Goal: Task Accomplishment & Management: Use online tool/utility

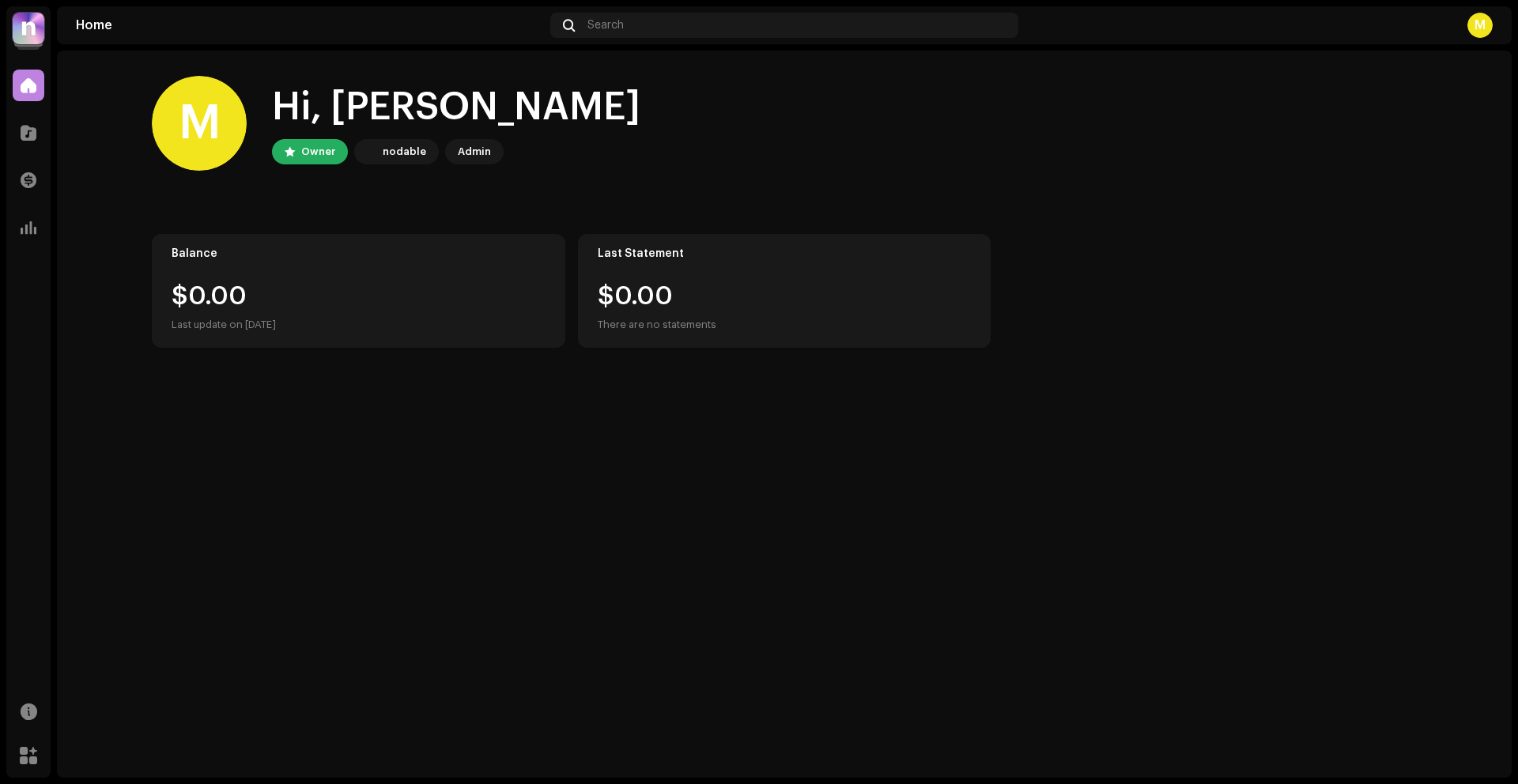
click at [38, 34] on img at bounding box center [29, 29] width 32 height 32
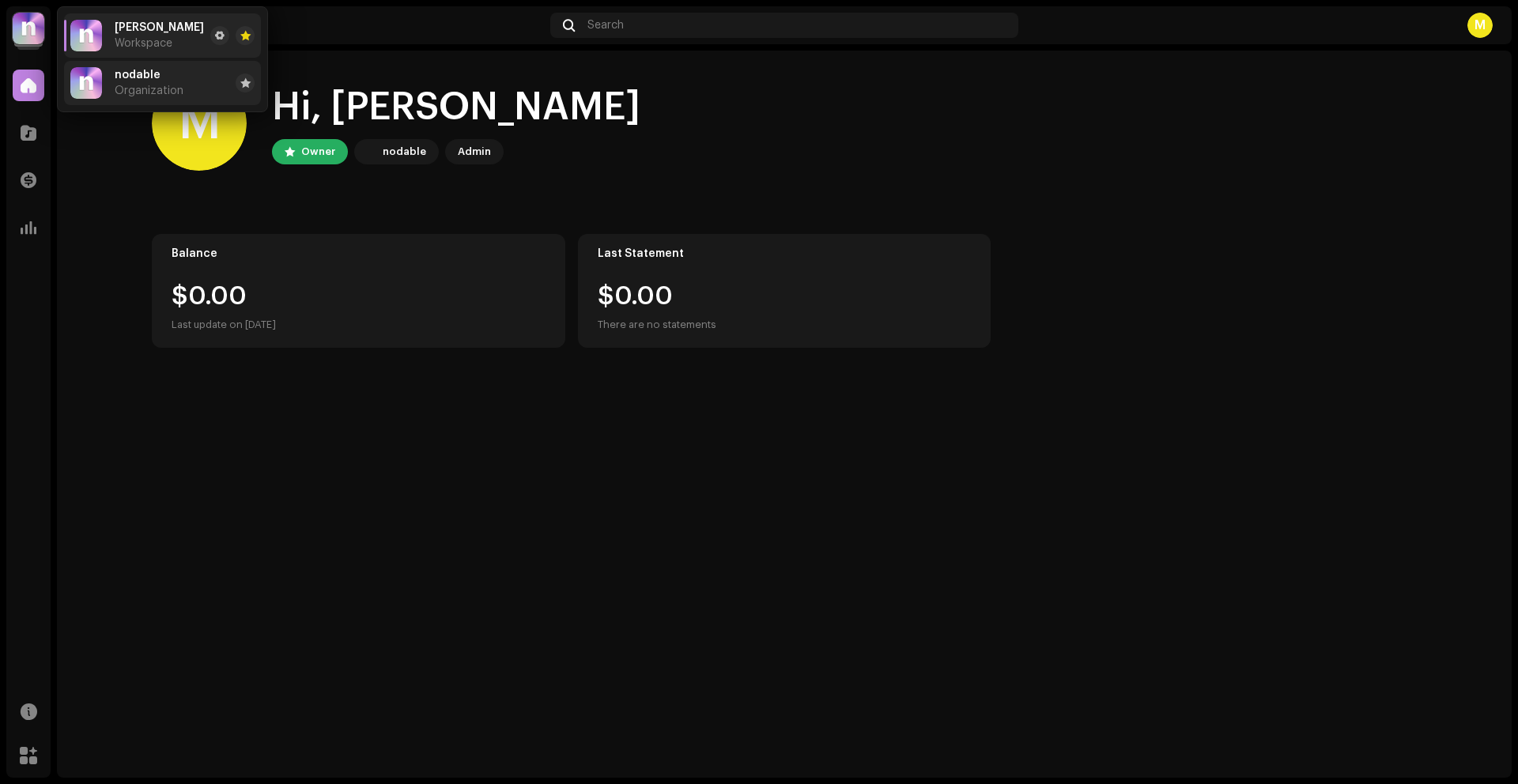
click at [134, 85] on span "Organization" at bounding box center [149, 91] width 69 height 13
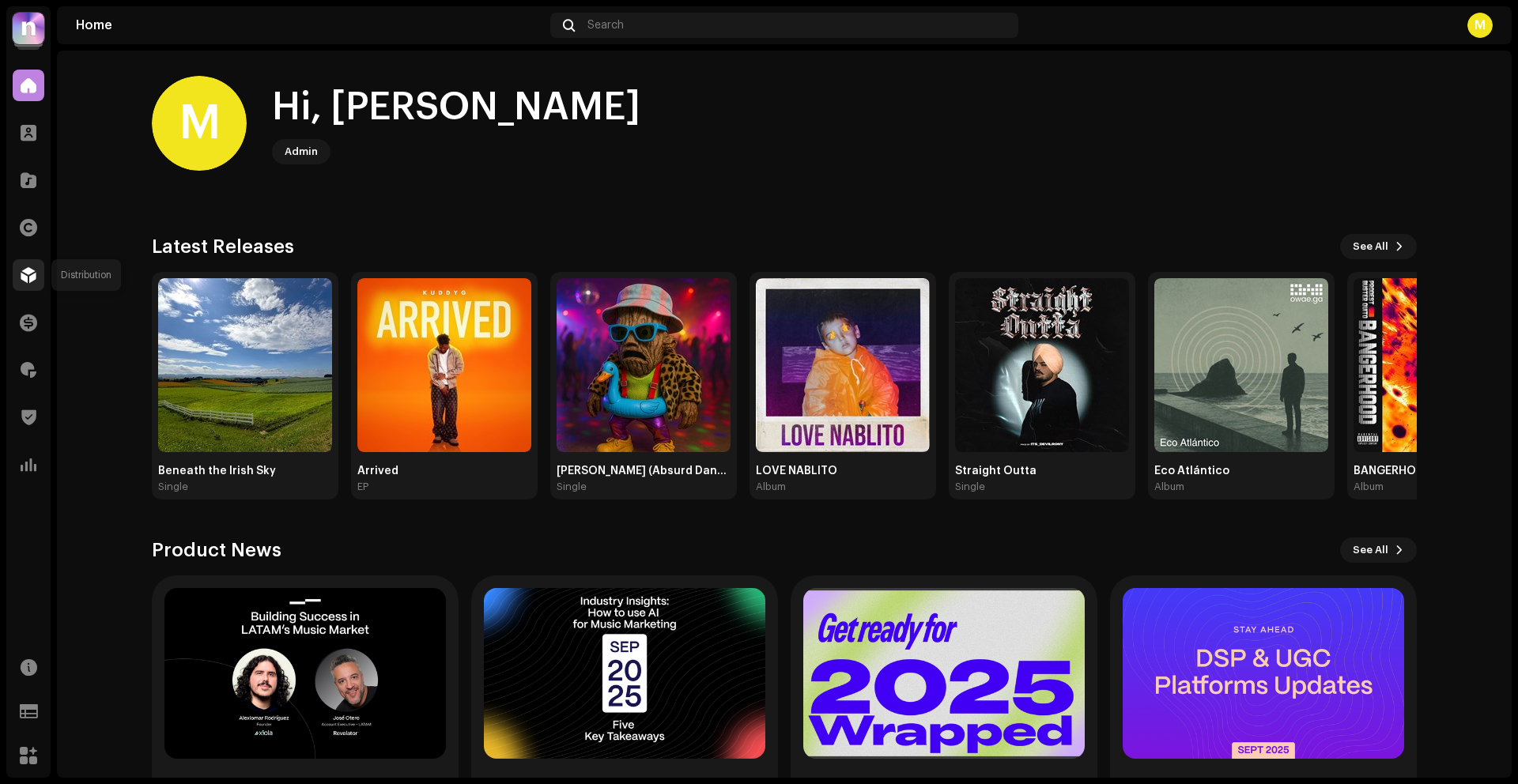
click at [37, 271] on div at bounding box center [29, 275] width 32 height 32
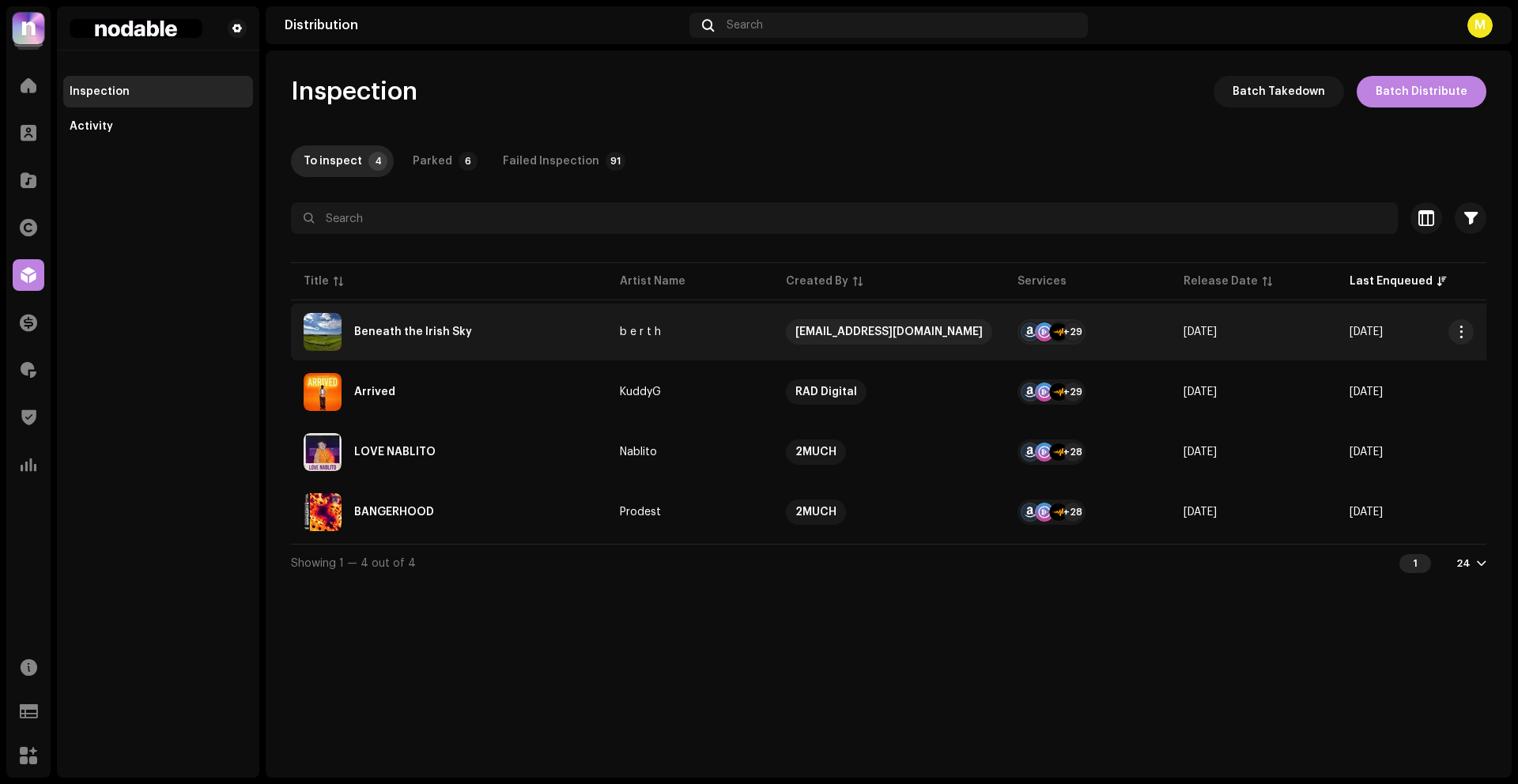
click at [545, 339] on div "Beneath the Irish Sky" at bounding box center [449, 331] width 291 height 38
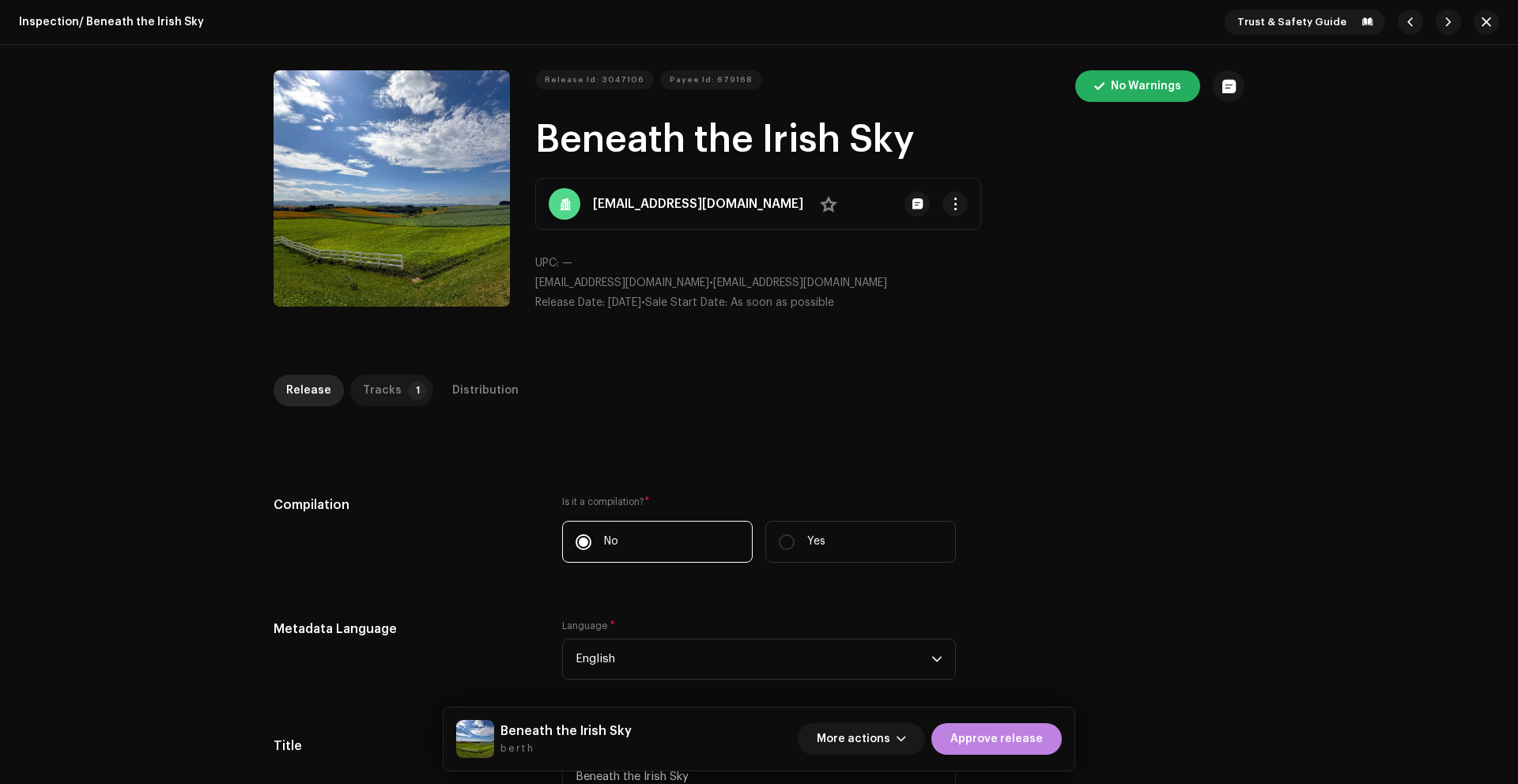
click at [369, 399] on div "Tracks" at bounding box center [382, 390] width 38 height 32
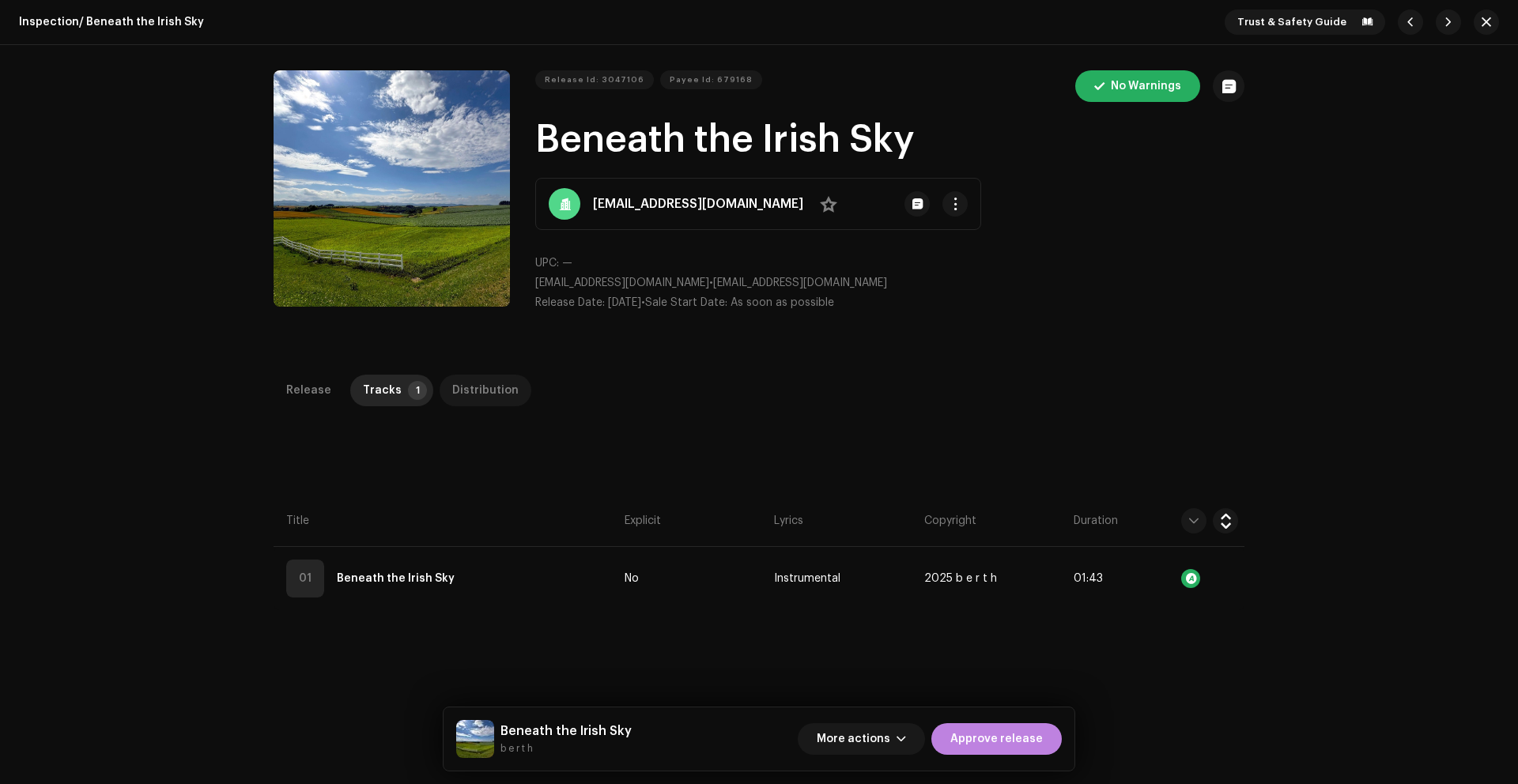
click at [462, 379] on div "Distribution" at bounding box center [485, 390] width 66 height 32
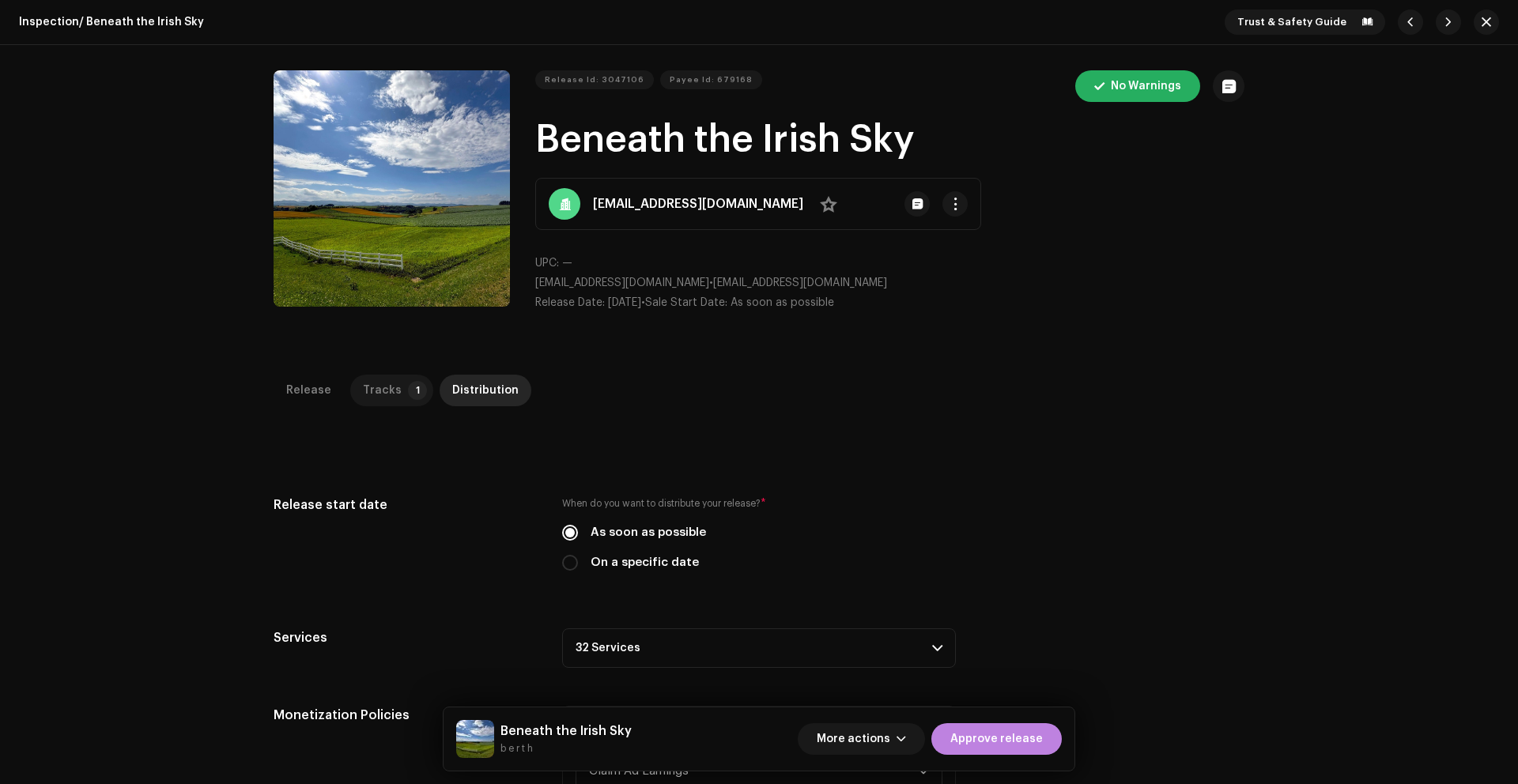
click at [391, 393] on p-tab "Tracks 1" at bounding box center [391, 390] width 83 height 32
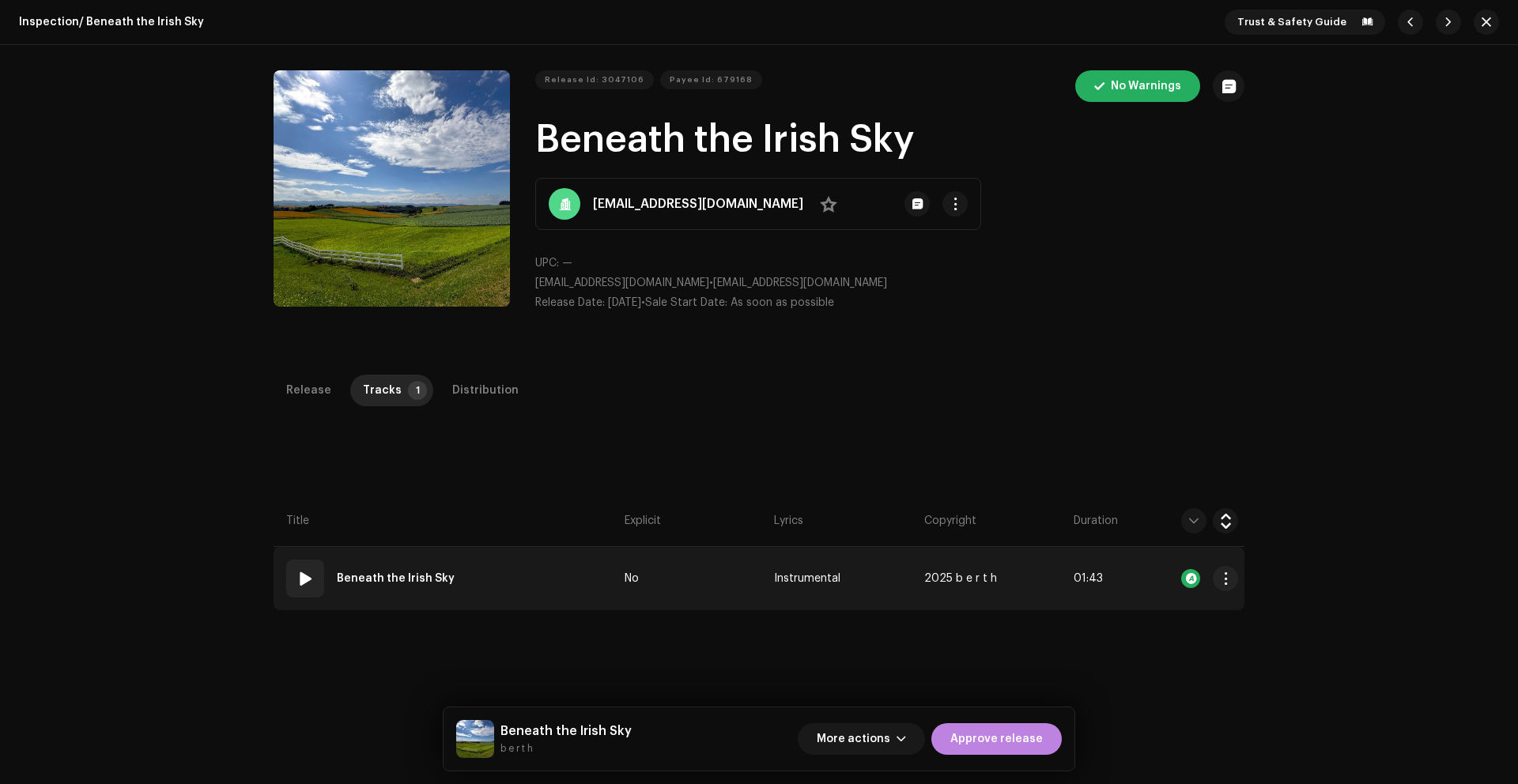
click at [304, 580] on span at bounding box center [305, 579] width 19 height 19
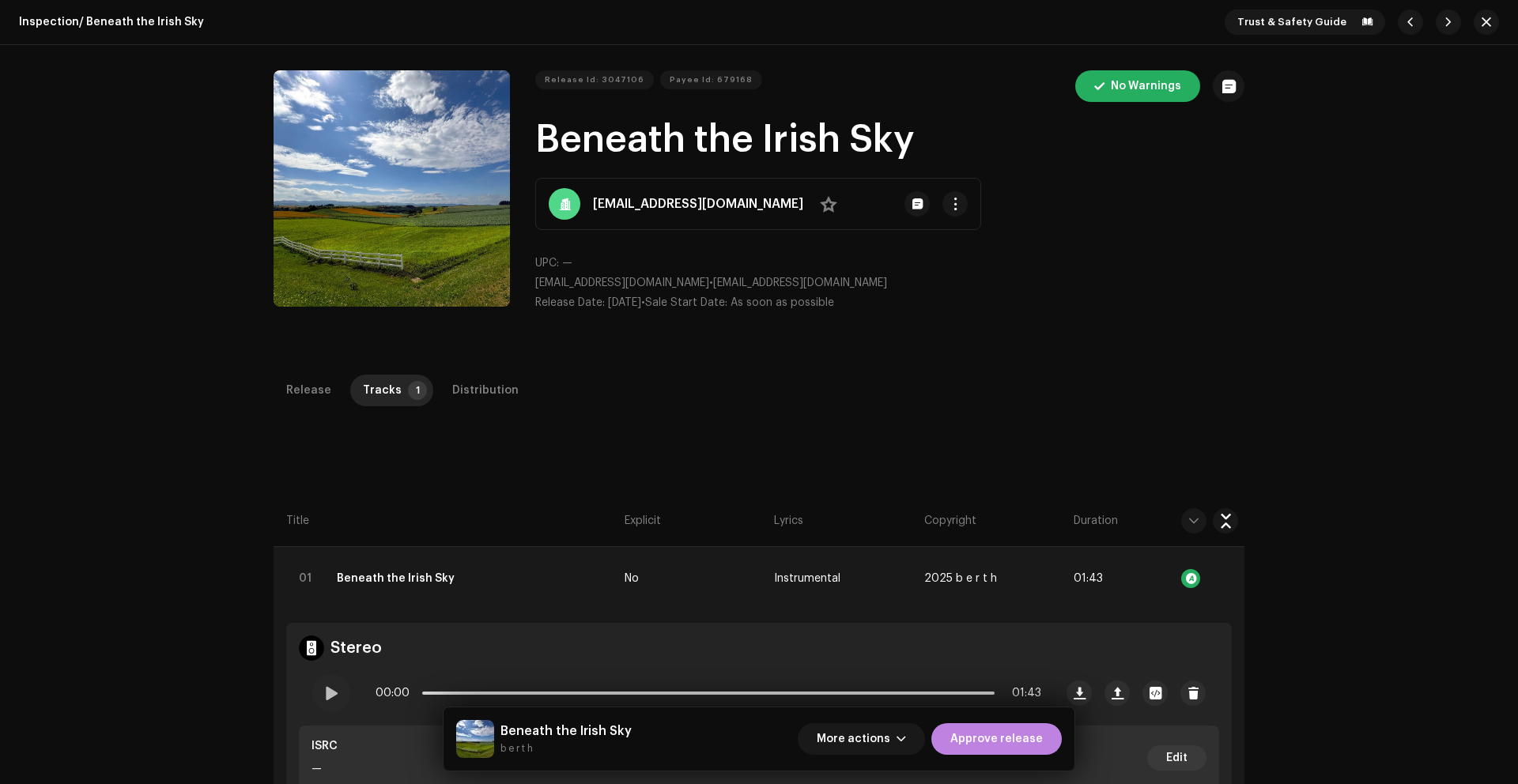
click at [323, 702] on div at bounding box center [330, 693] width 38 height 38
click at [332, 698] on span at bounding box center [330, 693] width 13 height 13
click at [311, 404] on div "Release" at bounding box center [308, 390] width 45 height 32
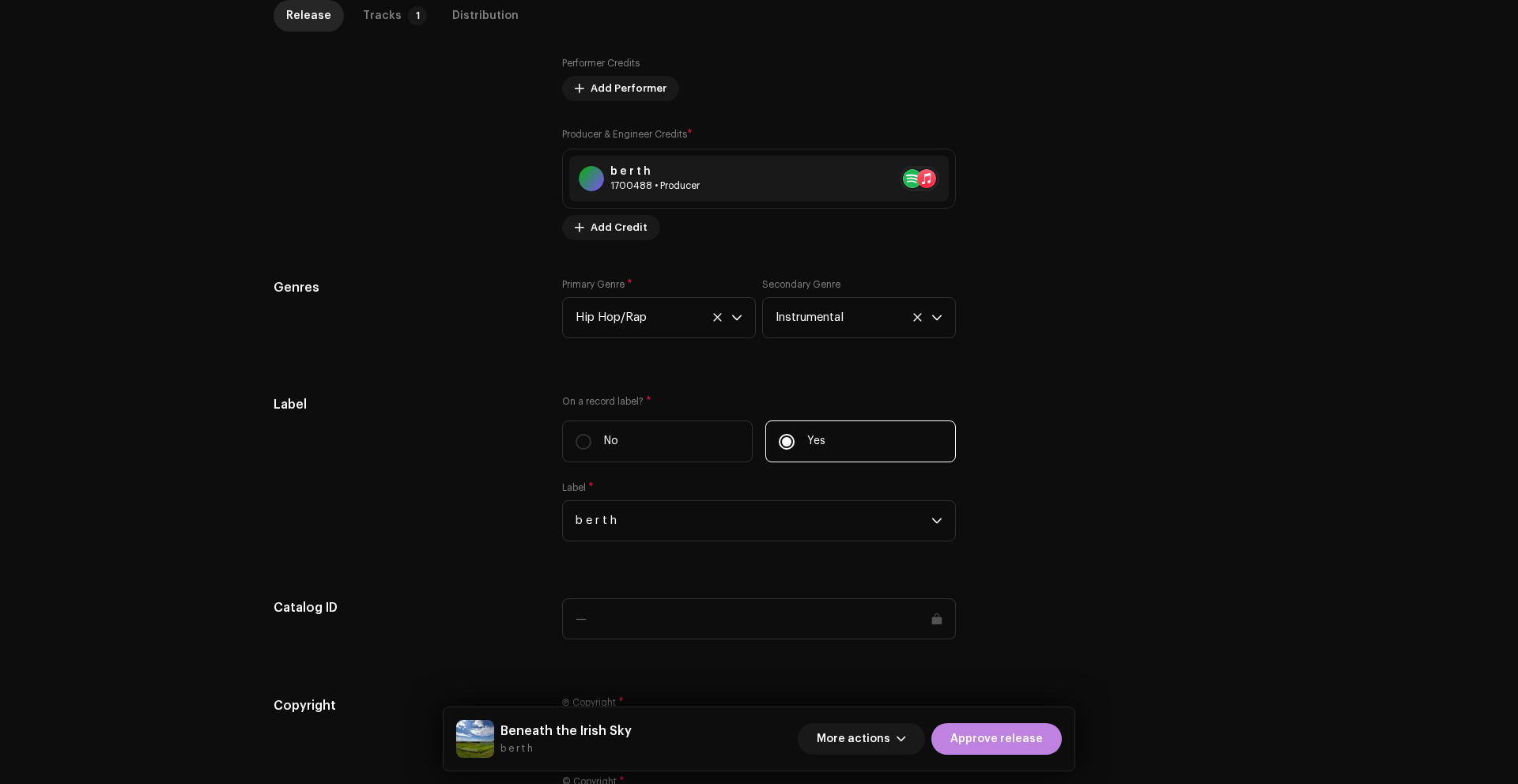
scroll to position [1335, 0]
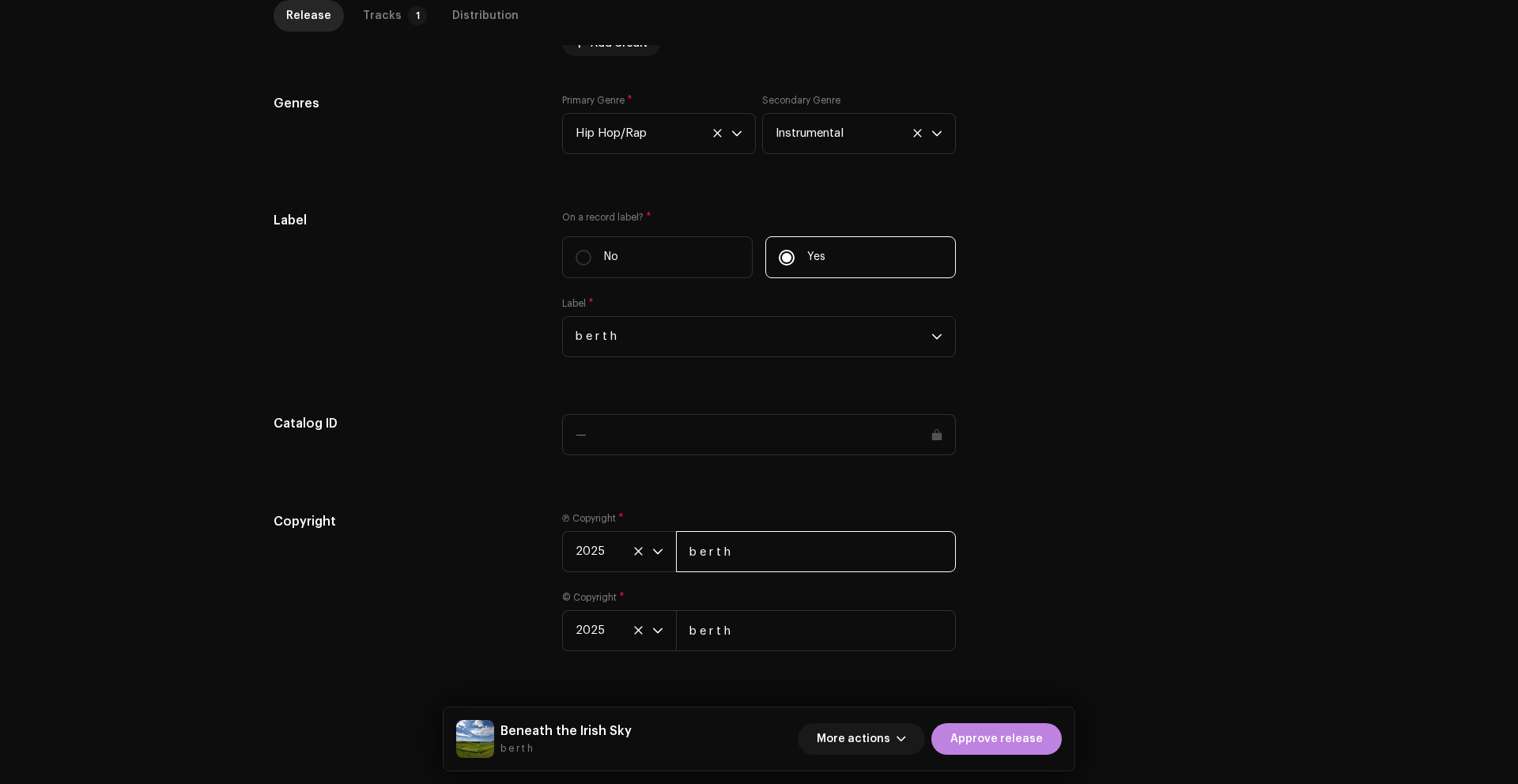
click at [750, 559] on input "b e r t h" at bounding box center [816, 552] width 280 height 41
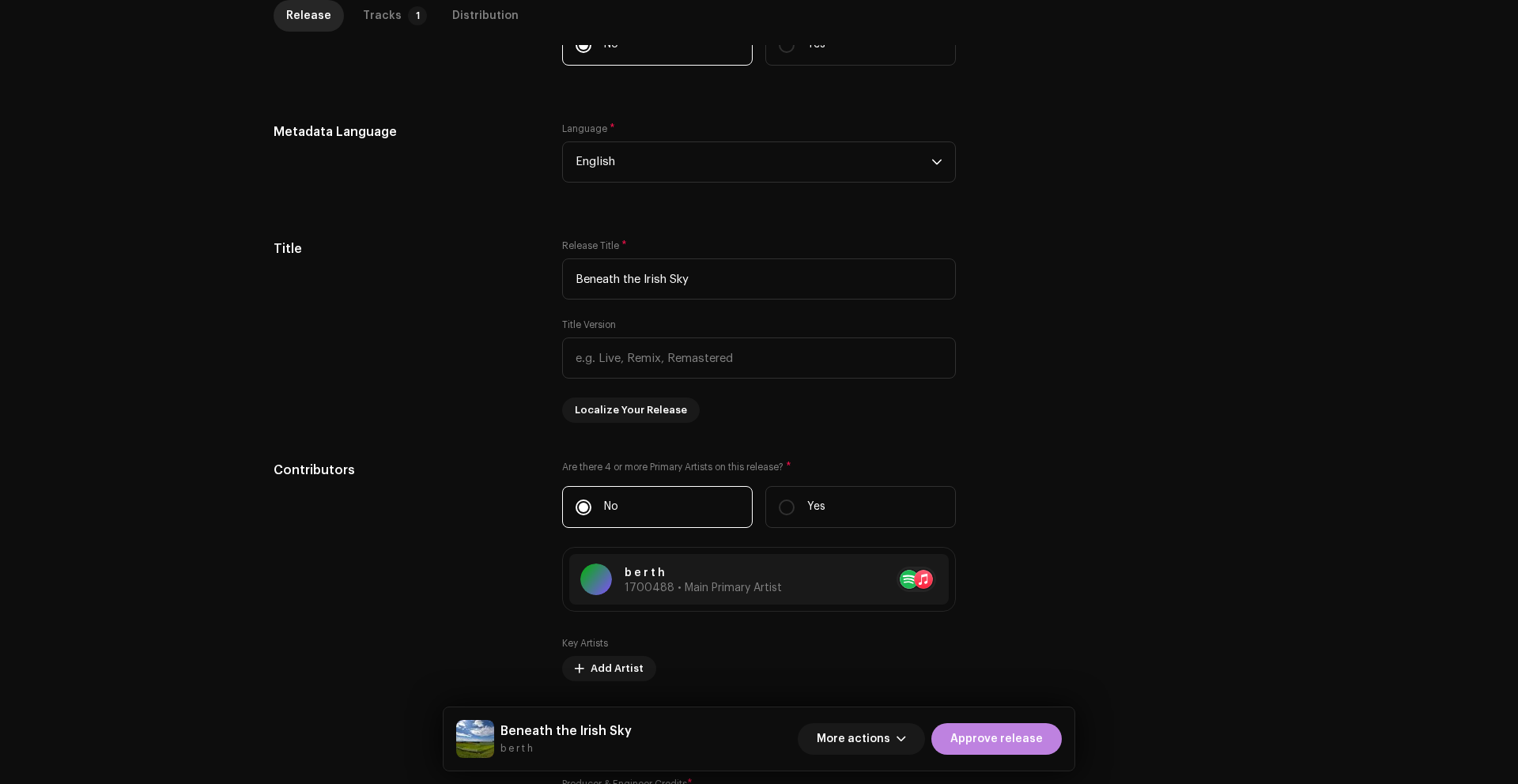
scroll to position [497, 0]
click at [724, 276] on input "Beneath the Irish Sky" at bounding box center [759, 278] width 394 height 41
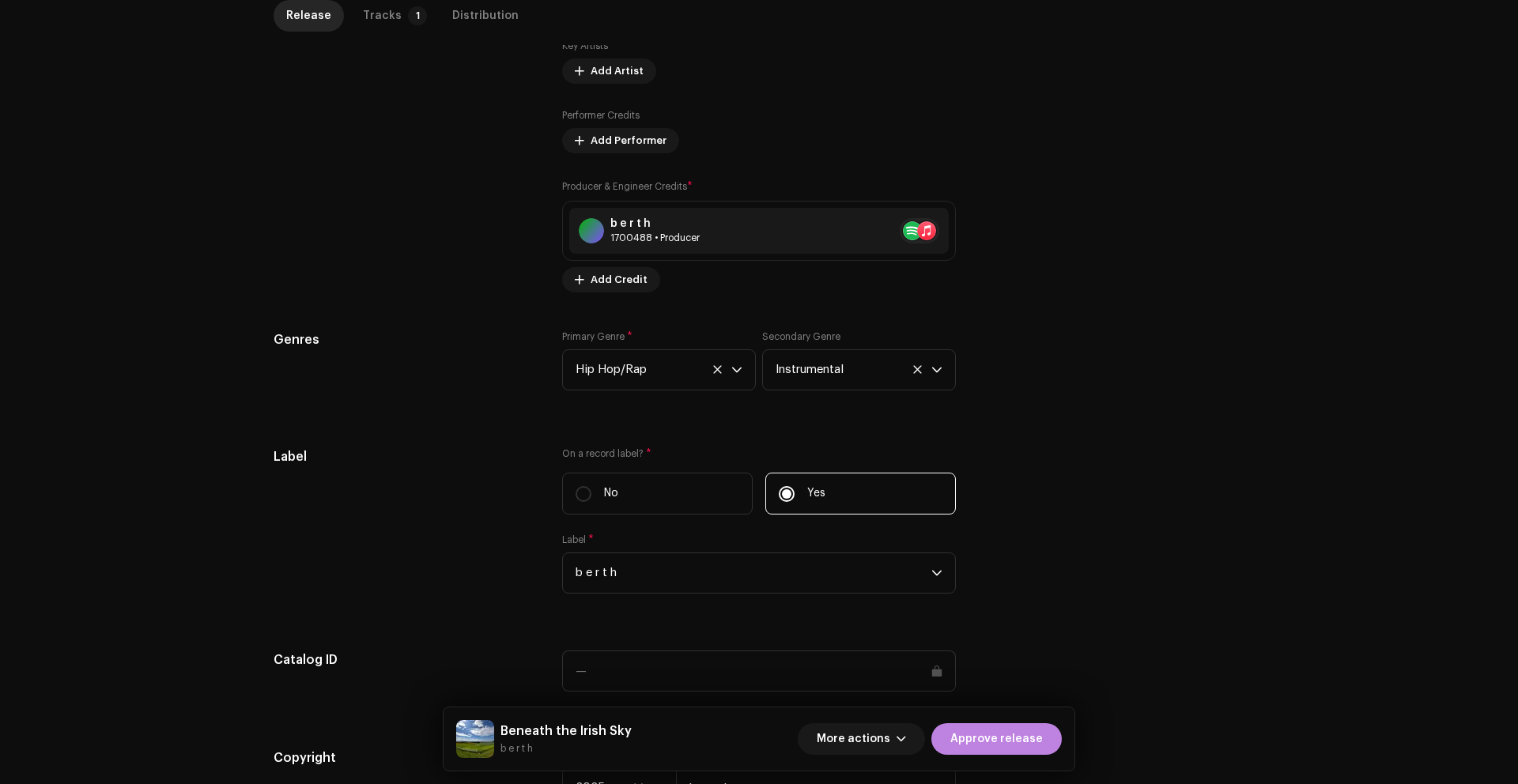
scroll to position [1097, 0]
click at [988, 741] on span "Approve release" at bounding box center [996, 739] width 92 height 32
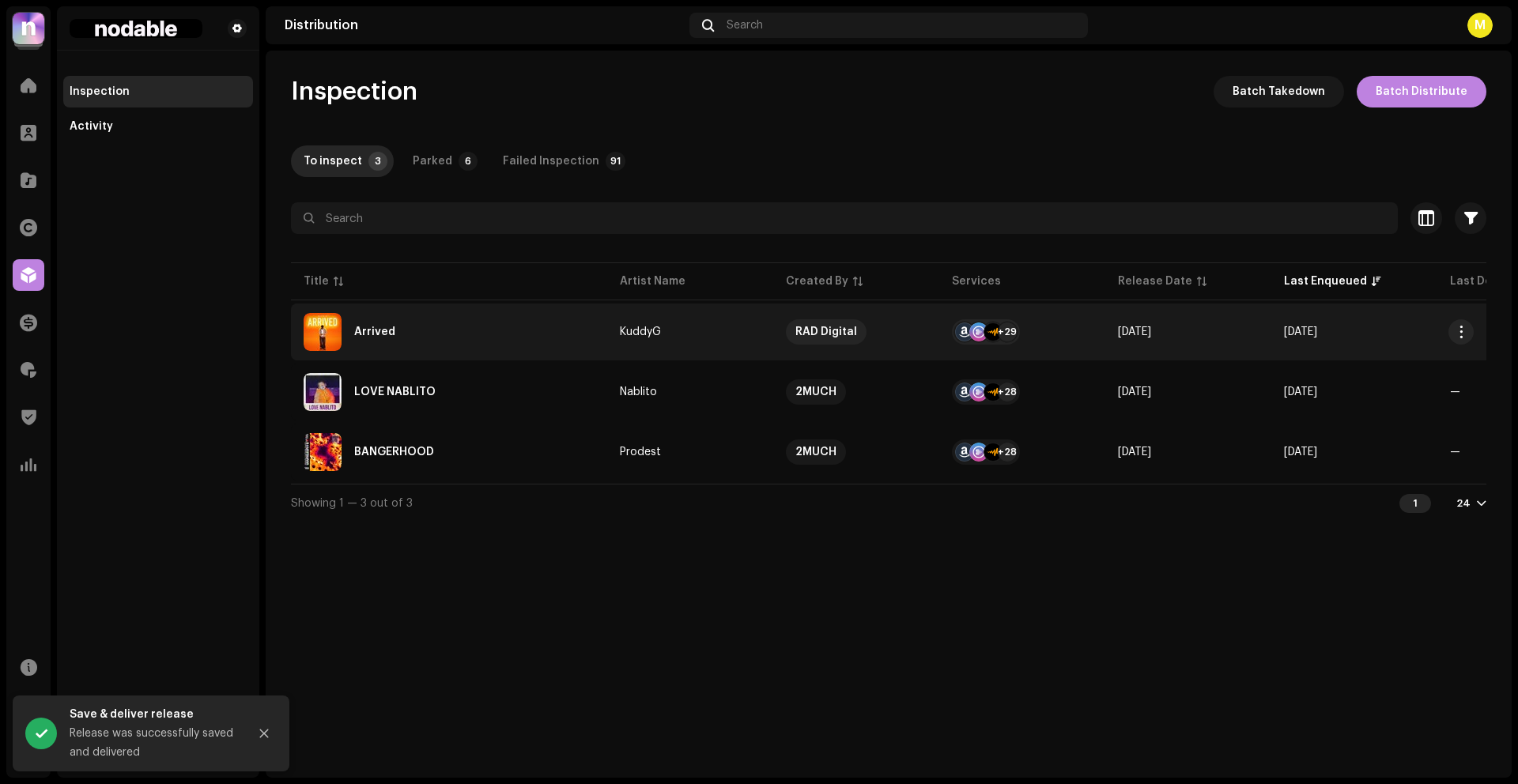
click at [510, 344] on div "Arrived" at bounding box center [449, 331] width 291 height 38
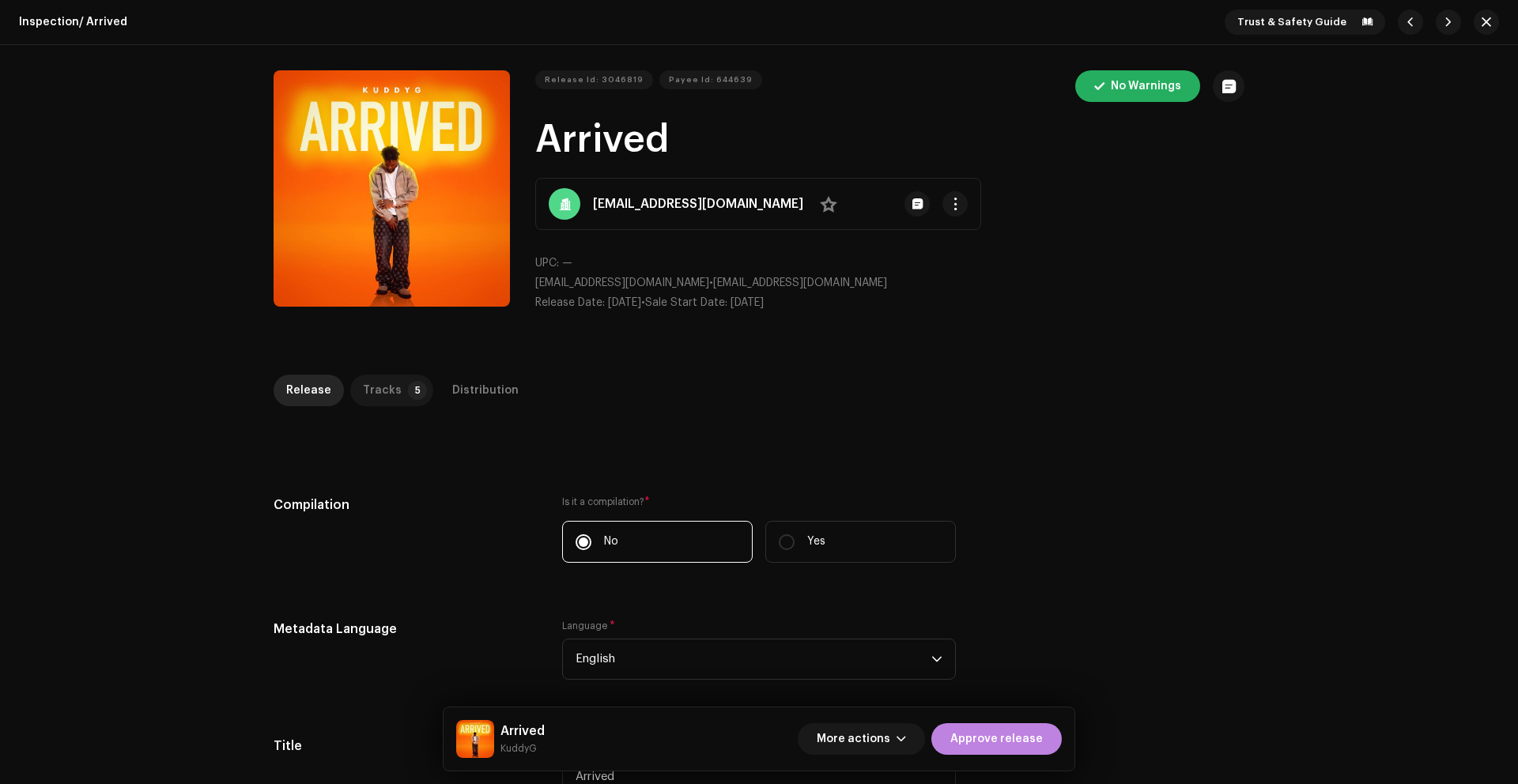
click at [375, 391] on div "Tracks" at bounding box center [382, 390] width 38 height 32
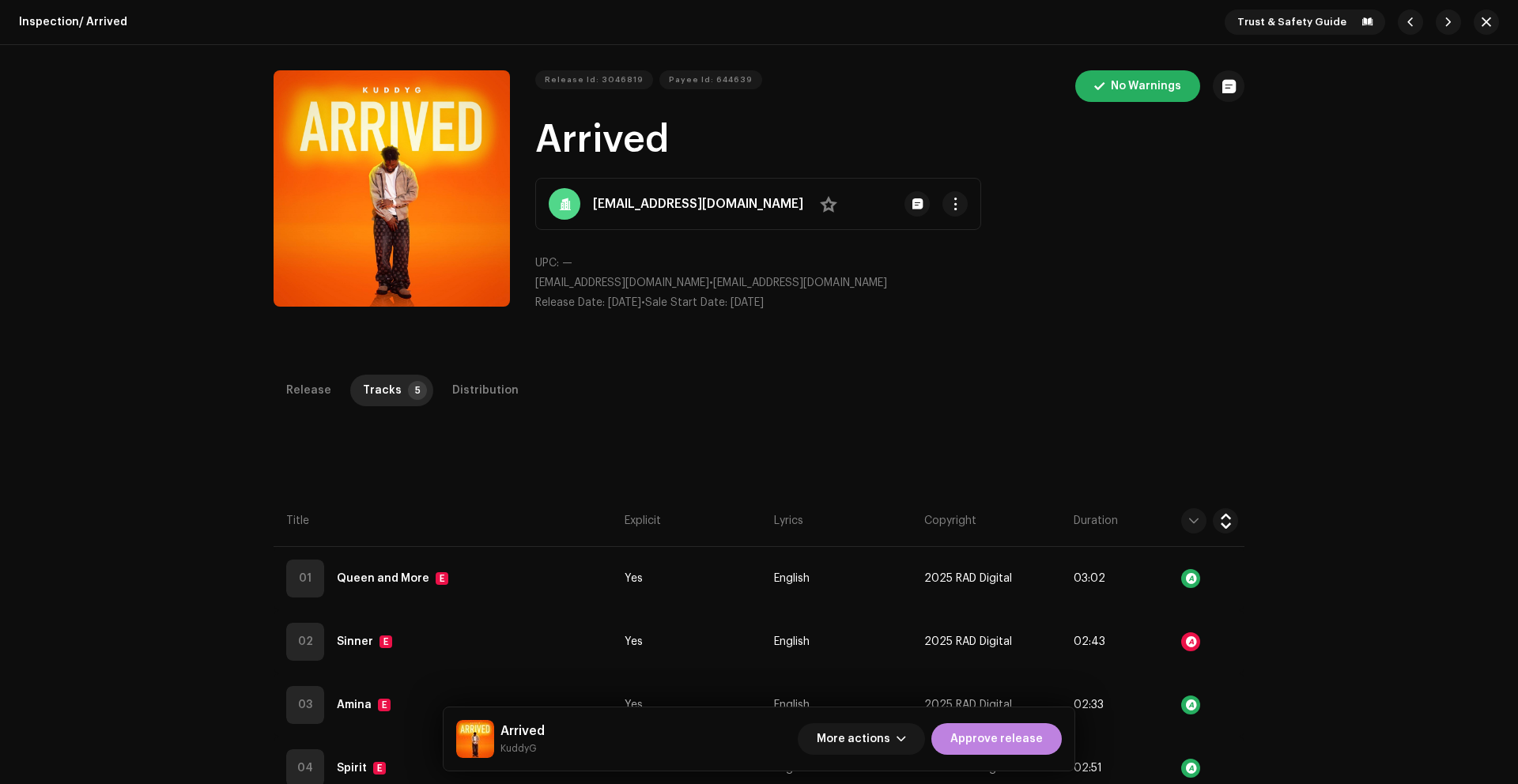
scroll to position [374, 0]
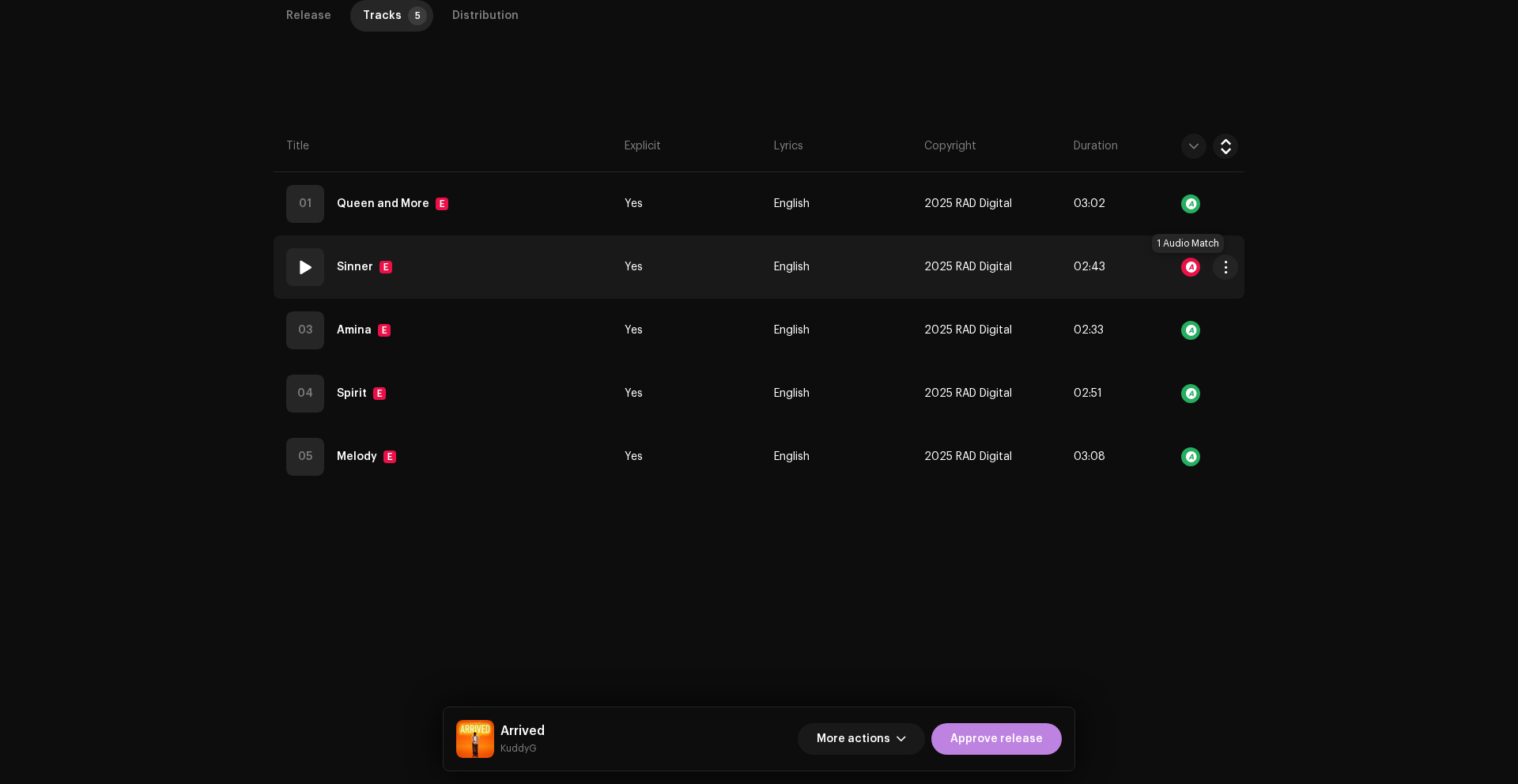
click at [1188, 266] on div at bounding box center [1190, 267] width 19 height 19
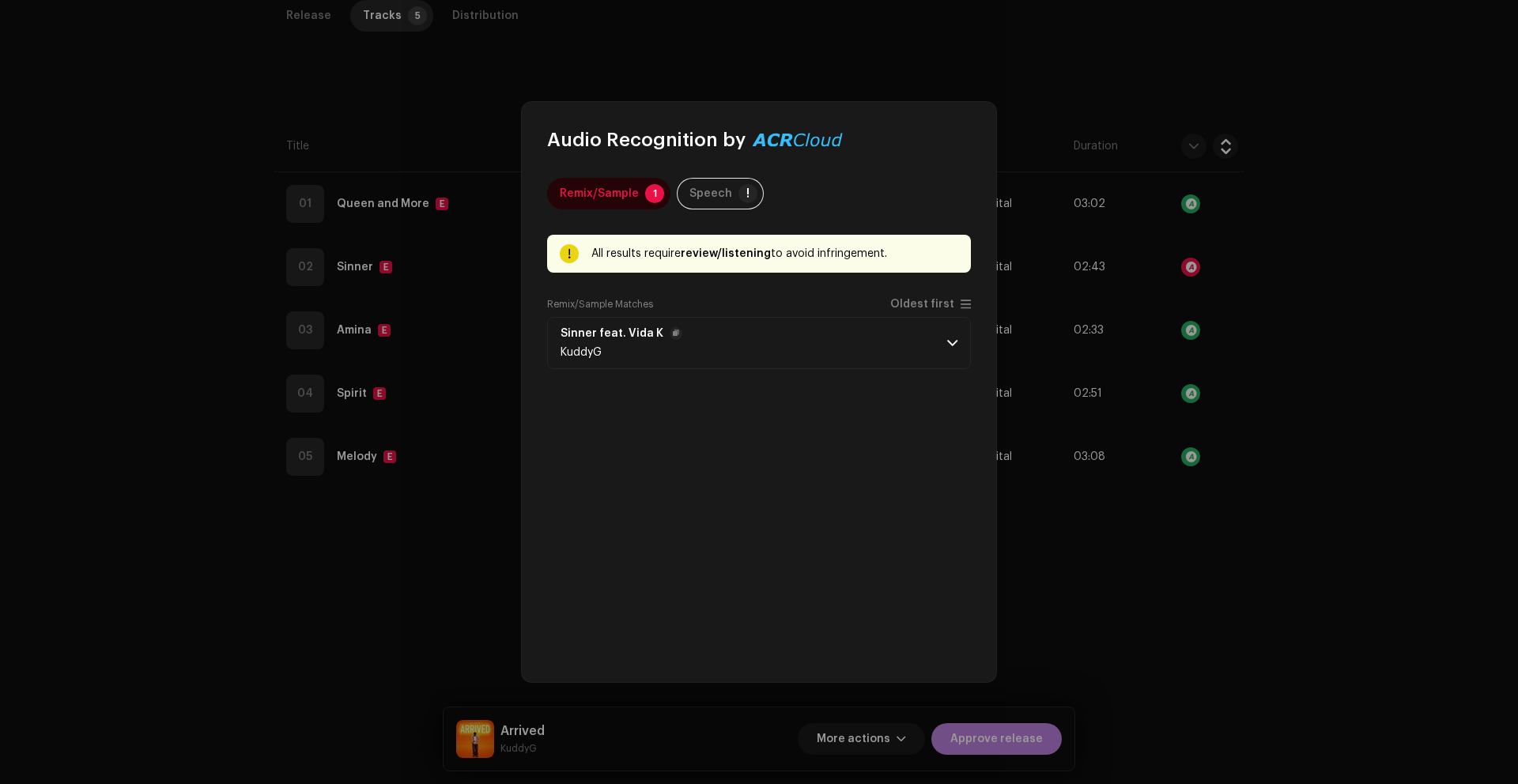
click at [747, 344] on p-accordion-header "Sinner feat. Vida K KuddyG" at bounding box center [759, 343] width 424 height 52
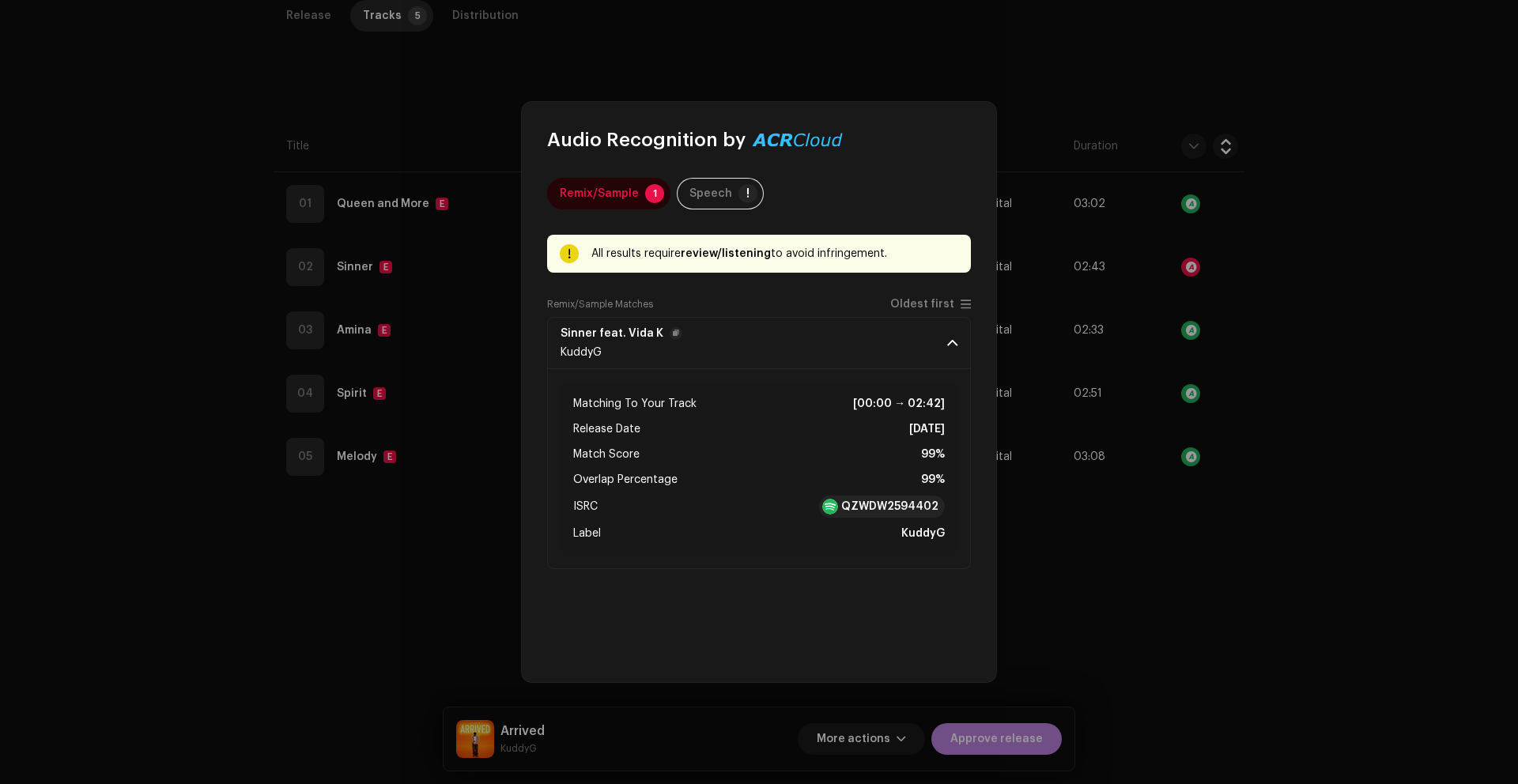
click at [750, 343] on p-accordion-header "Sinner feat. Vida K KuddyG" at bounding box center [759, 343] width 424 height 52
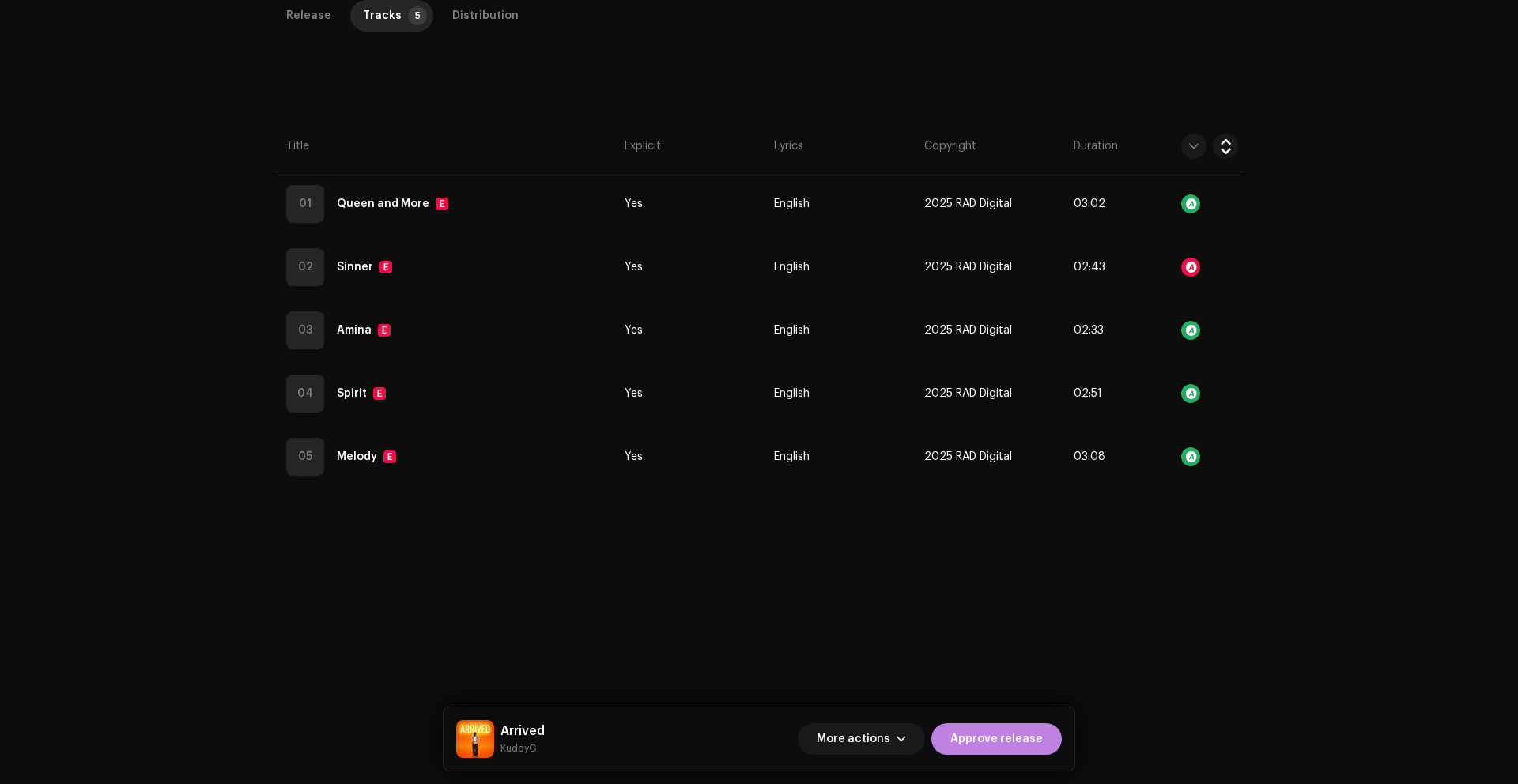
click at [1177, 610] on div "Audio Recognition by Remix/Sample 1 Speech ! All results require review/listeni…" at bounding box center [759, 392] width 1518 height 784
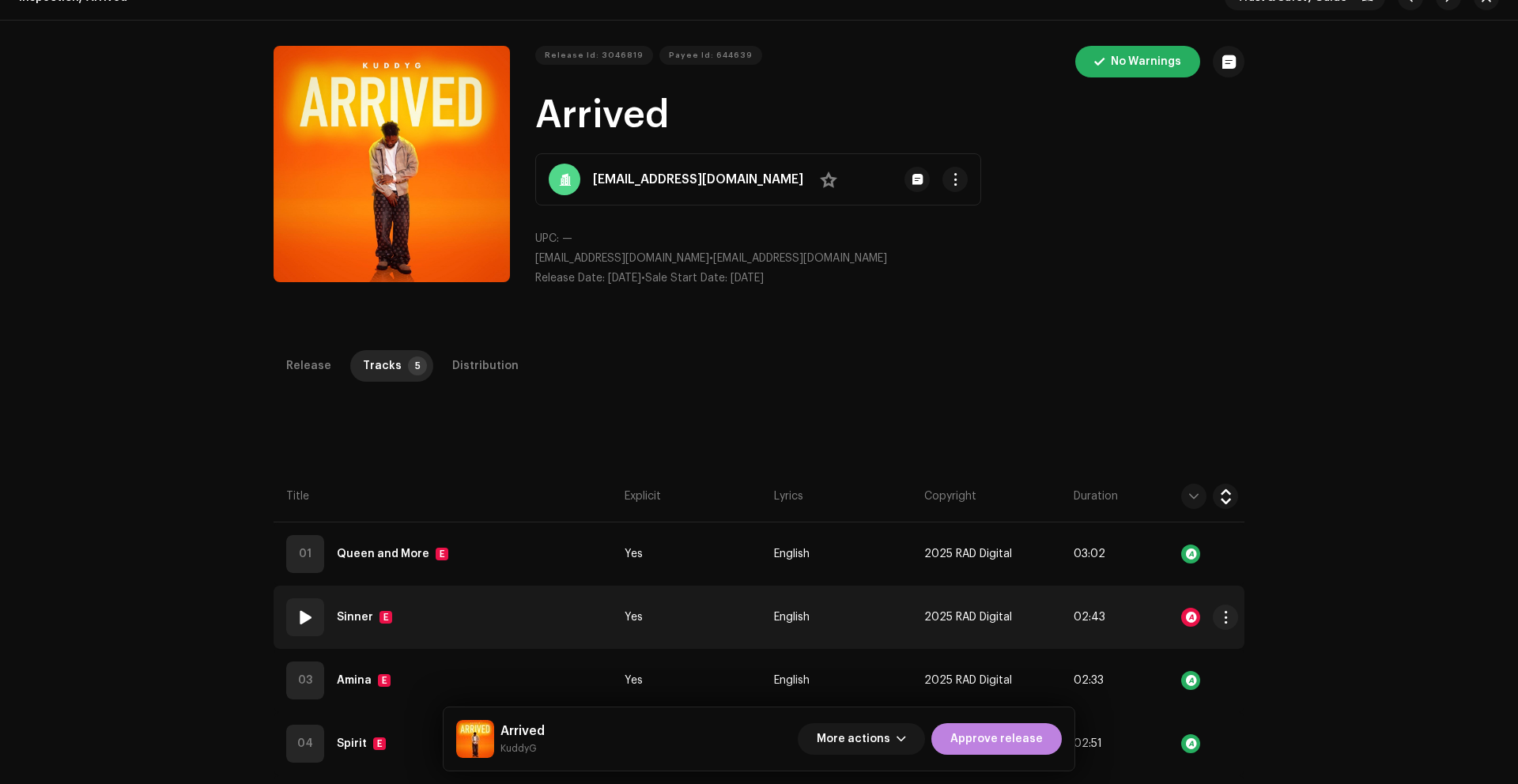
scroll to position [0, 0]
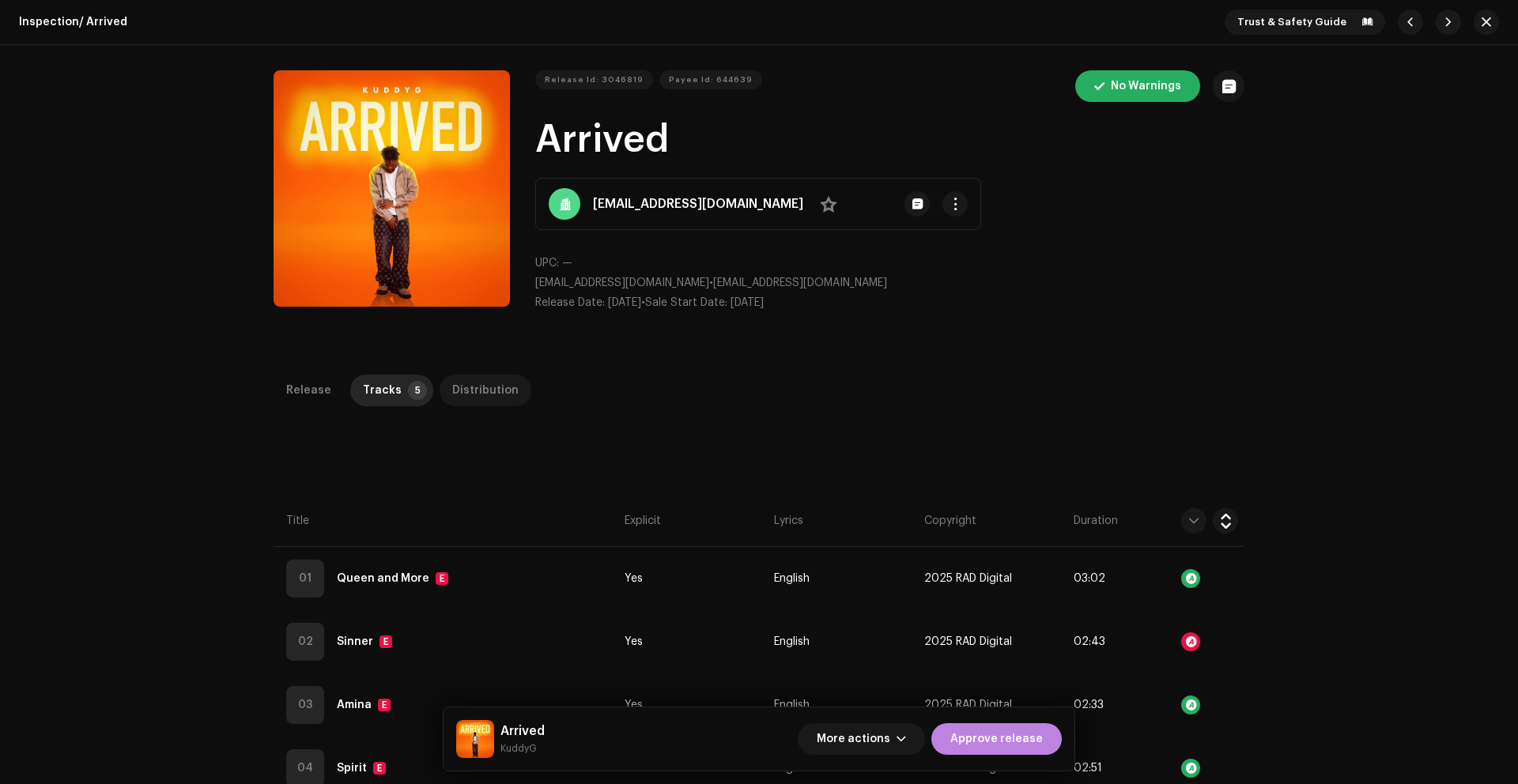
click at [473, 388] on div "Distribution" at bounding box center [485, 390] width 66 height 32
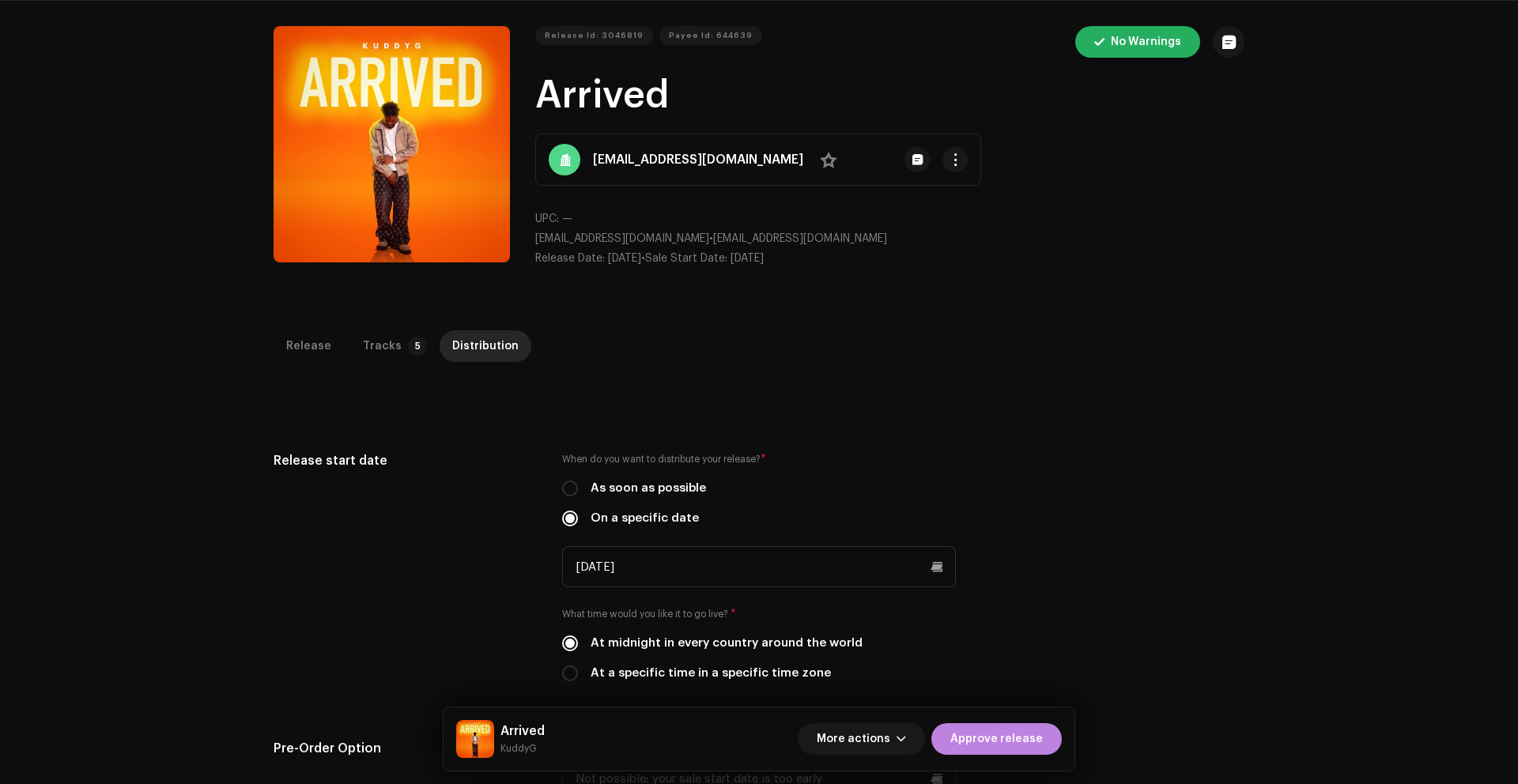
scroll to position [21, 0]
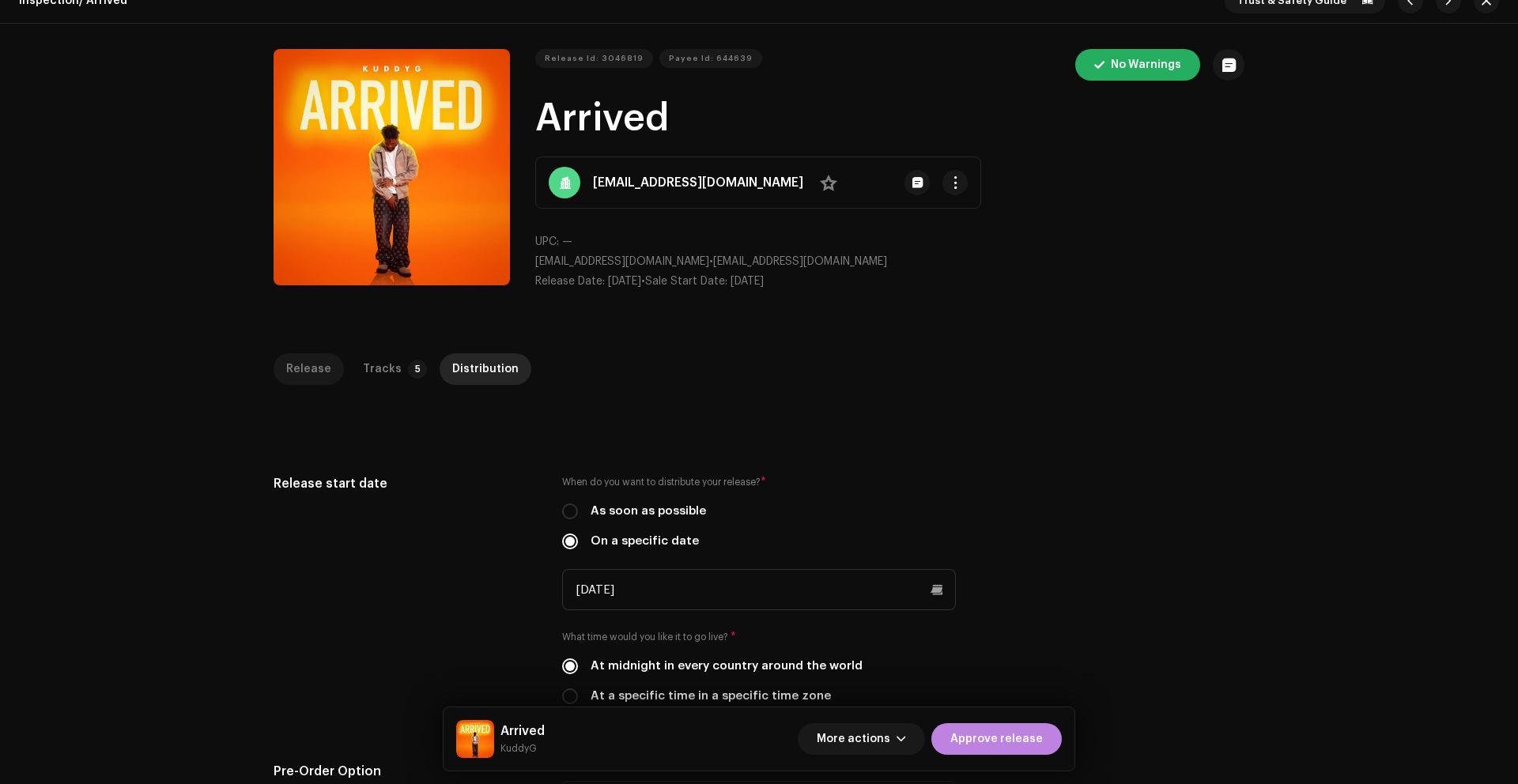
click at [299, 364] on div "Release" at bounding box center [308, 369] width 45 height 32
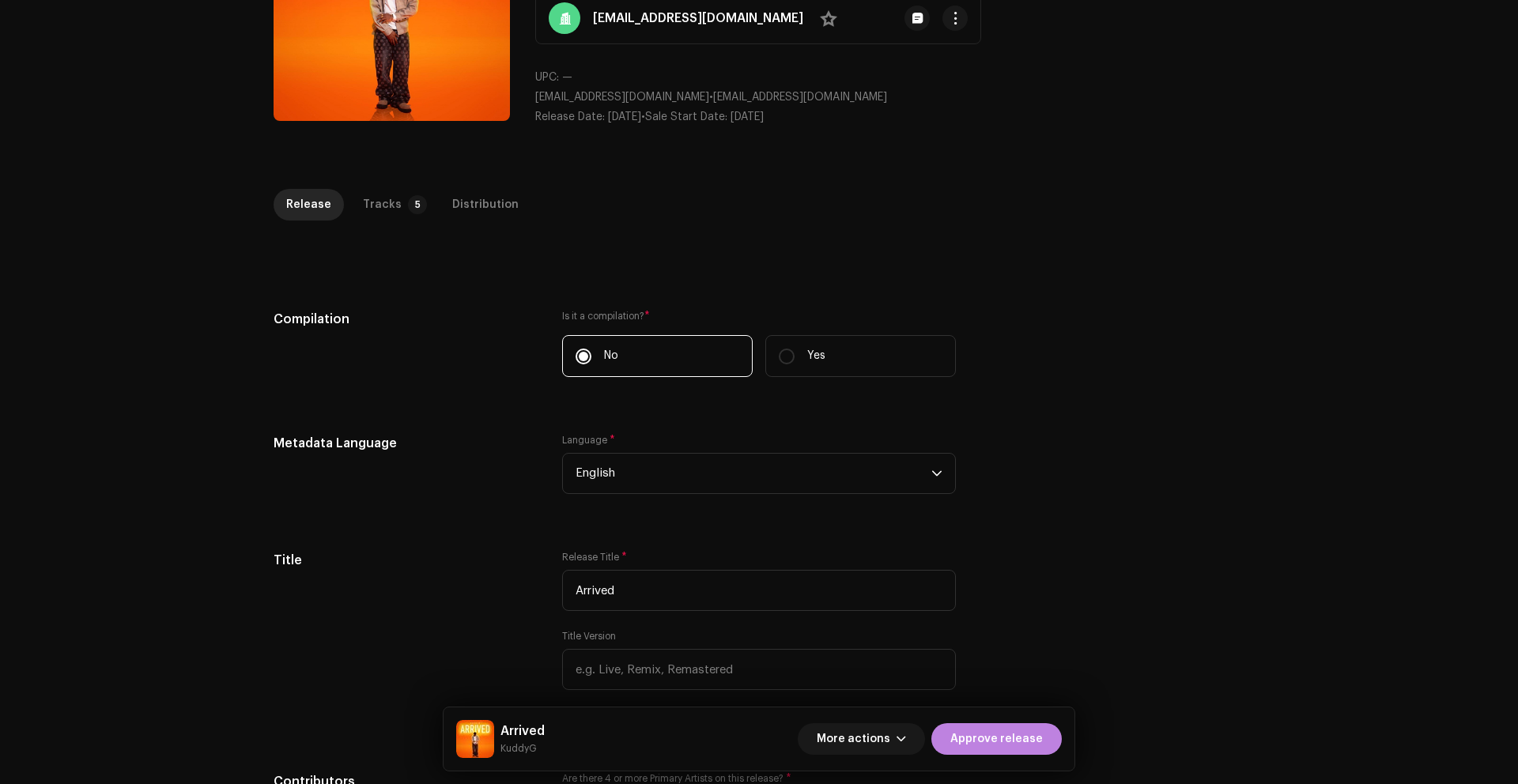
scroll to position [250, 0]
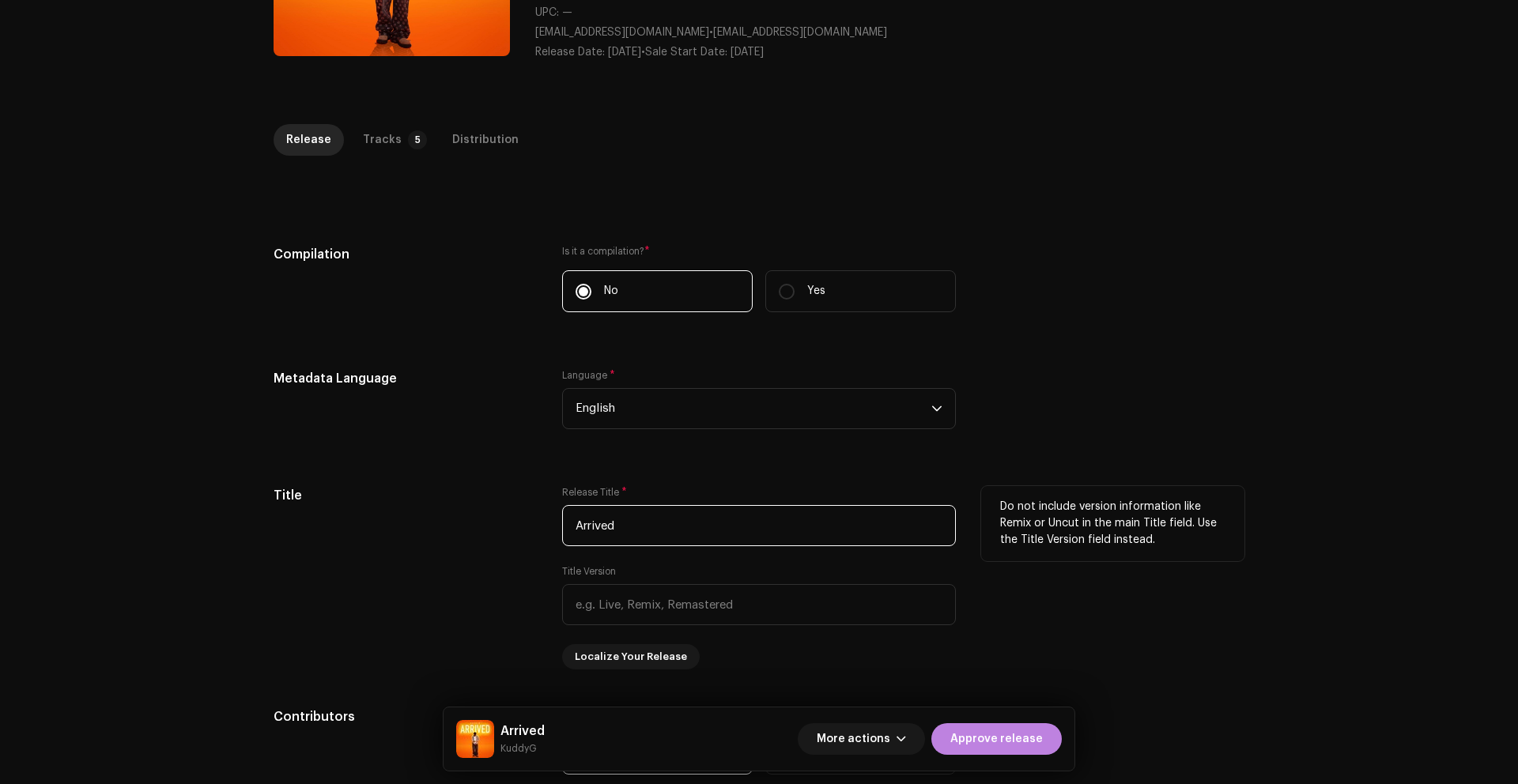
click at [625, 526] on input "Arrived" at bounding box center [759, 525] width 394 height 41
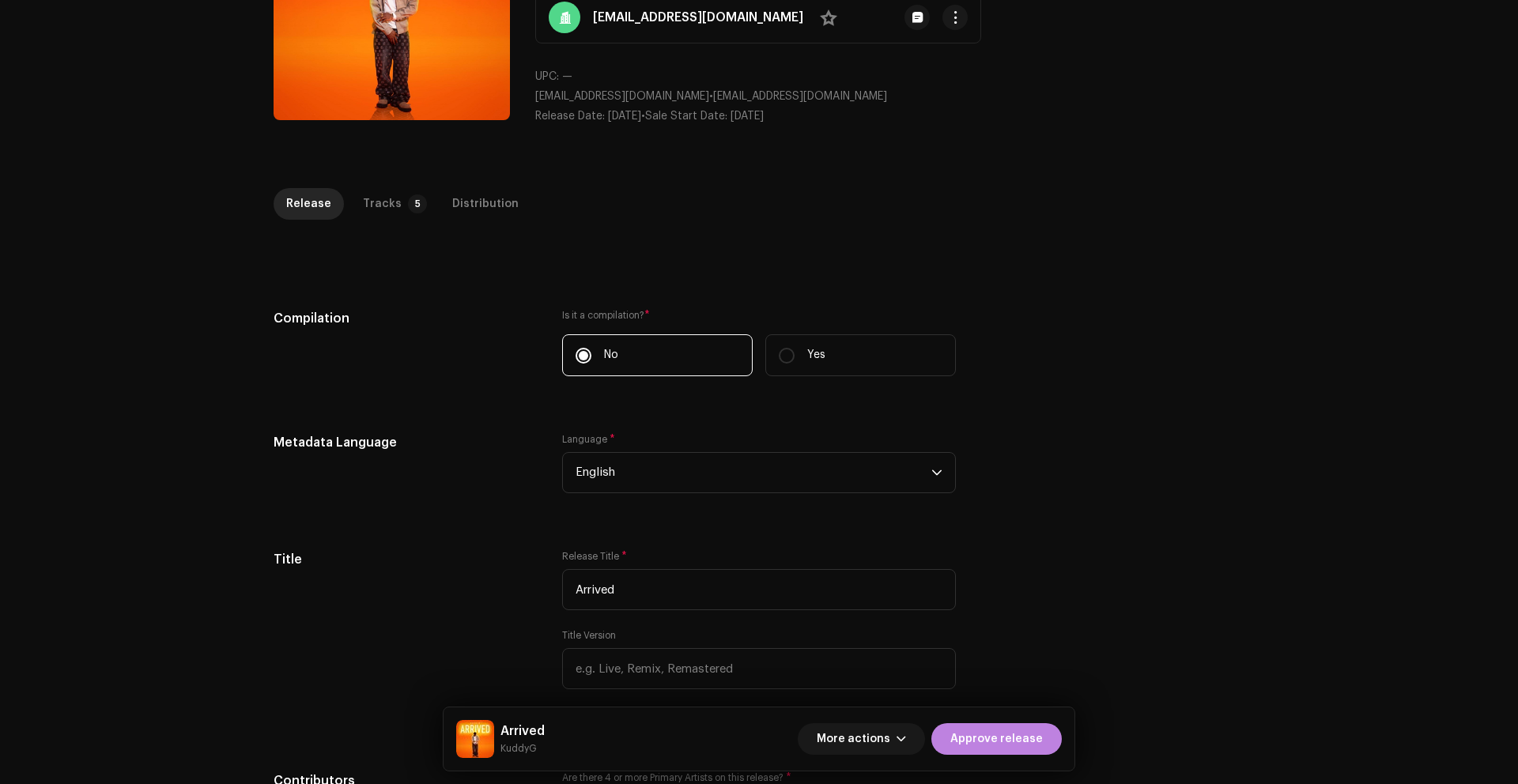
scroll to position [0, 0]
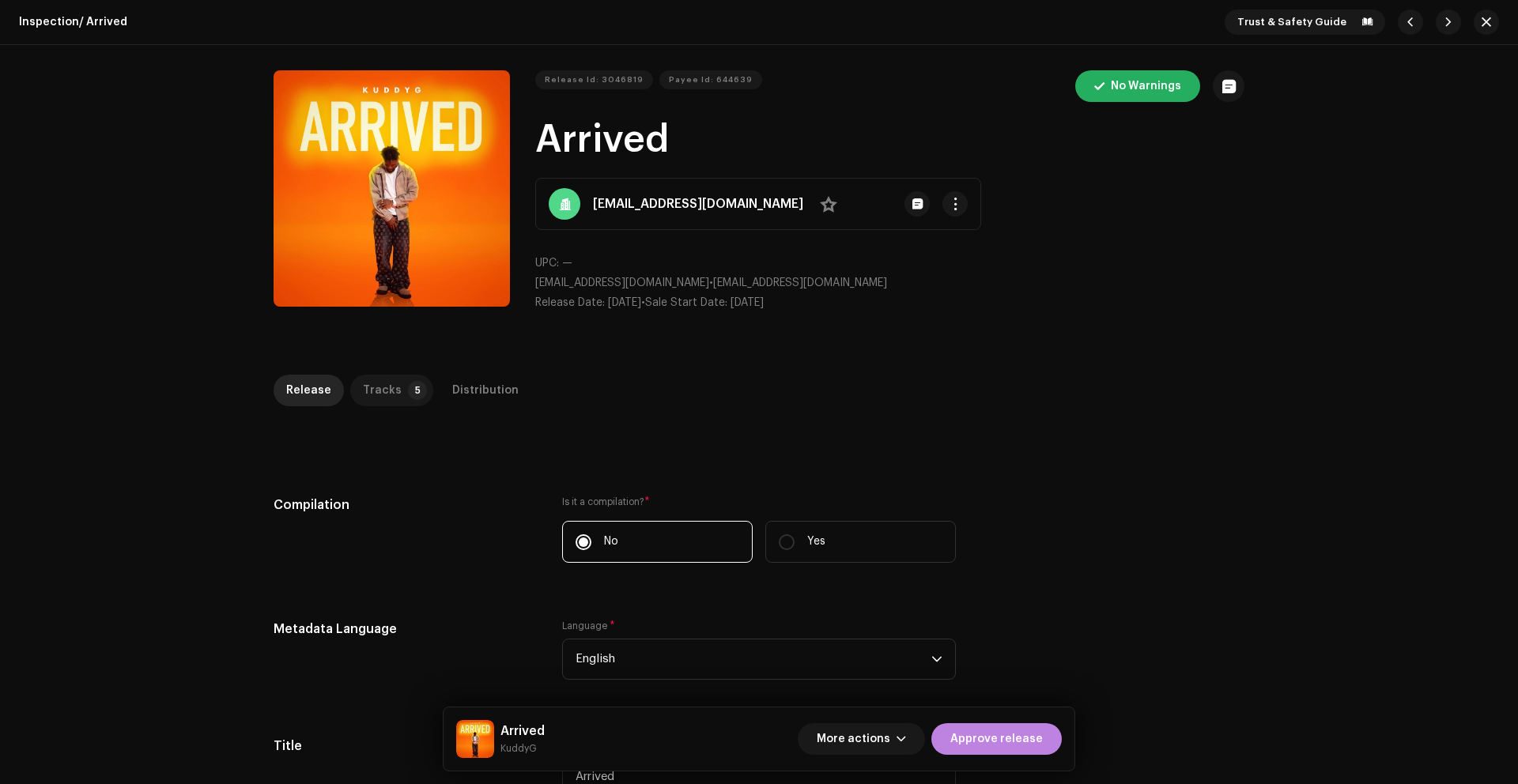
click at [377, 389] on div "Tracks" at bounding box center [382, 390] width 38 height 32
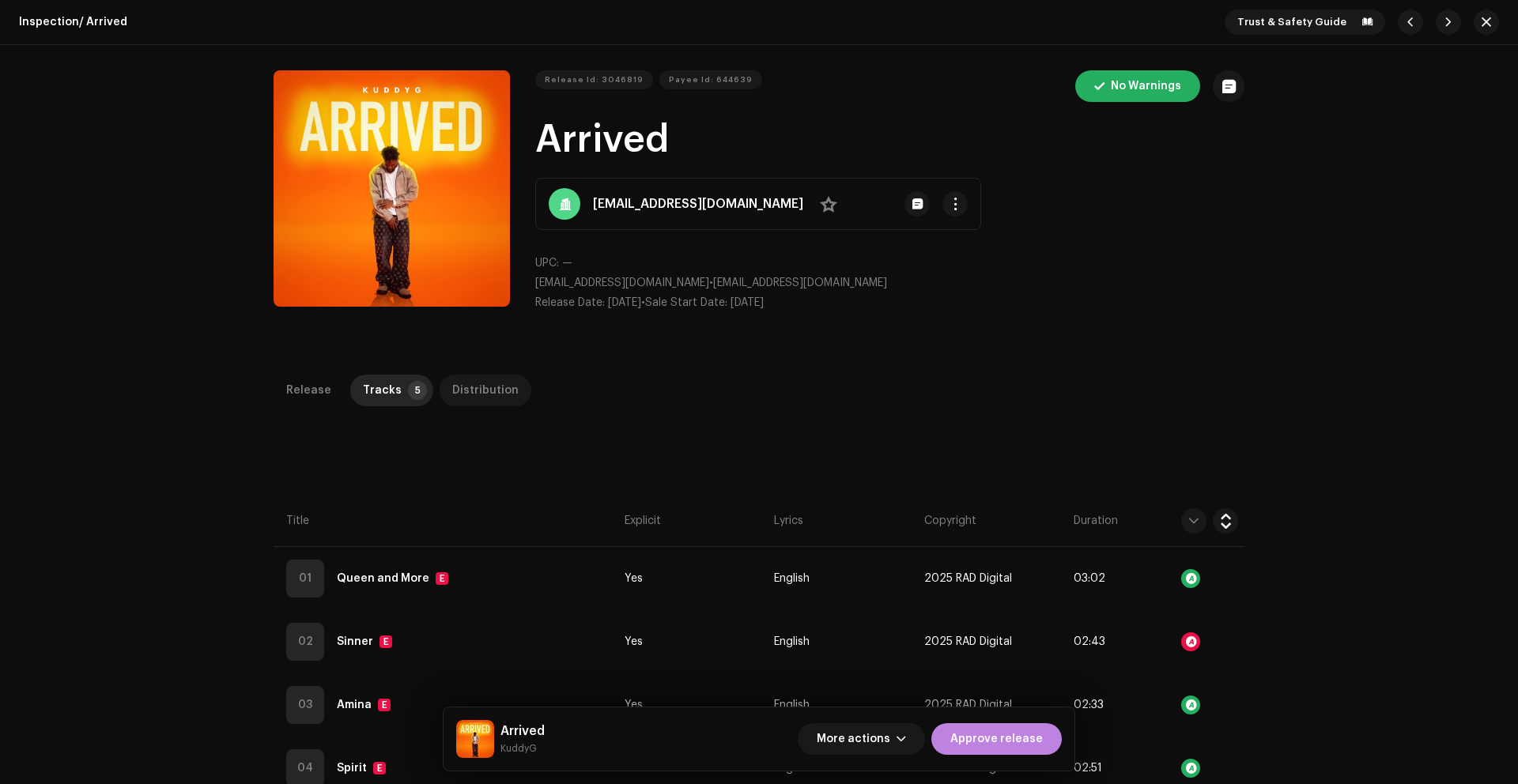
click at [468, 391] on div "Distribution" at bounding box center [485, 390] width 66 height 32
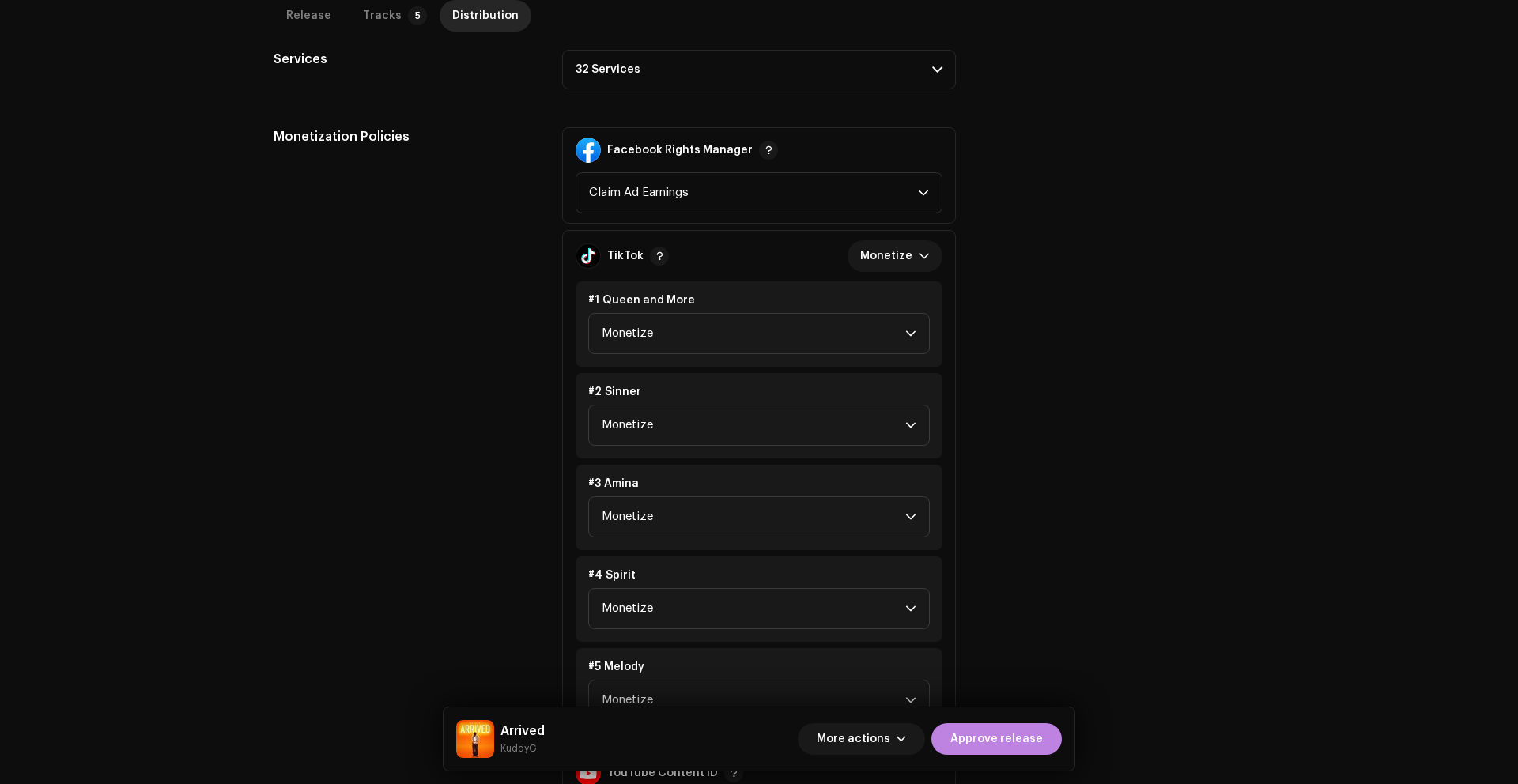
scroll to position [1104, 0]
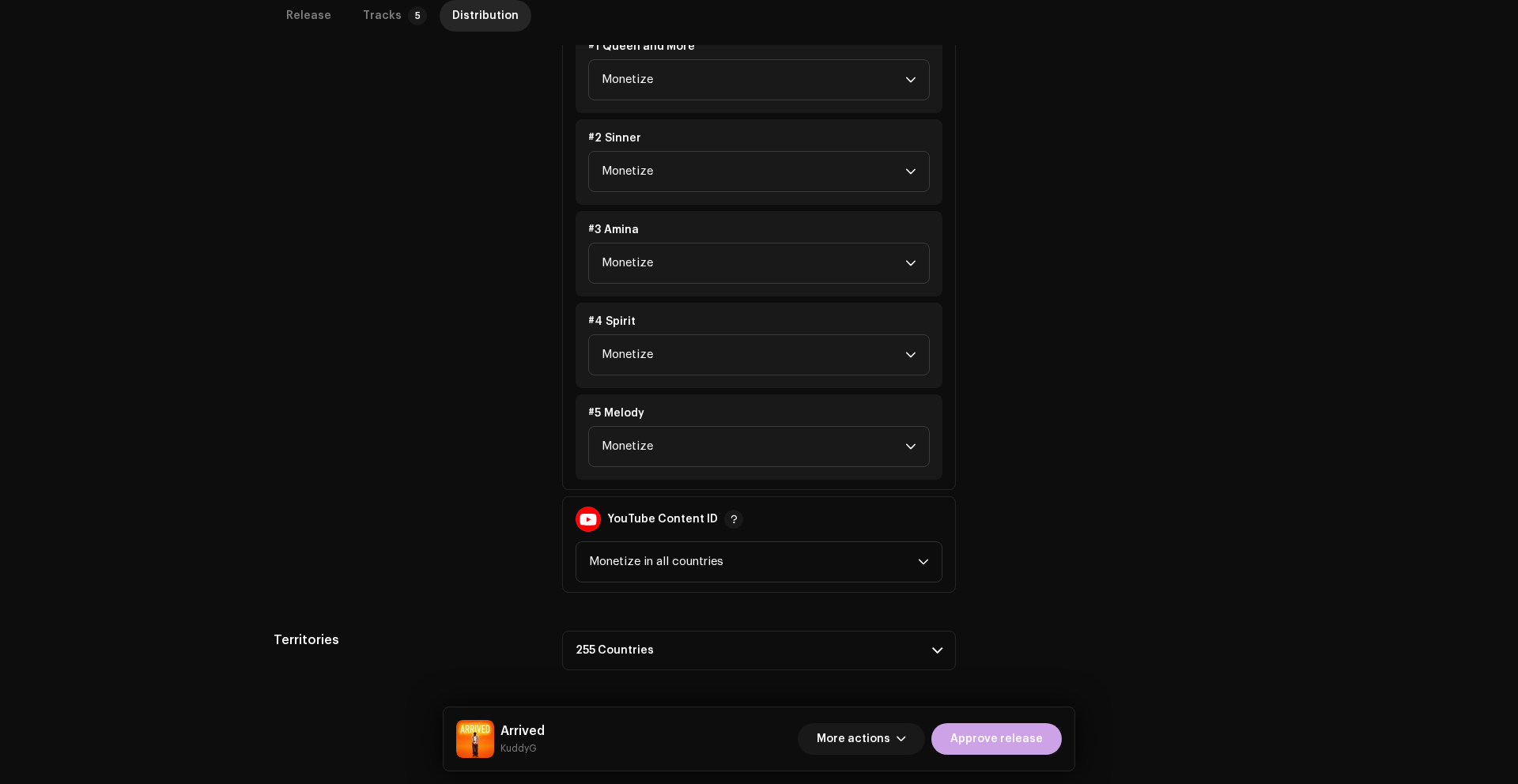
click at [991, 740] on span "Approve release" at bounding box center [996, 739] width 92 height 32
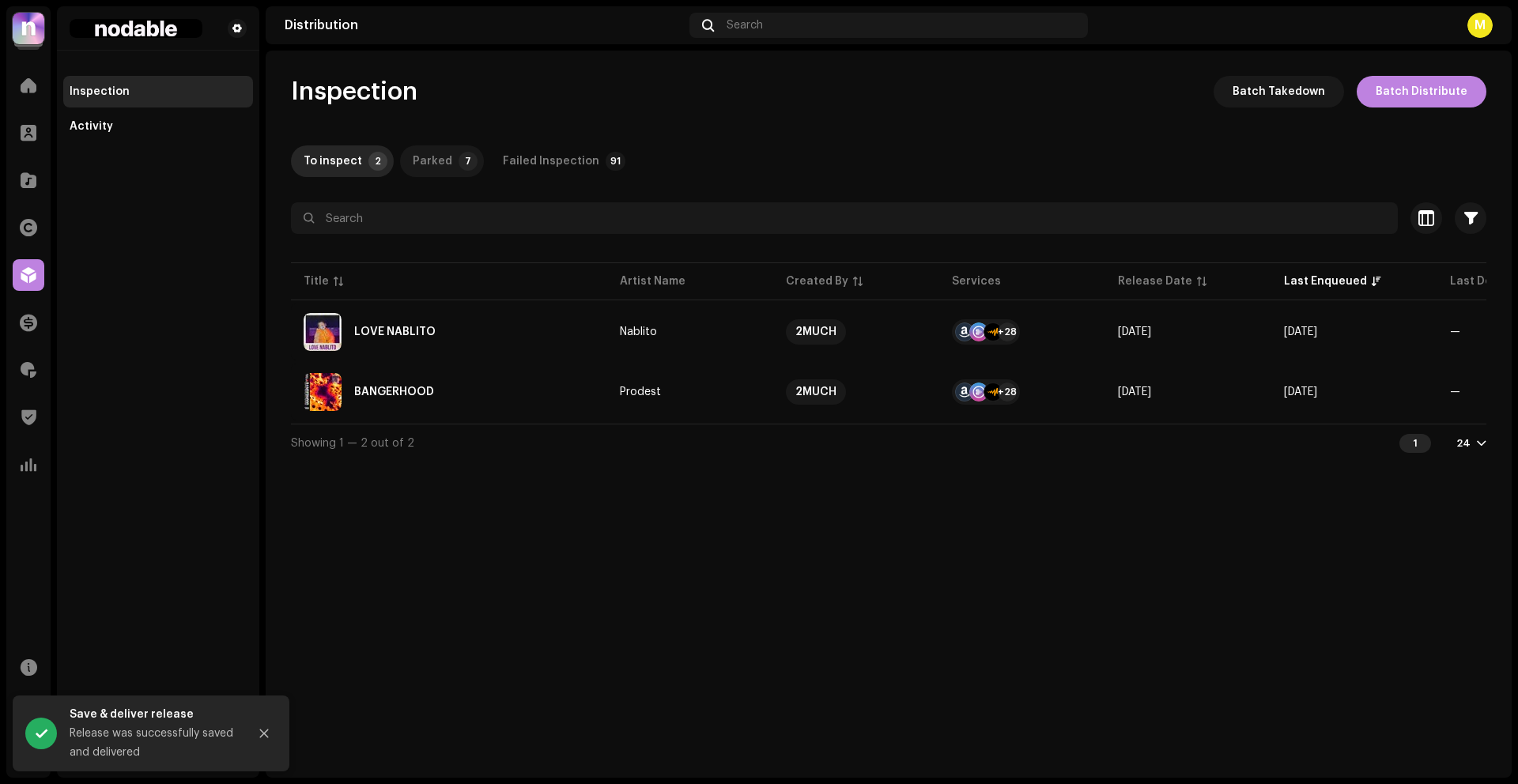
click at [437, 165] on div "Parked" at bounding box center [432, 161] width 39 height 32
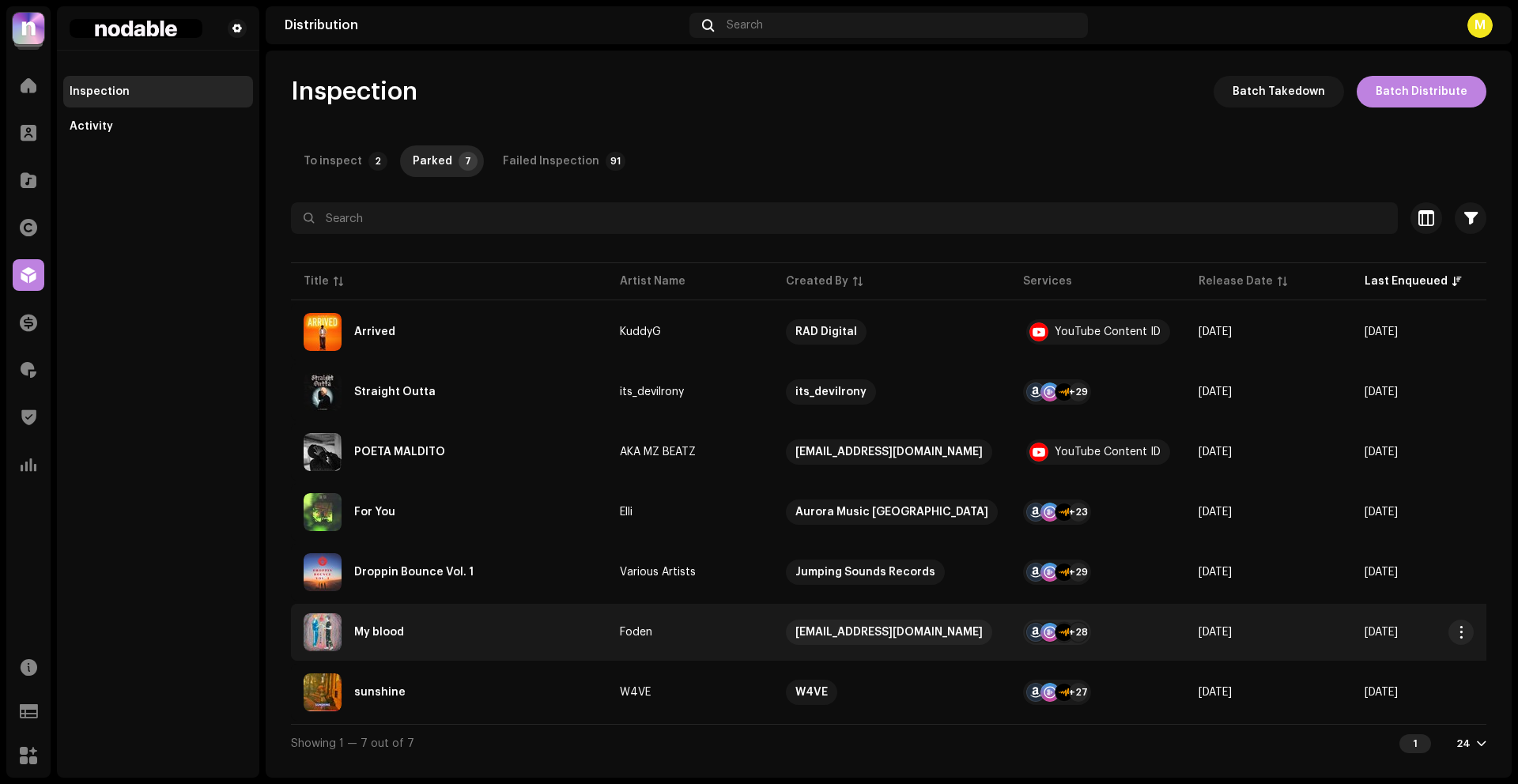
click at [527, 634] on div "My blood" at bounding box center [449, 632] width 291 height 38
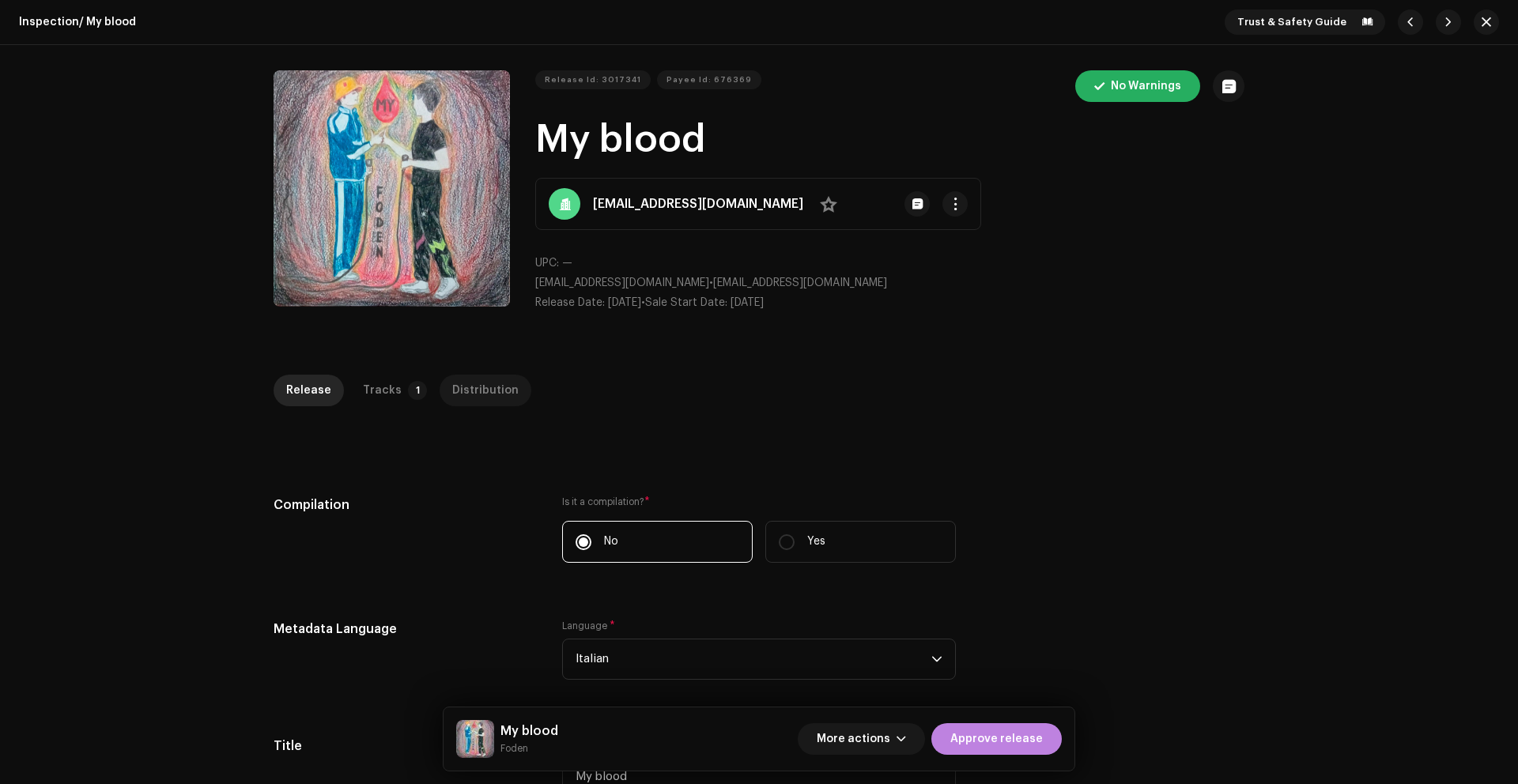
click at [484, 389] on div "Distribution" at bounding box center [485, 390] width 66 height 32
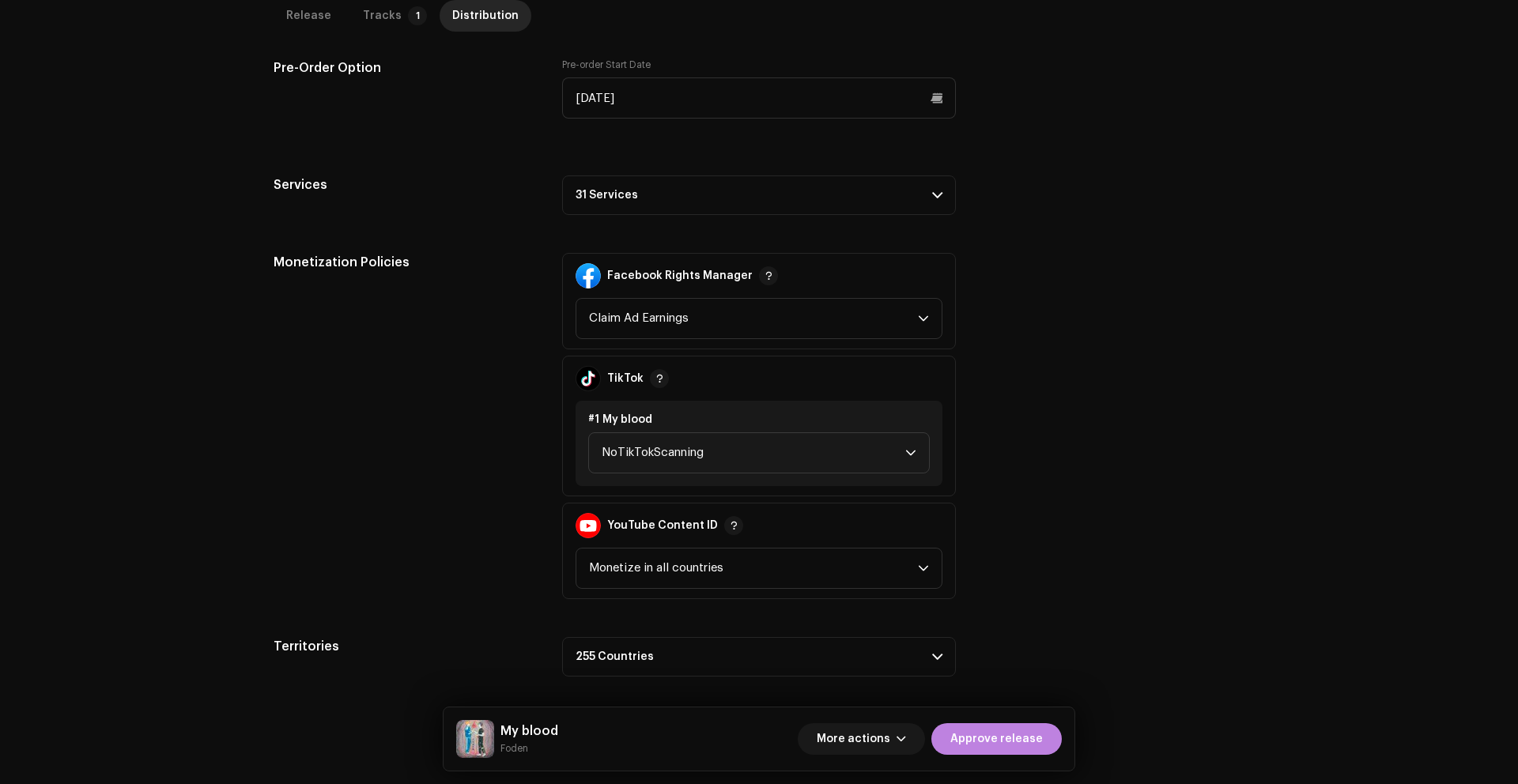
scroll to position [731, 0]
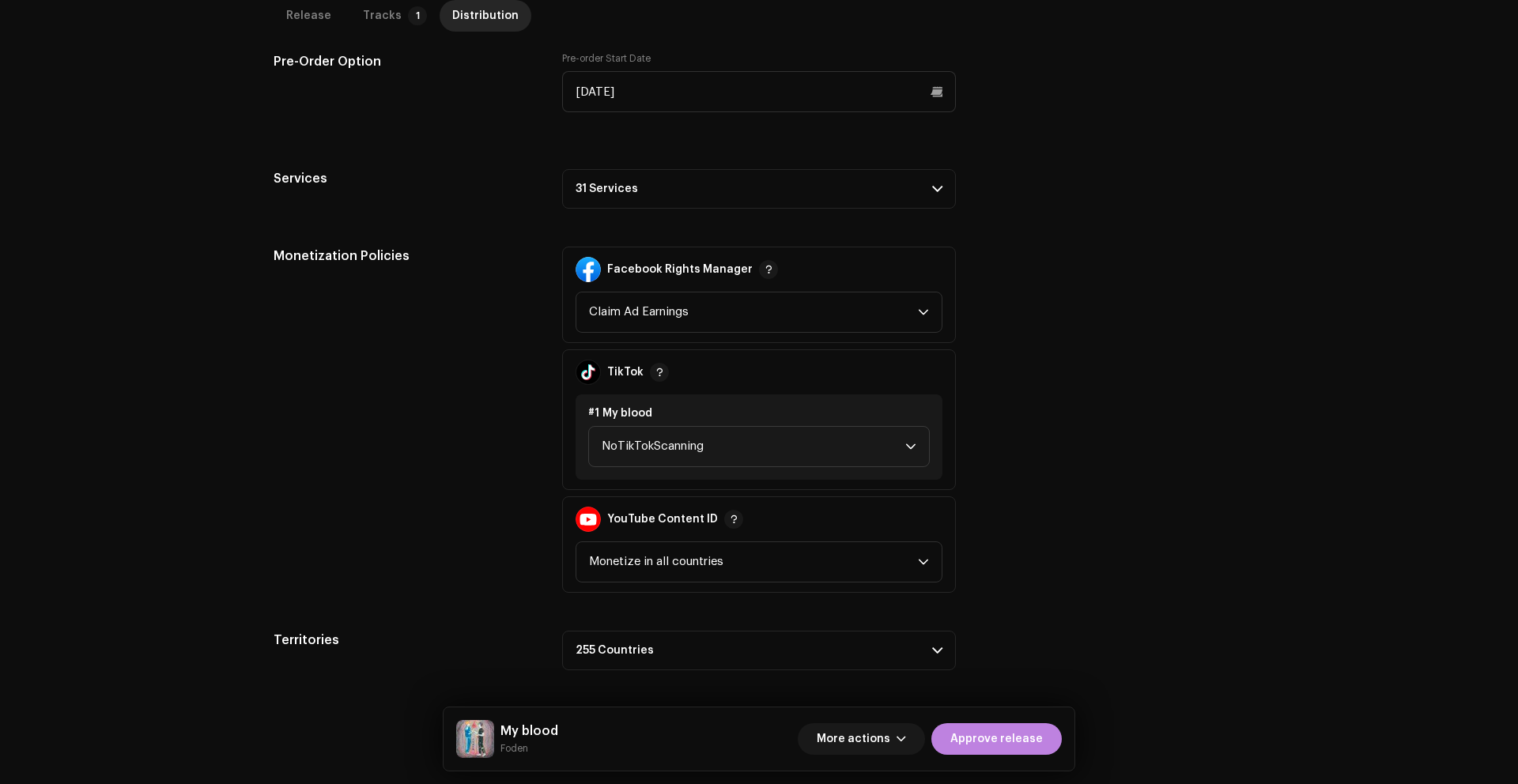
click at [766, 178] on p-accordion-header "31 Services" at bounding box center [759, 189] width 394 height 39
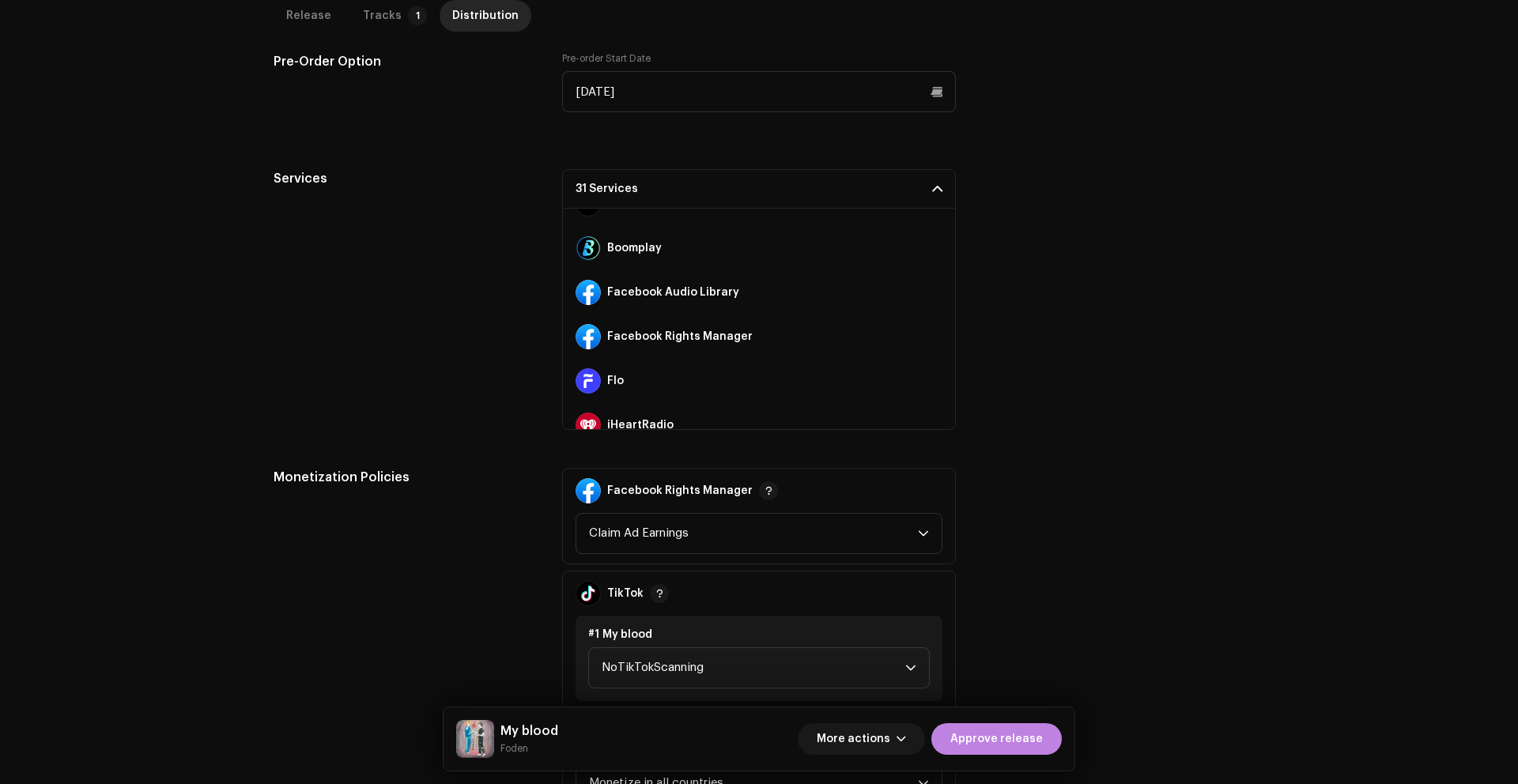
scroll to position [203, 0]
click at [928, 291] on span at bounding box center [933, 293] width 9 height 13
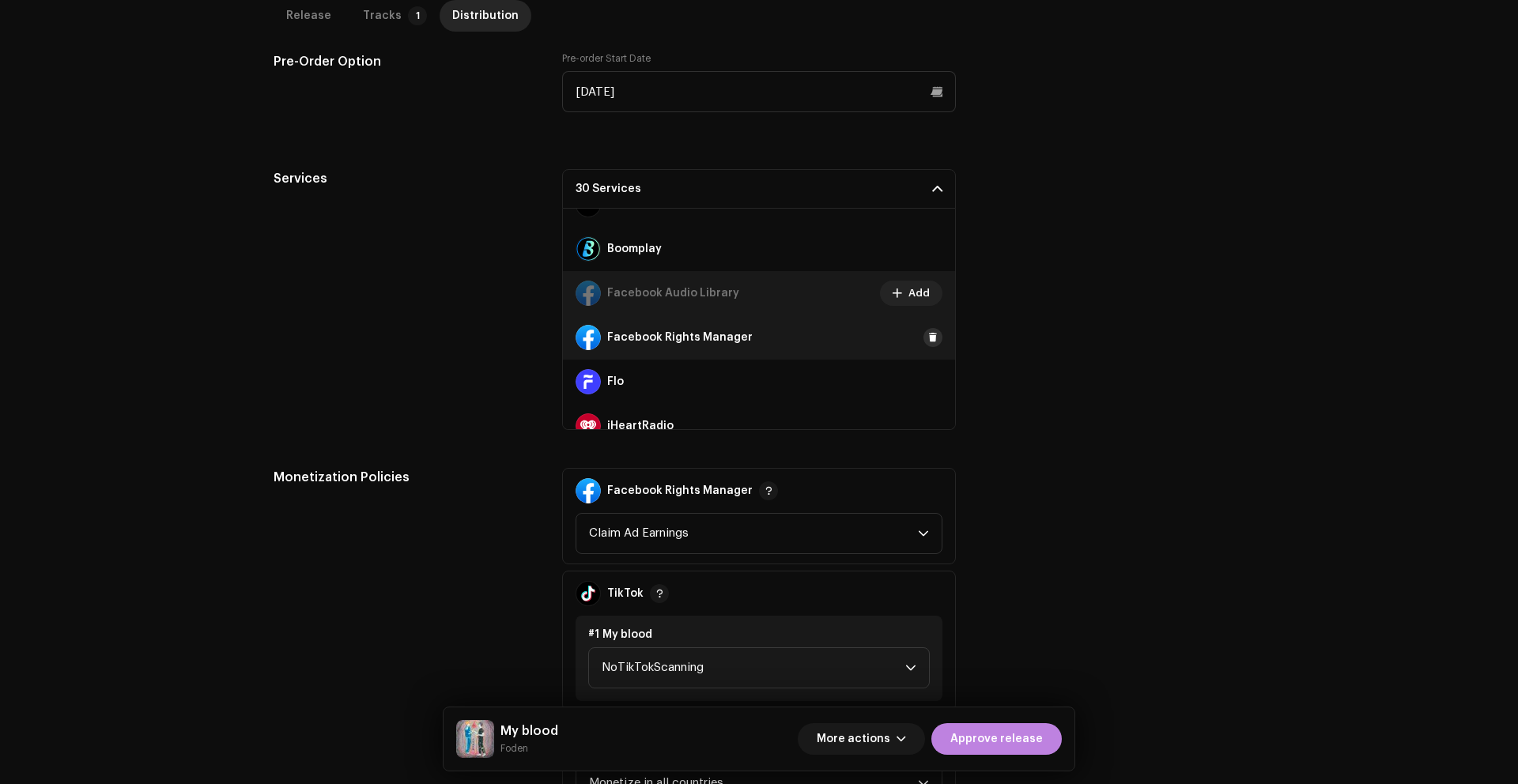
click at [928, 335] on span at bounding box center [933, 338] width 9 height 13
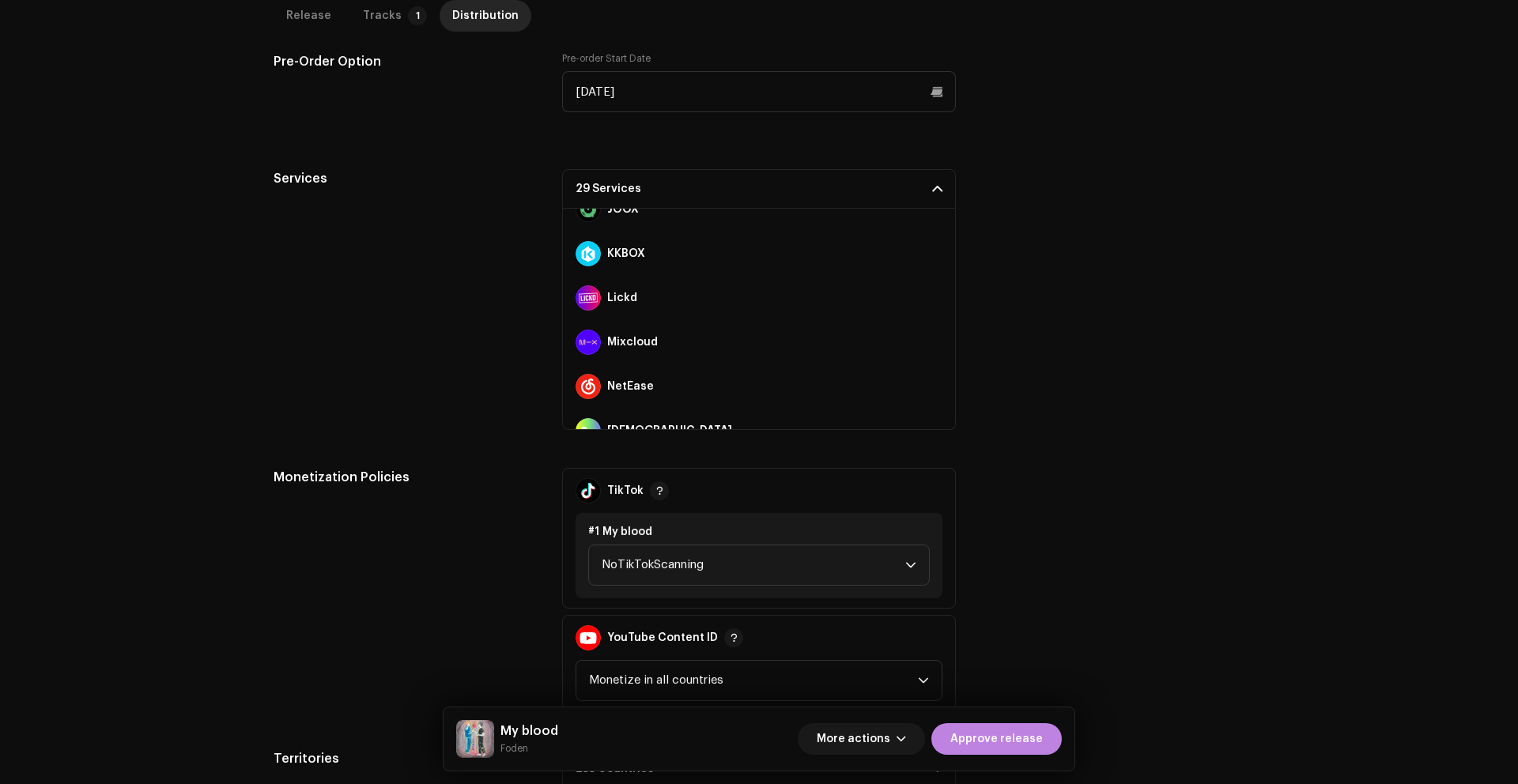
scroll to position [606, 0]
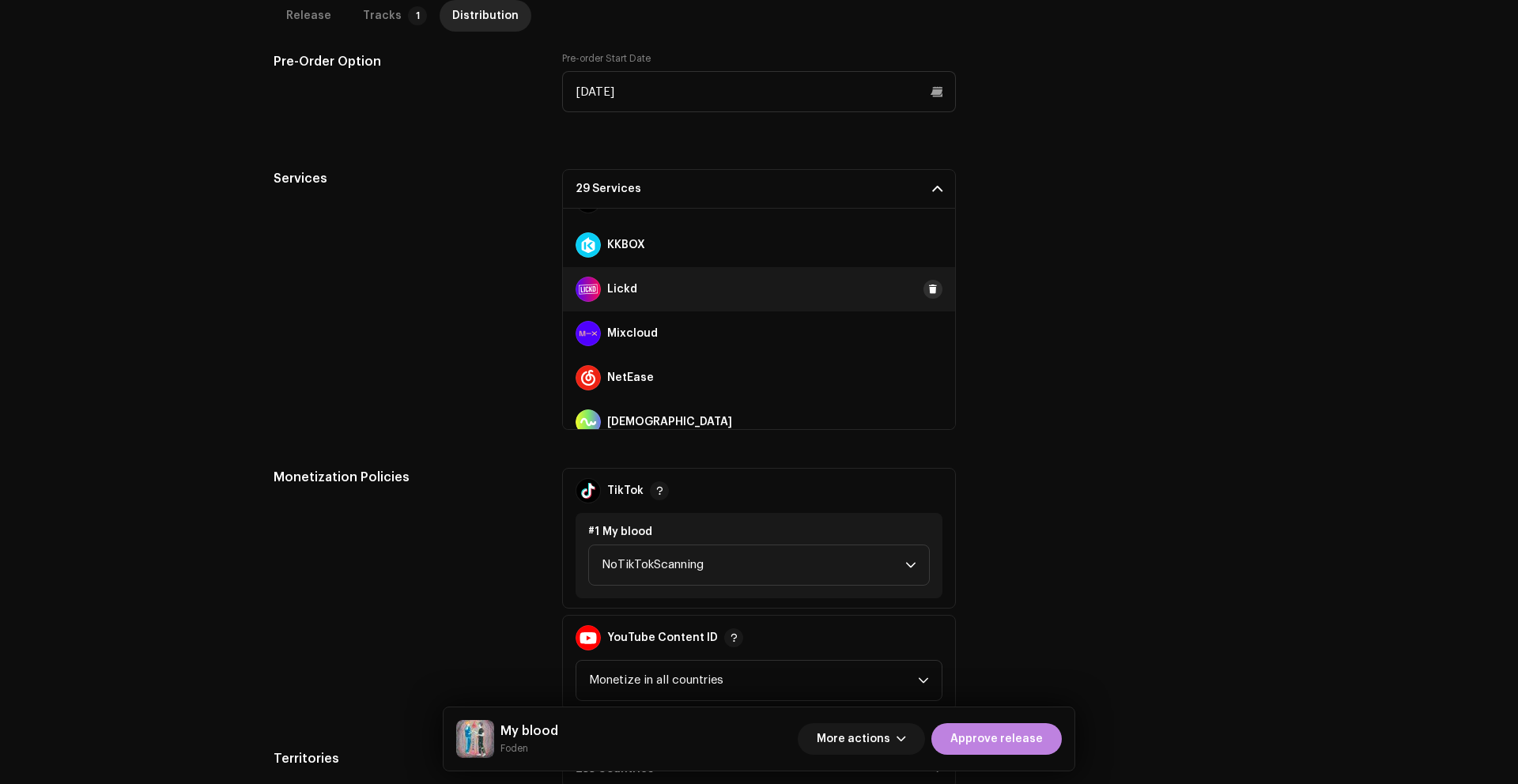
click at [928, 290] on span at bounding box center [933, 289] width 9 height 13
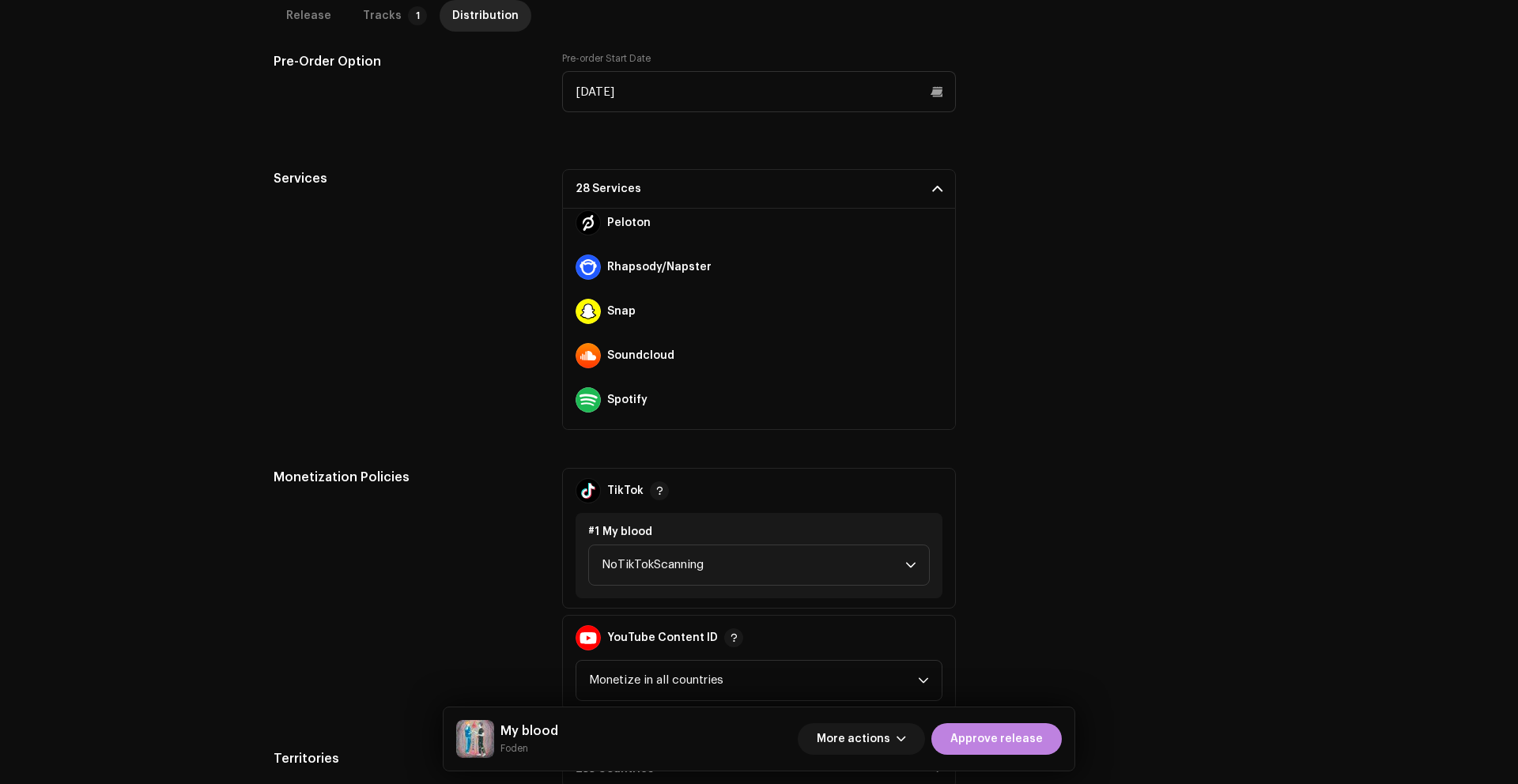
scroll to position [904, 0]
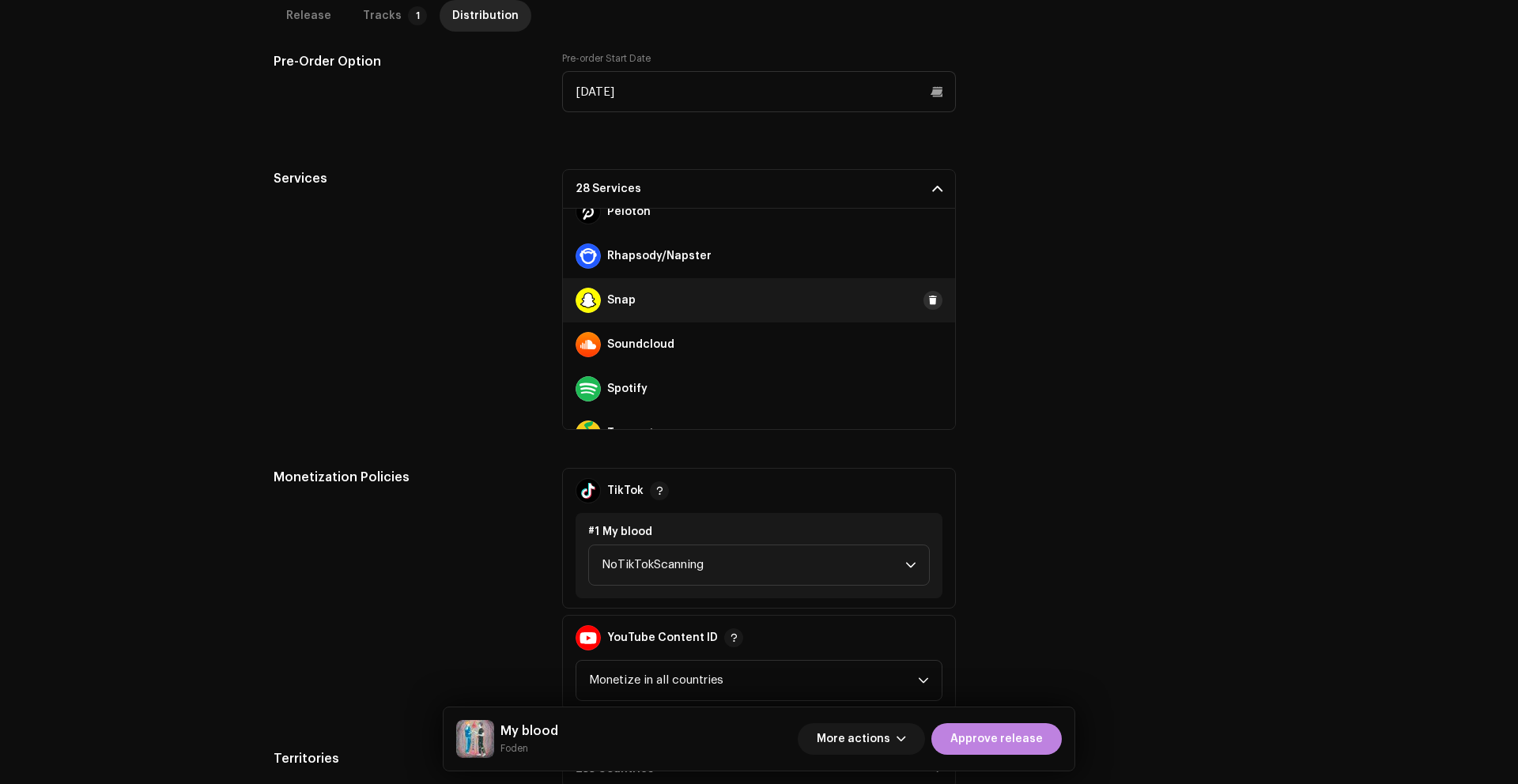
click at [929, 297] on button at bounding box center [933, 301] width 19 height 19
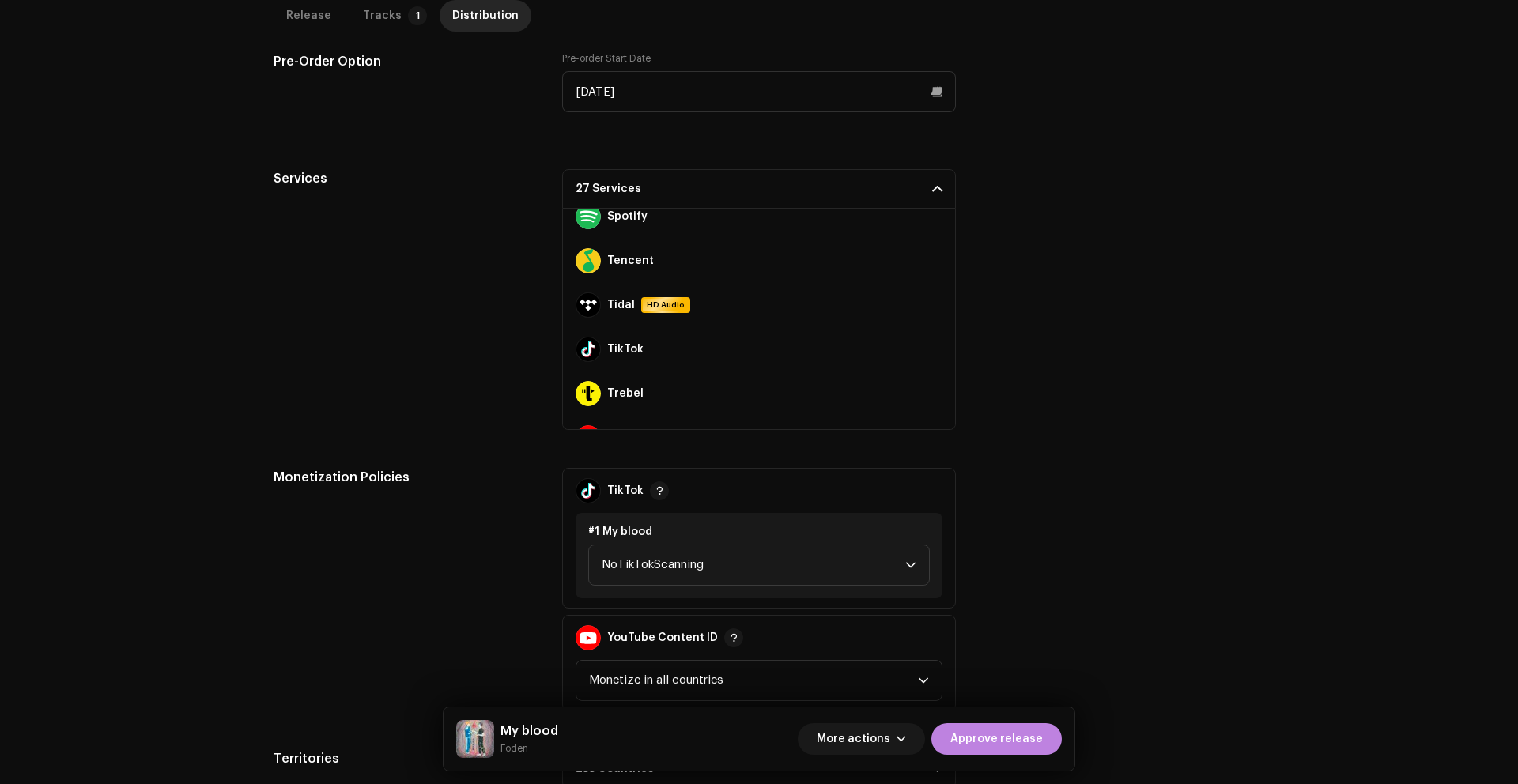
scroll to position [1100, 0]
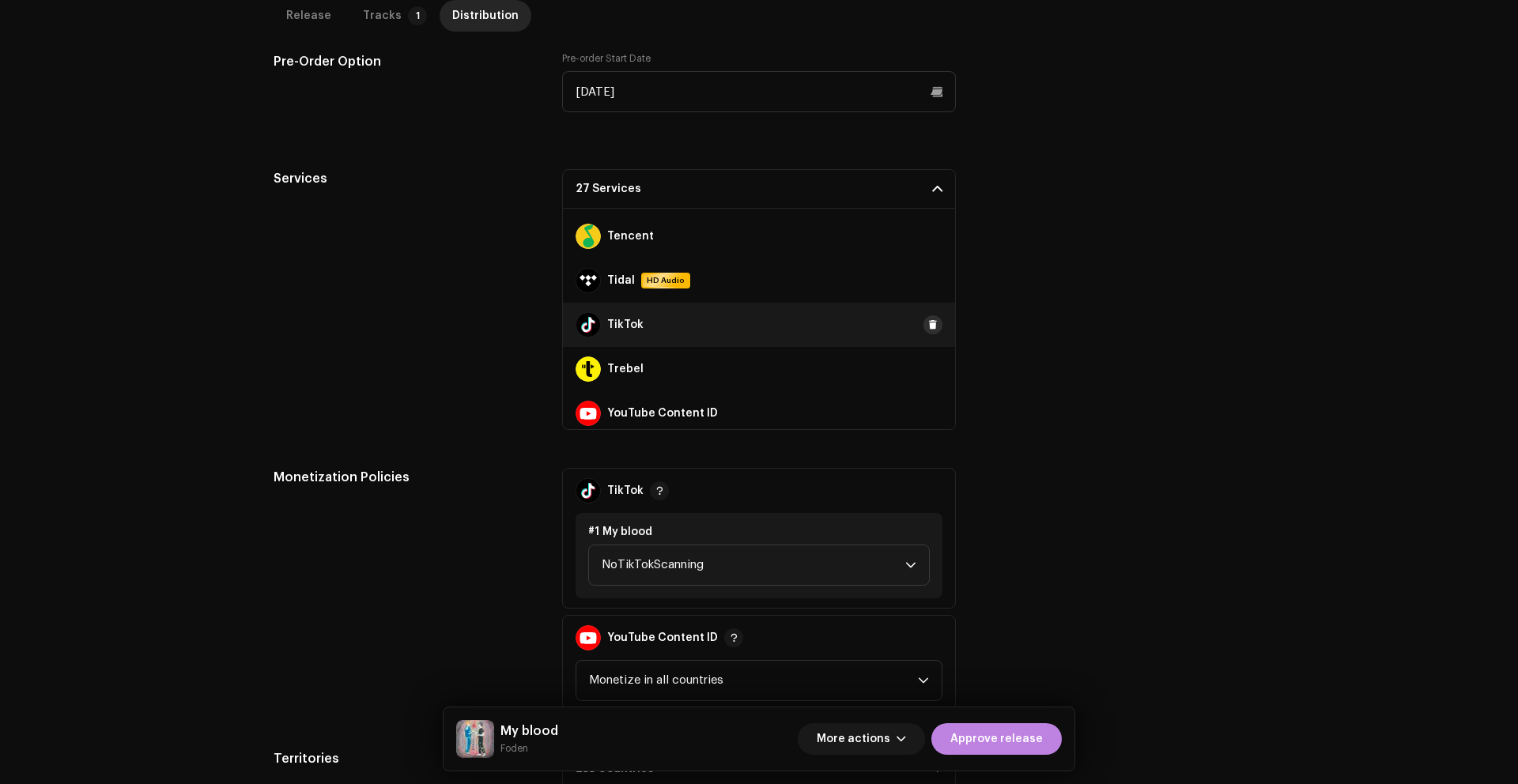
click at [928, 322] on span at bounding box center [933, 325] width 9 height 13
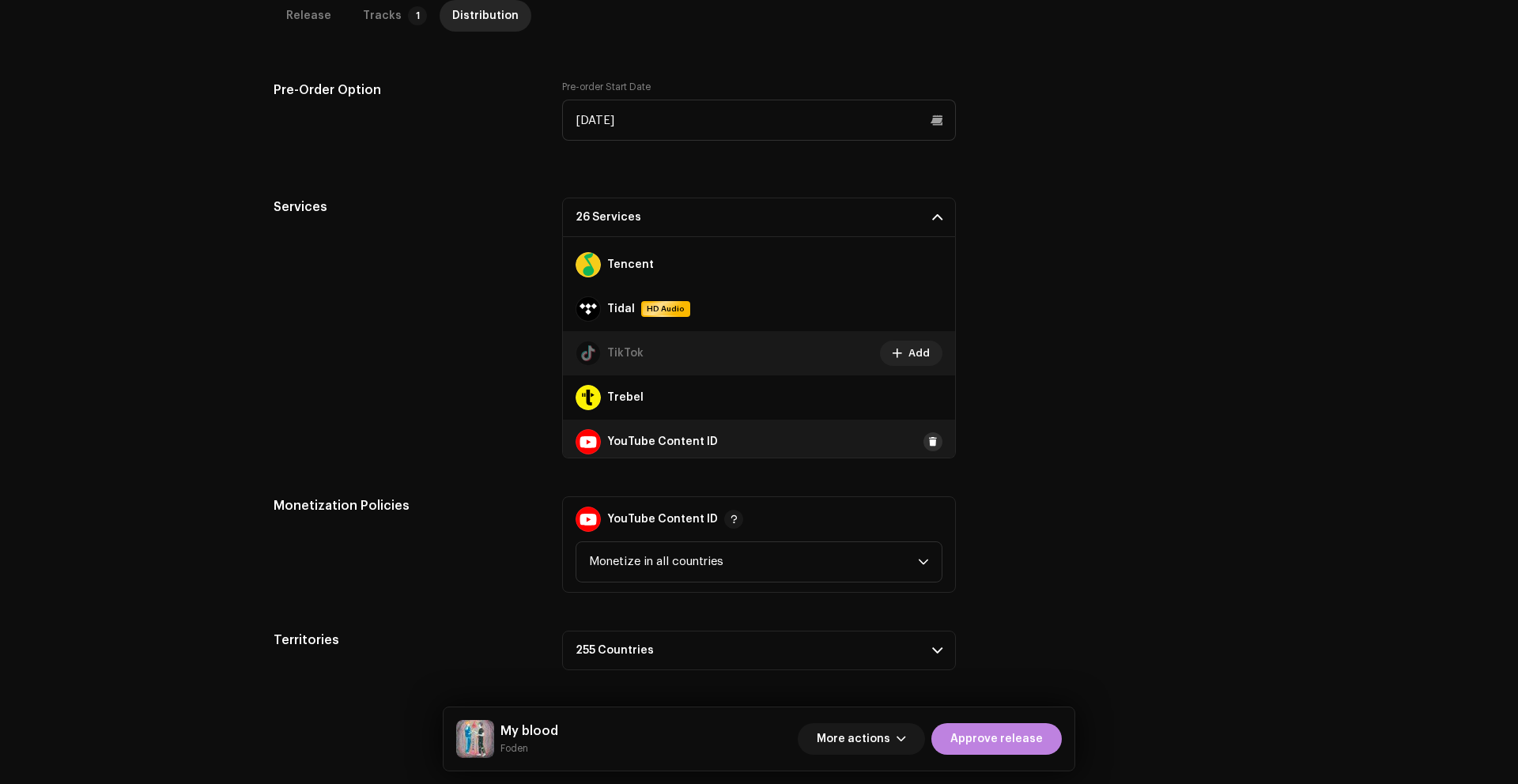
click at [924, 434] on button at bounding box center [933, 441] width 19 height 19
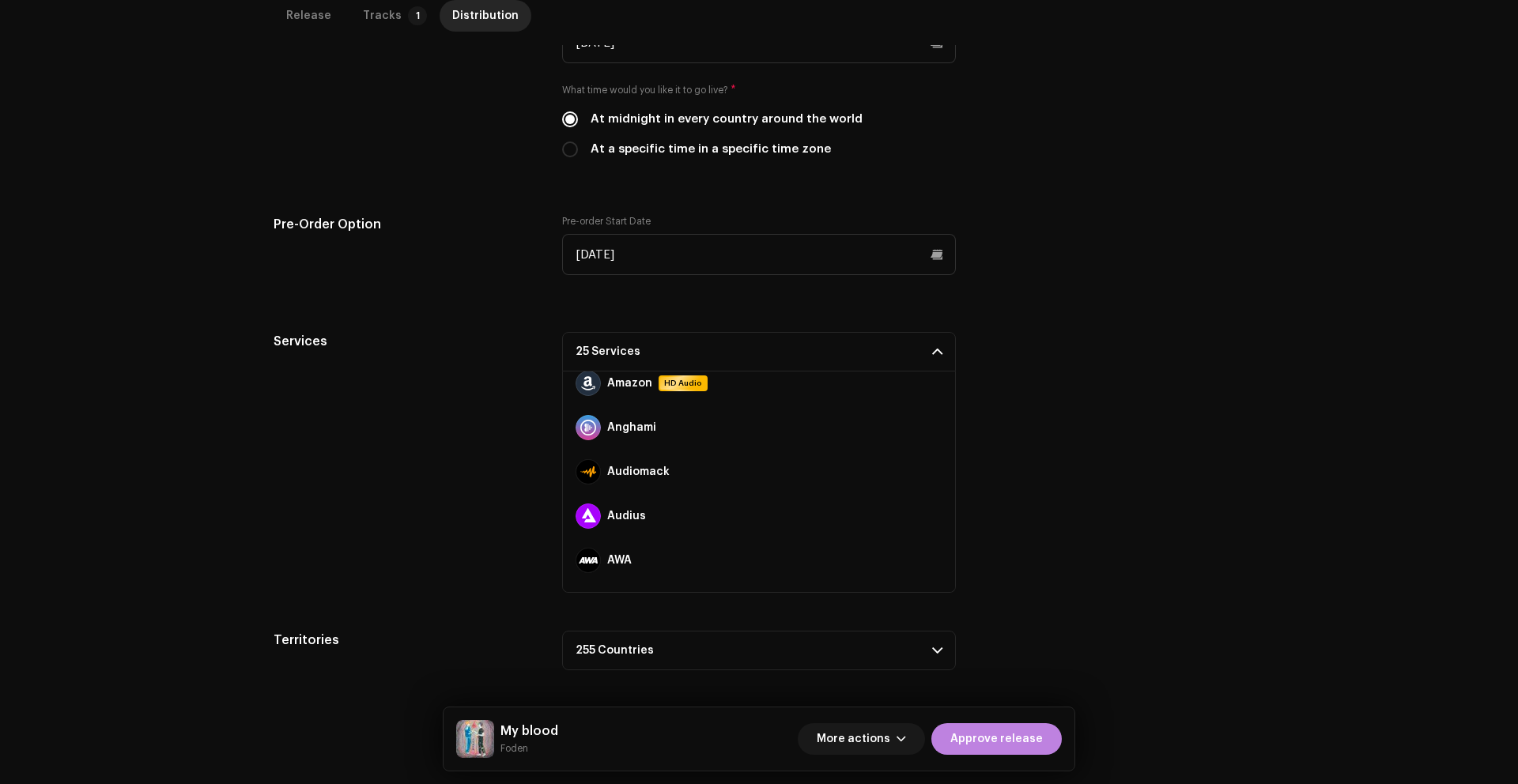
scroll to position [0, 0]
click at [821, 343] on p-accordion-header "25 Services" at bounding box center [759, 352] width 394 height 39
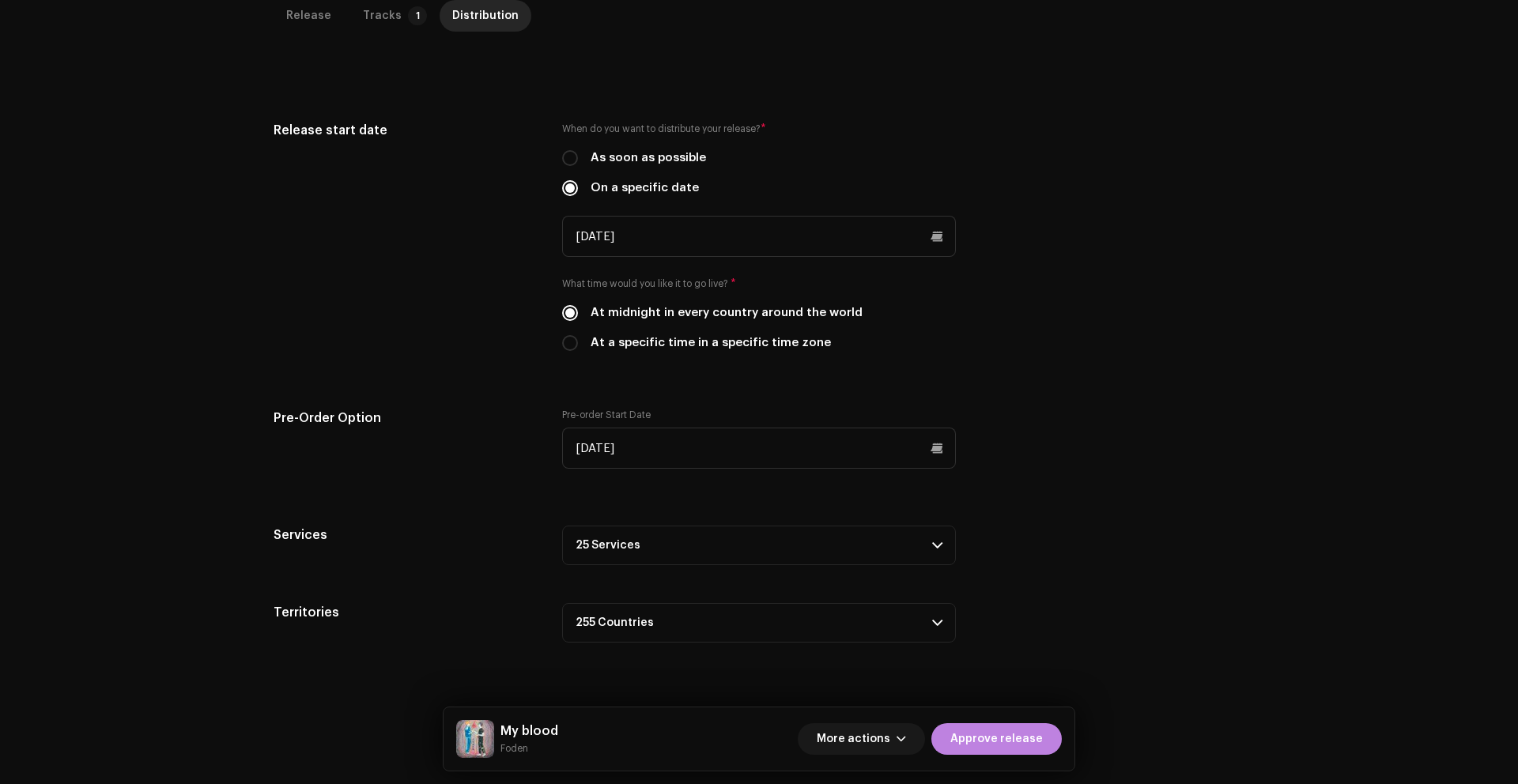
scroll to position [374, 0]
click at [1132, 359] on div "Release start date When do you want to distribute your release? * As soon as po…" at bounding box center [759, 246] width 971 height 250
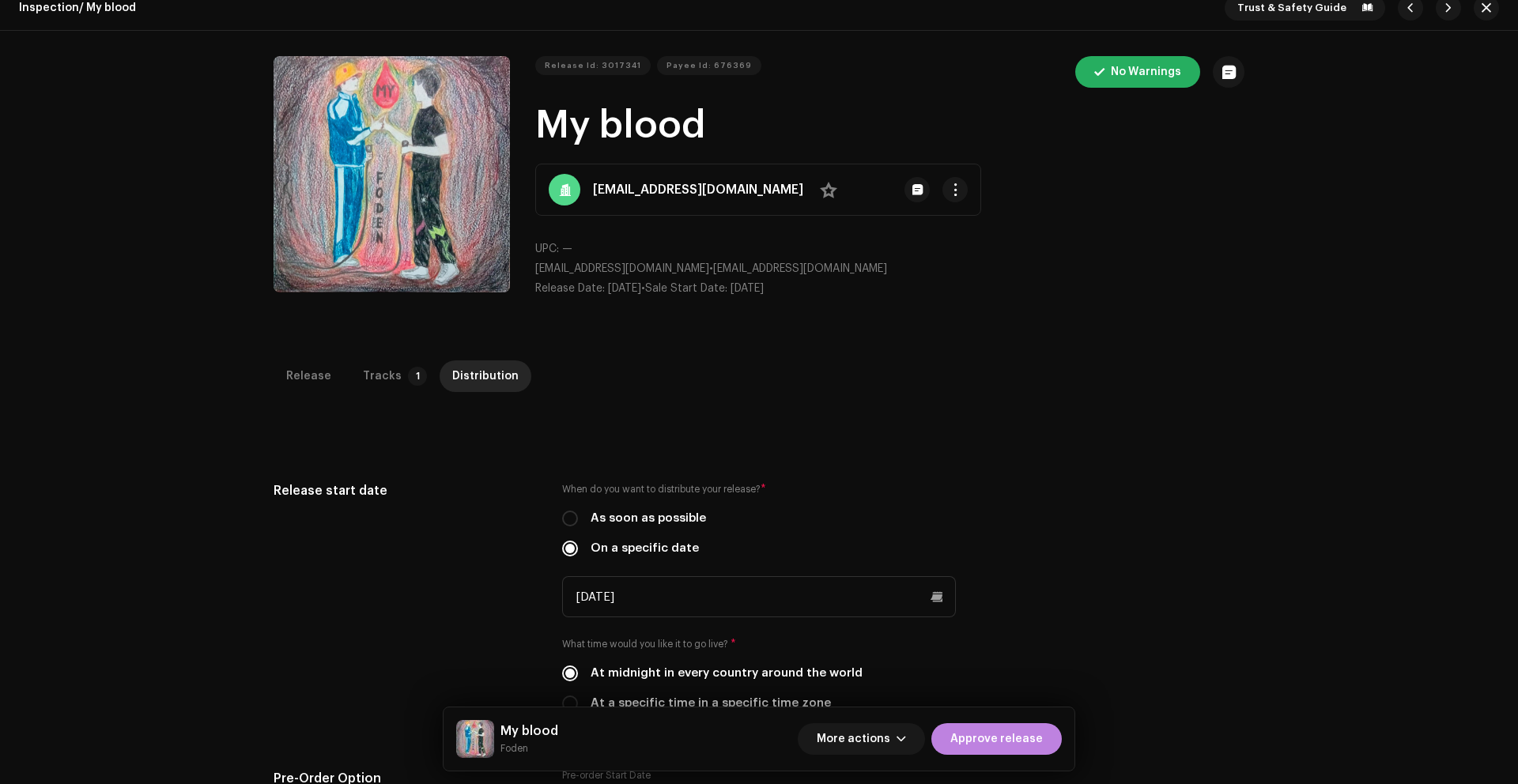
scroll to position [0, 0]
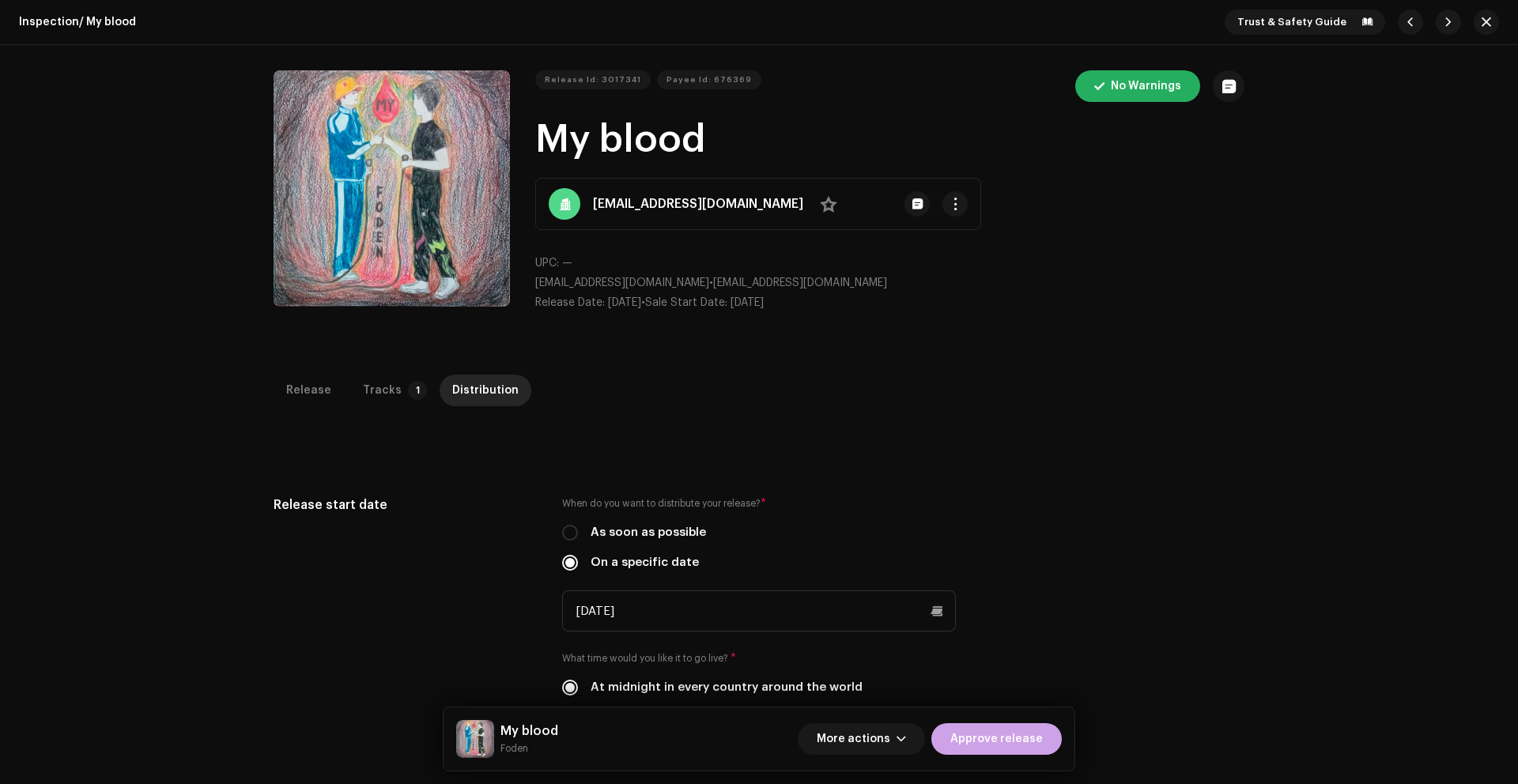
click at [1006, 737] on span "Approve release" at bounding box center [996, 739] width 92 height 32
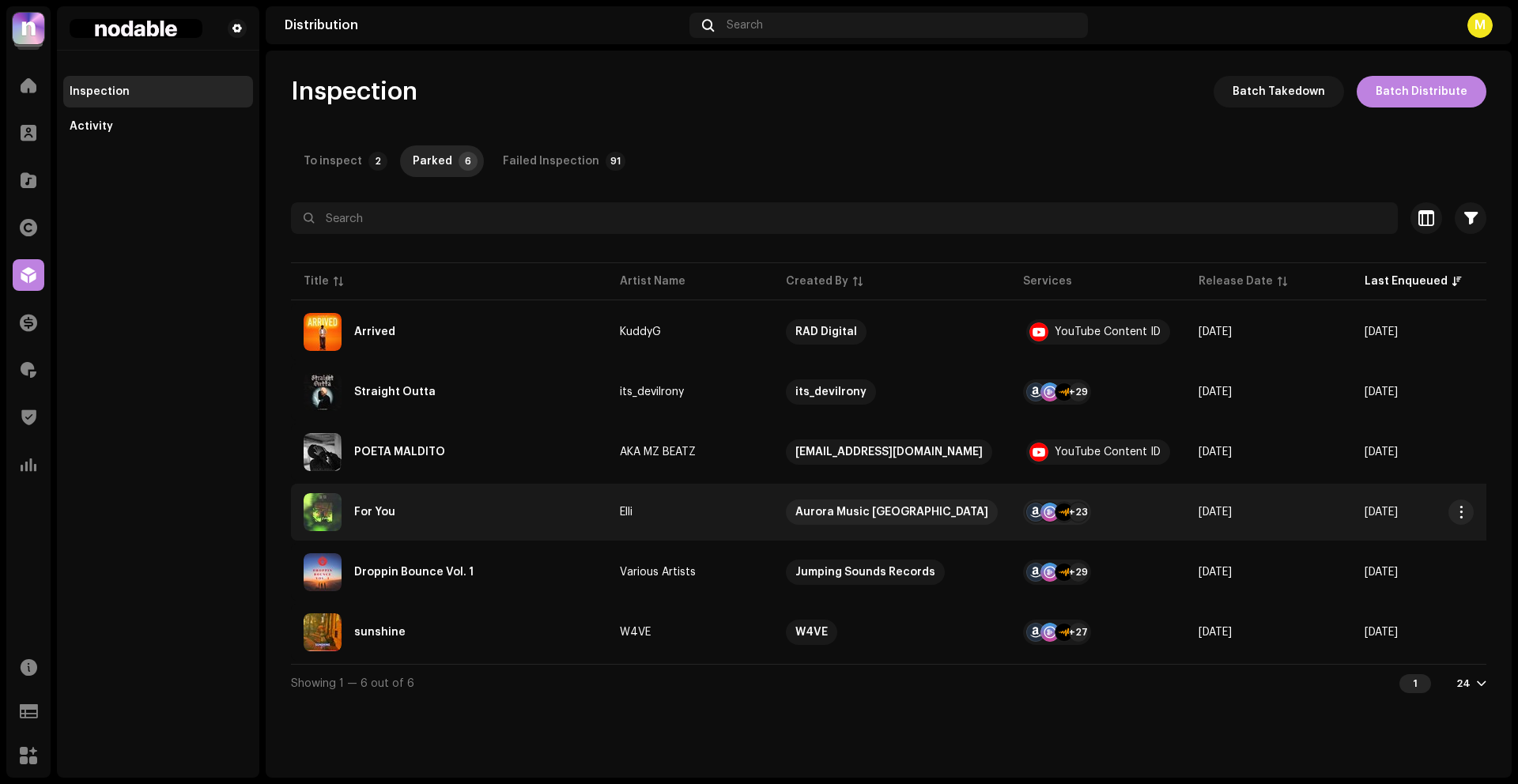
click at [502, 513] on div "For You" at bounding box center [449, 511] width 291 height 38
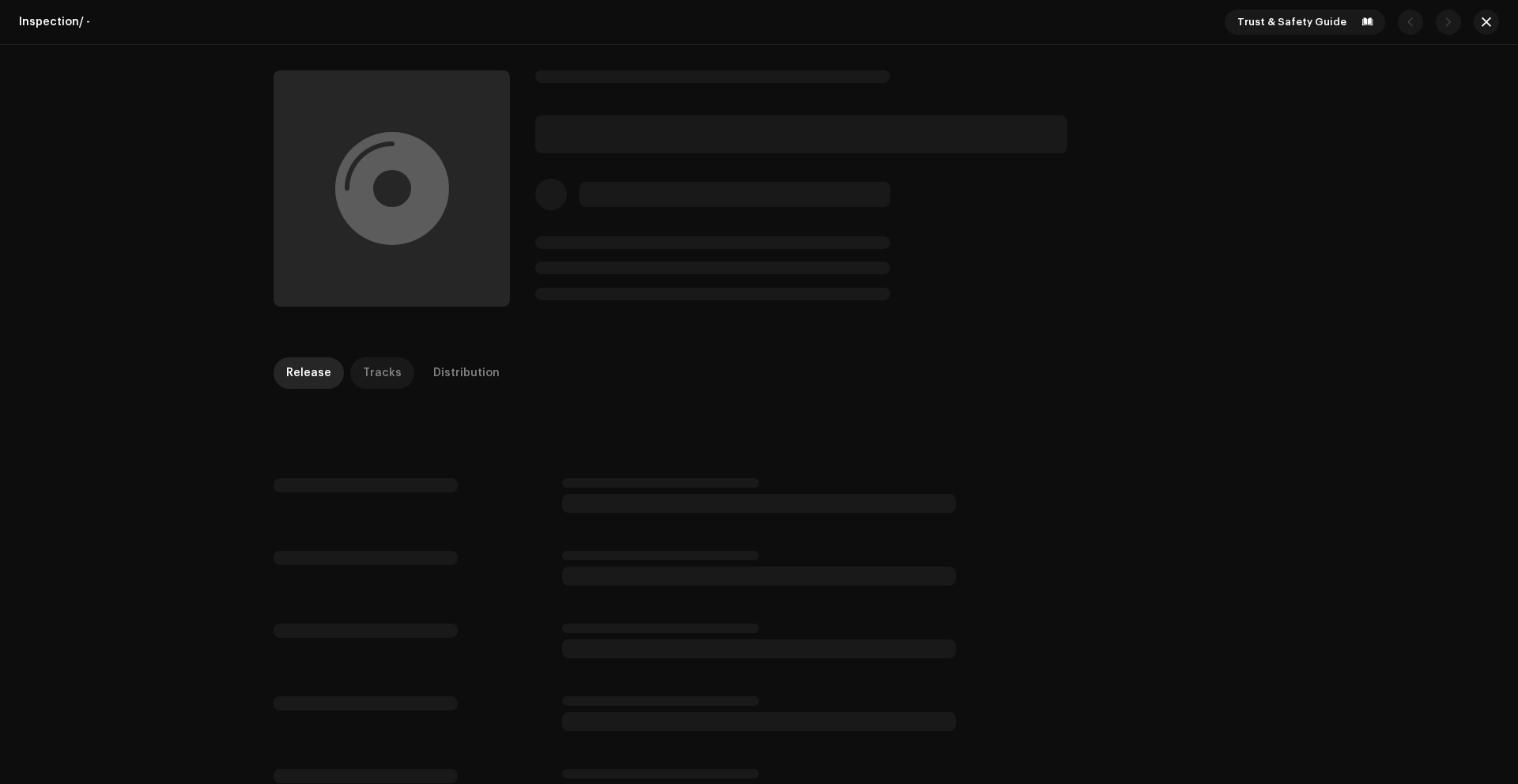
click at [374, 373] on div "Tracks" at bounding box center [382, 373] width 38 height 32
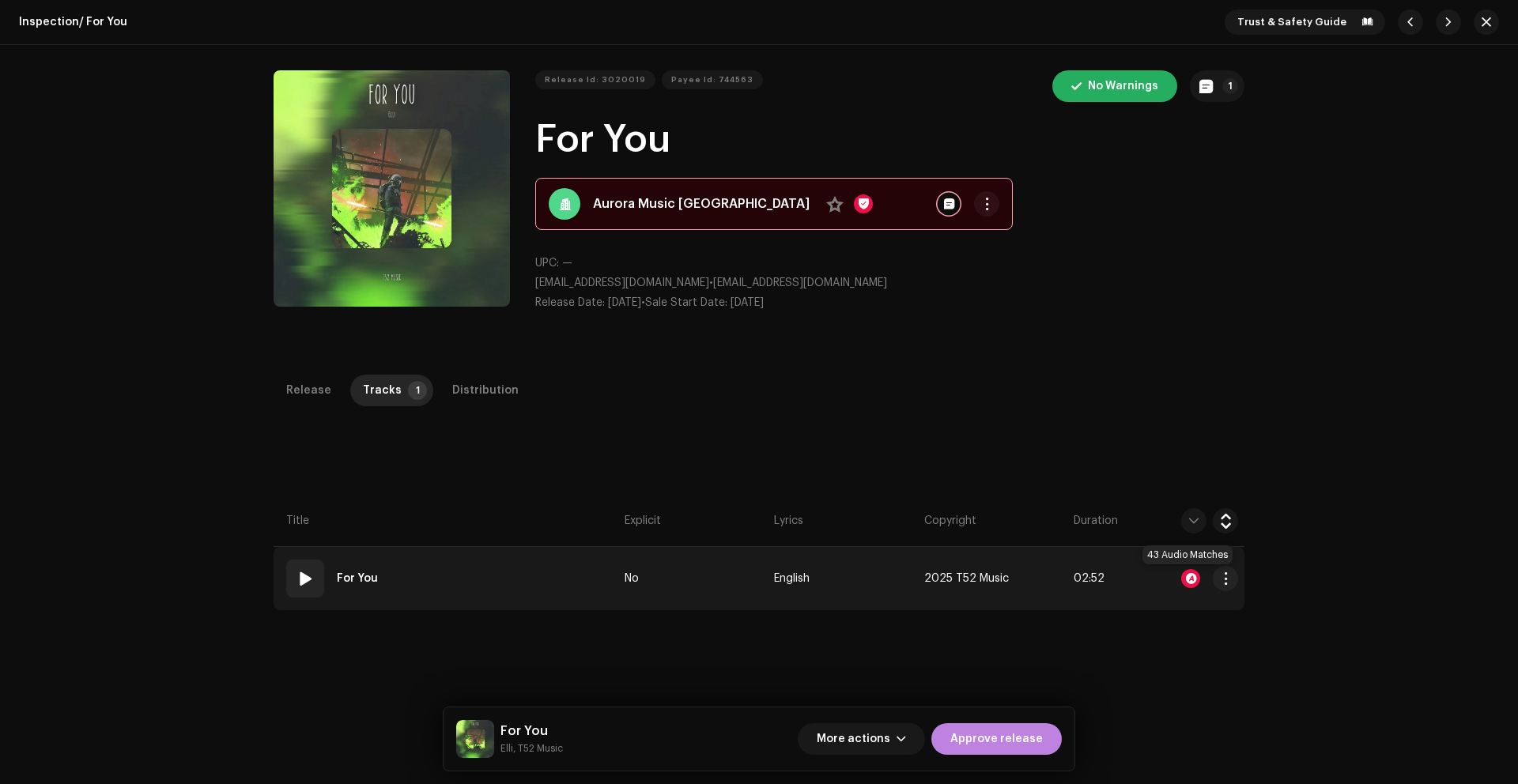
click at [1190, 577] on div at bounding box center [1190, 579] width 19 height 19
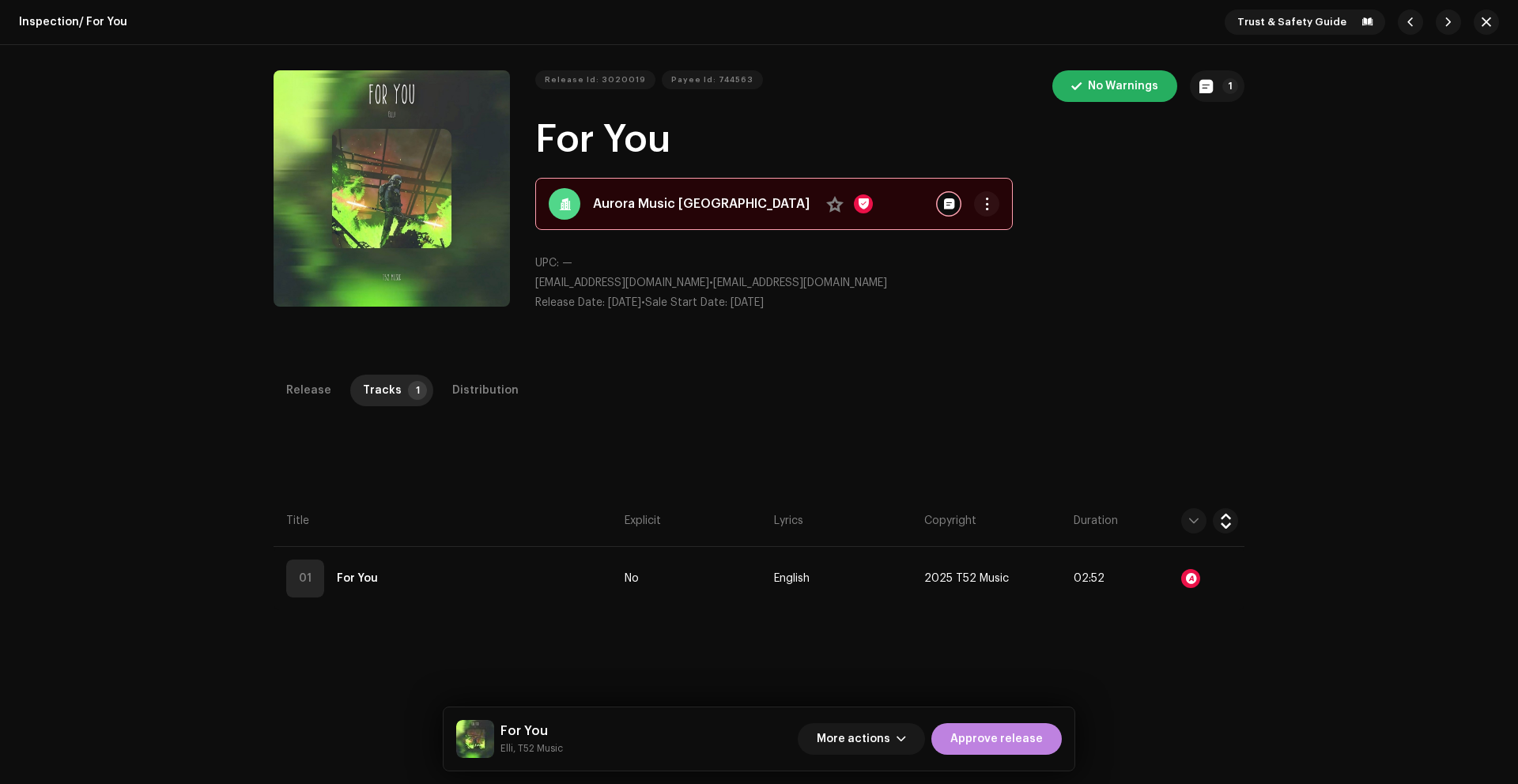
click at [1079, 348] on div "Audio Recognition by Remix/Sample 23 Cover Song 20 All results require review/l…" at bounding box center [759, 392] width 1518 height 784
click at [458, 397] on div "Distribution" at bounding box center [485, 390] width 66 height 32
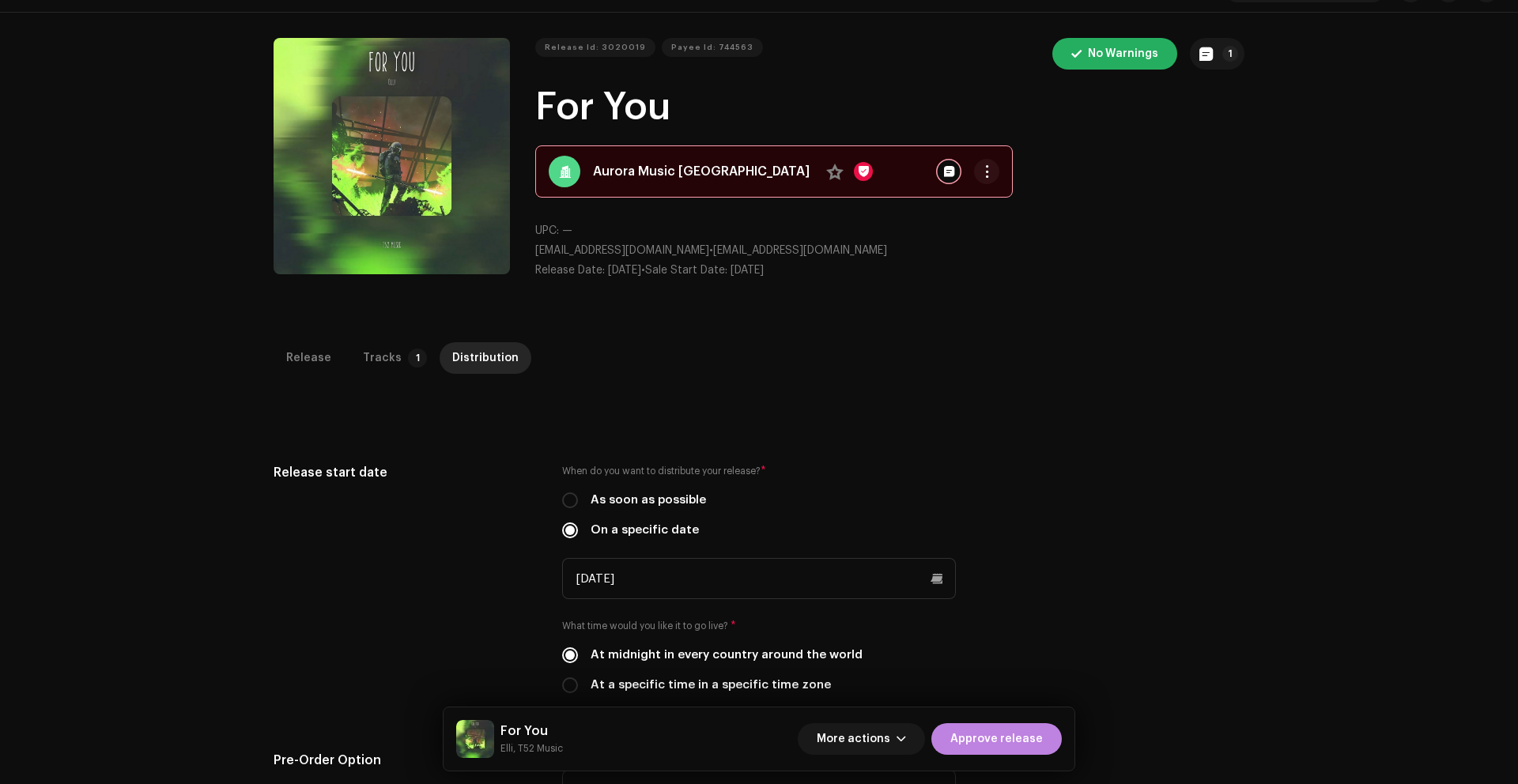
scroll to position [13, 0]
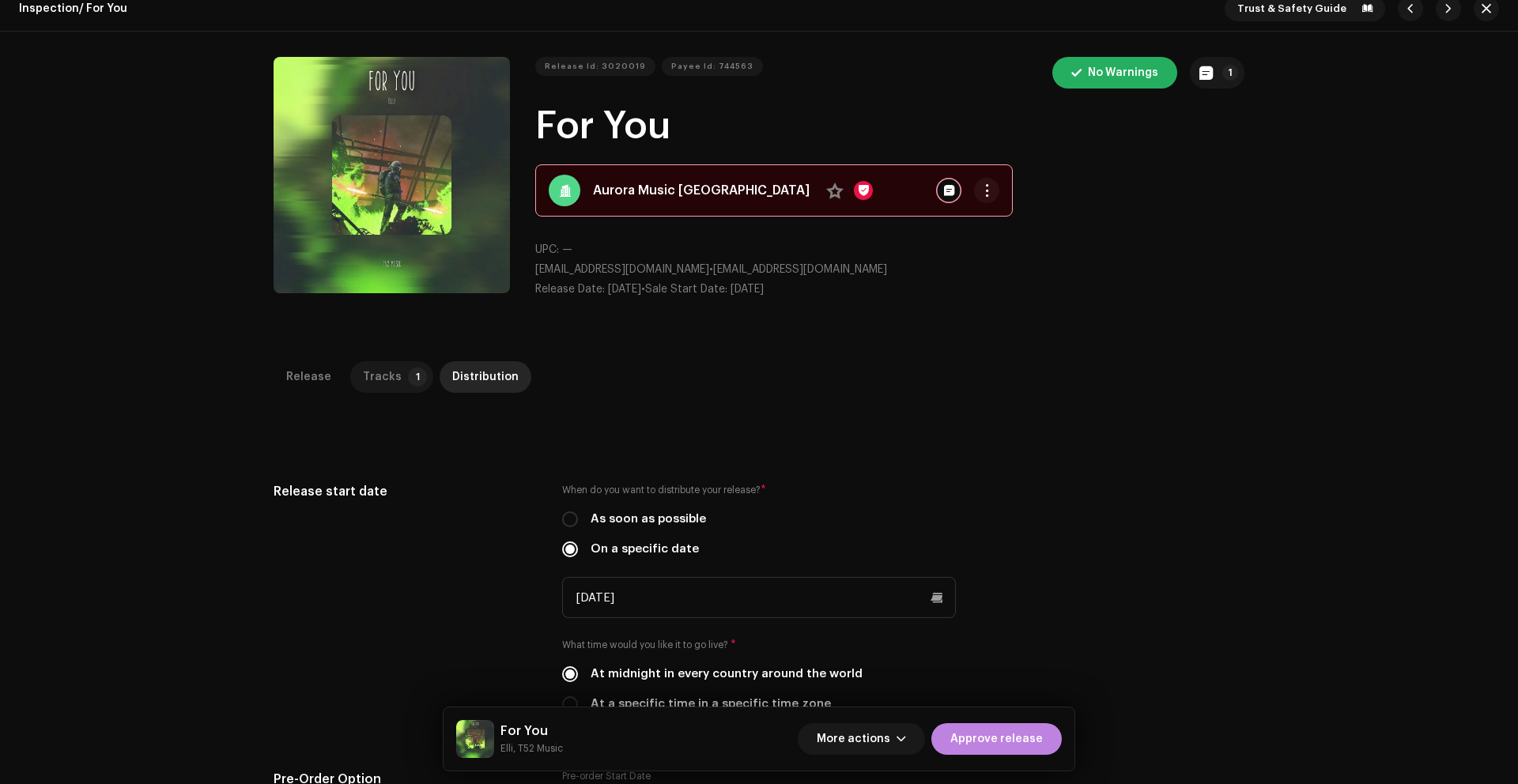
click at [363, 372] on div "Tracks" at bounding box center [382, 377] width 38 height 32
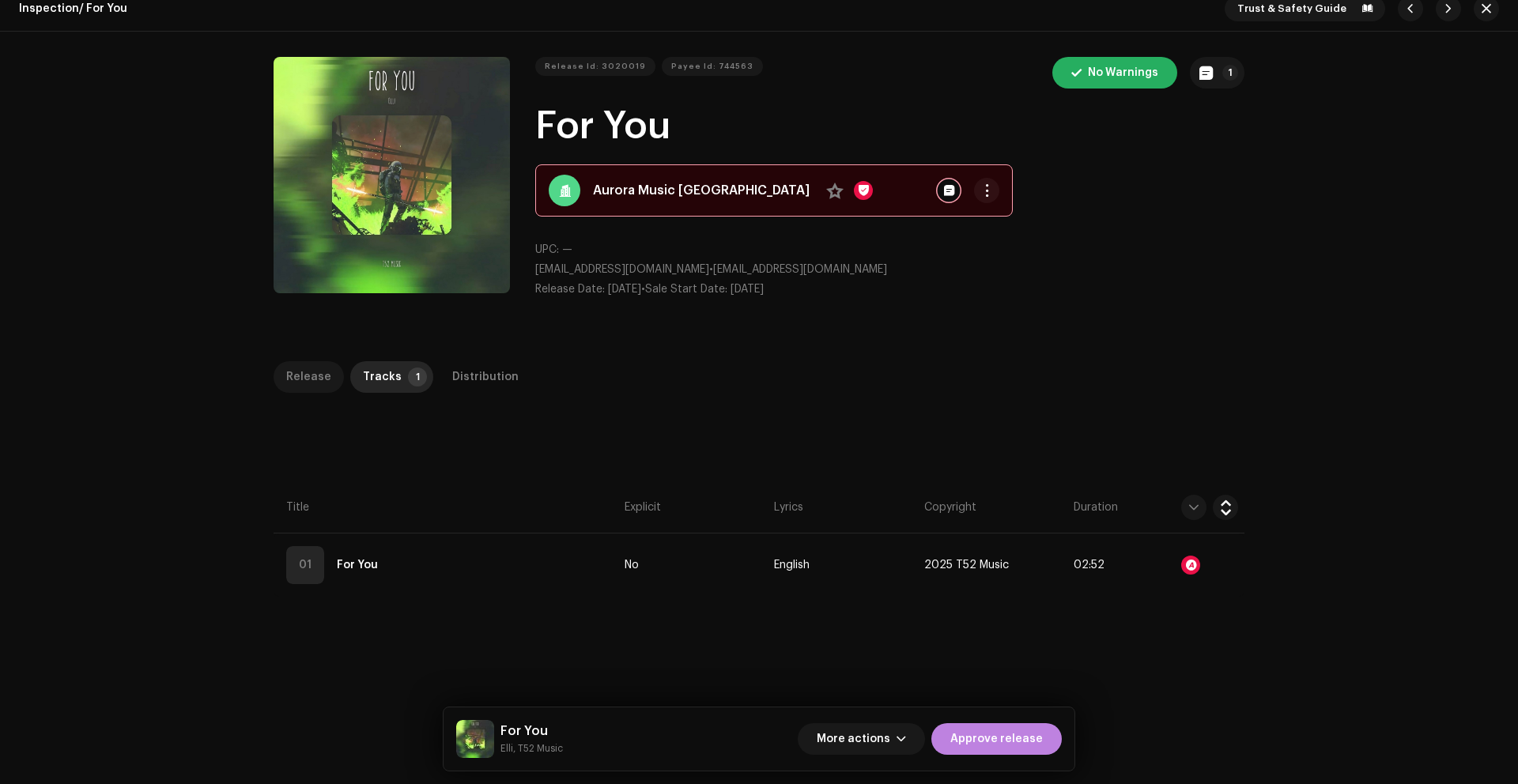
click at [301, 371] on div "Release" at bounding box center [308, 377] width 45 height 32
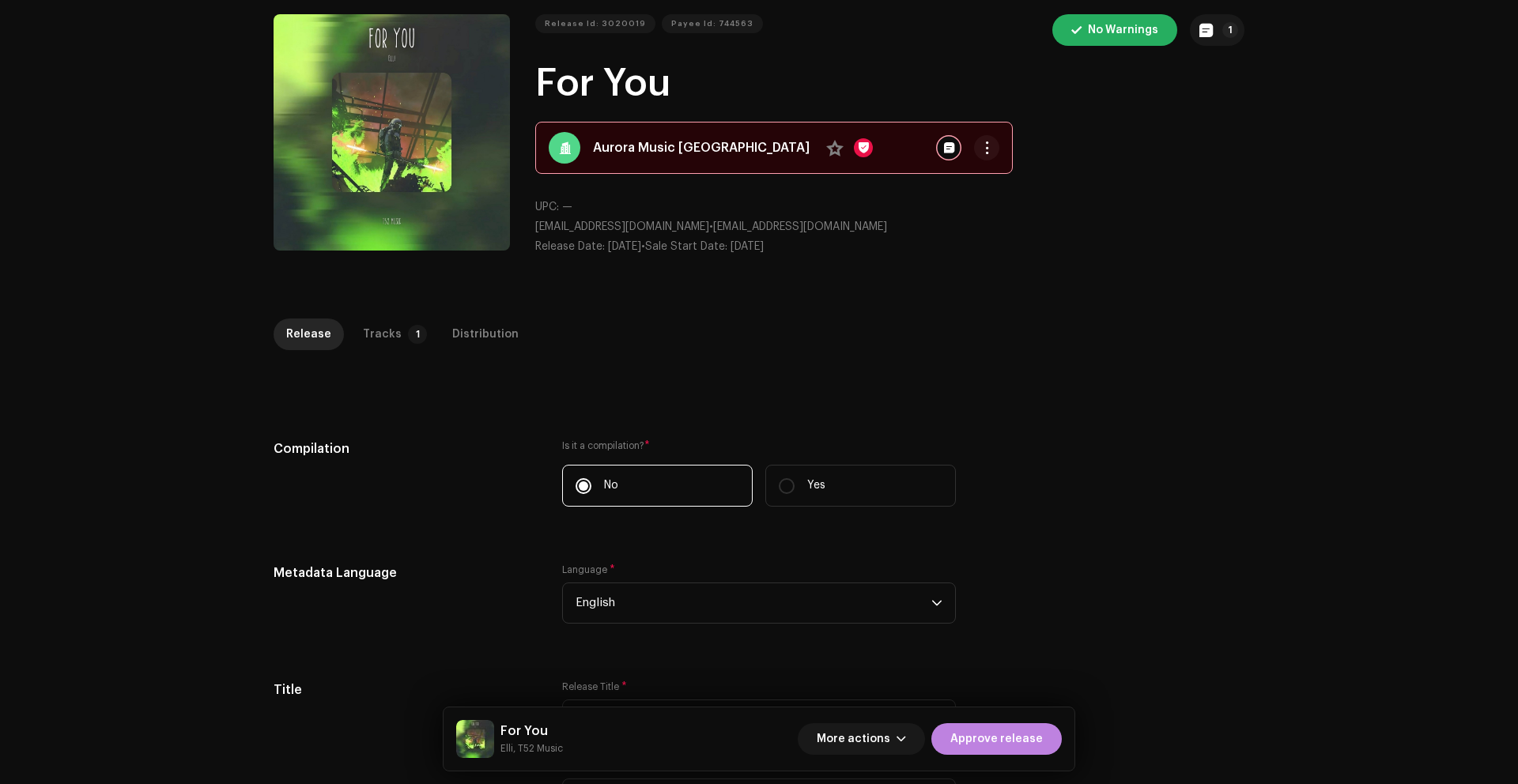
scroll to position [0, 0]
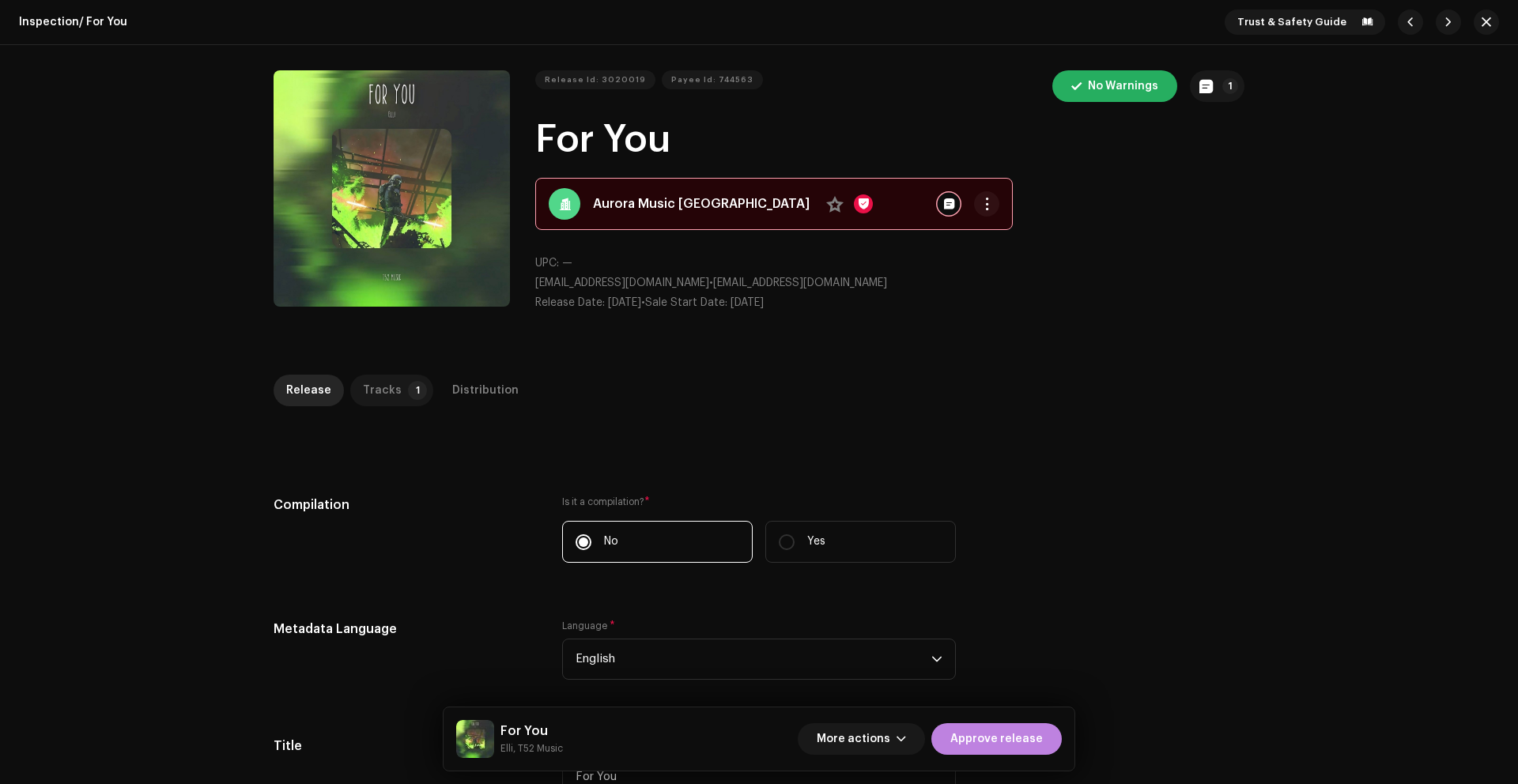
click at [379, 391] on div "Tracks" at bounding box center [382, 390] width 38 height 32
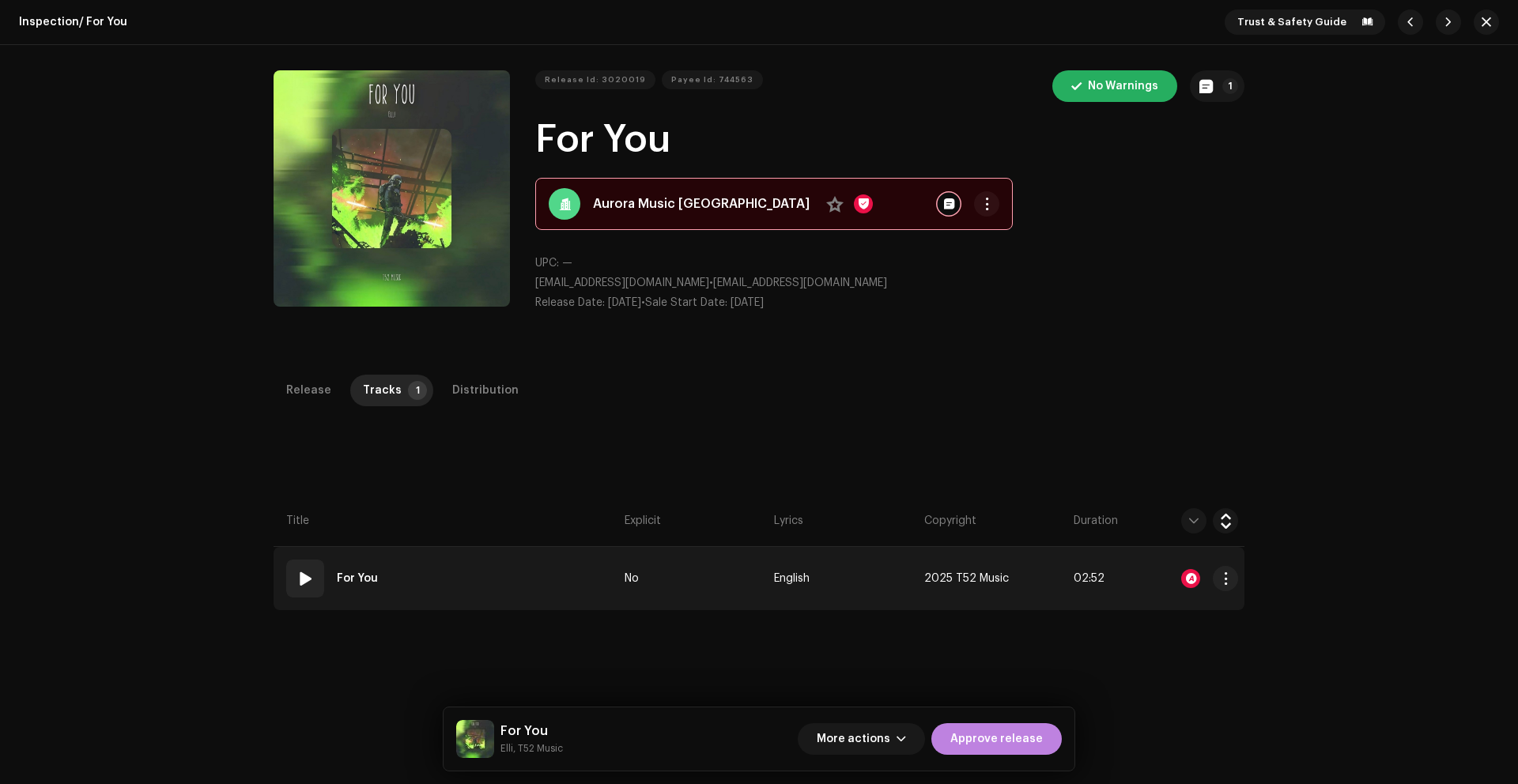
click at [1183, 572] on div at bounding box center [1190, 579] width 19 height 19
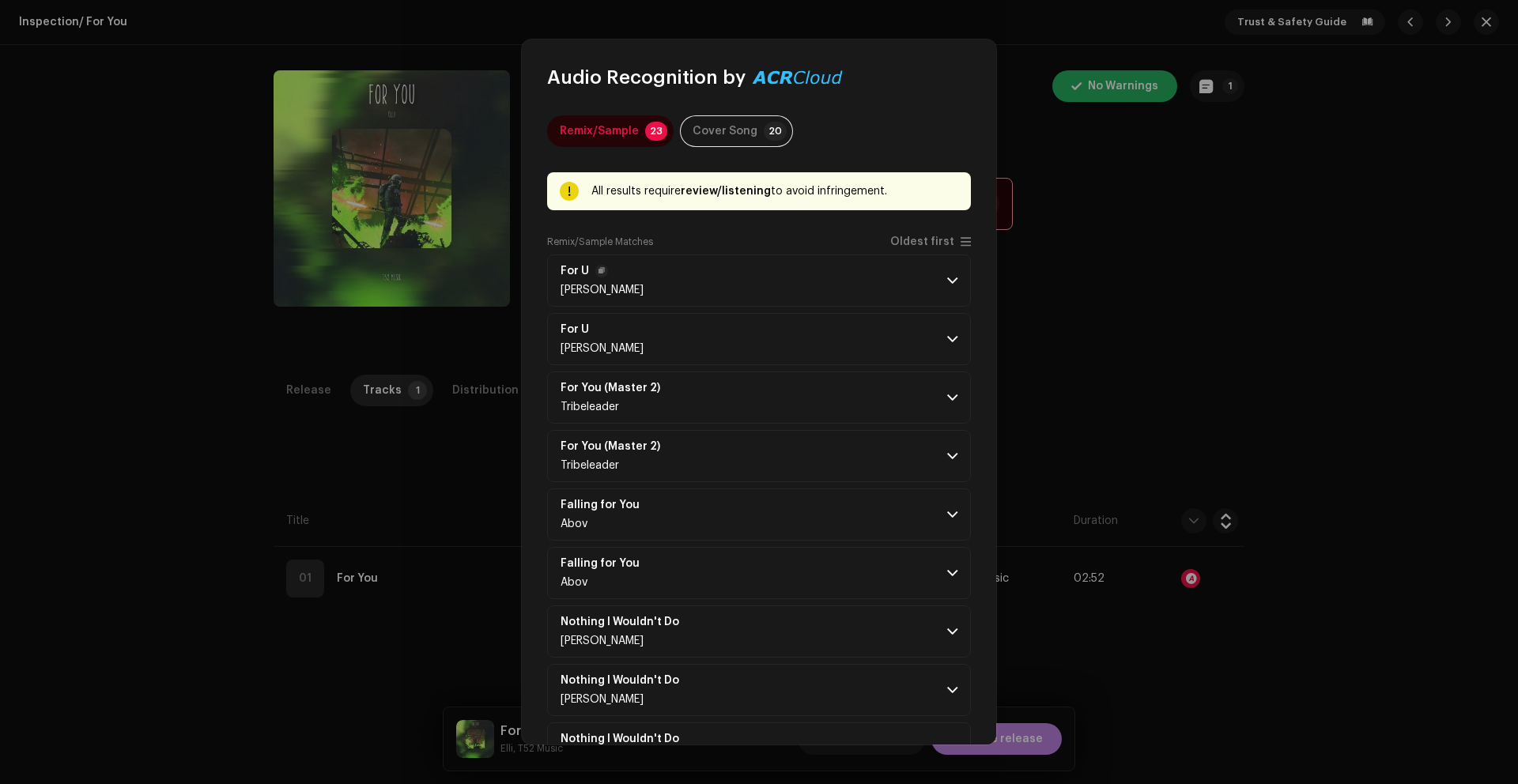
click at [728, 271] on p-accordion-header "For U K-WAYNE" at bounding box center [759, 281] width 424 height 52
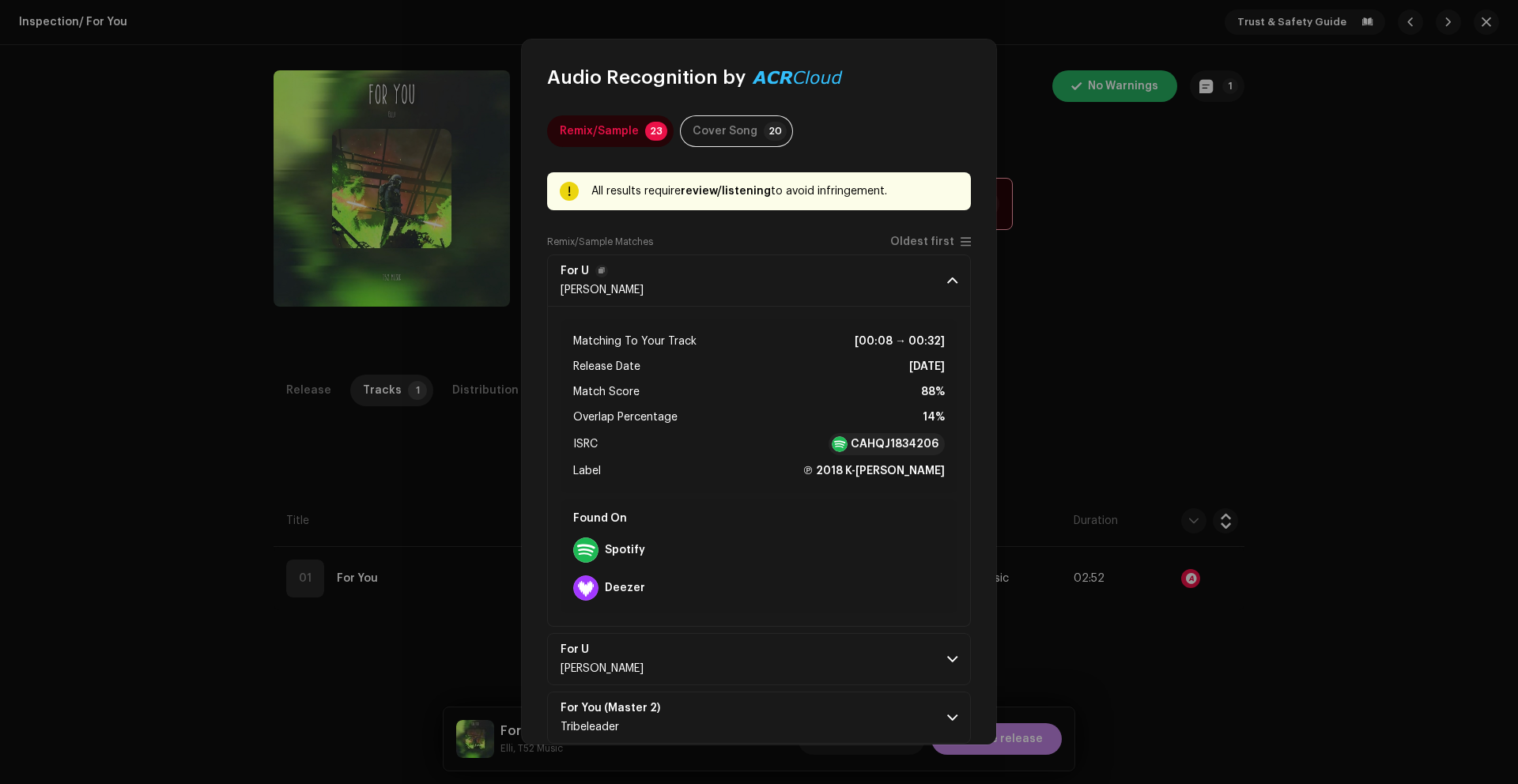
click at [728, 271] on p-accordion-header "For U K-WAYNE" at bounding box center [759, 281] width 424 height 52
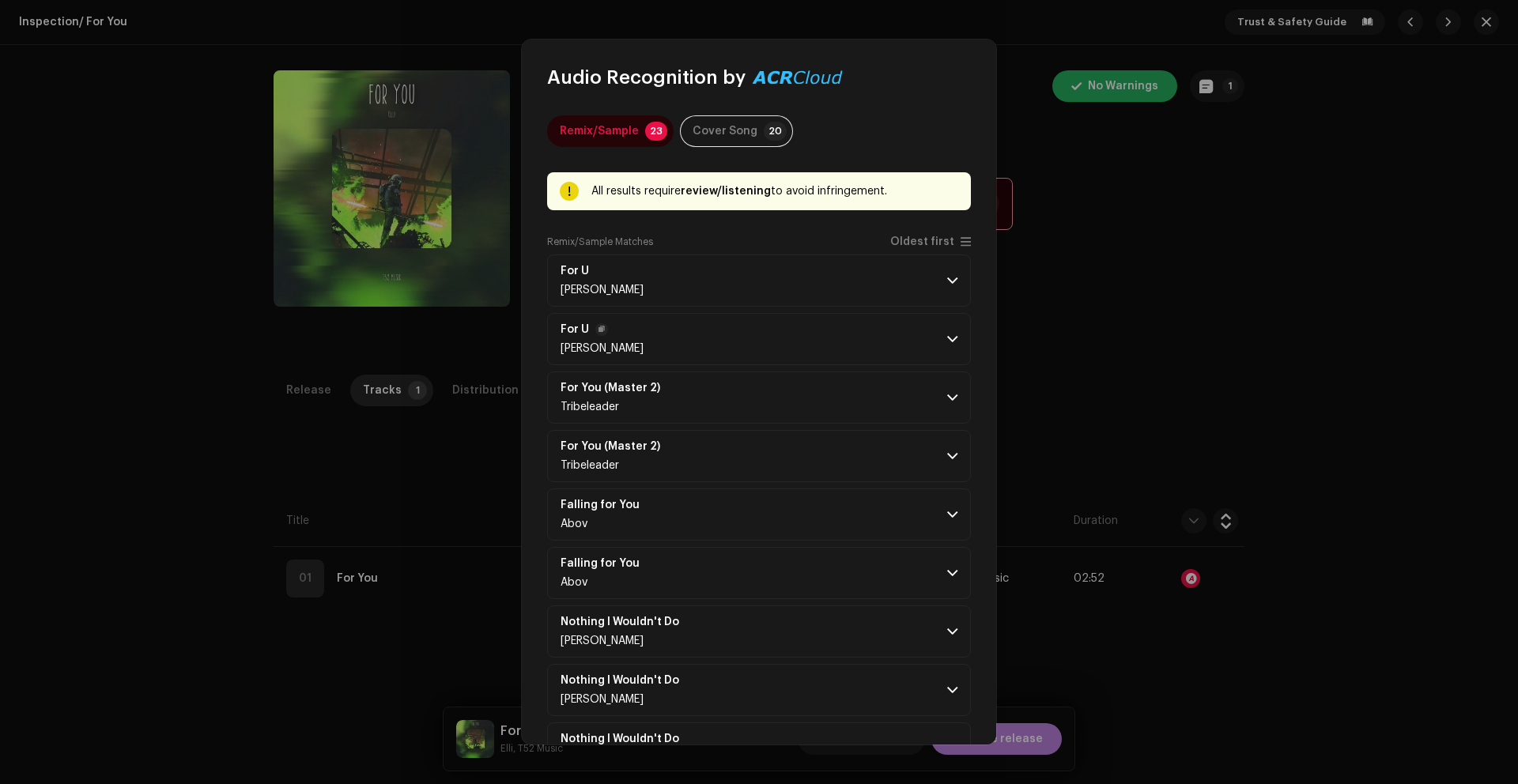
click at [732, 352] on p-accordion-header "For U K-WAYNE" at bounding box center [759, 339] width 424 height 52
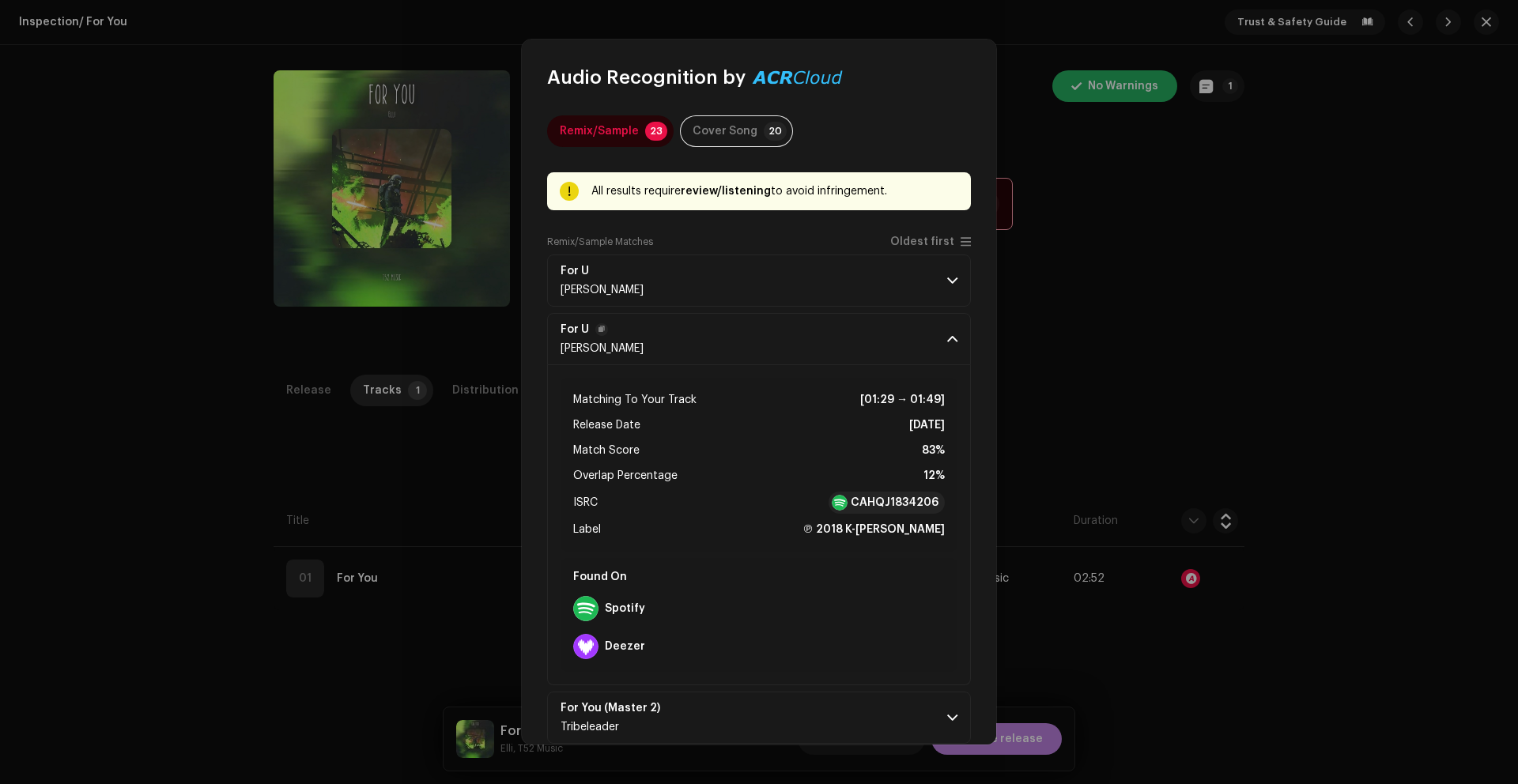
click at [731, 347] on p-accordion-header "For U K-WAYNE" at bounding box center [759, 339] width 424 height 52
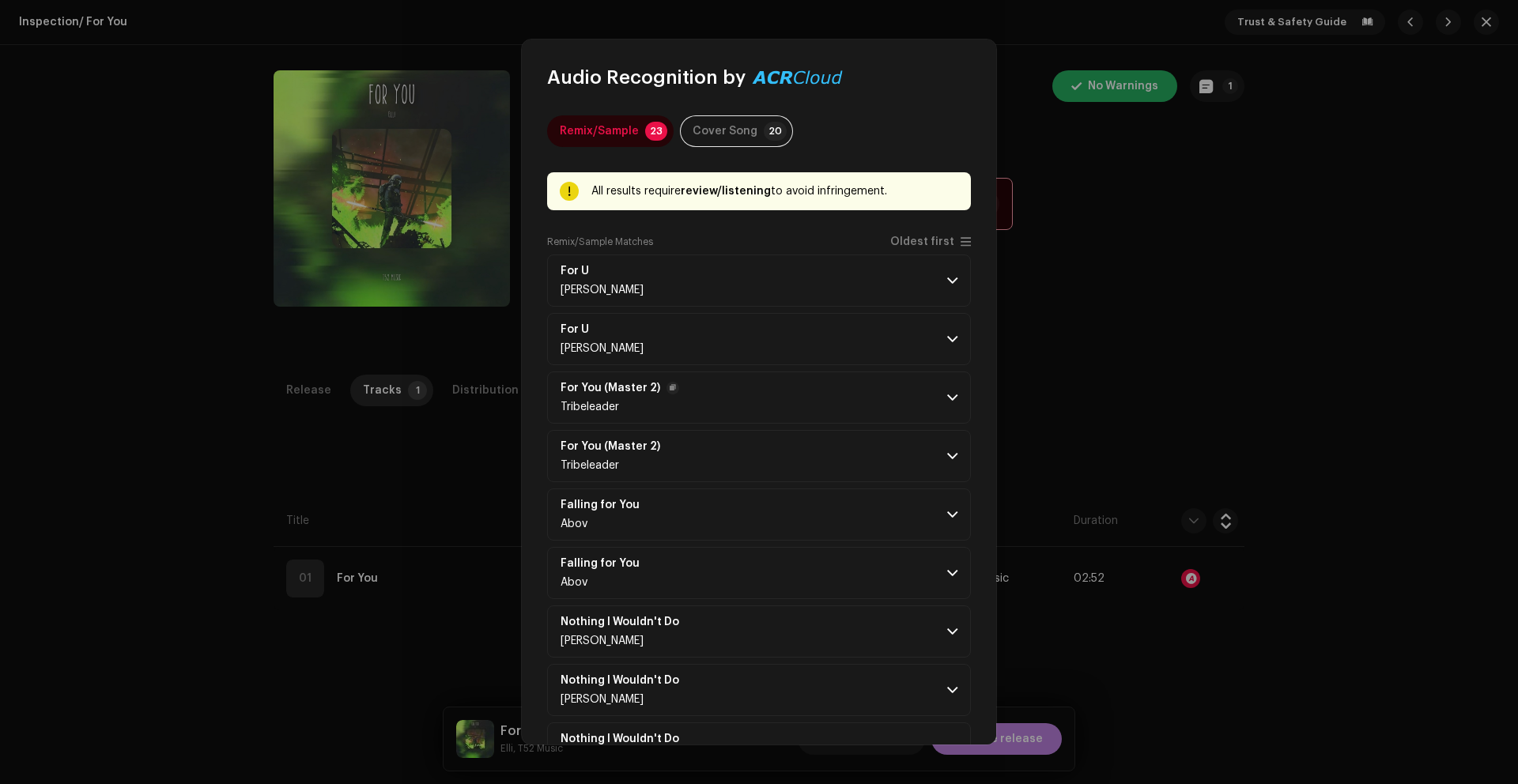
click at [735, 410] on p-accordion-header "For You (Master 2) Tribeleader" at bounding box center [759, 398] width 424 height 52
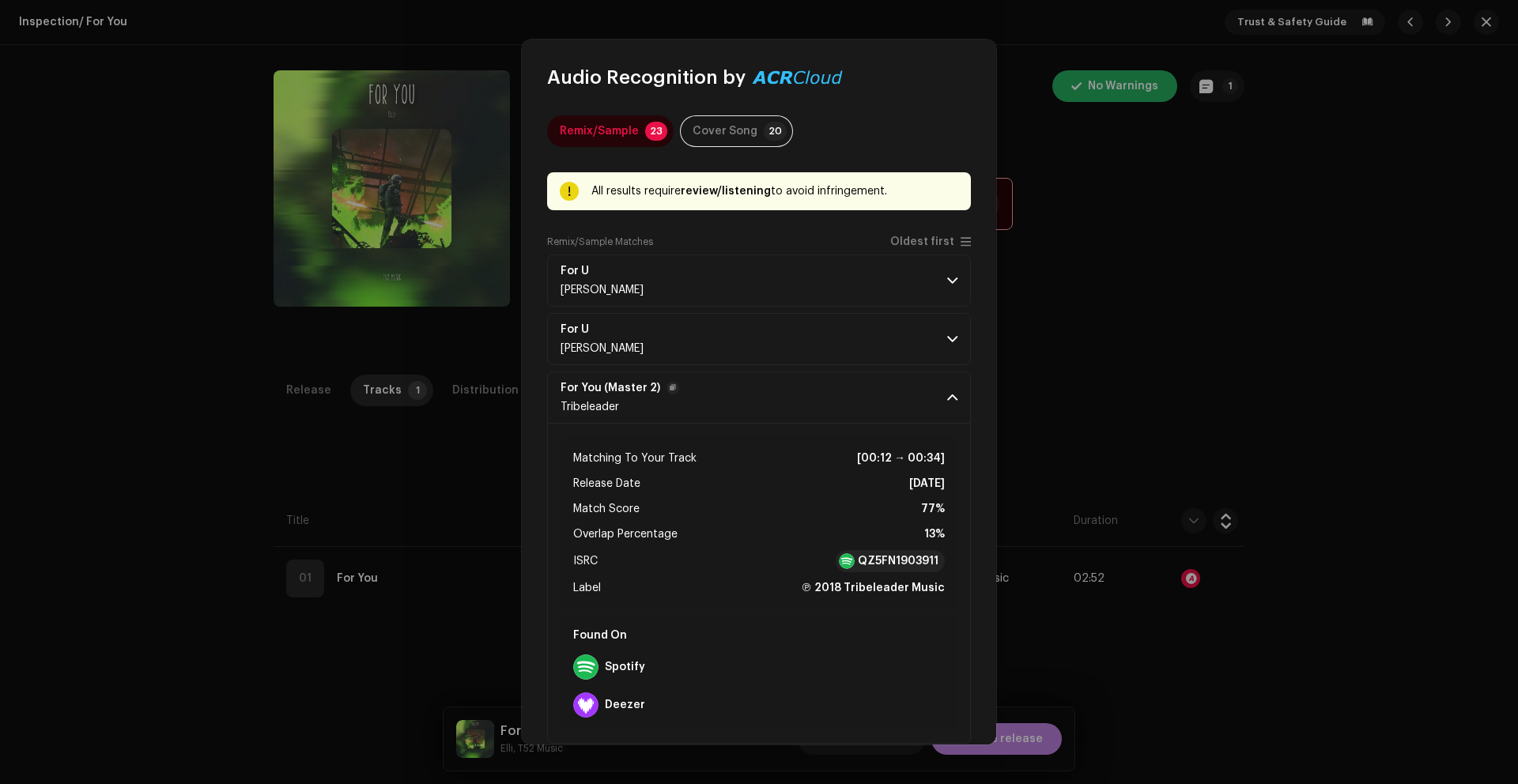
click at [739, 395] on p-accordion-header "For You (Master 2) Tribeleader" at bounding box center [759, 398] width 424 height 52
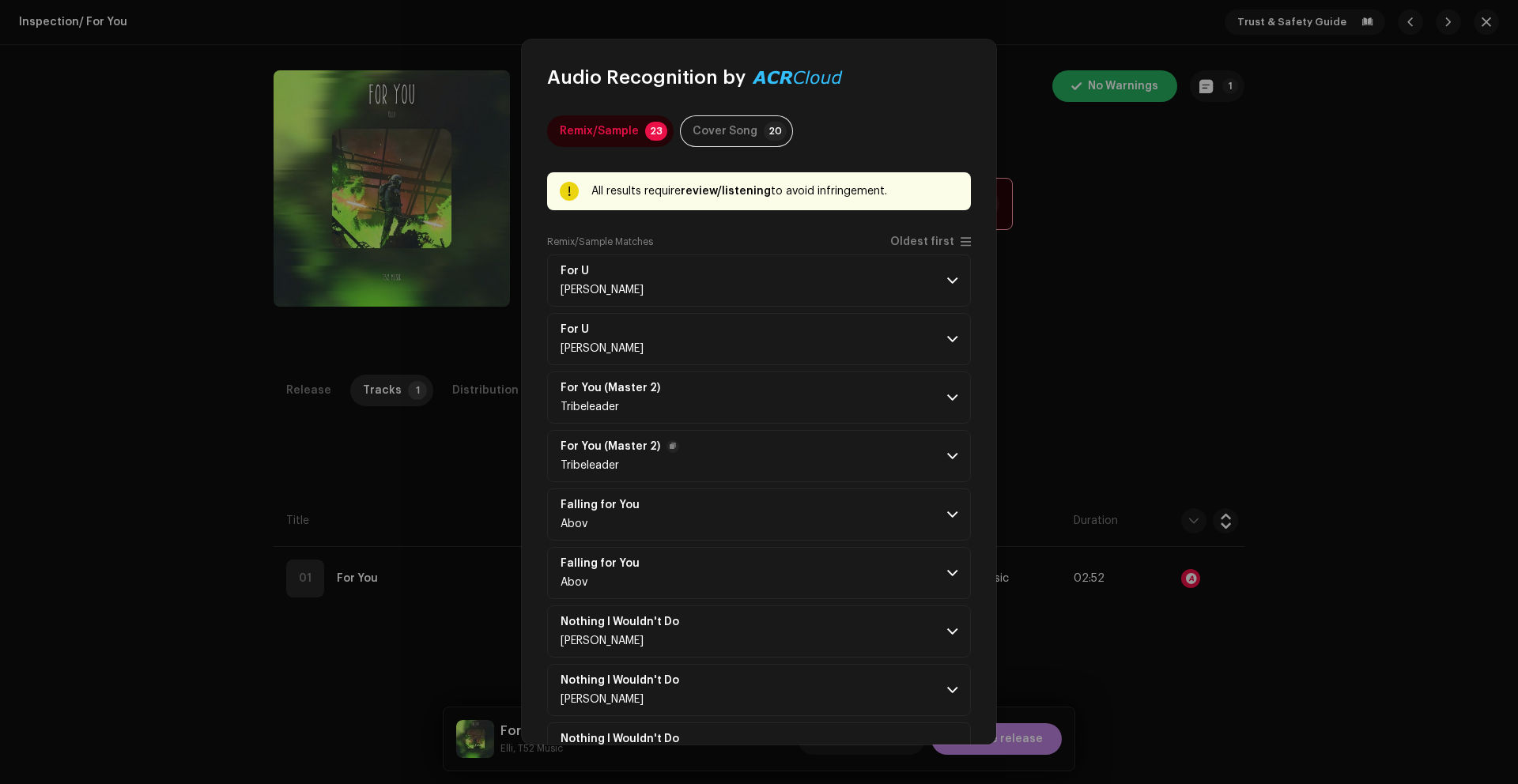
click at [740, 446] on p-accordion-header "For You (Master 2) Tribeleader" at bounding box center [759, 456] width 424 height 52
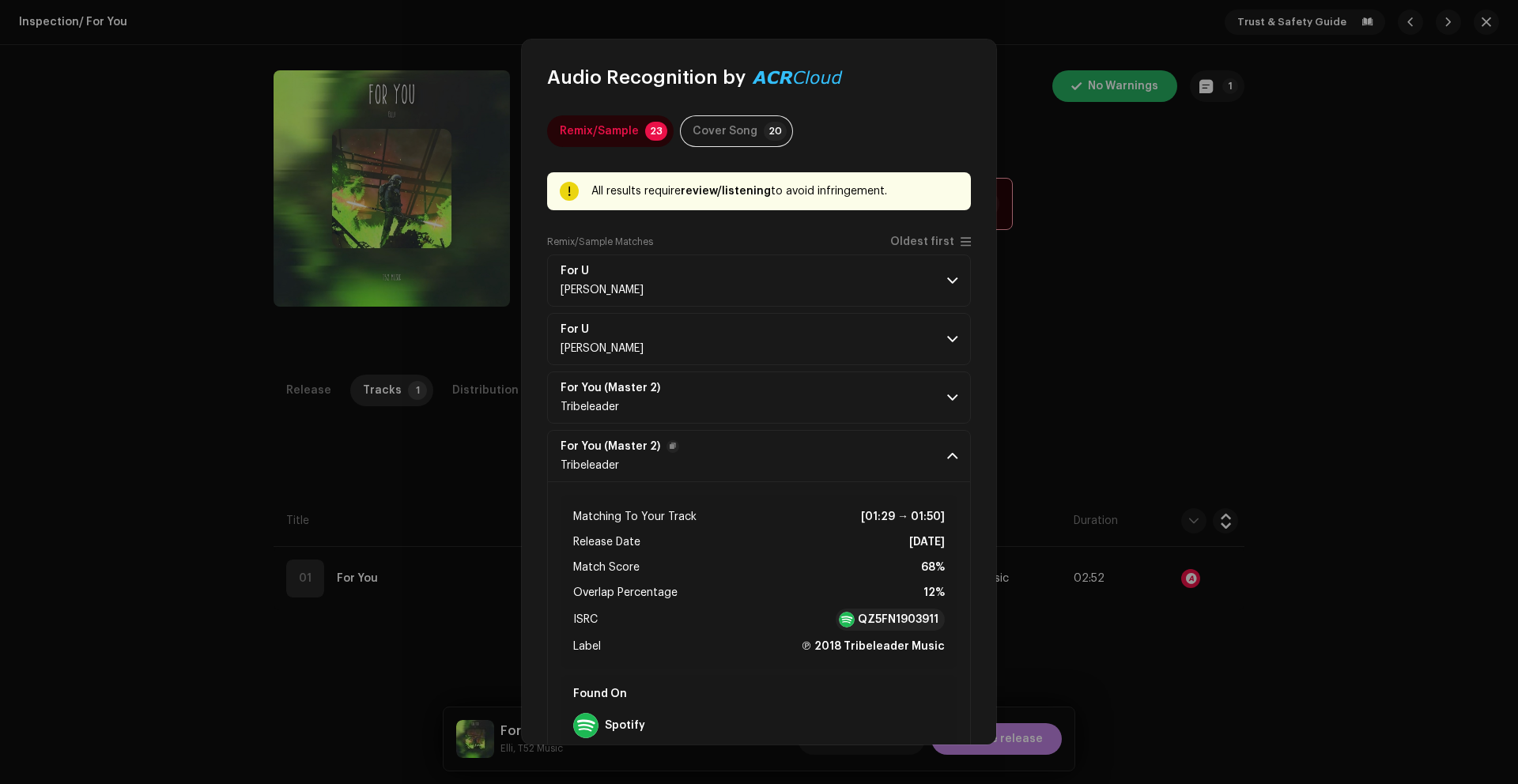
click at [740, 446] on p-accordion-header "For You (Master 2) Tribeleader" at bounding box center [759, 456] width 424 height 52
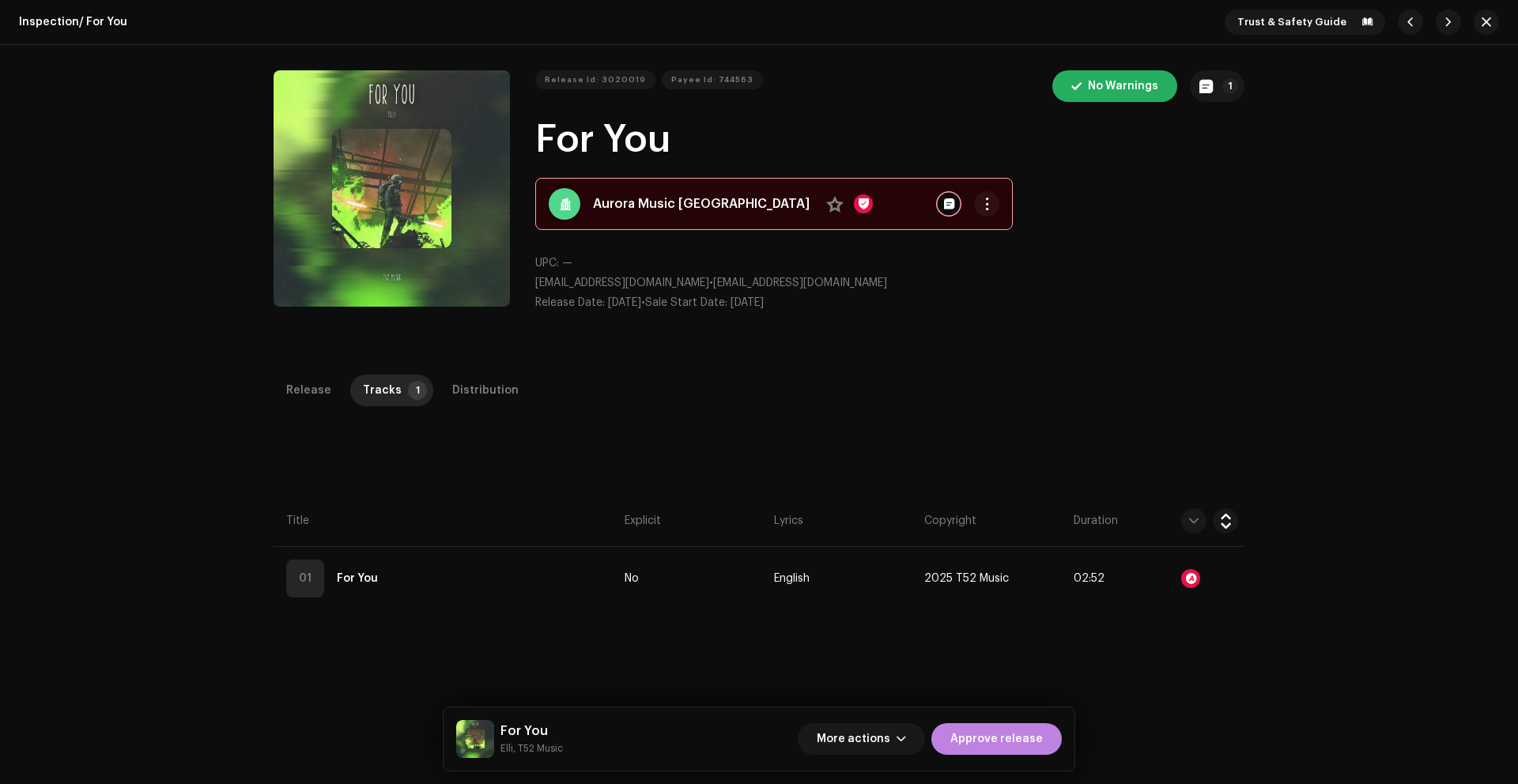
click at [1139, 385] on div "Audio Recognition by Remix/Sample 23 Cover Song 20 All results require review/l…" at bounding box center [759, 392] width 1518 height 784
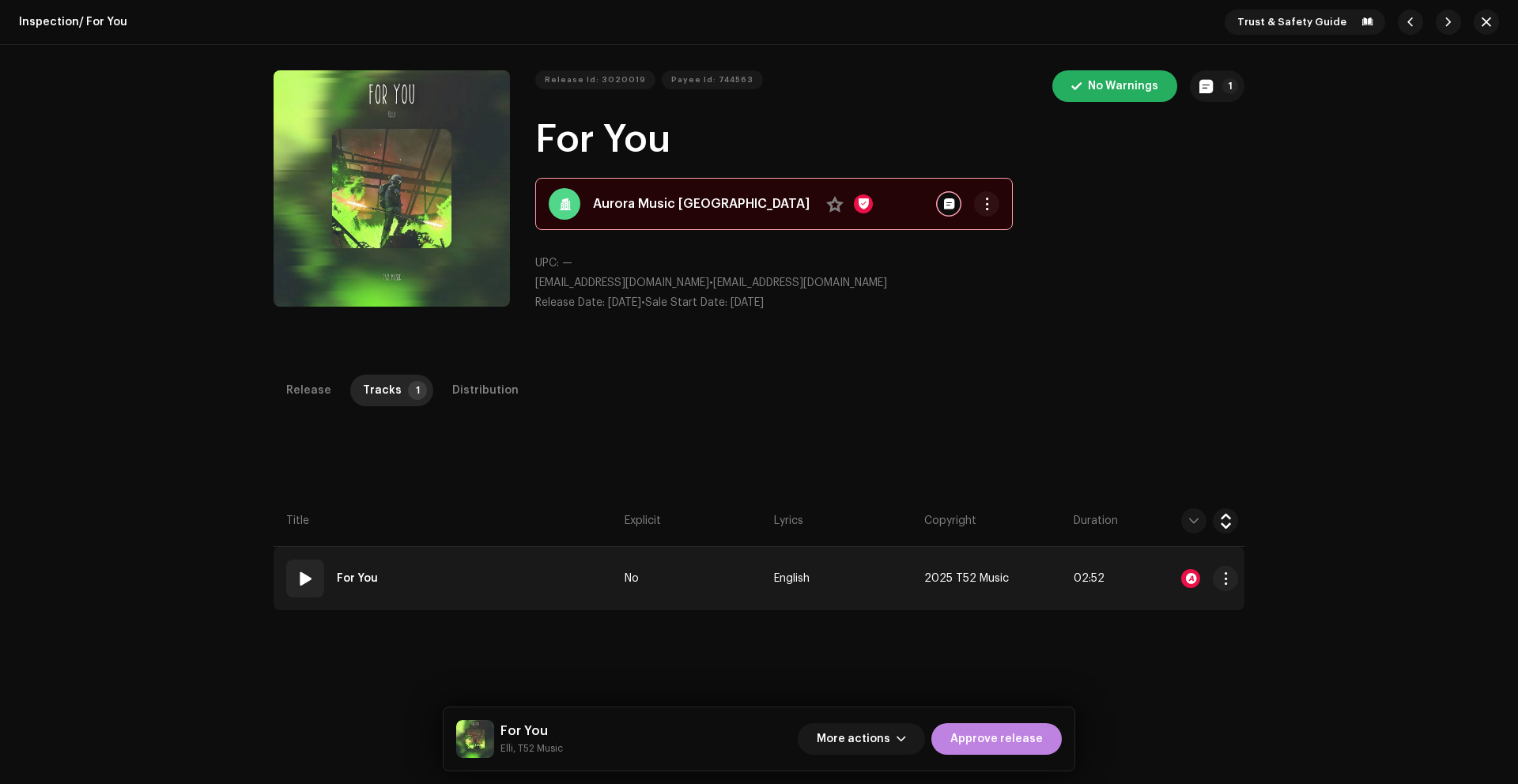
click at [848, 570] on td "English" at bounding box center [842, 579] width 149 height 63
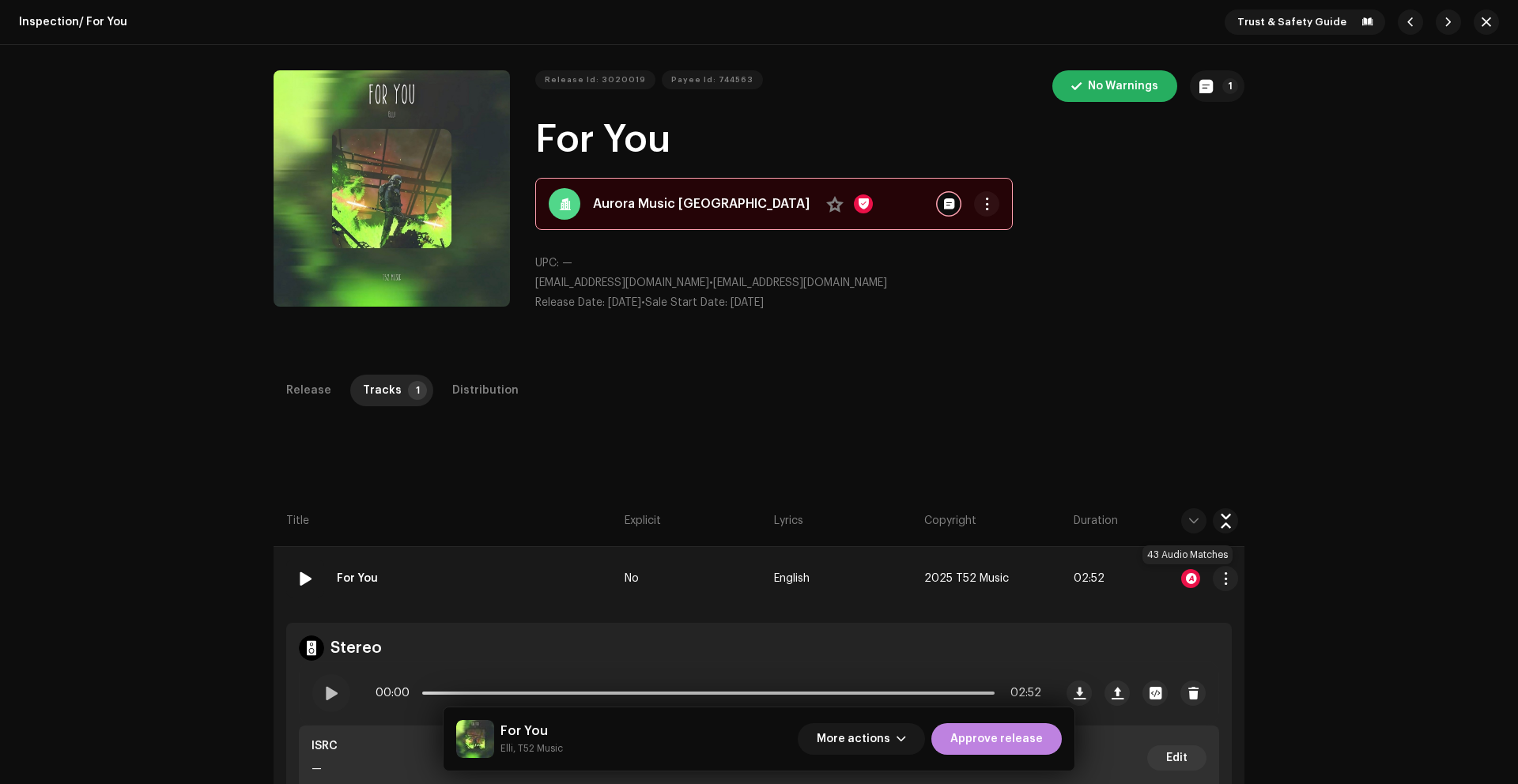
click at [1187, 581] on div at bounding box center [1190, 579] width 19 height 19
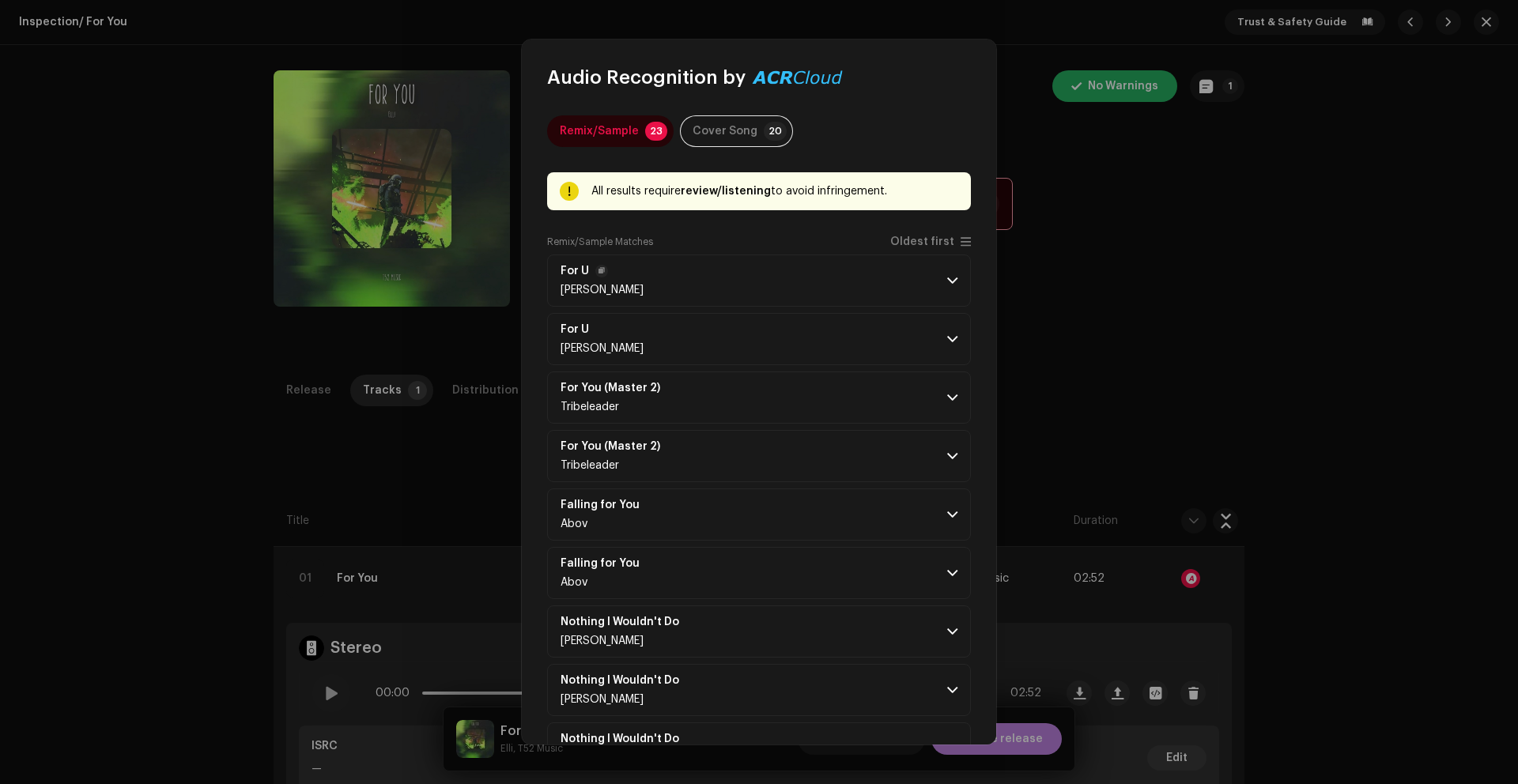
click at [664, 280] on p-accordion-header "For U K-WAYNE" at bounding box center [759, 281] width 424 height 52
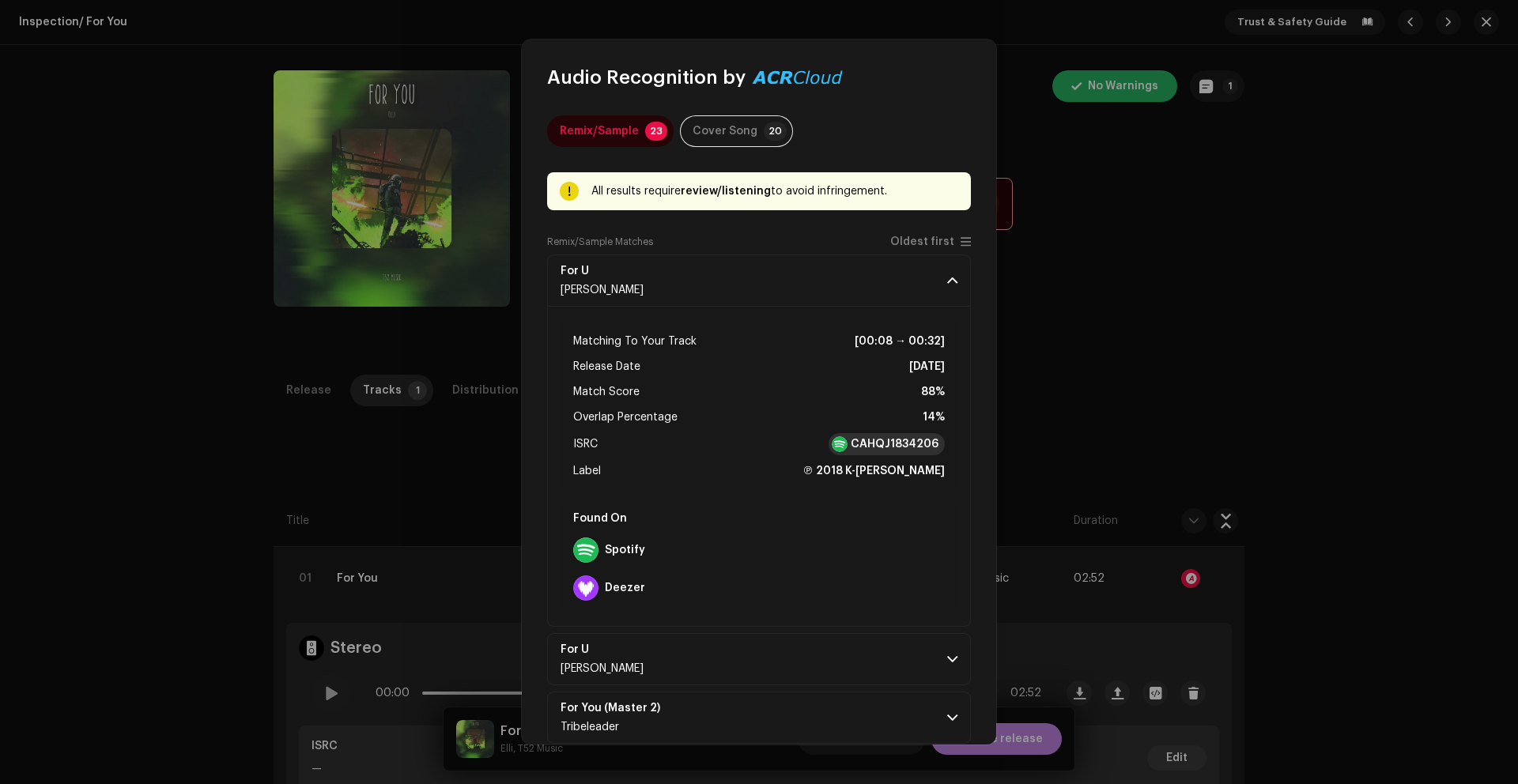
click at [875, 441] on strong "CAHQJ1834206" at bounding box center [894, 443] width 88 height 16
click at [835, 657] on p-accordion-header "For U K-WAYNE" at bounding box center [759, 659] width 424 height 52
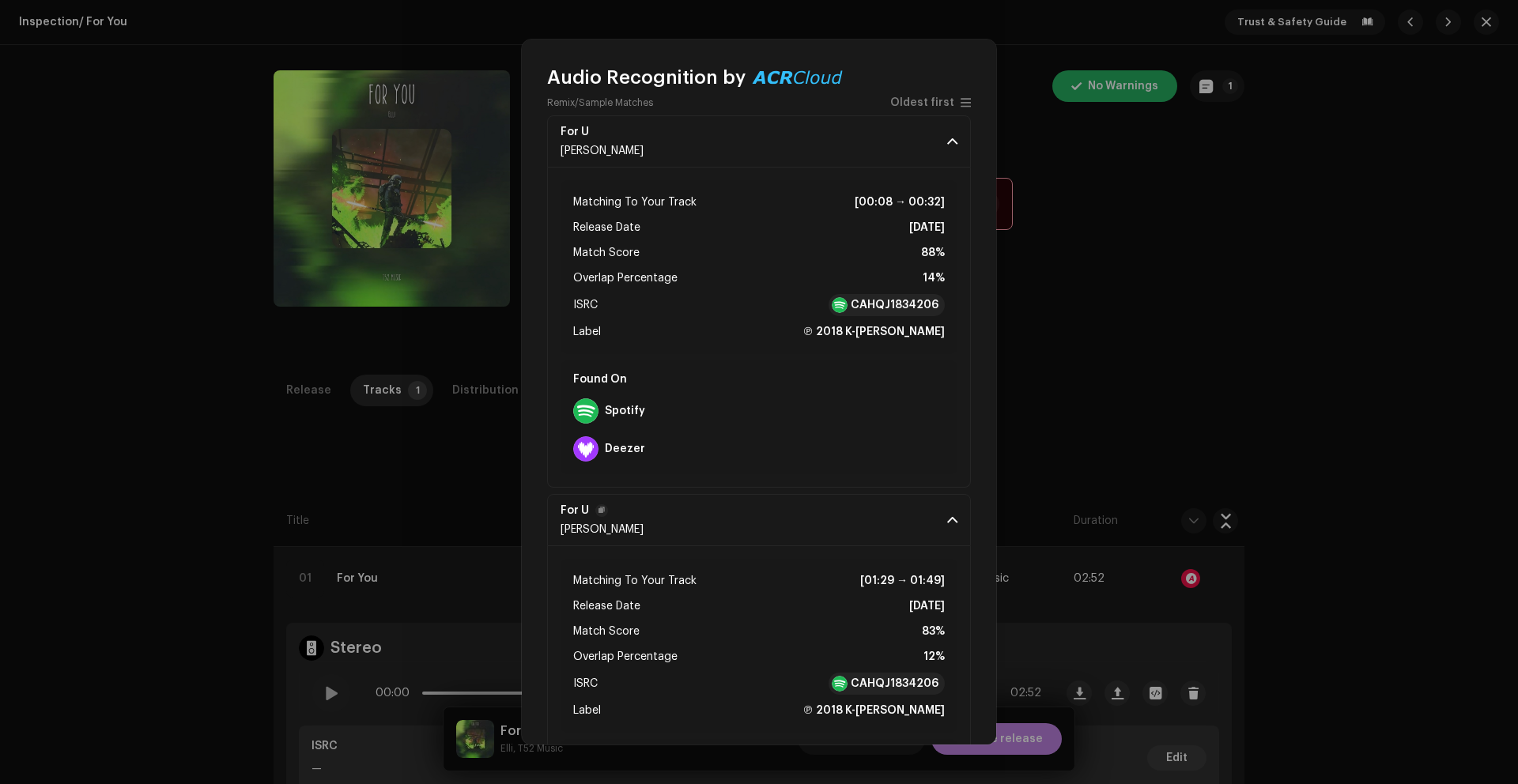
scroll to position [148, 0]
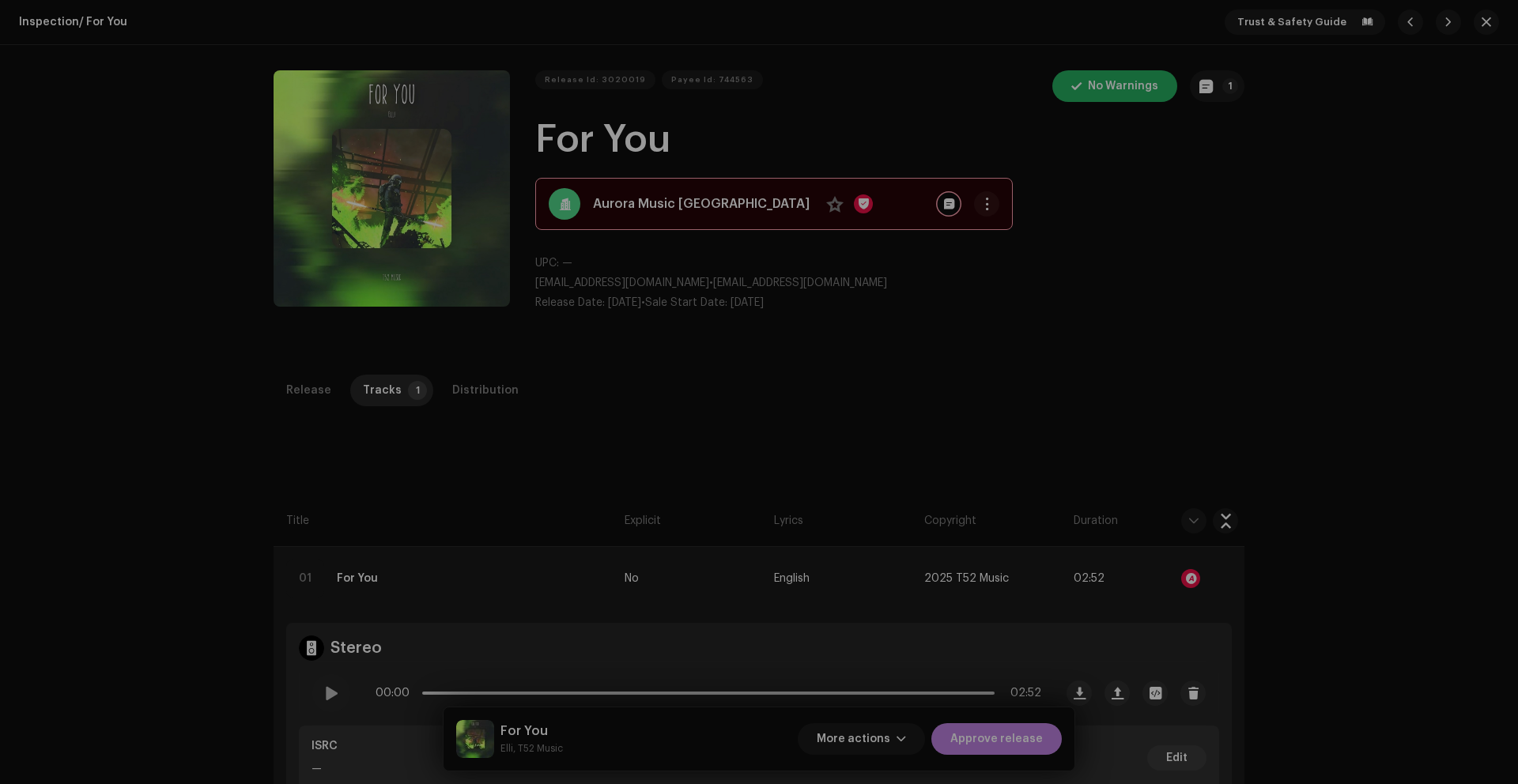
click at [1079, 409] on div "Audio Recognition by Remix/Sample 23 Cover Song 20 All results require review/l…" at bounding box center [759, 392] width 1518 height 784
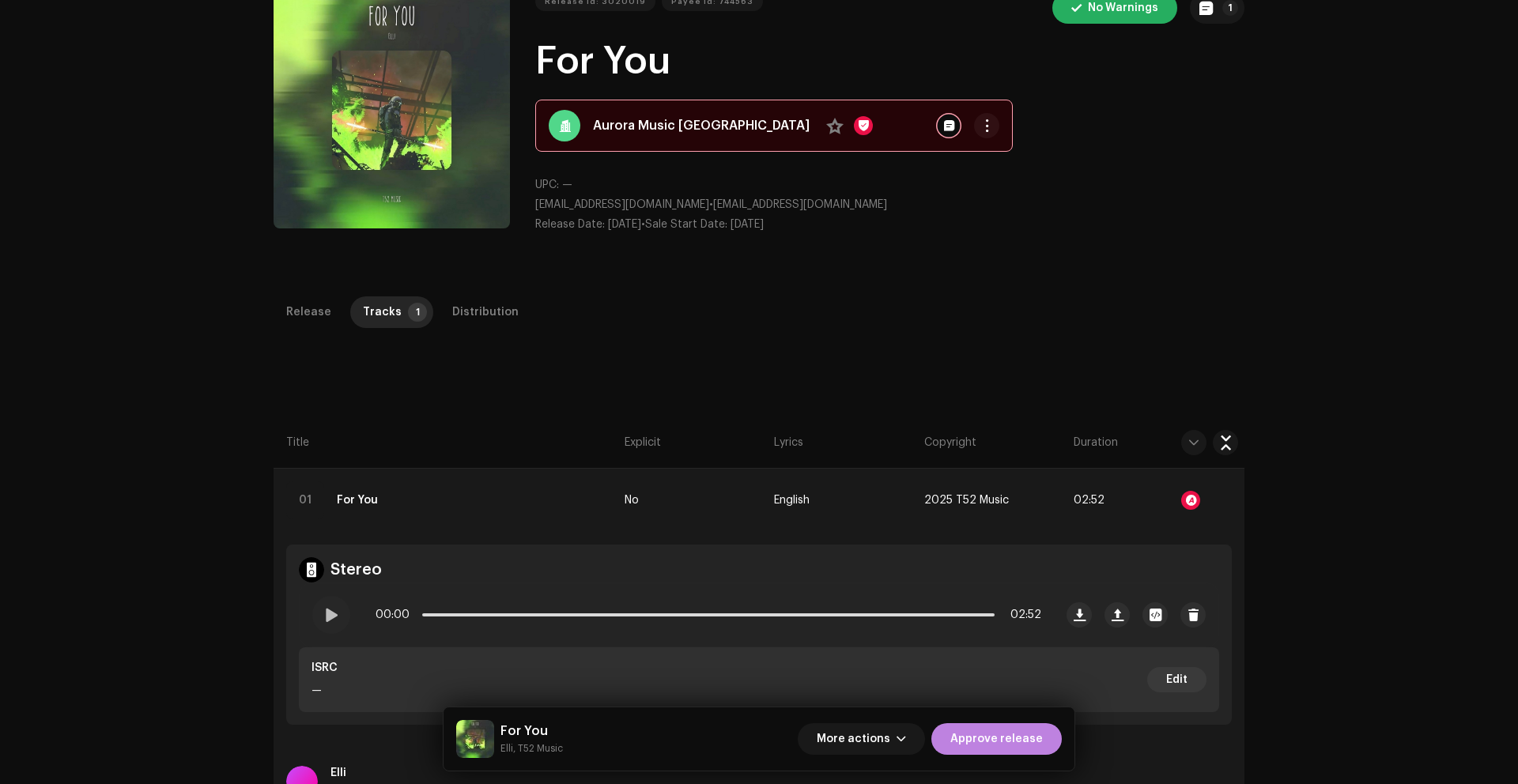
scroll to position [79, 0]
click at [329, 620] on span at bounding box center [330, 614] width 13 height 13
click at [326, 614] on span at bounding box center [330, 614] width 13 height 13
click at [332, 613] on span at bounding box center [330, 614] width 13 height 13
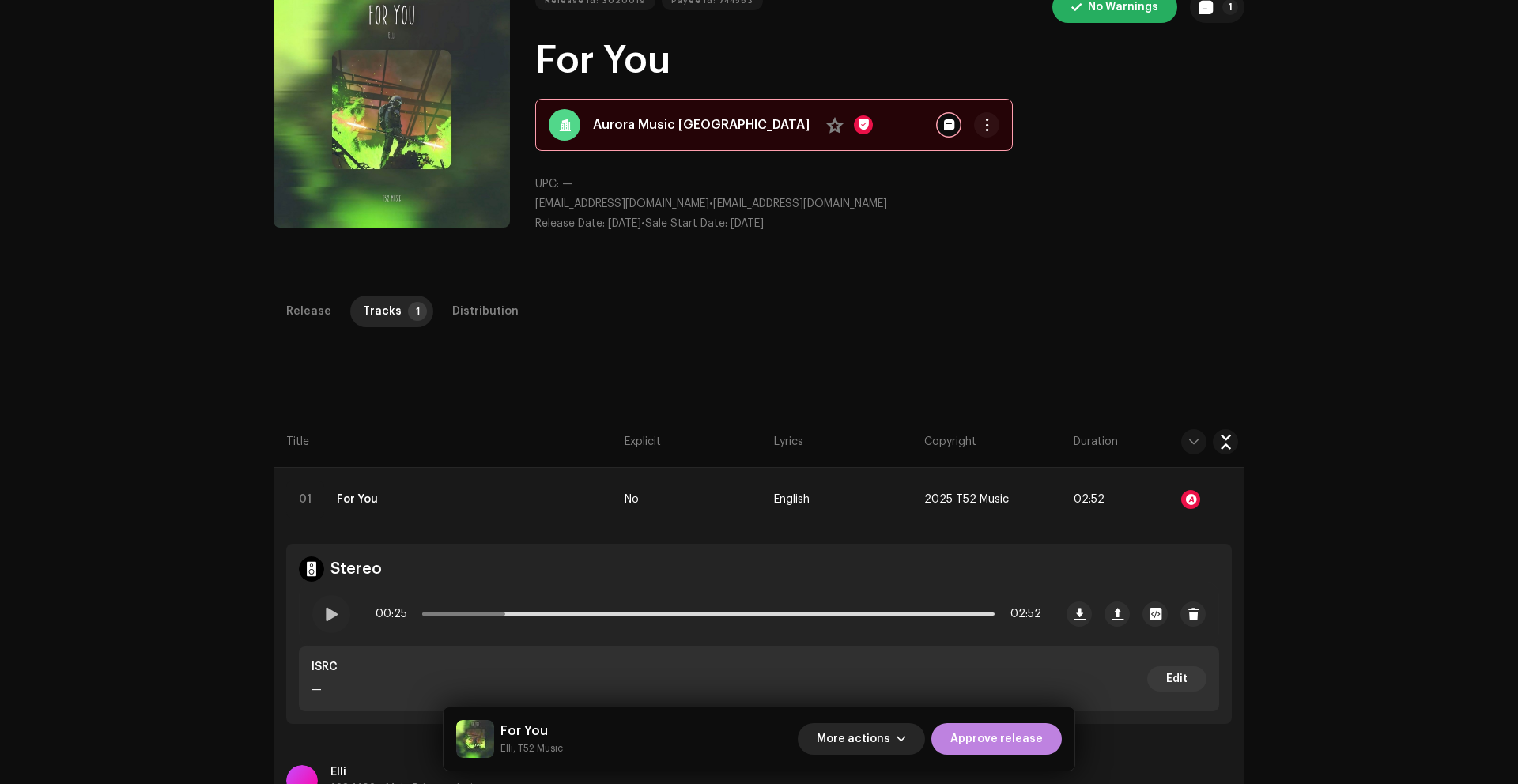
click at [853, 739] on span "More actions" at bounding box center [853, 739] width 74 height 32
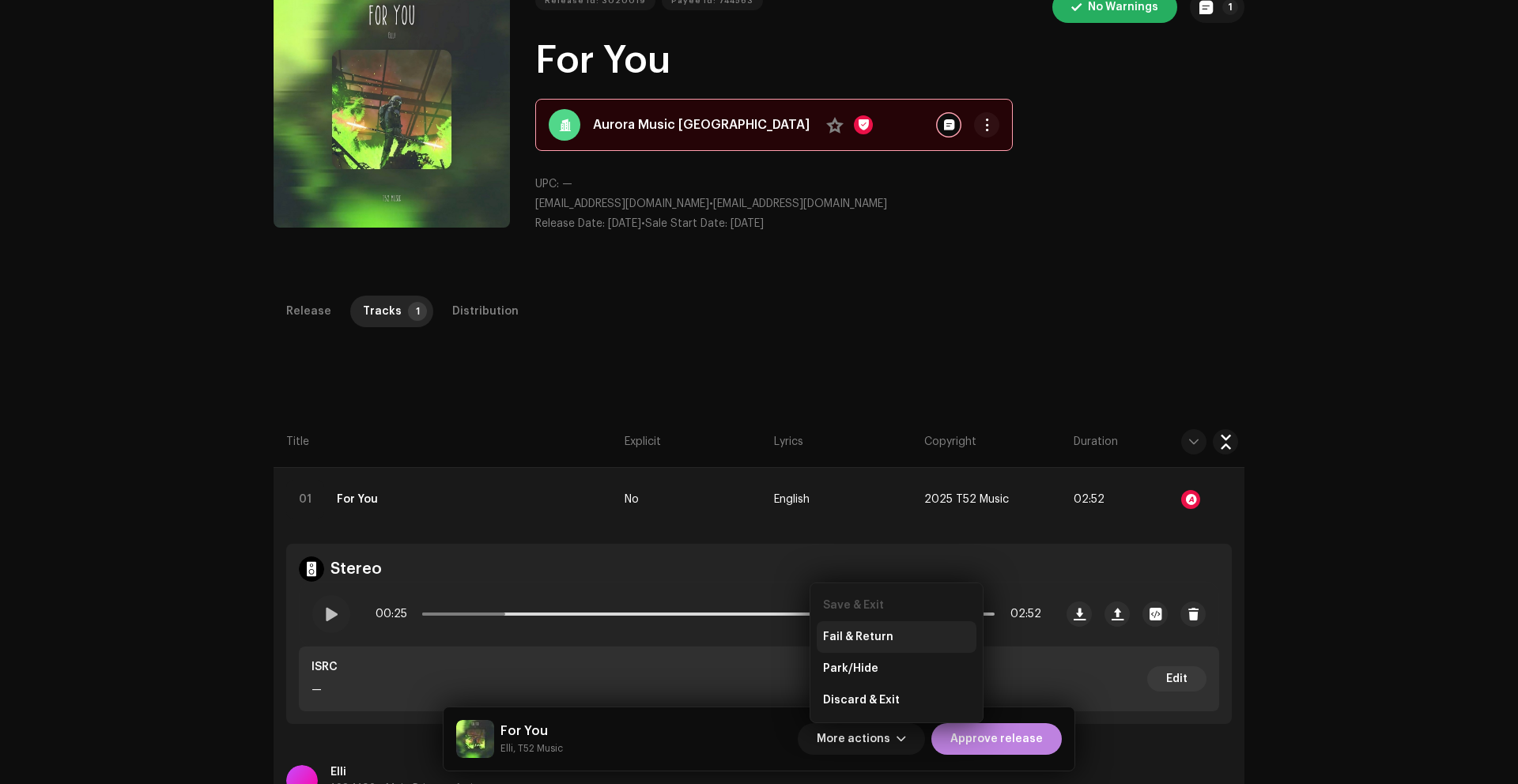
click at [874, 643] on div "Fail & Return" at bounding box center [896, 637] width 160 height 32
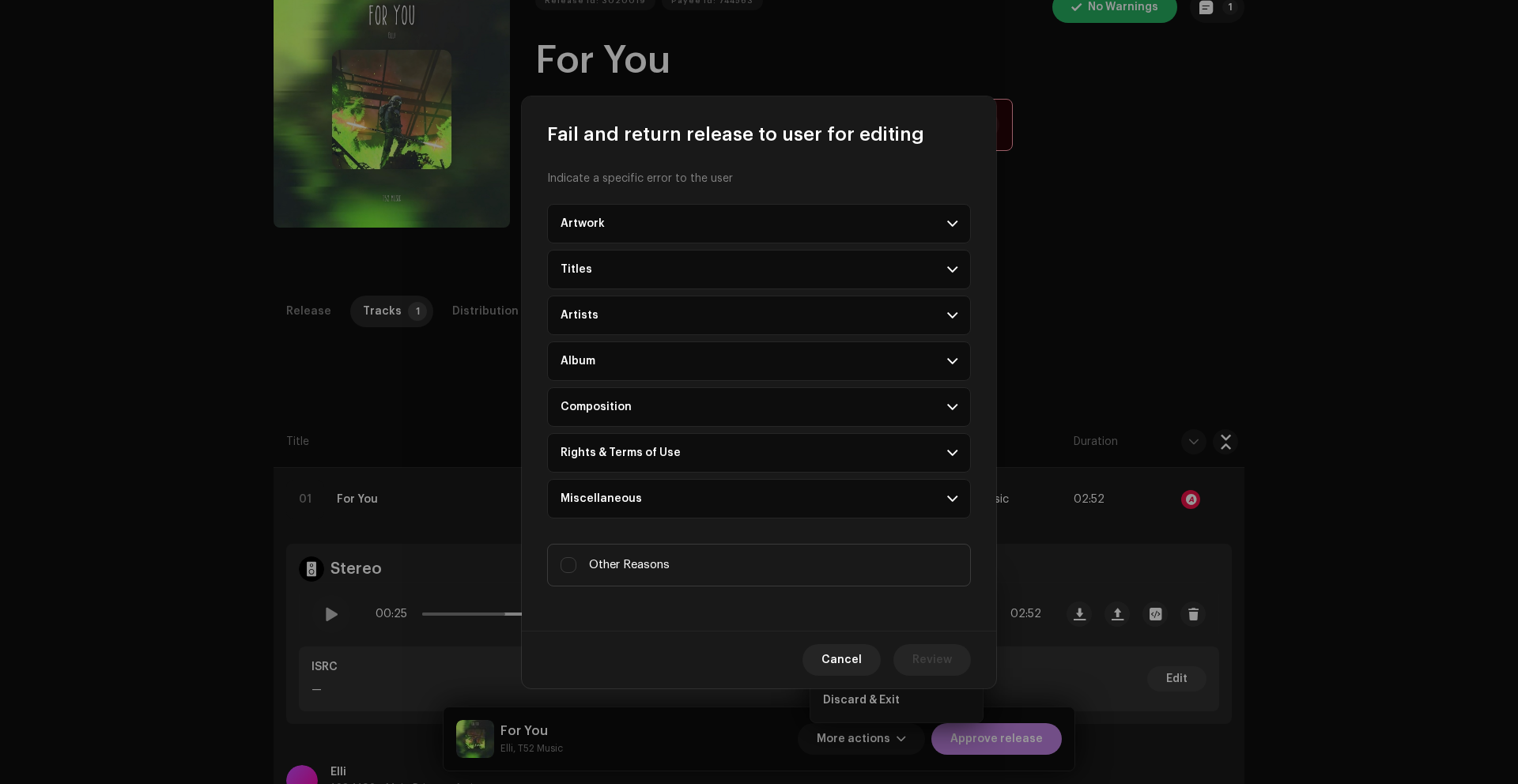
click at [735, 446] on p-accordion-header "Rights & Terms of Use" at bounding box center [759, 453] width 424 height 39
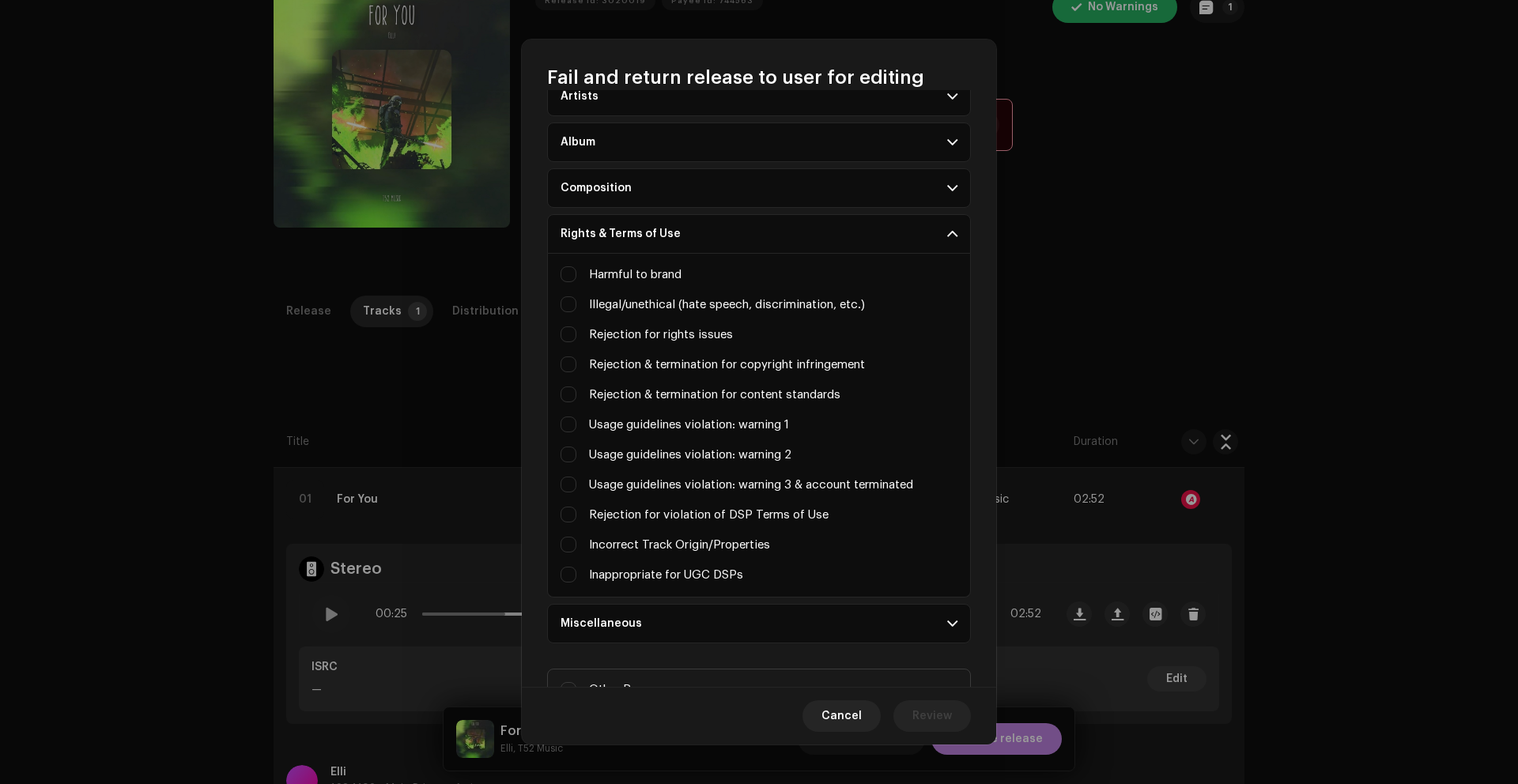
scroll to position [166, 0]
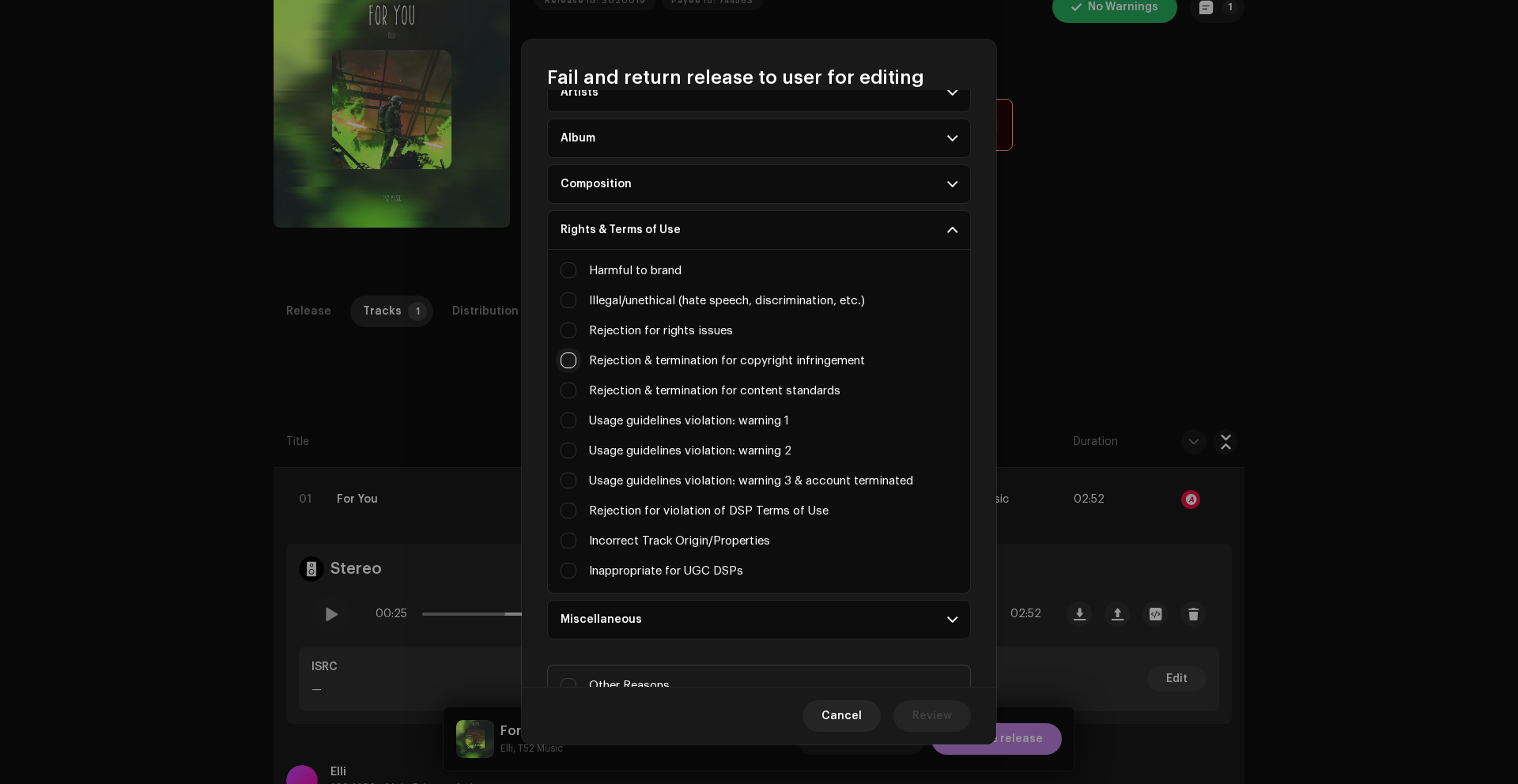
click at [568, 361] on input "Missing info (album title, artist names)" at bounding box center [568, 360] width 16 height 16
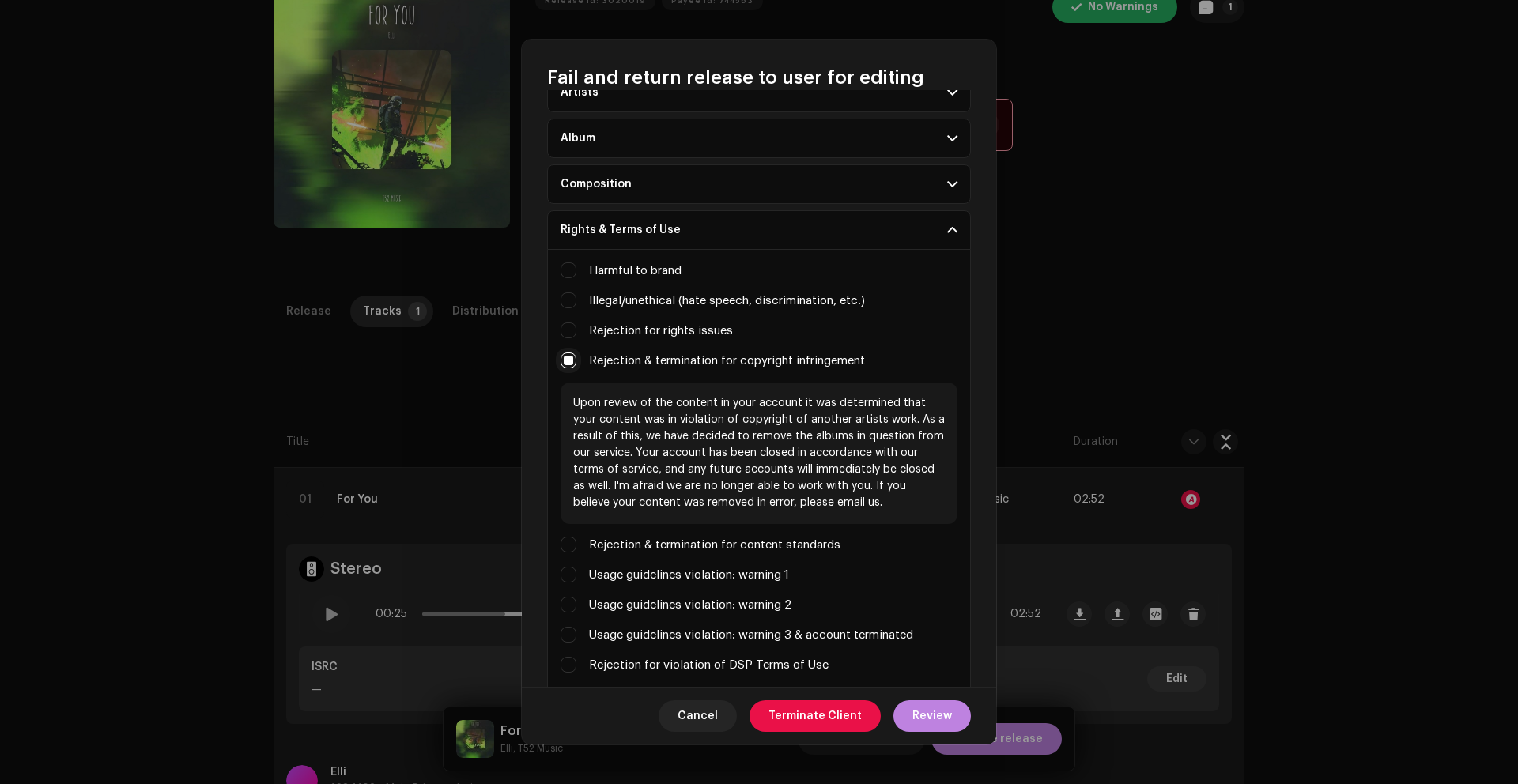
click at [571, 361] on input "Missing info (album title, artist names)" at bounding box center [568, 360] width 16 height 16
checkbox input "false"
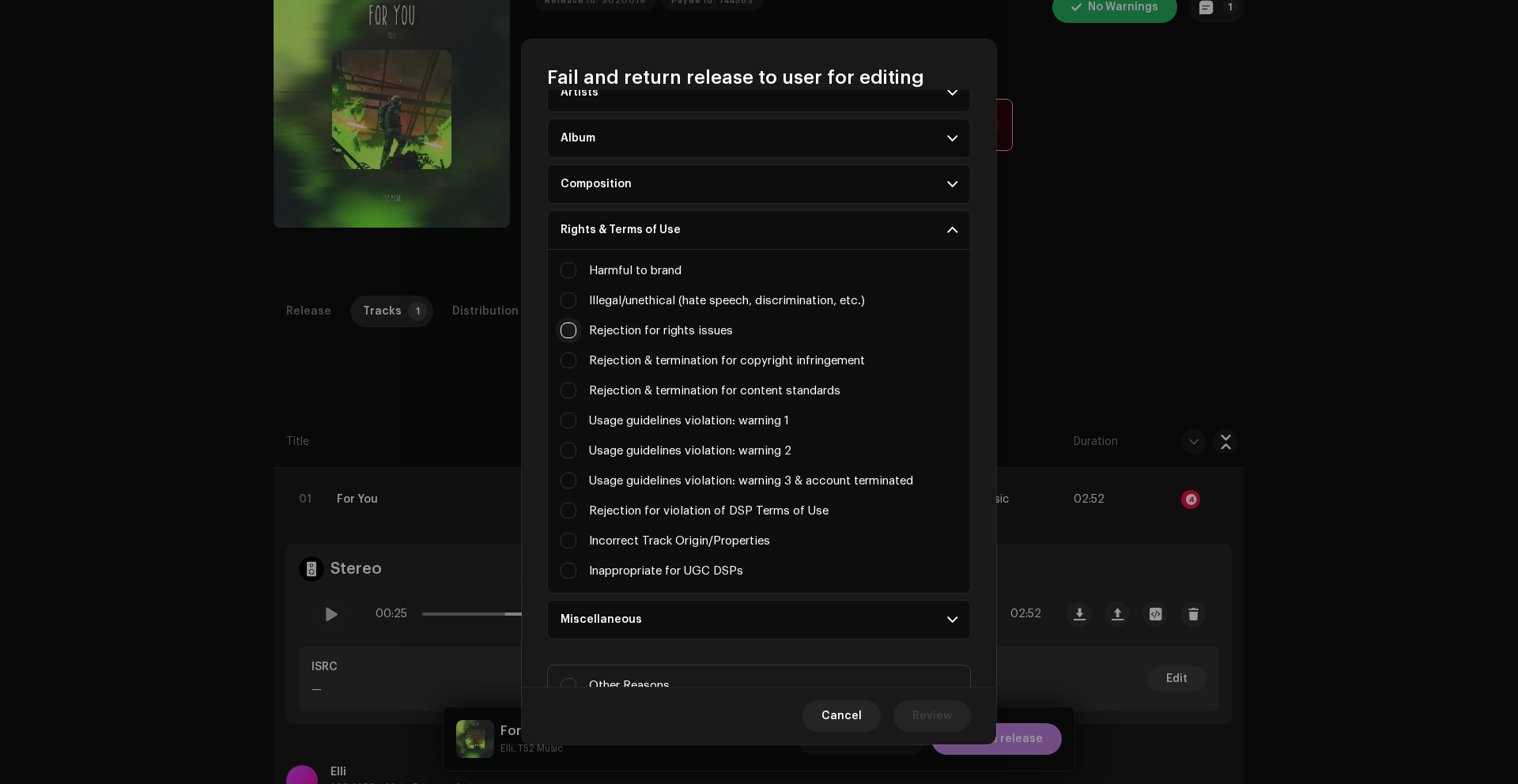
click at [569, 331] on input "Irrelevant / excessive information" at bounding box center [568, 329] width 16 height 16
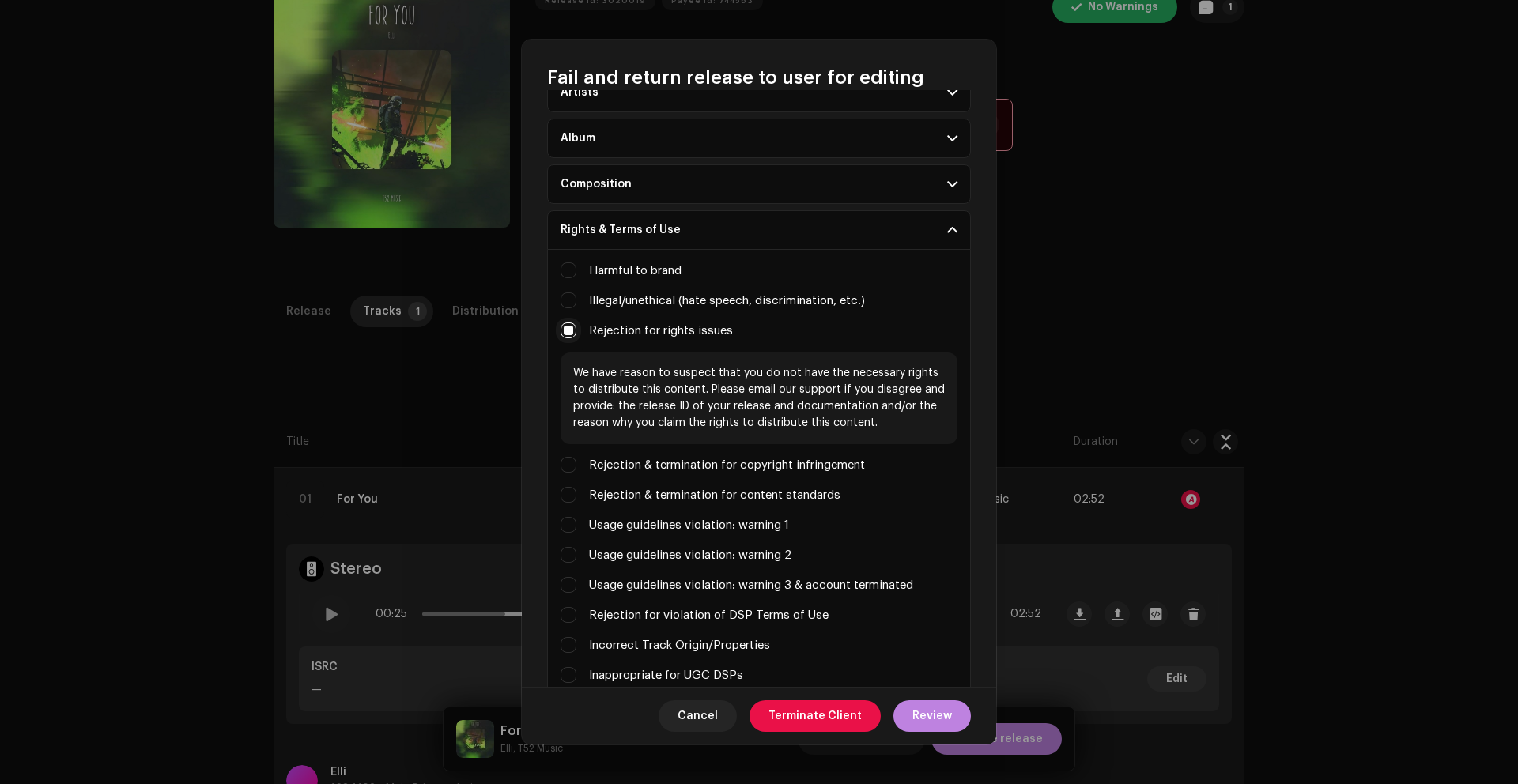
click at [571, 330] on input "Irrelevant / excessive information" at bounding box center [568, 329] width 16 height 16
checkbox input "false"
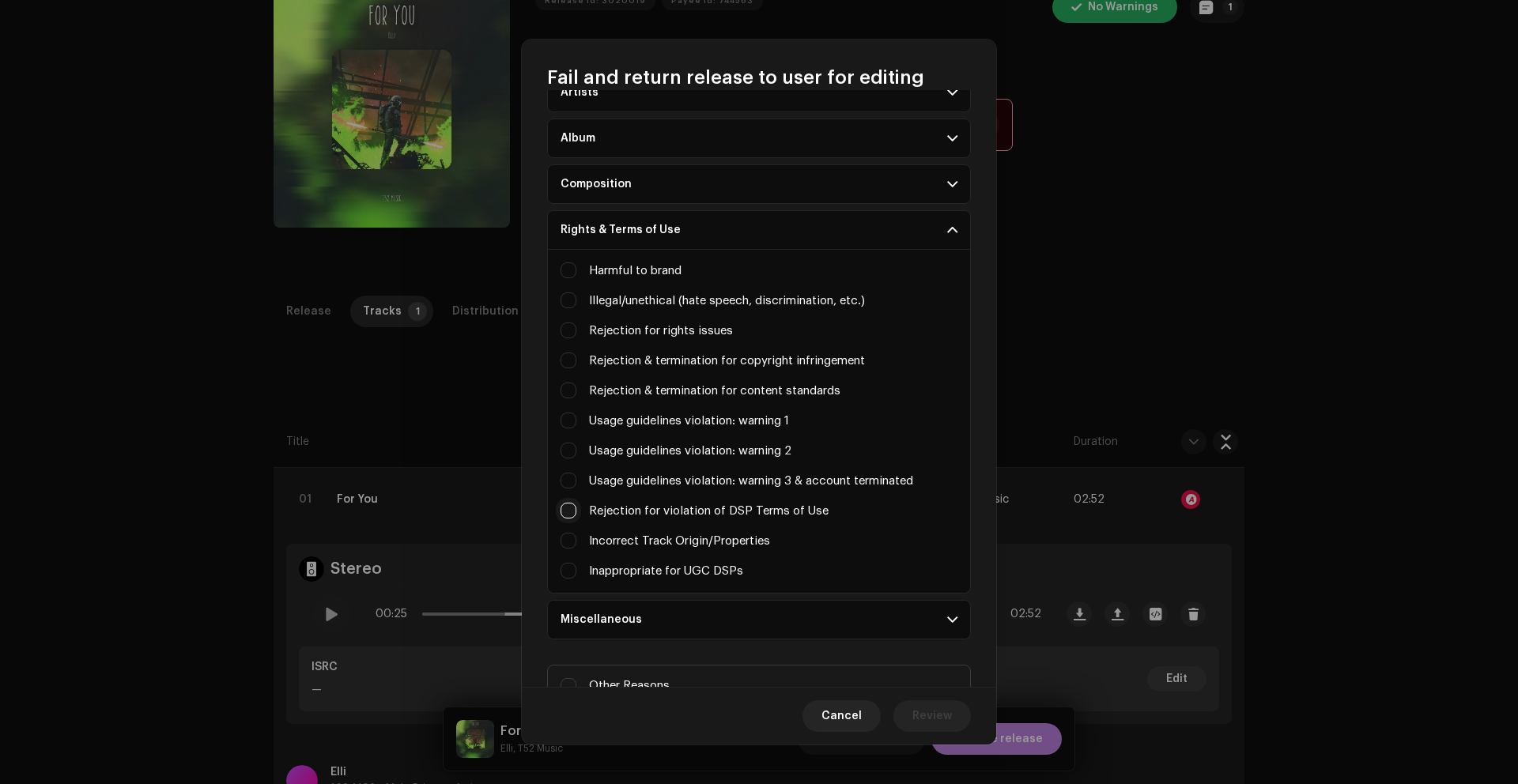
click at [571, 513] on input "Celebrity / character likeness" at bounding box center [568, 510] width 16 height 16
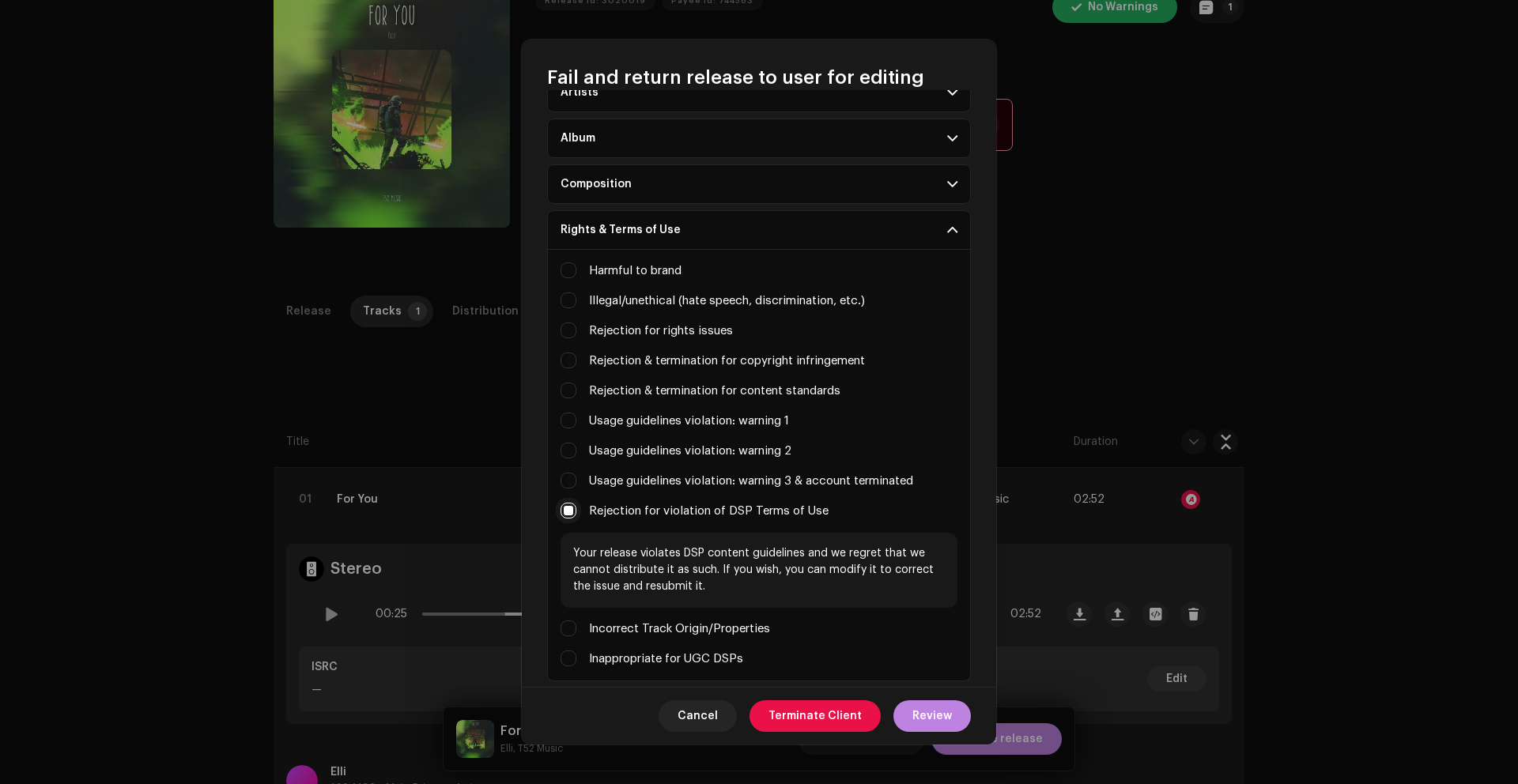
click at [571, 508] on input "Celebrity / character likeness" at bounding box center [568, 510] width 16 height 16
checkbox input "false"
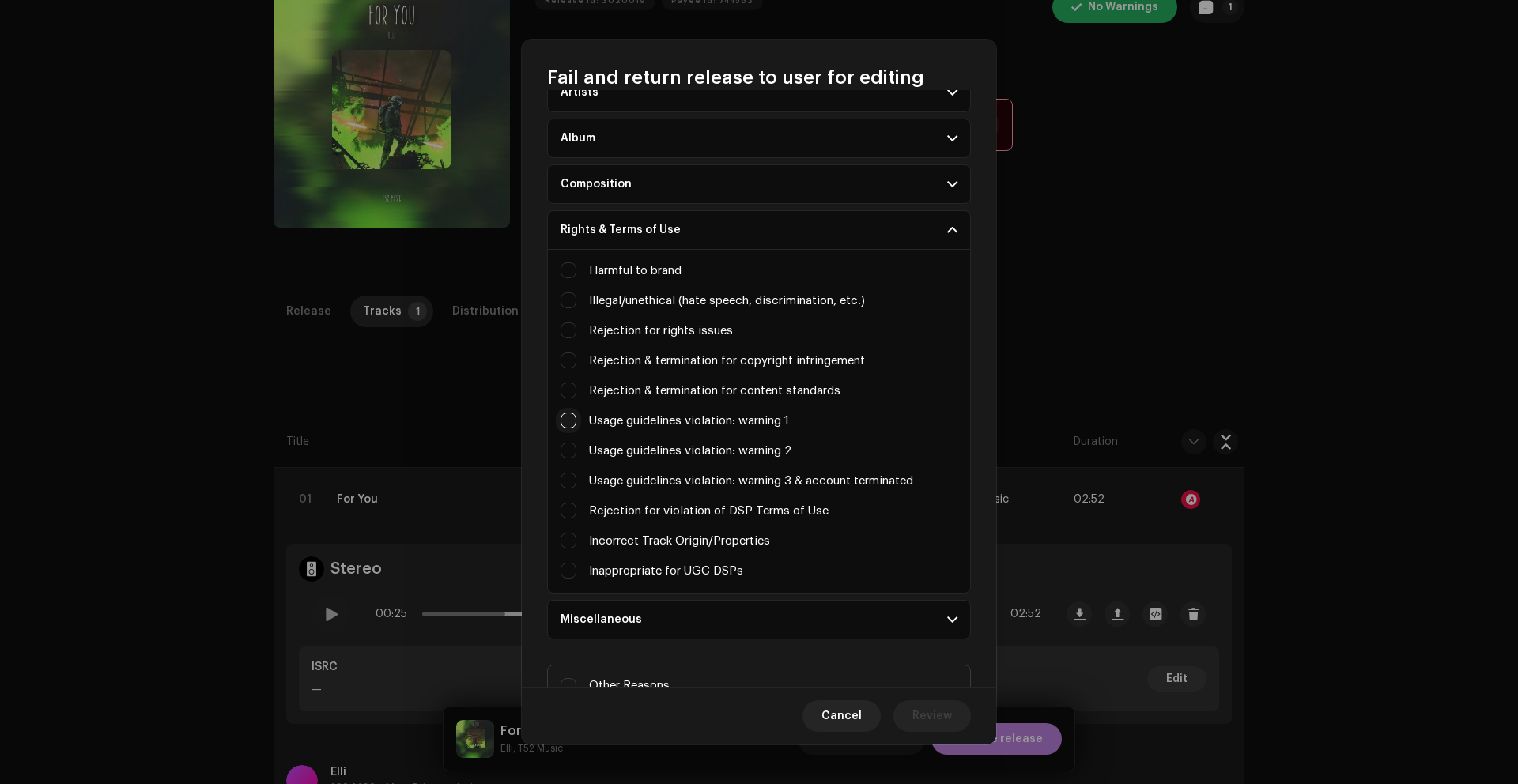
click at [574, 425] on input "Title / artist information mismatch" at bounding box center [568, 420] width 16 height 16
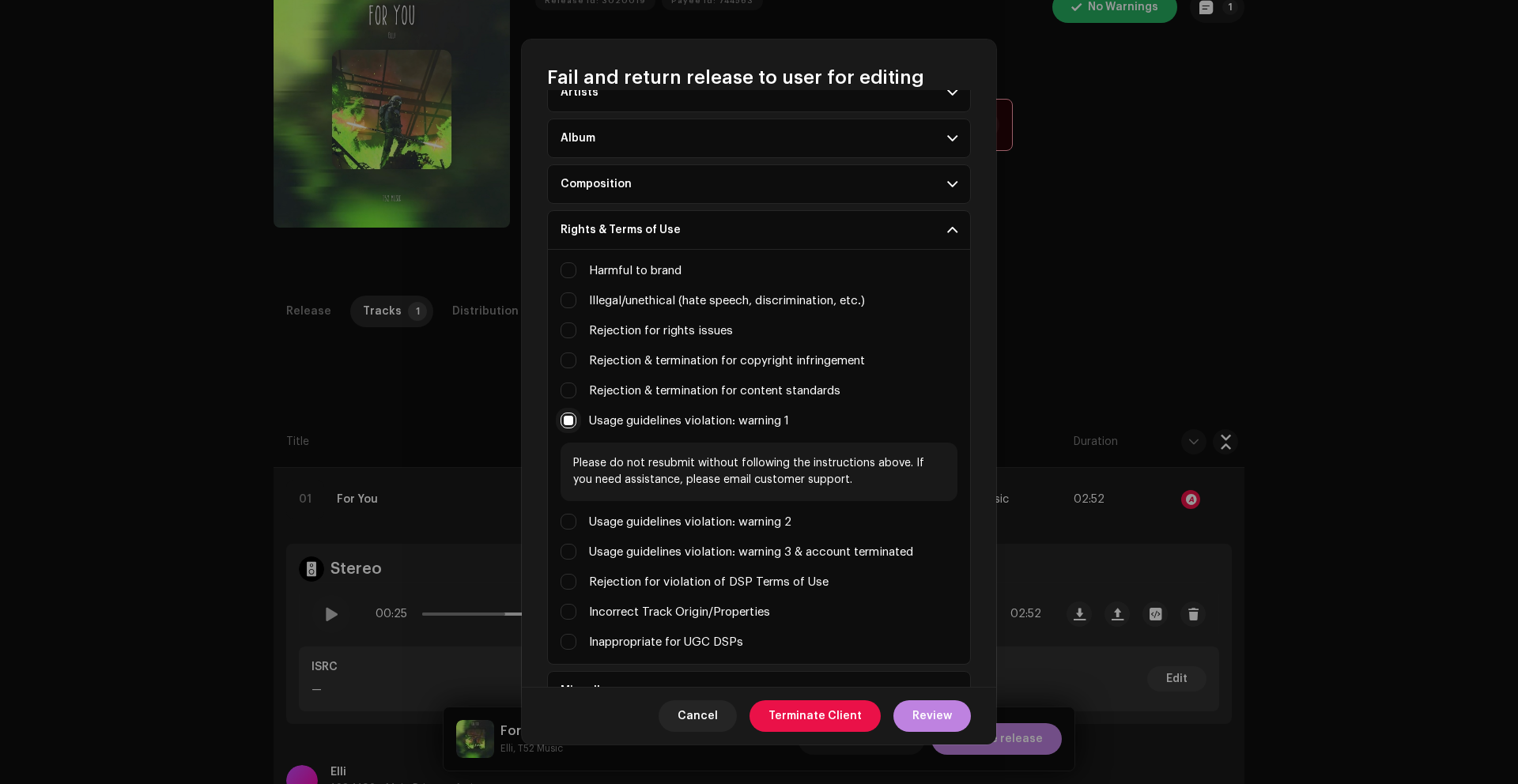
click at [573, 419] on input "Title / artist information mismatch" at bounding box center [568, 420] width 16 height 16
checkbox input "false"
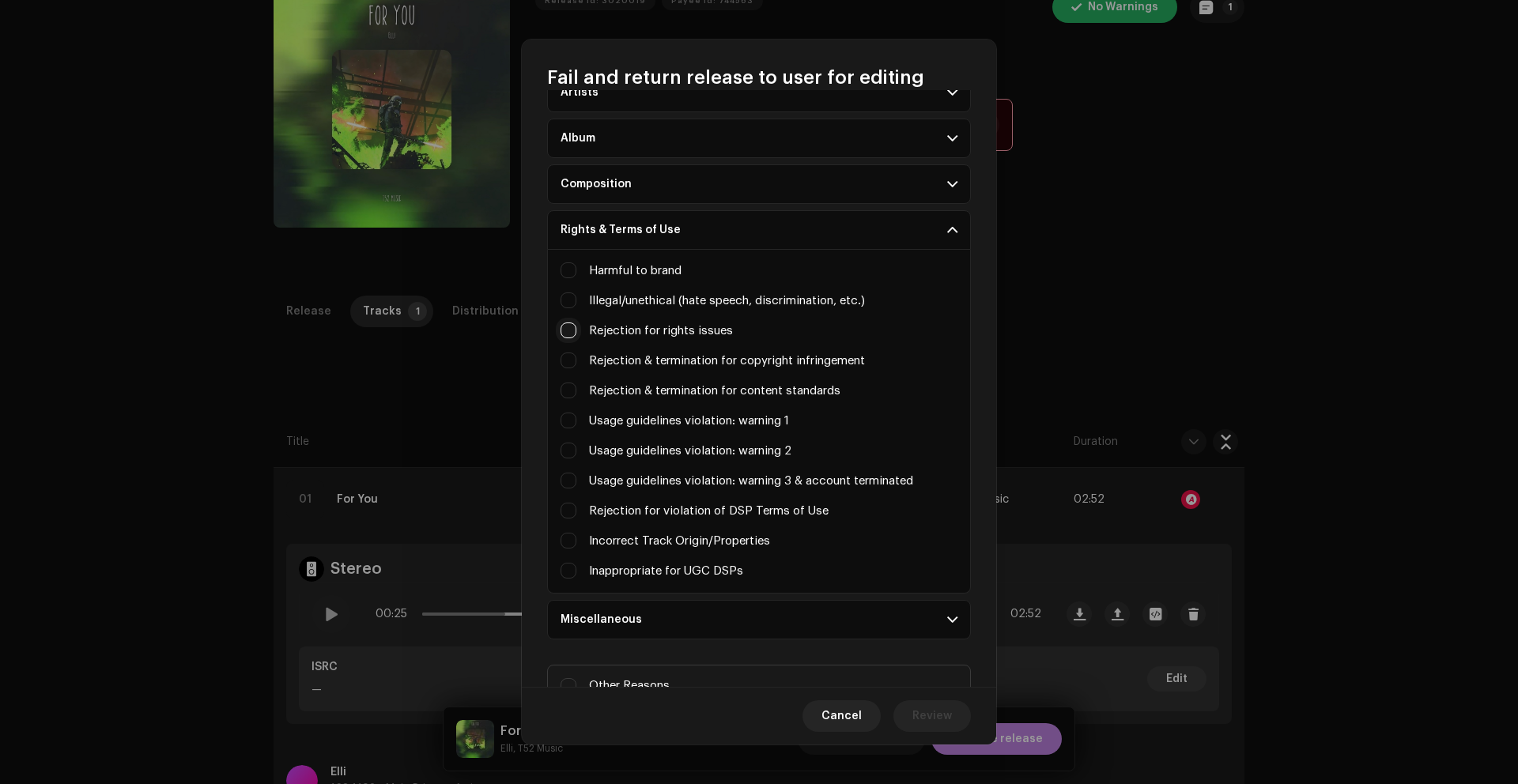
click at [571, 329] on input "Irrelevant / excessive information" at bounding box center [568, 329] width 16 height 16
checkbox input "true"
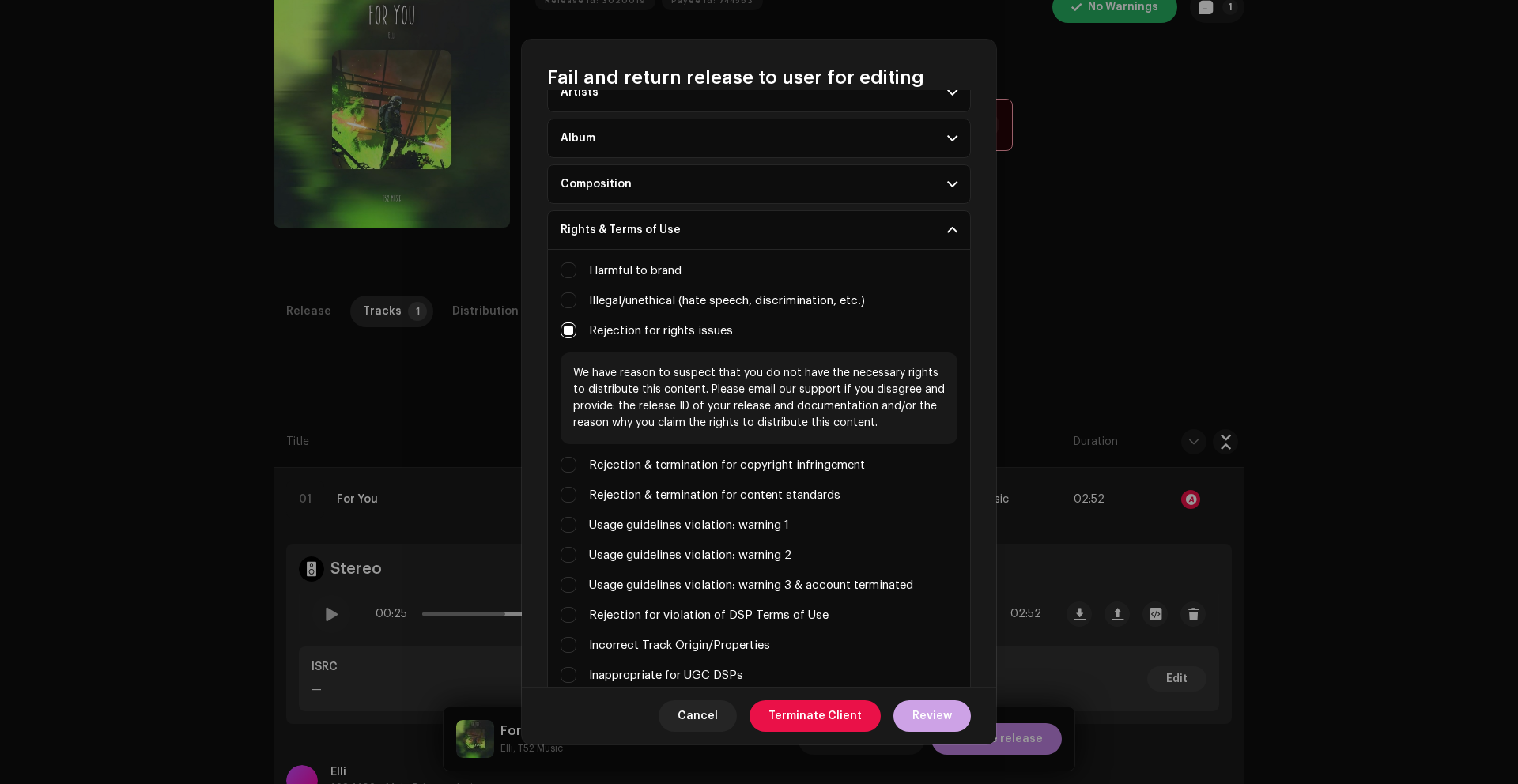
click at [935, 715] on span "Review" at bounding box center [932, 716] width 39 height 32
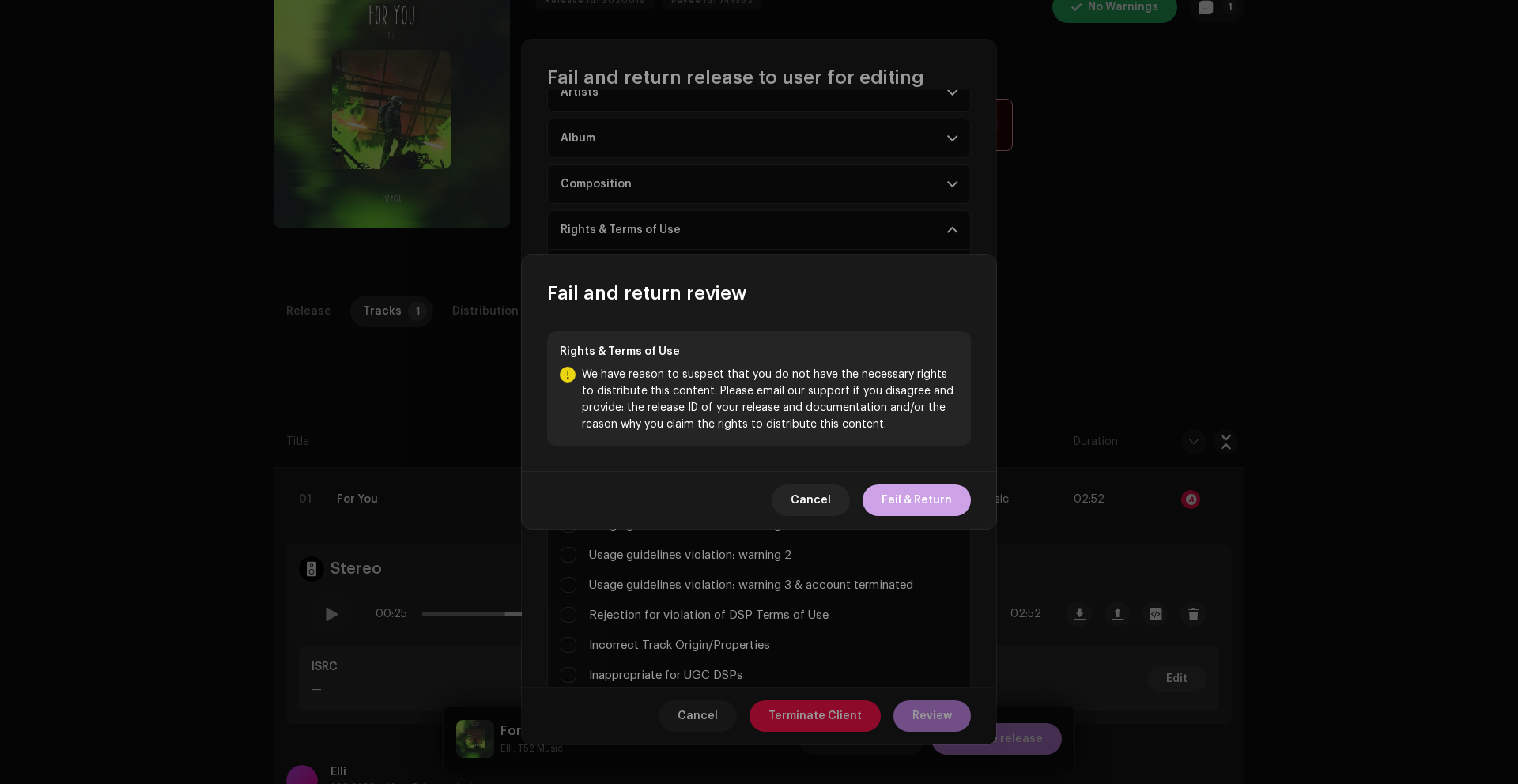
click at [903, 502] on span "Fail & Return" at bounding box center [916, 500] width 70 height 32
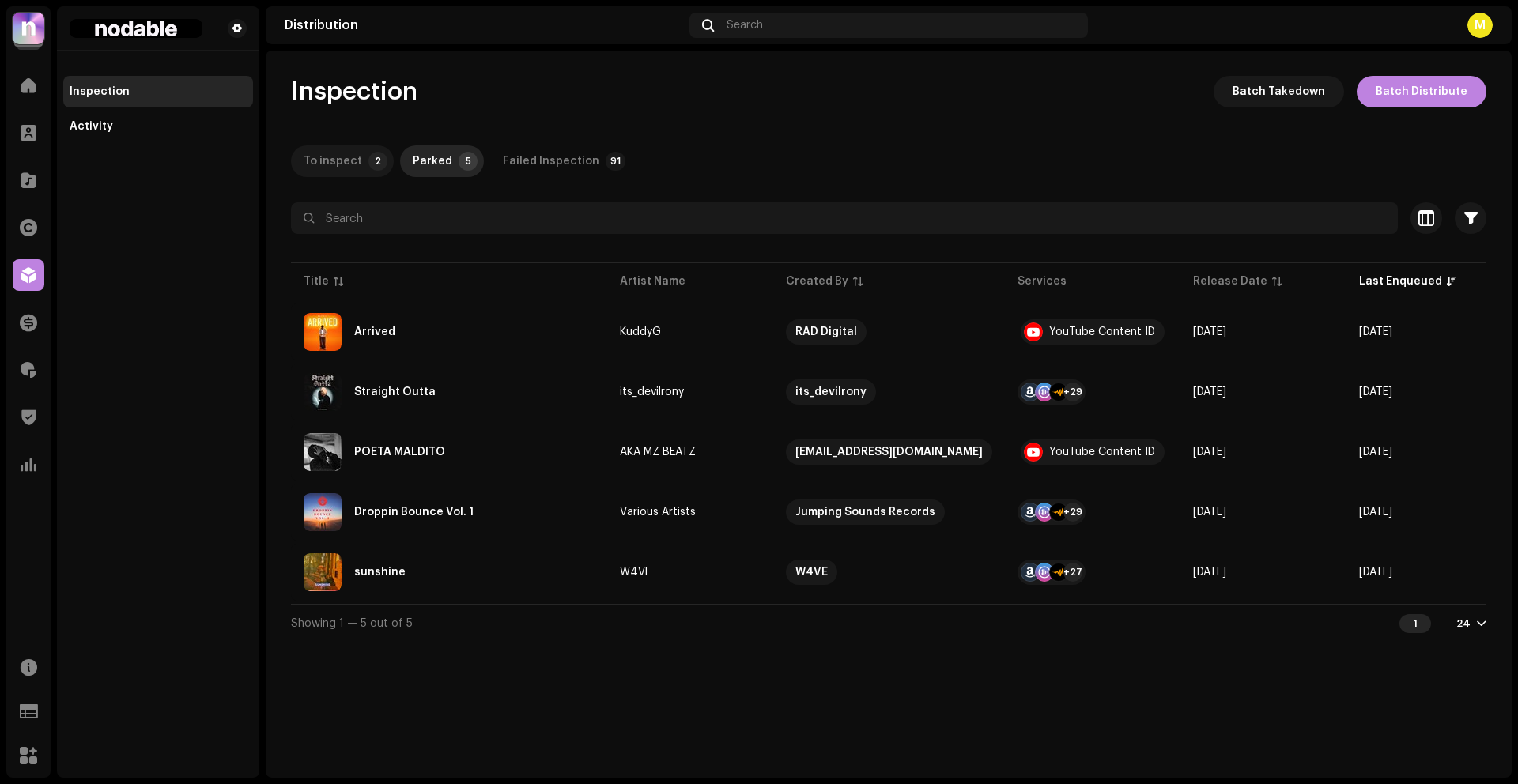
click at [332, 163] on div "To inspect" at bounding box center [332, 161] width 59 height 32
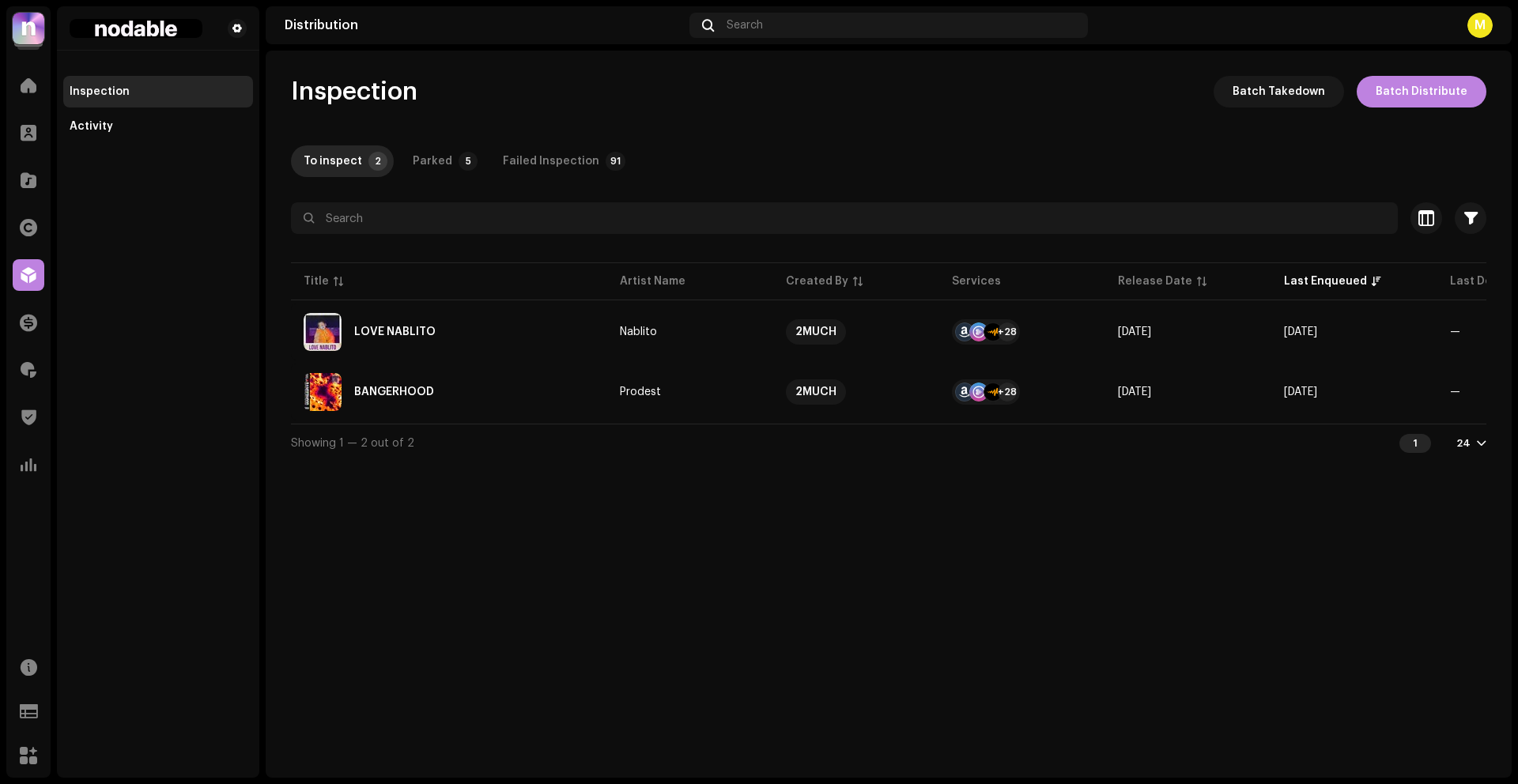
click at [29, 486] on div "Analytics" at bounding box center [28, 464] width 44 height 44
click at [29, 473] on div at bounding box center [29, 465] width 32 height 32
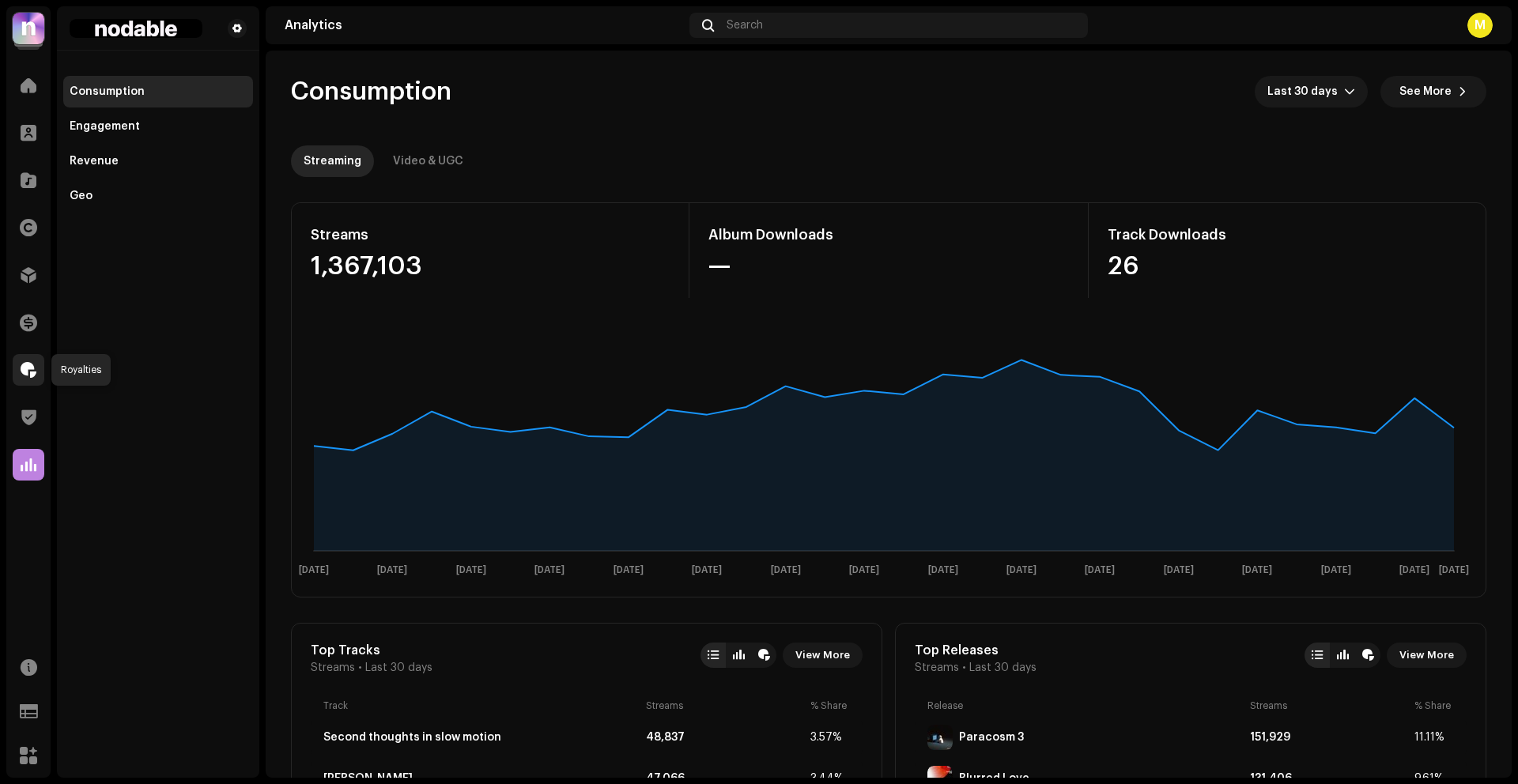
click at [25, 366] on span at bounding box center [28, 370] width 16 height 13
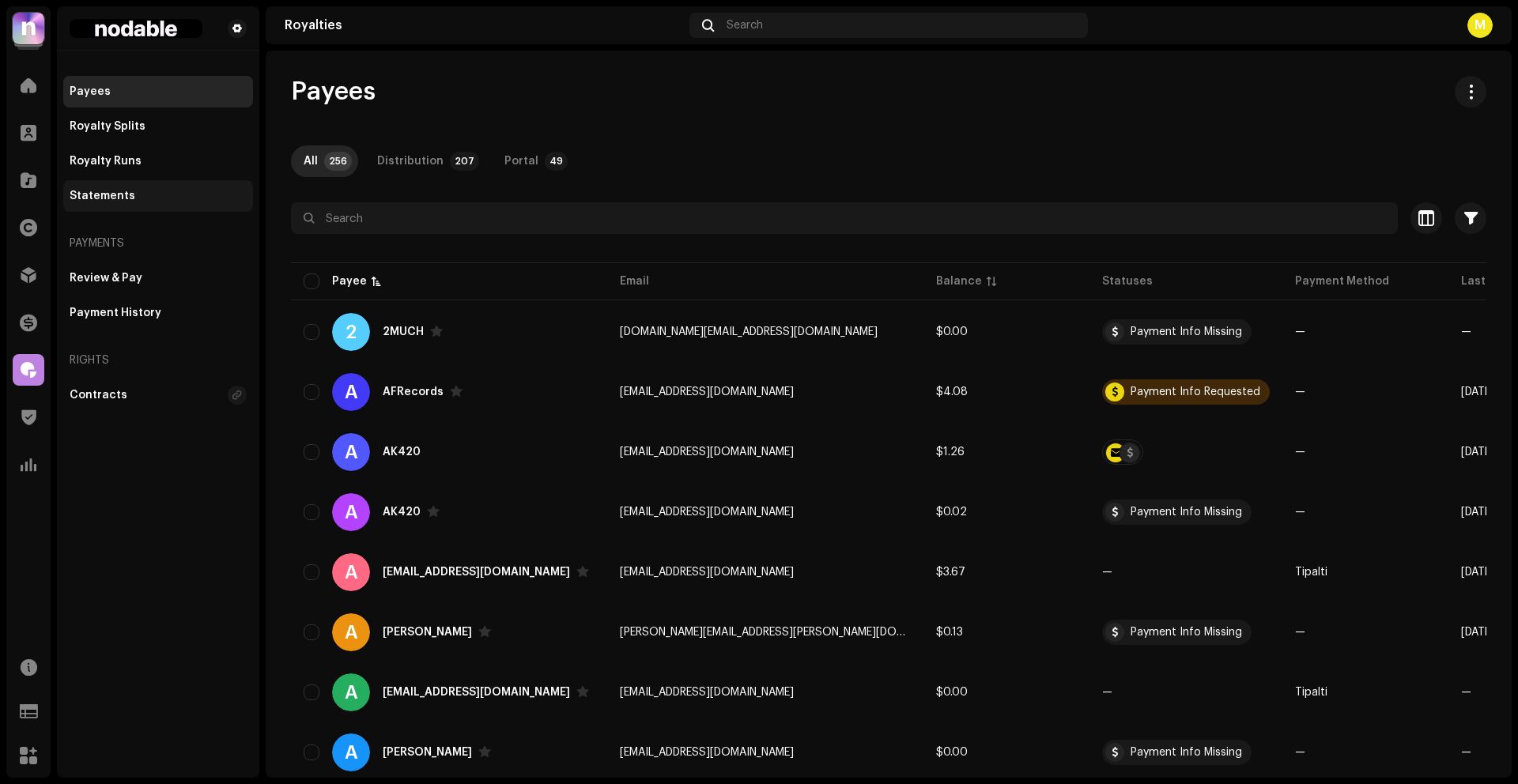
click at [167, 192] on div "Statements" at bounding box center [159, 196] width 177 height 13
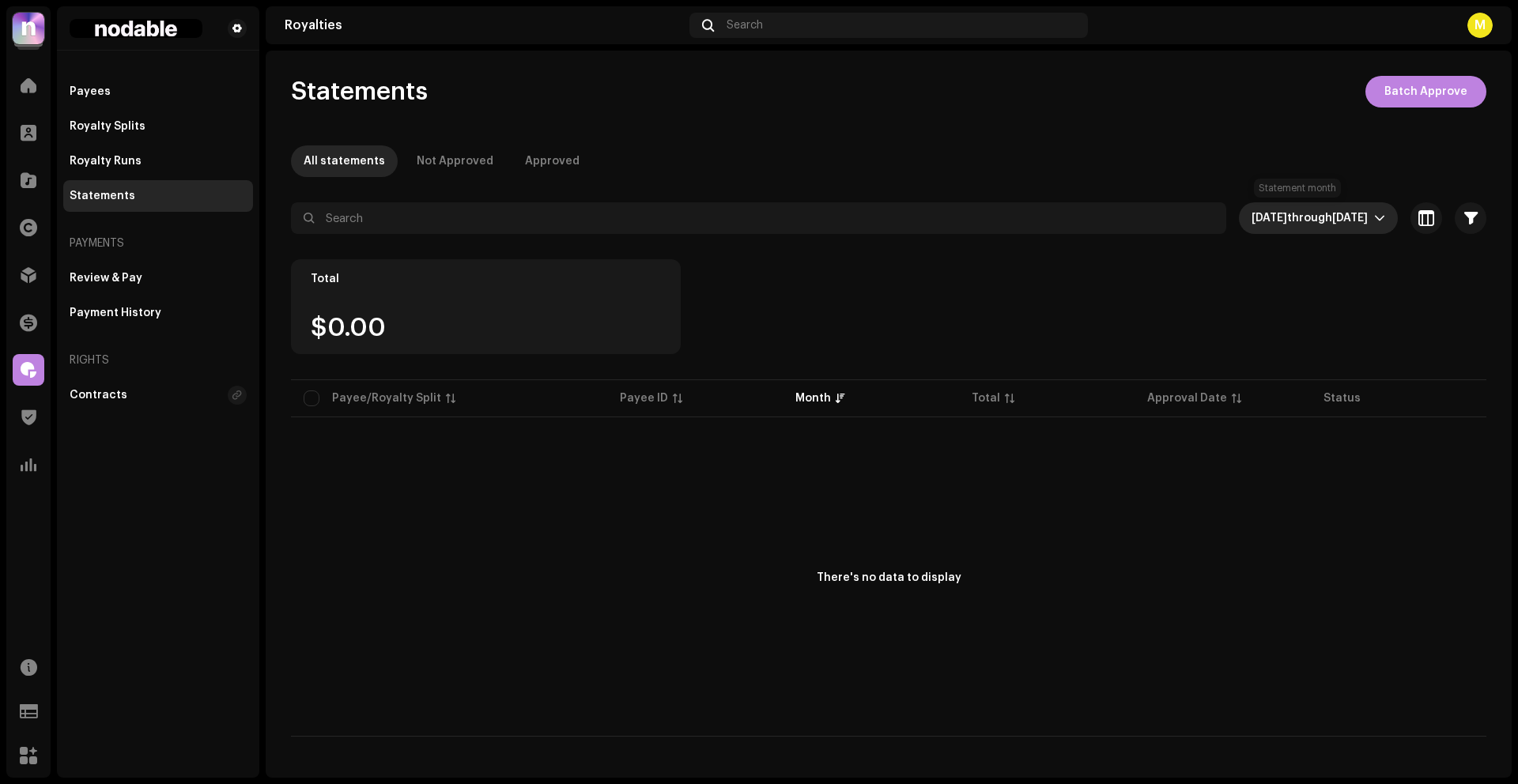
click at [1312, 215] on span "through" at bounding box center [1309, 218] width 45 height 11
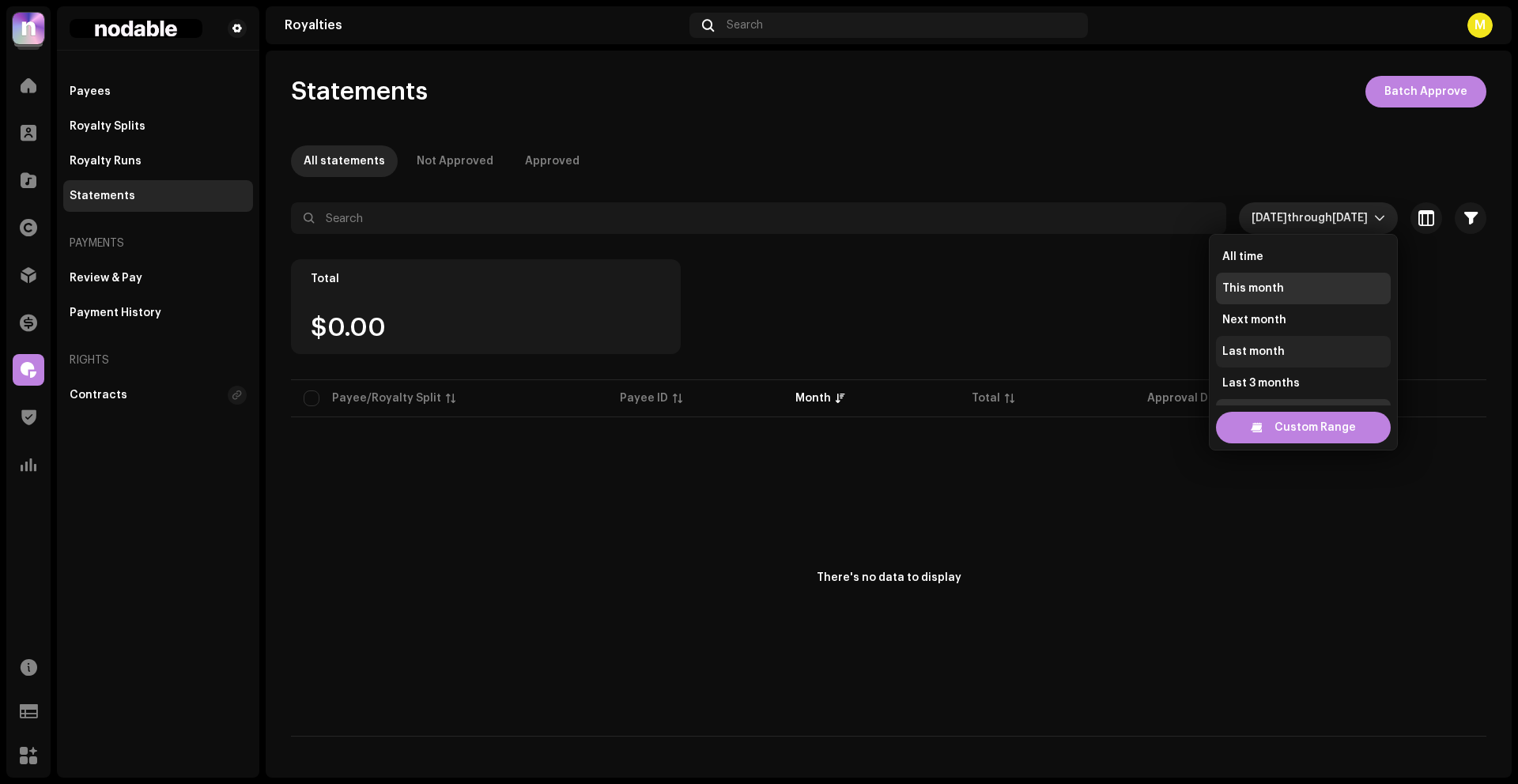
click at [1267, 355] on span "Last month" at bounding box center [1253, 351] width 63 height 16
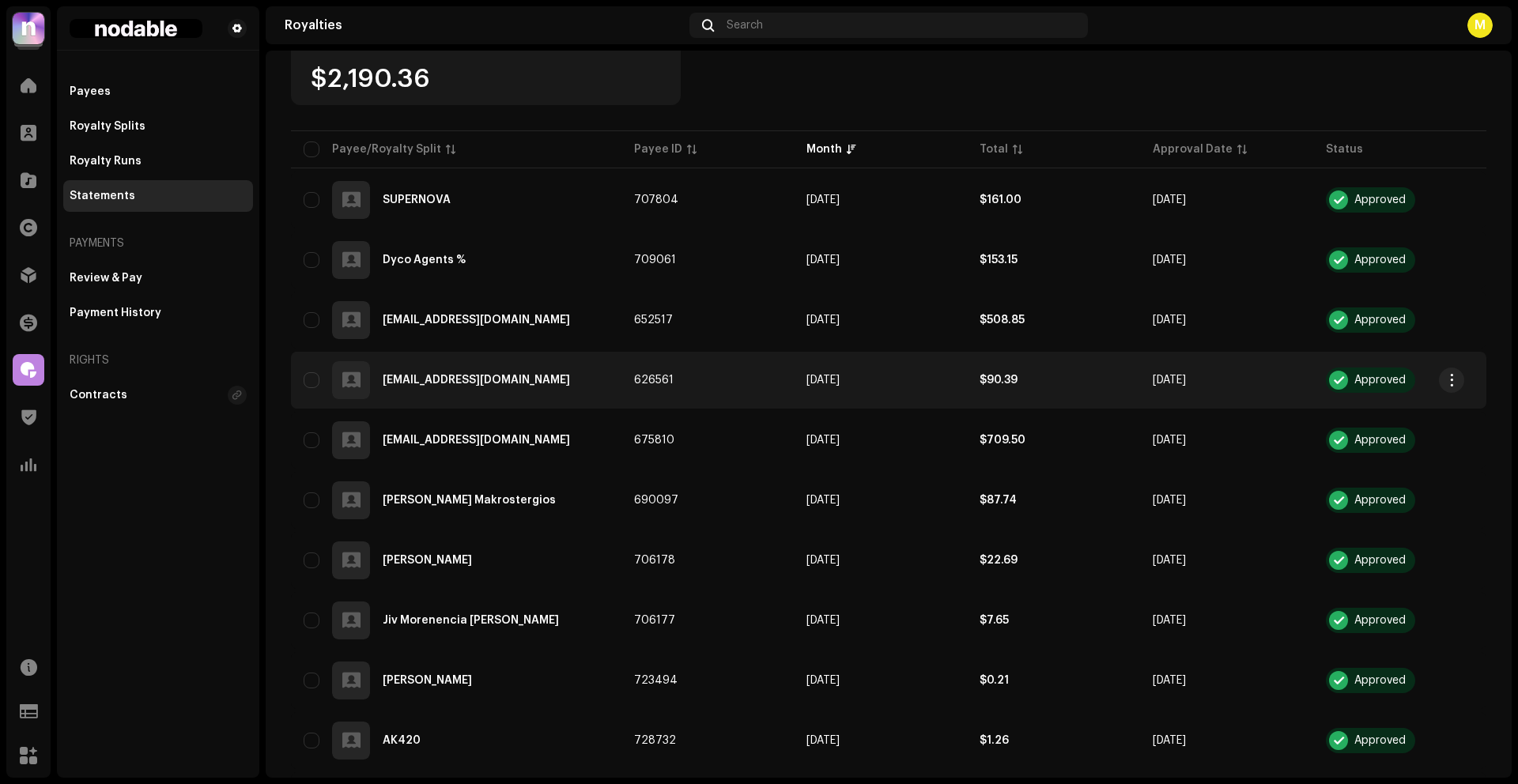
scroll to position [252, 0]
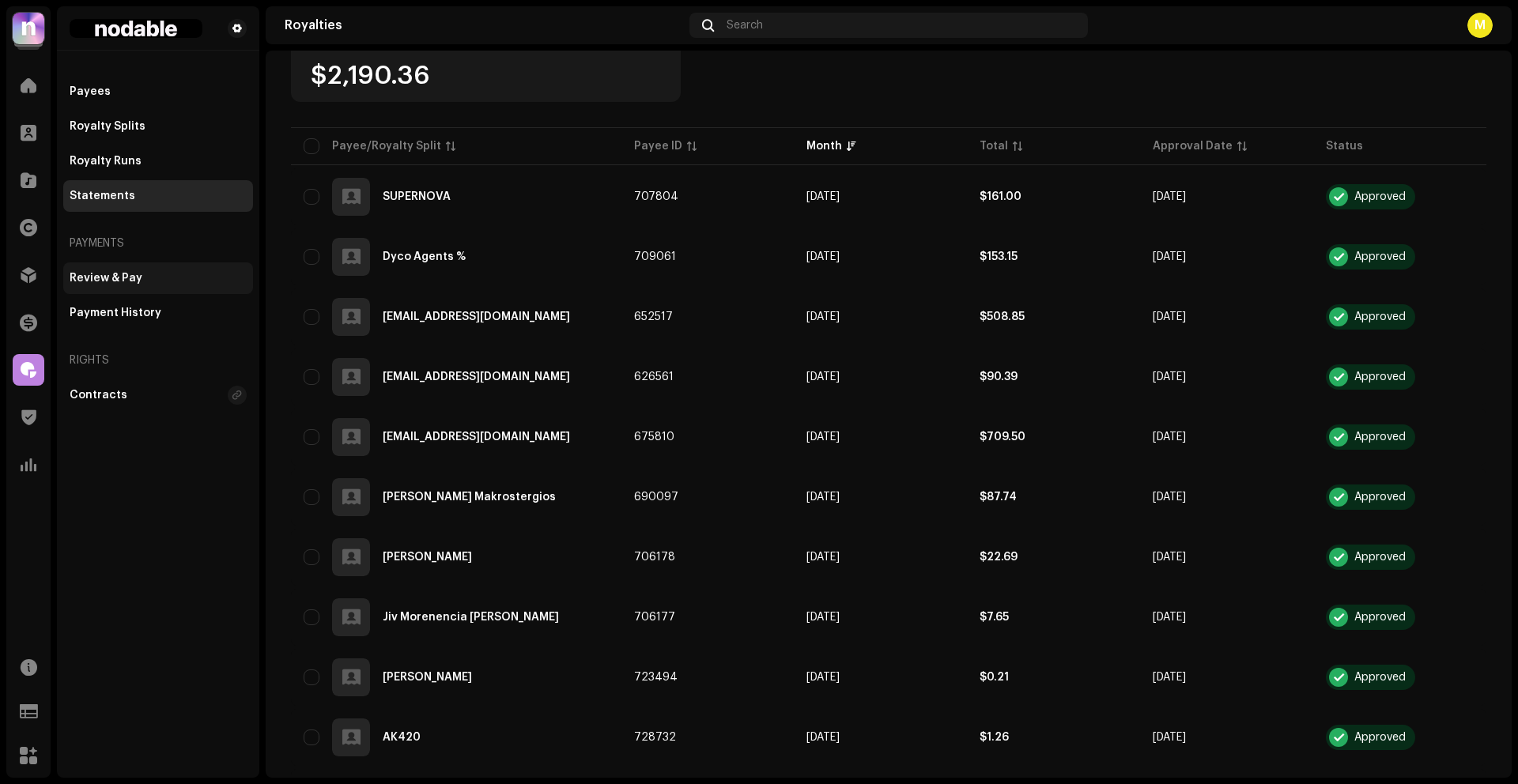
click at [144, 281] on div "Review & Pay" at bounding box center [159, 278] width 177 height 13
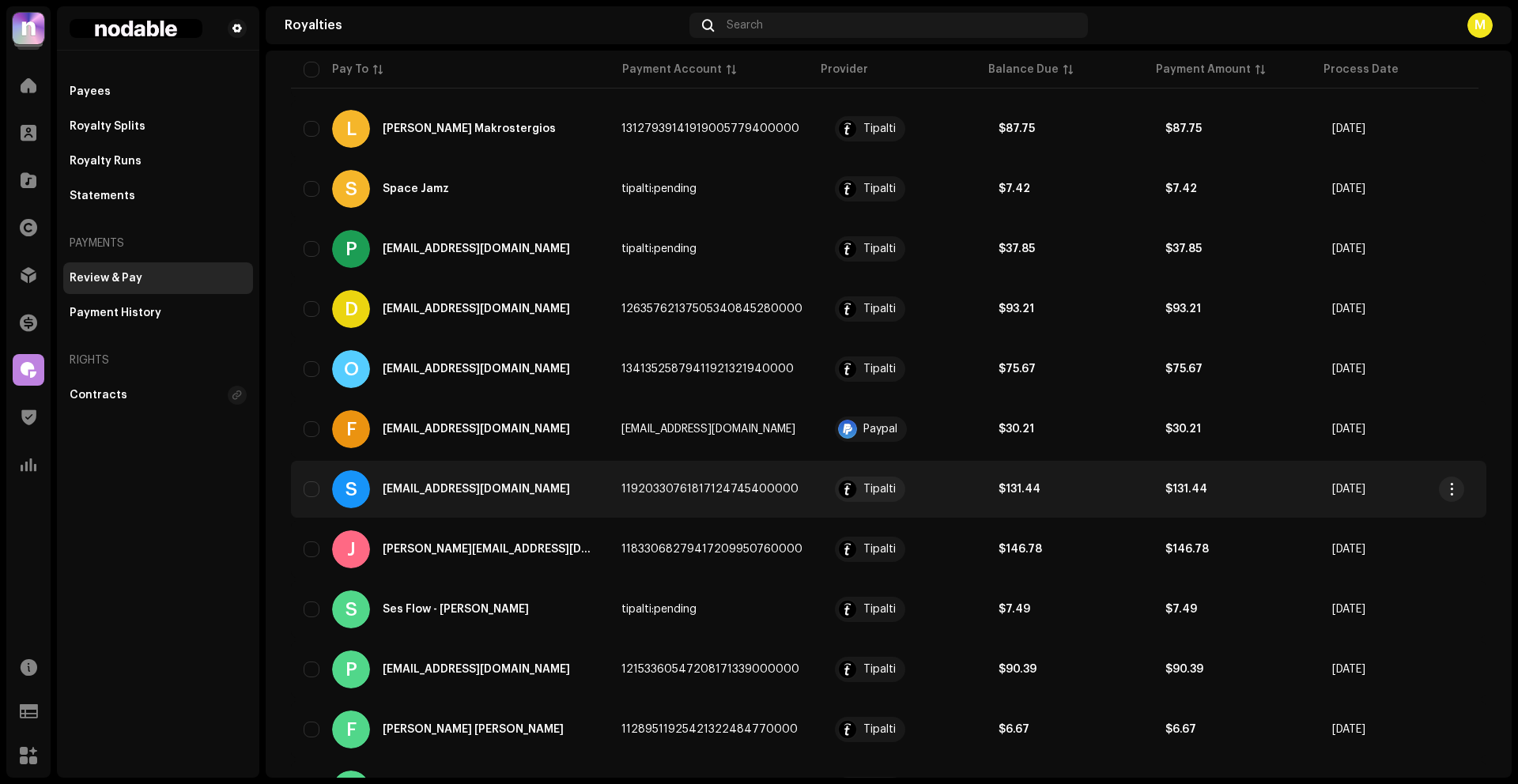
scroll to position [598, 0]
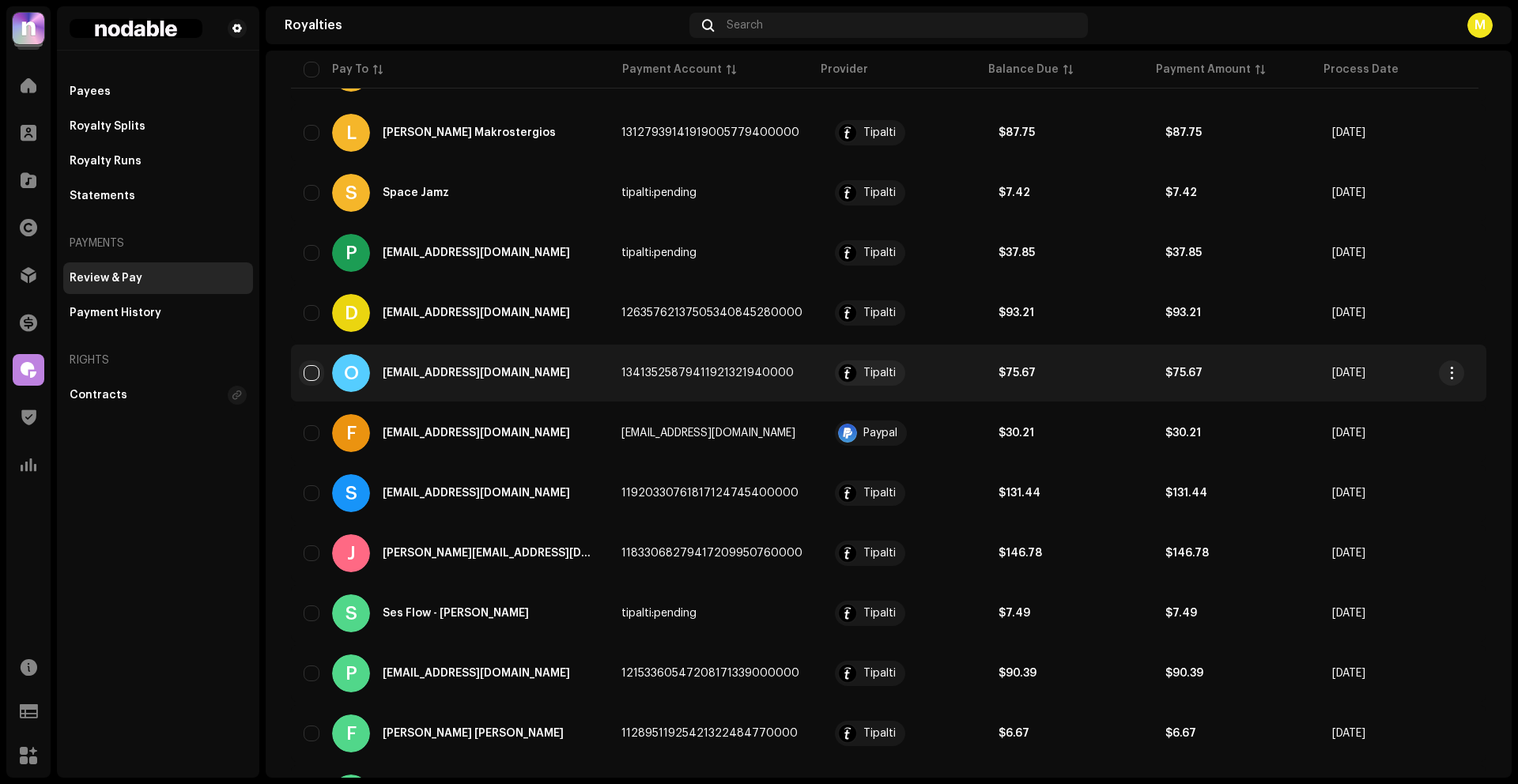
click at [310, 371] on input "checkbox" at bounding box center [311, 372] width 16 height 16
checkbox input "true"
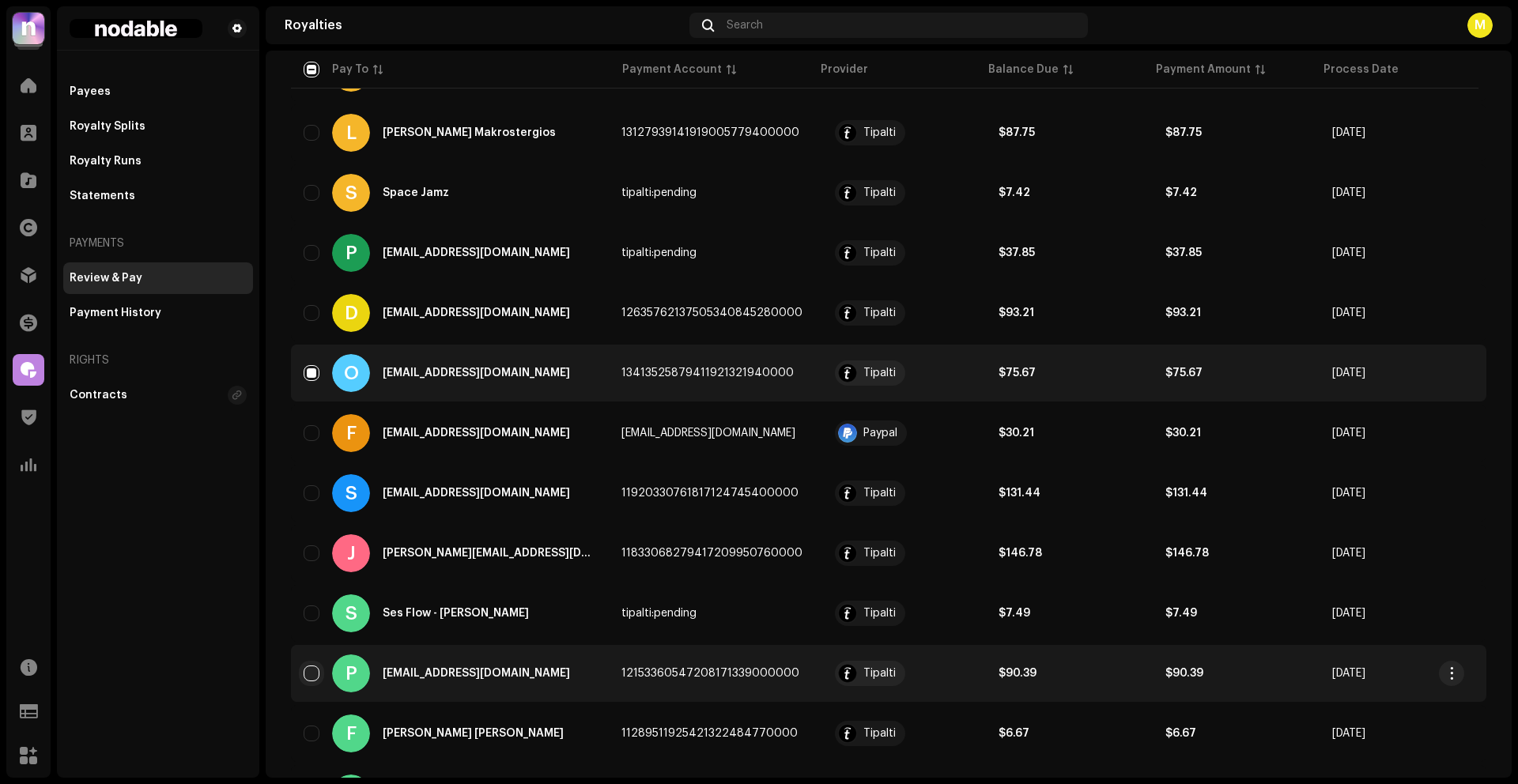
click at [312, 673] on input "Row Unselected" at bounding box center [311, 673] width 16 height 16
checkbox input "true"
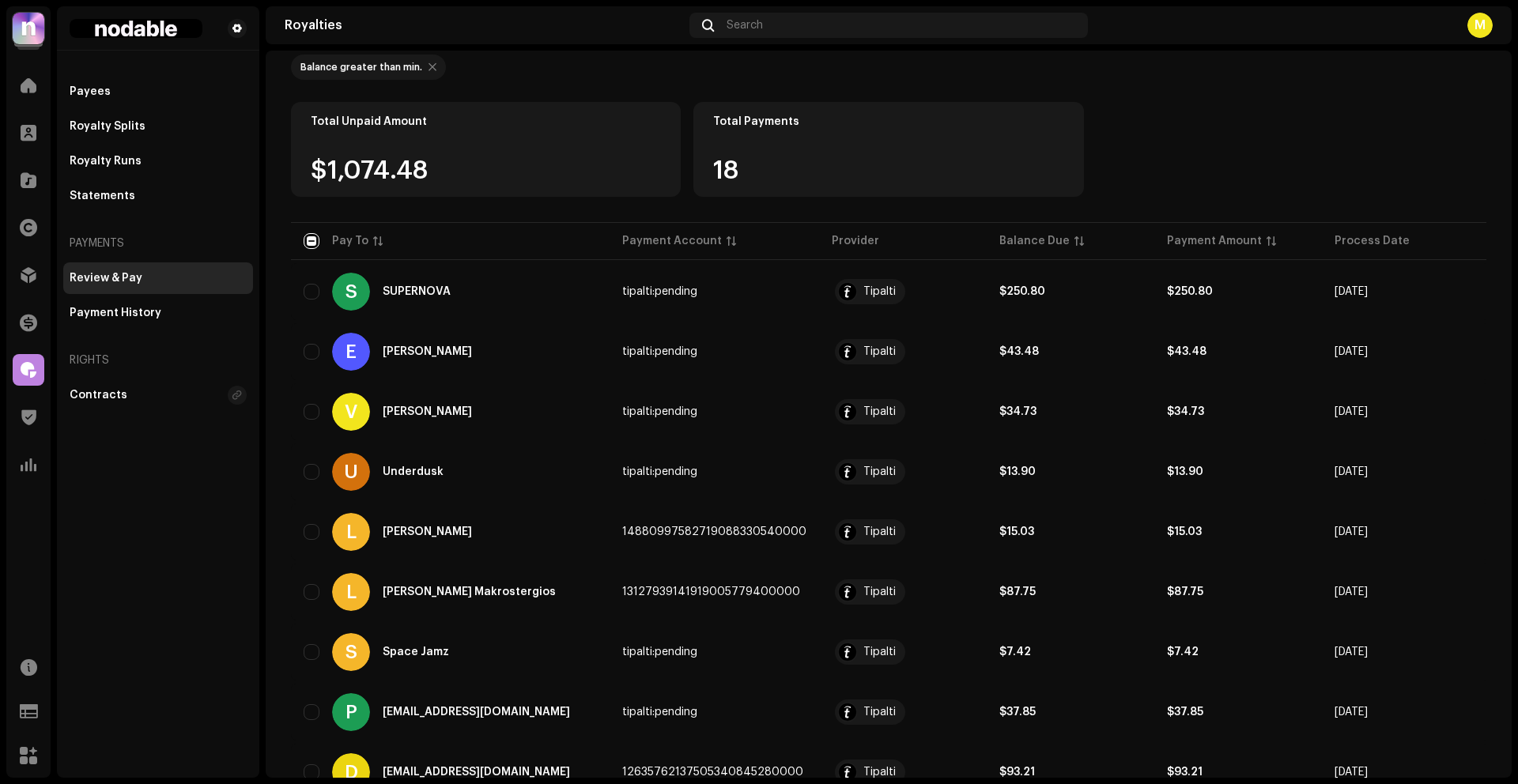
scroll to position [0, 0]
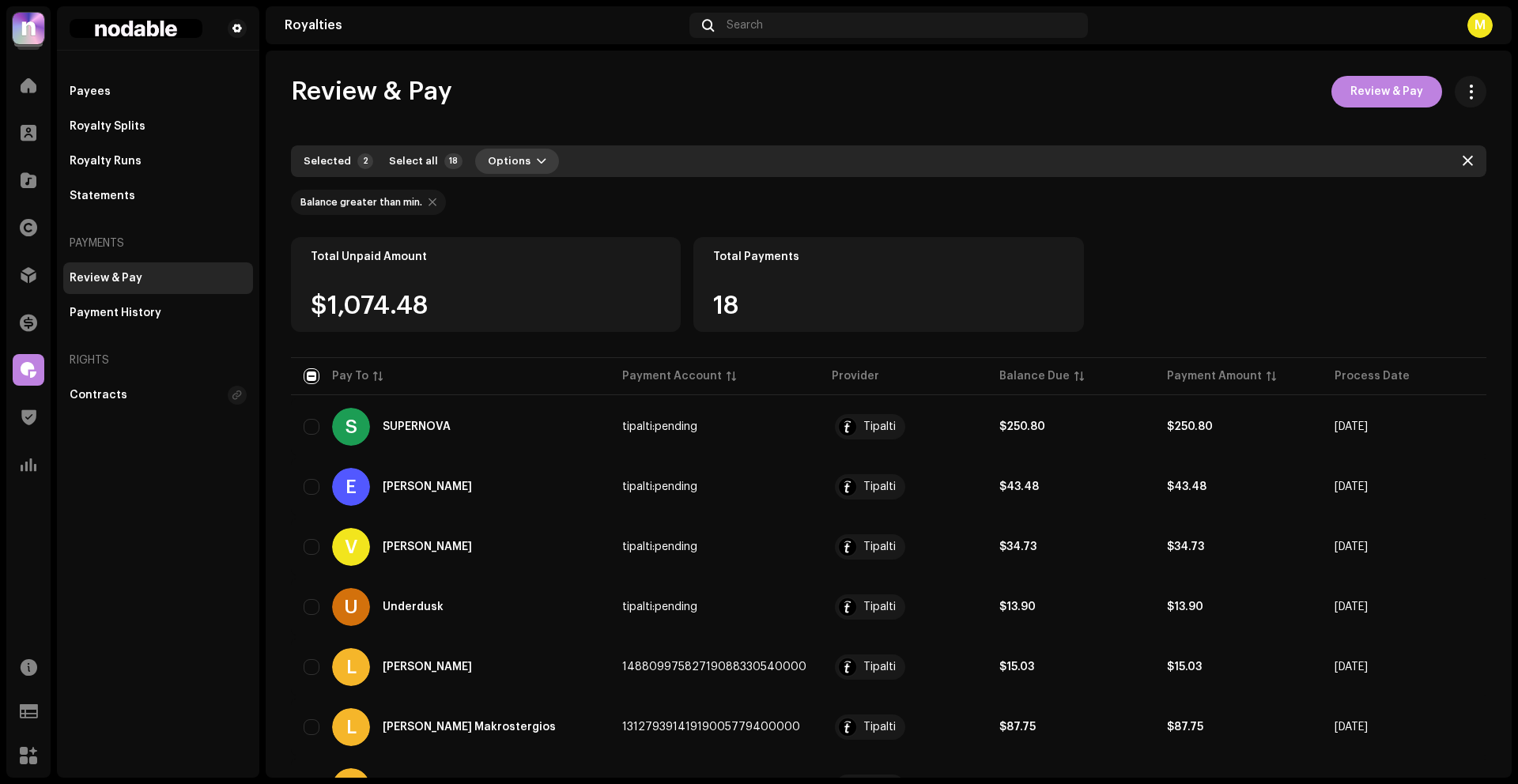
click at [494, 162] on span "Options" at bounding box center [509, 161] width 43 height 32
click at [538, 199] on span "Review & Pay" at bounding box center [517, 197] width 73 height 13
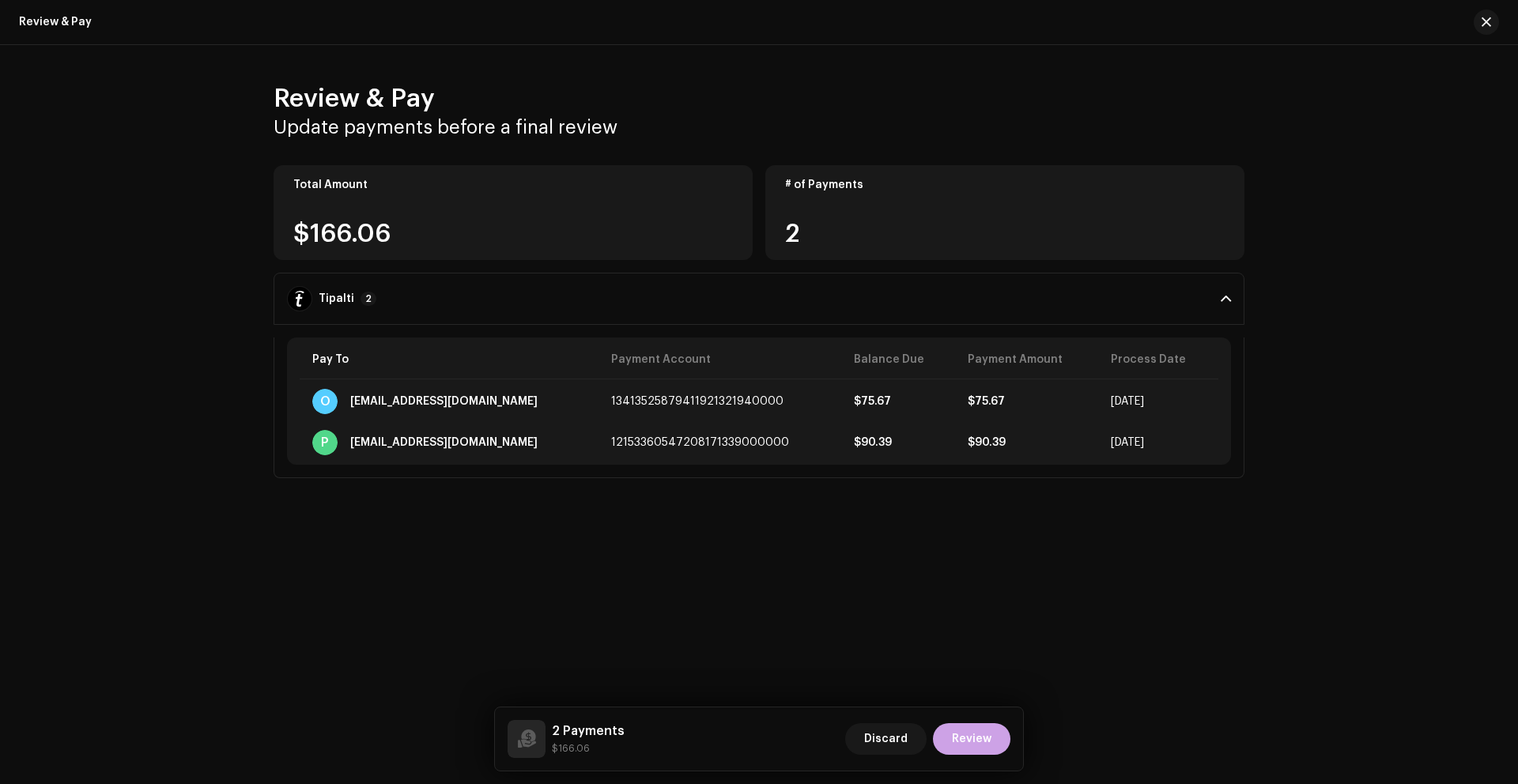
click at [985, 735] on span "Review" at bounding box center [971, 739] width 39 height 32
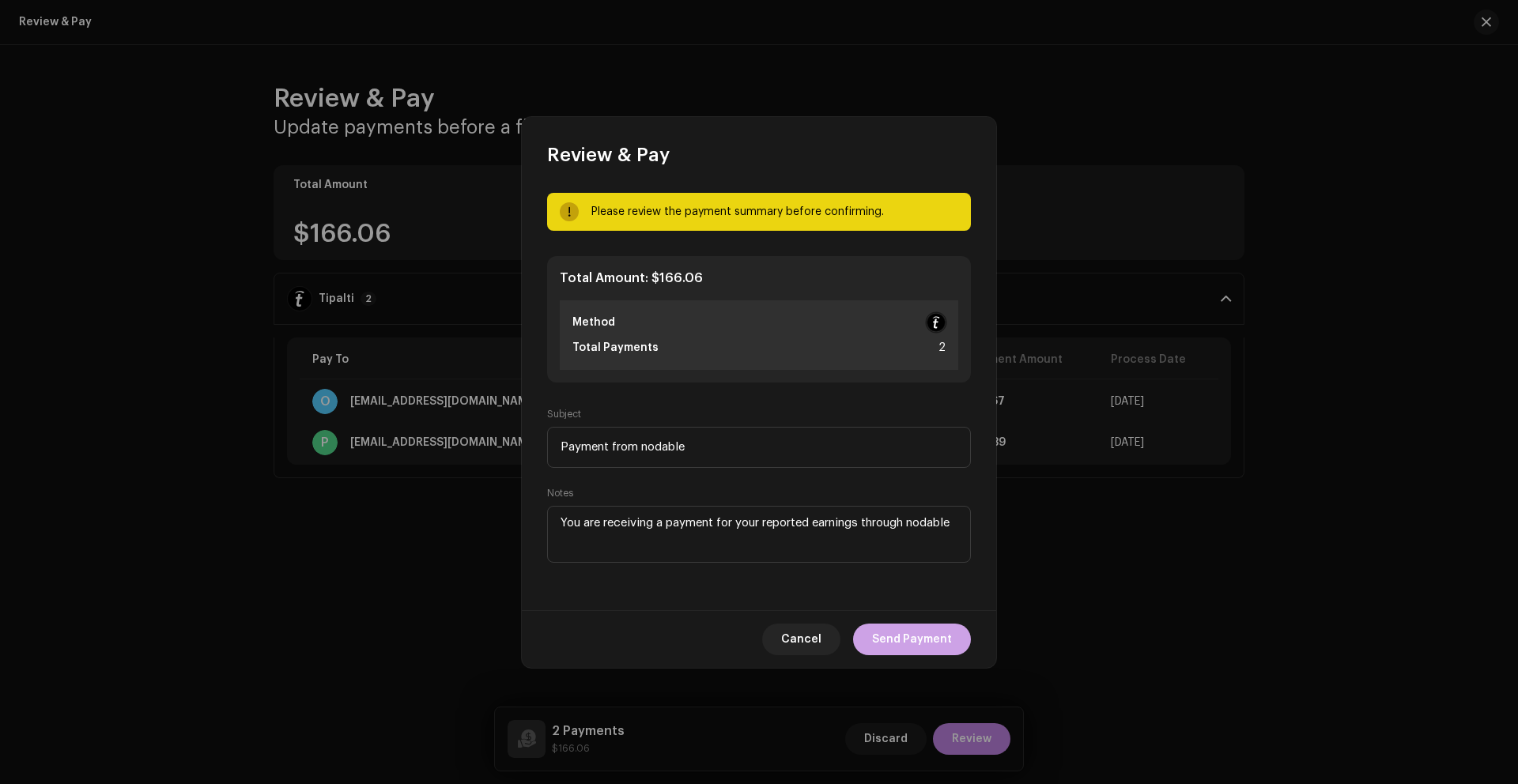
click at [895, 645] on span "Send Payment" at bounding box center [912, 639] width 80 height 32
checkbox input "false"
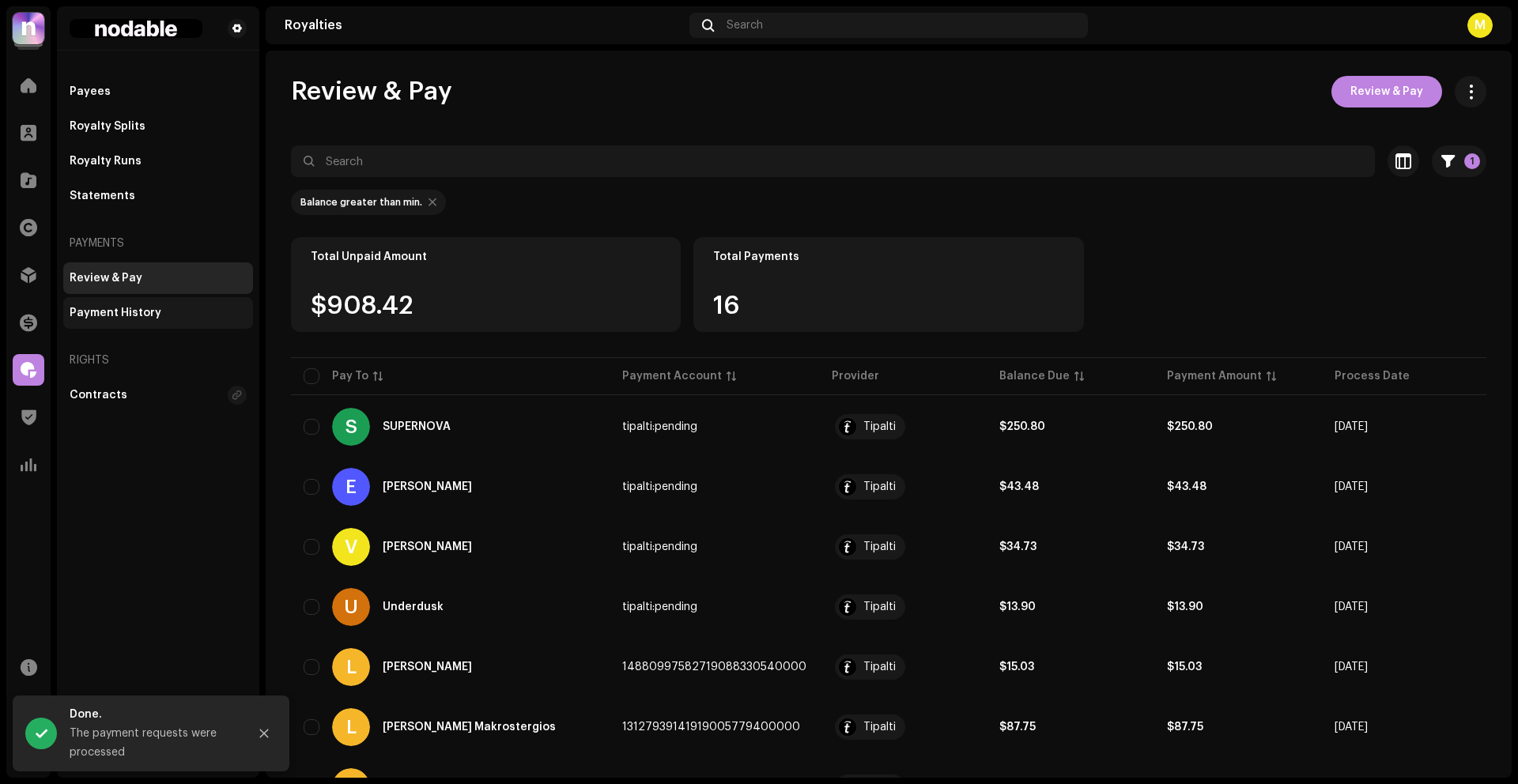
click at [129, 308] on div "Payment History" at bounding box center [116, 314] width 91 height 13
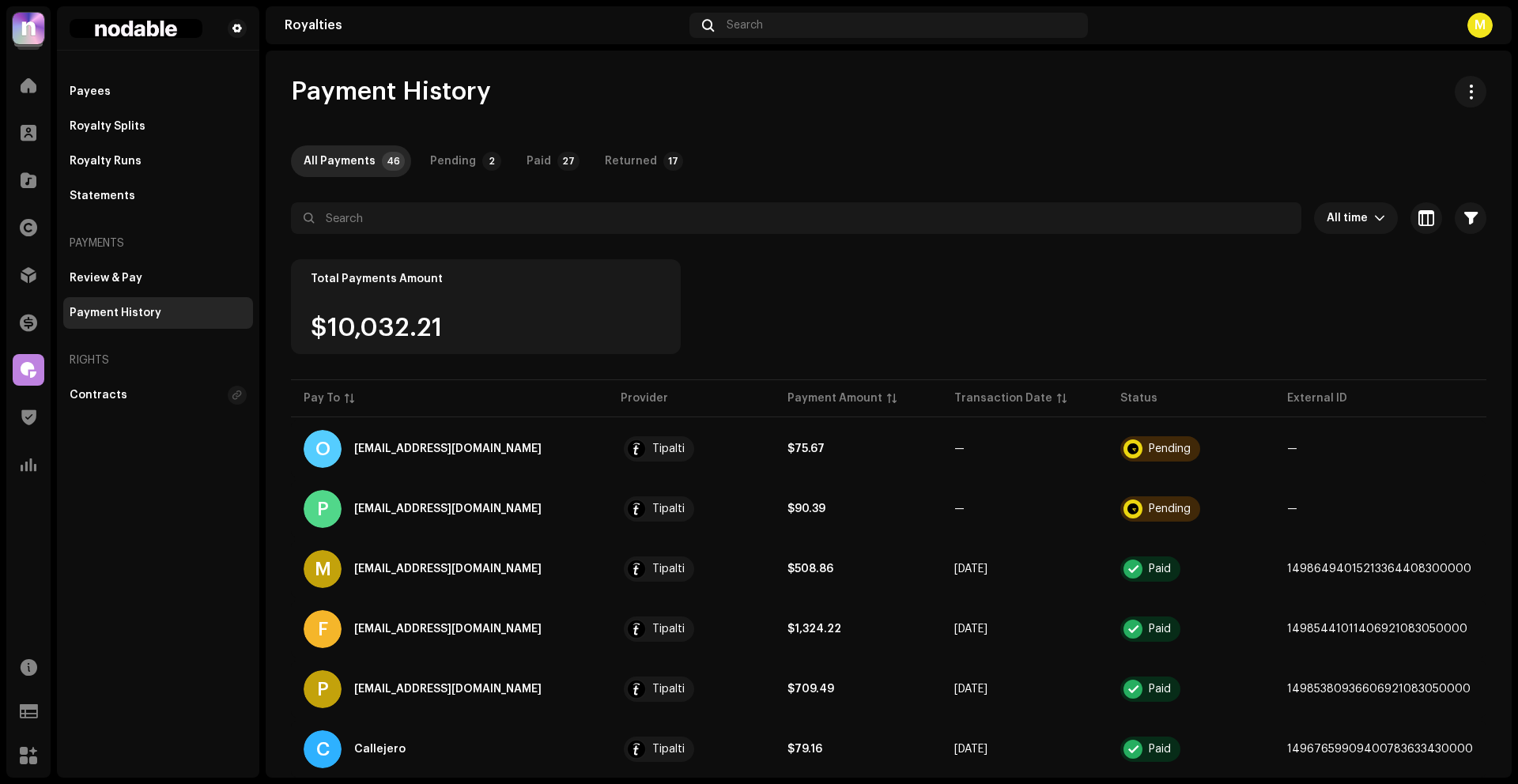
click at [830, 297] on div "Total Payments Amount $10,032.21" at bounding box center [889, 317] width 1195 height 117
click at [41, 268] on div at bounding box center [29, 275] width 32 height 32
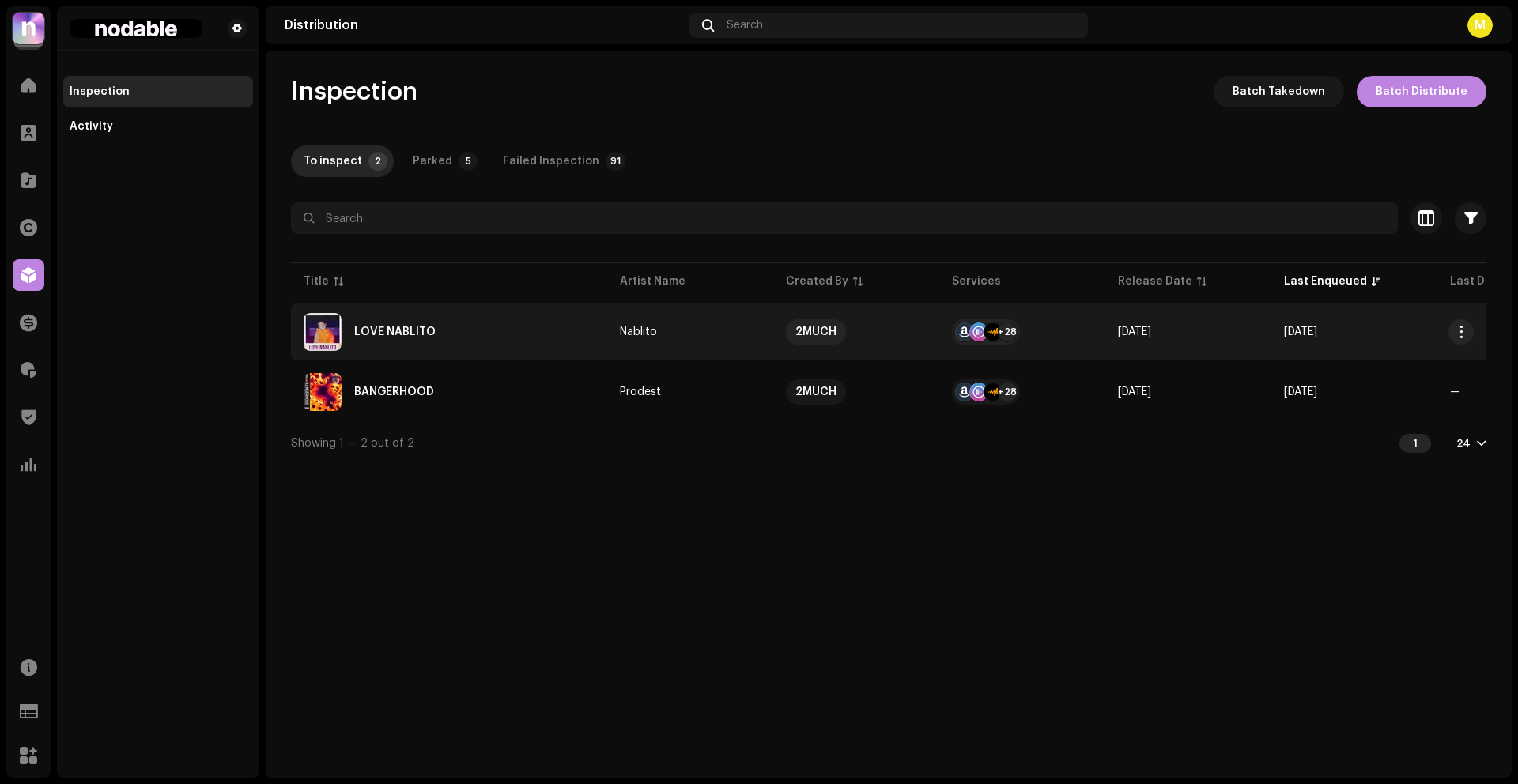
click at [512, 340] on div "LOVE NABLITO" at bounding box center [449, 331] width 291 height 38
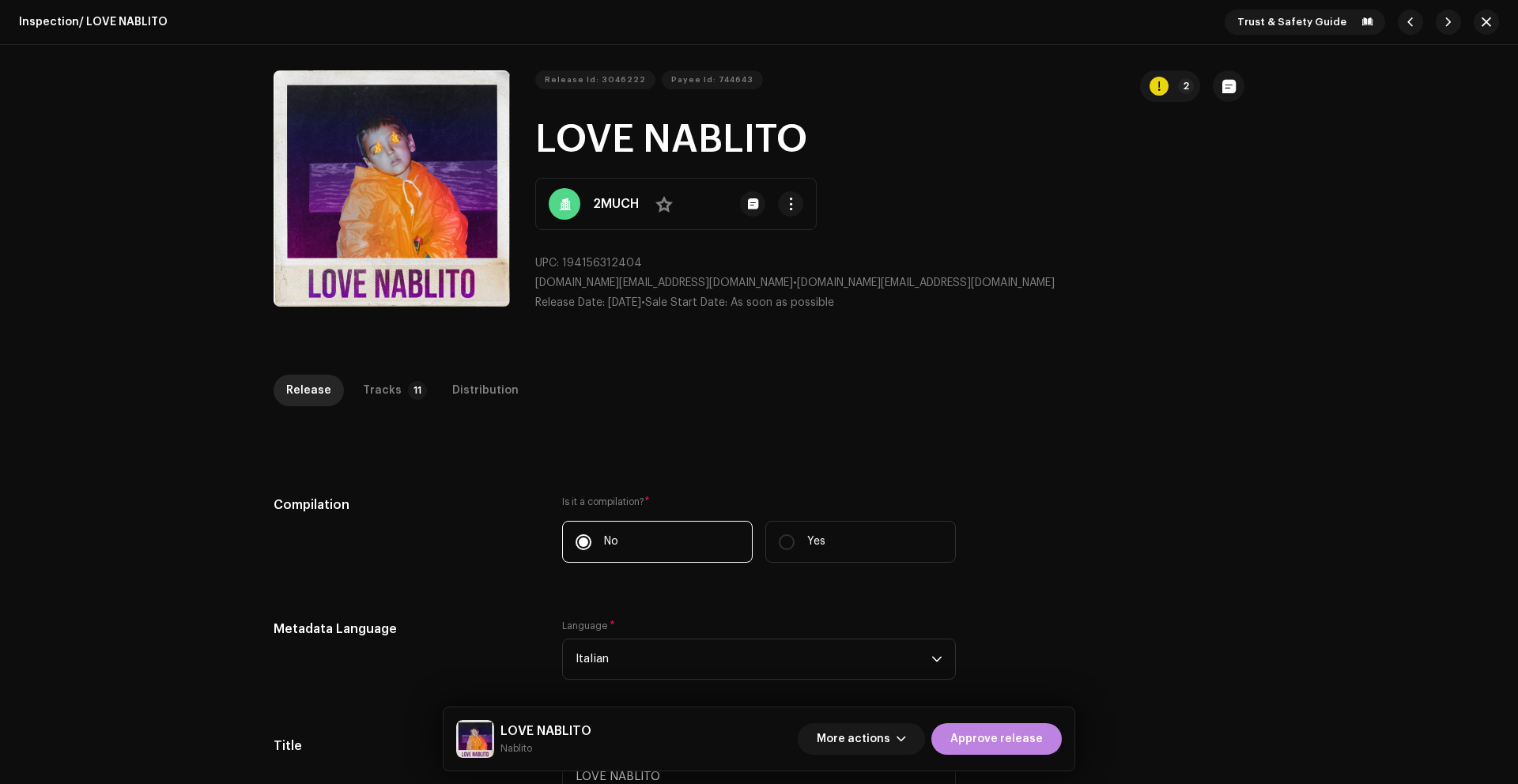
click at [455, 372] on div "Inspection / LOVE NABLITO Trust & Safety Guide Release Id: 3046222 Payee Id: 74…" at bounding box center [759, 392] width 1518 height 784
click at [454, 387] on div "Distribution" at bounding box center [485, 390] width 66 height 32
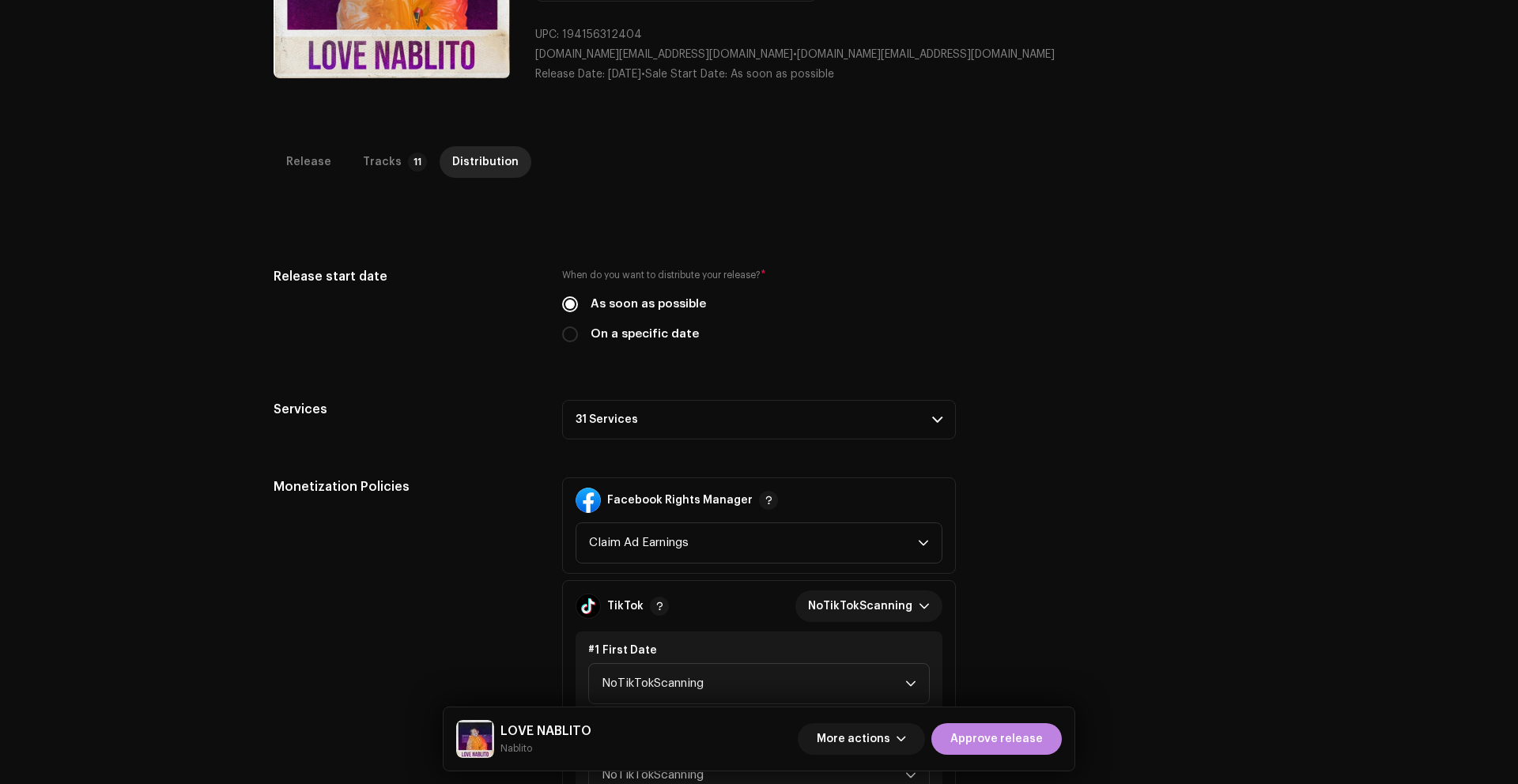
scroll to position [126, 0]
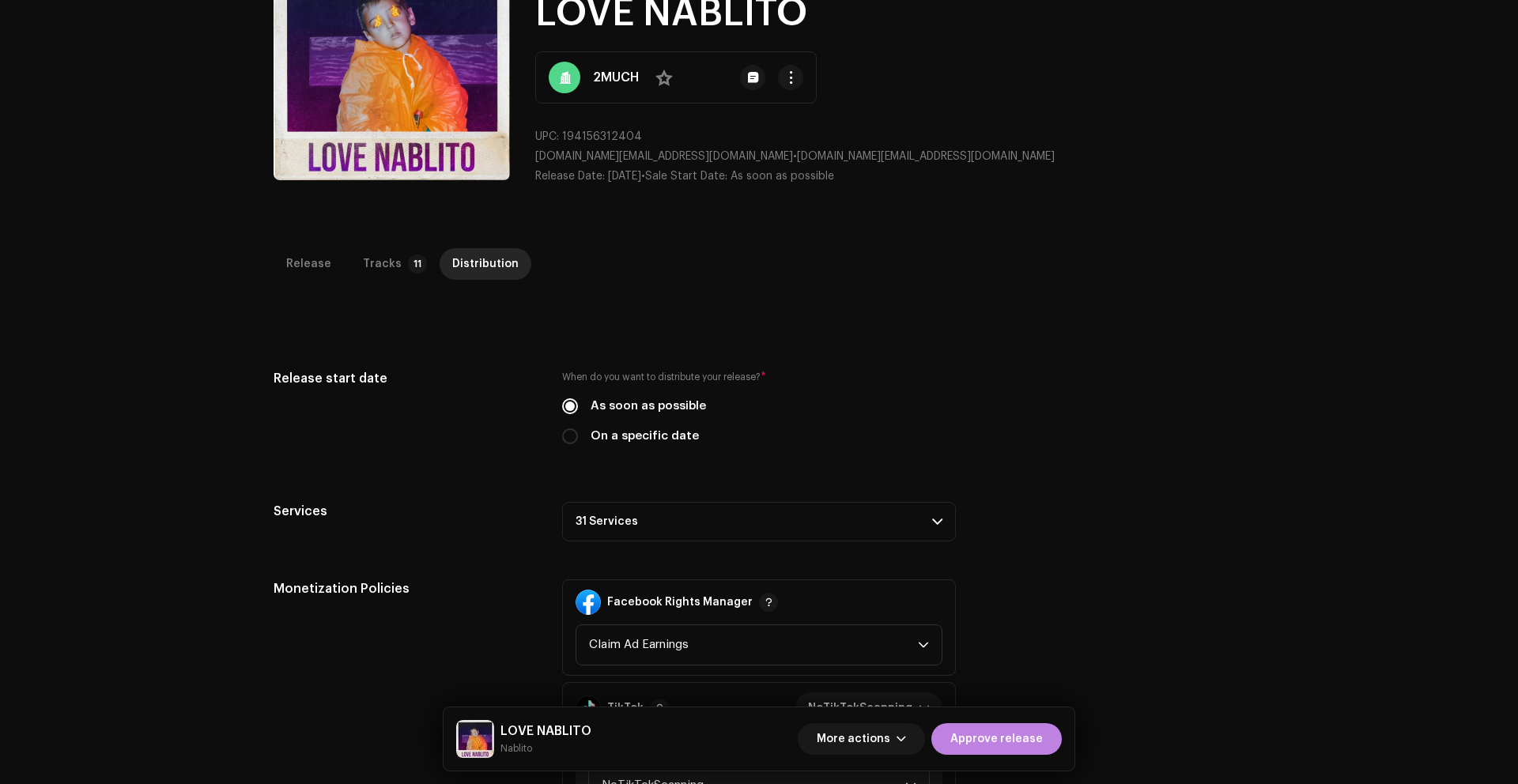
click at [719, 515] on p-accordion-header "31 Services" at bounding box center [759, 522] width 394 height 39
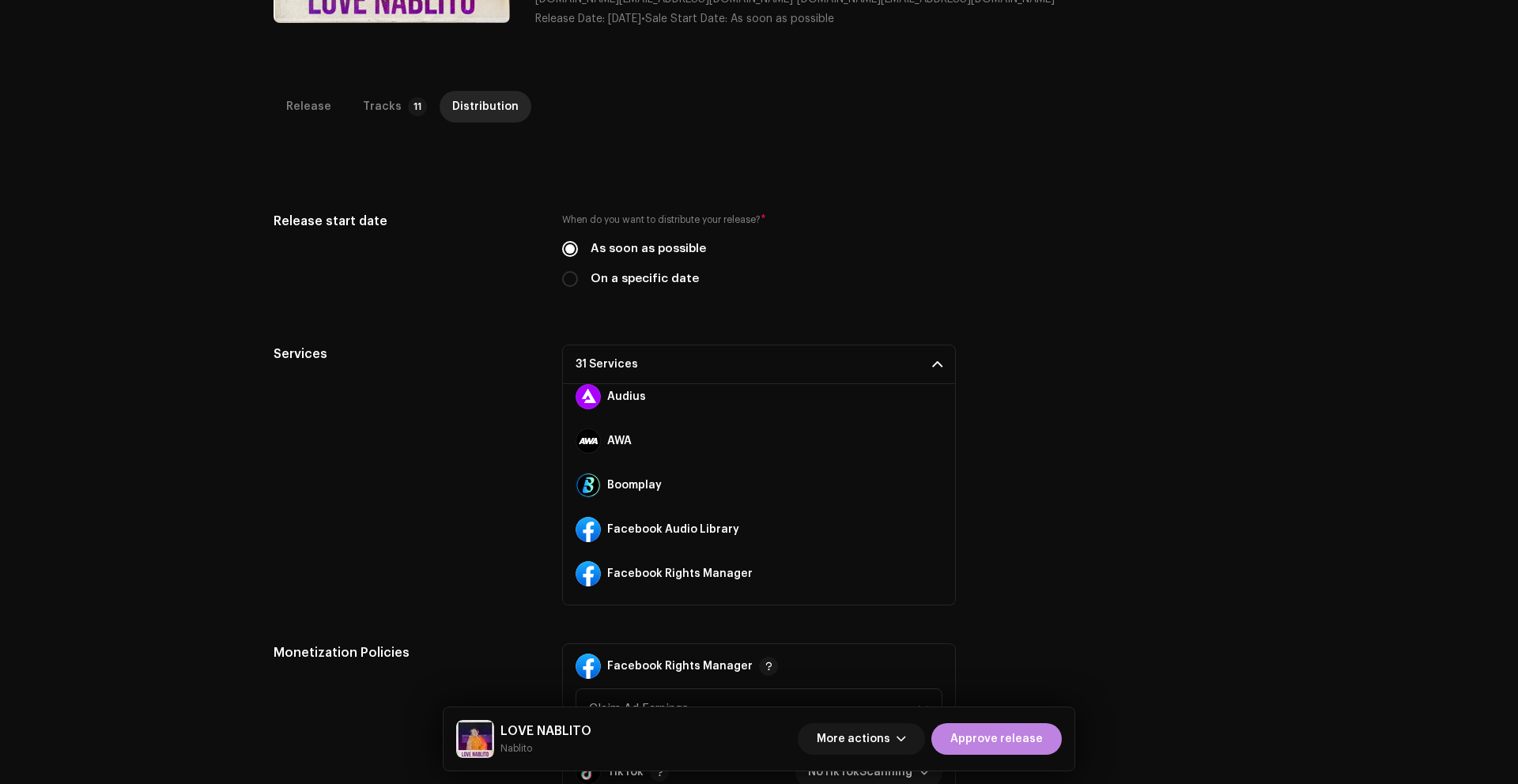
scroll to position [145, 0]
click at [386, 107] on div "Tracks" at bounding box center [382, 106] width 38 height 32
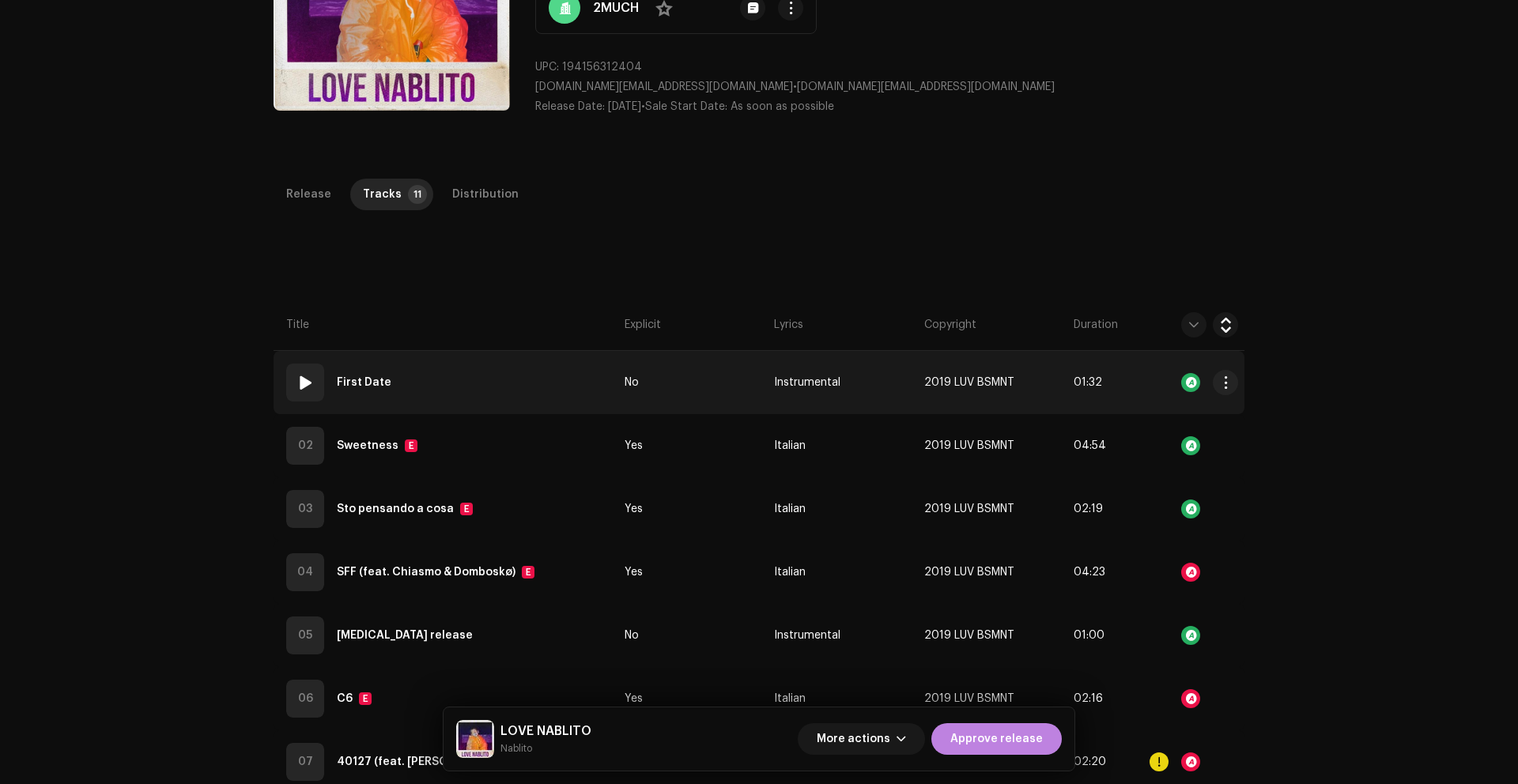
scroll to position [34, 0]
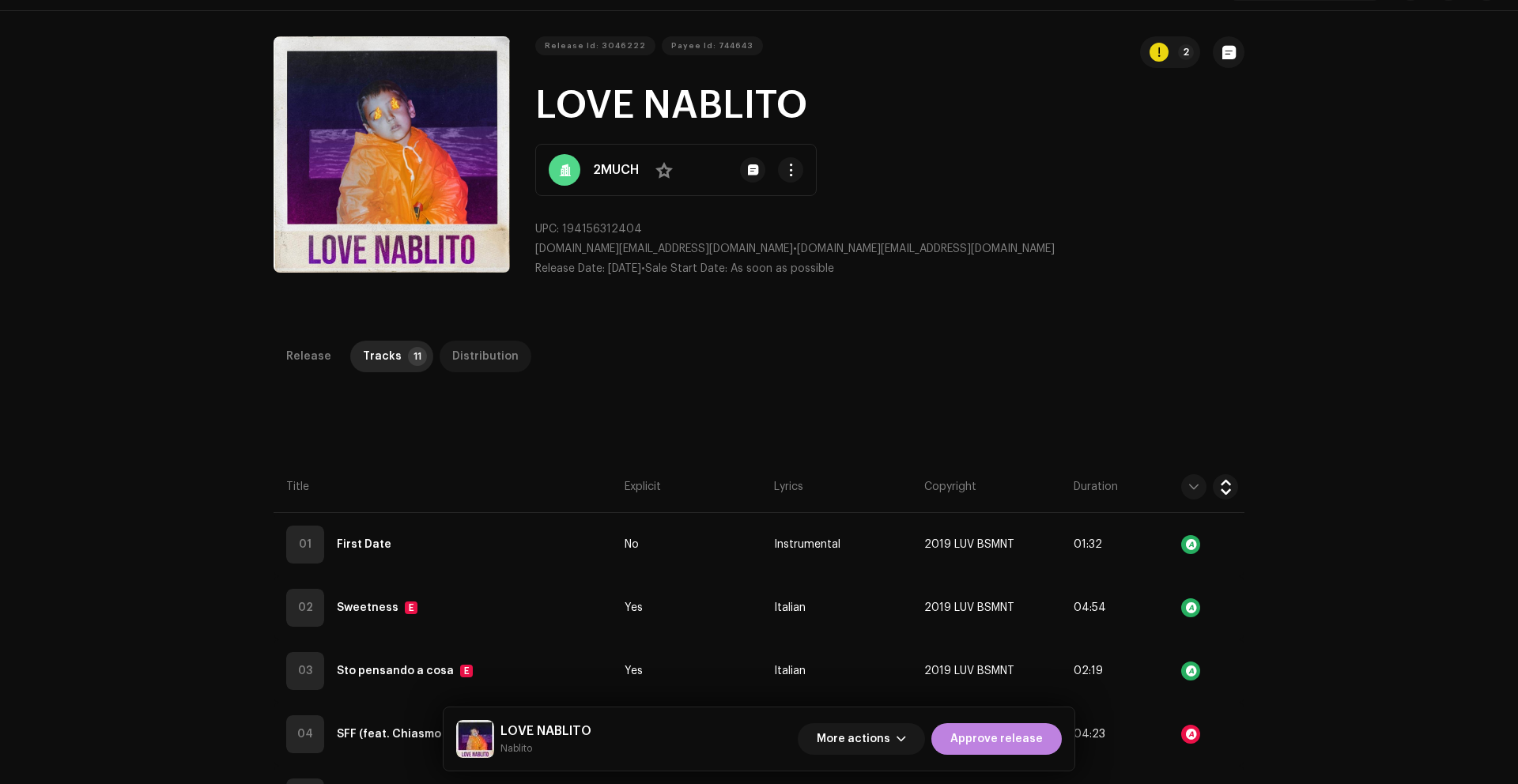
click at [464, 353] on div "Distribution" at bounding box center [485, 357] width 66 height 32
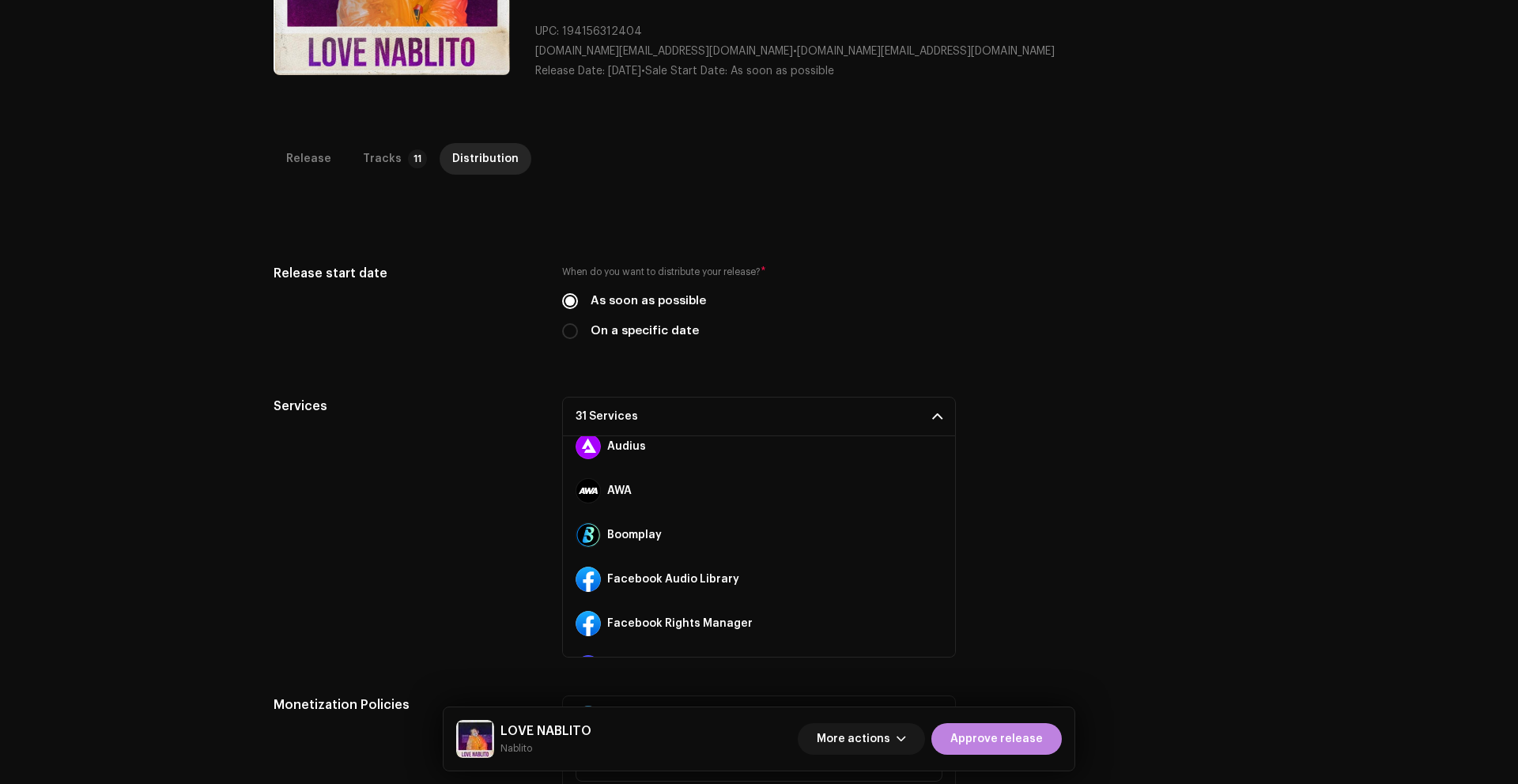
scroll to position [345, 0]
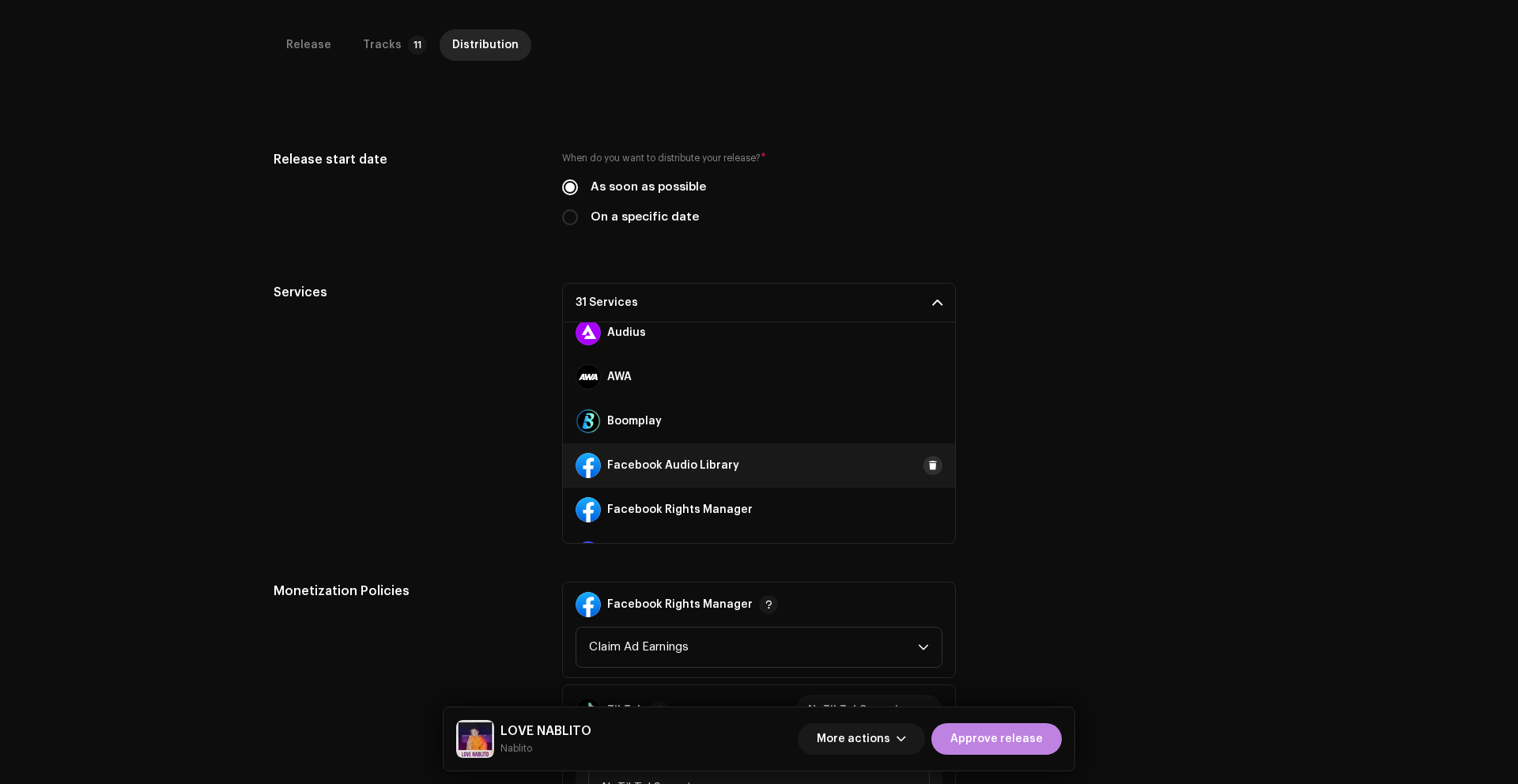
click at [928, 464] on span at bounding box center [933, 466] width 9 height 13
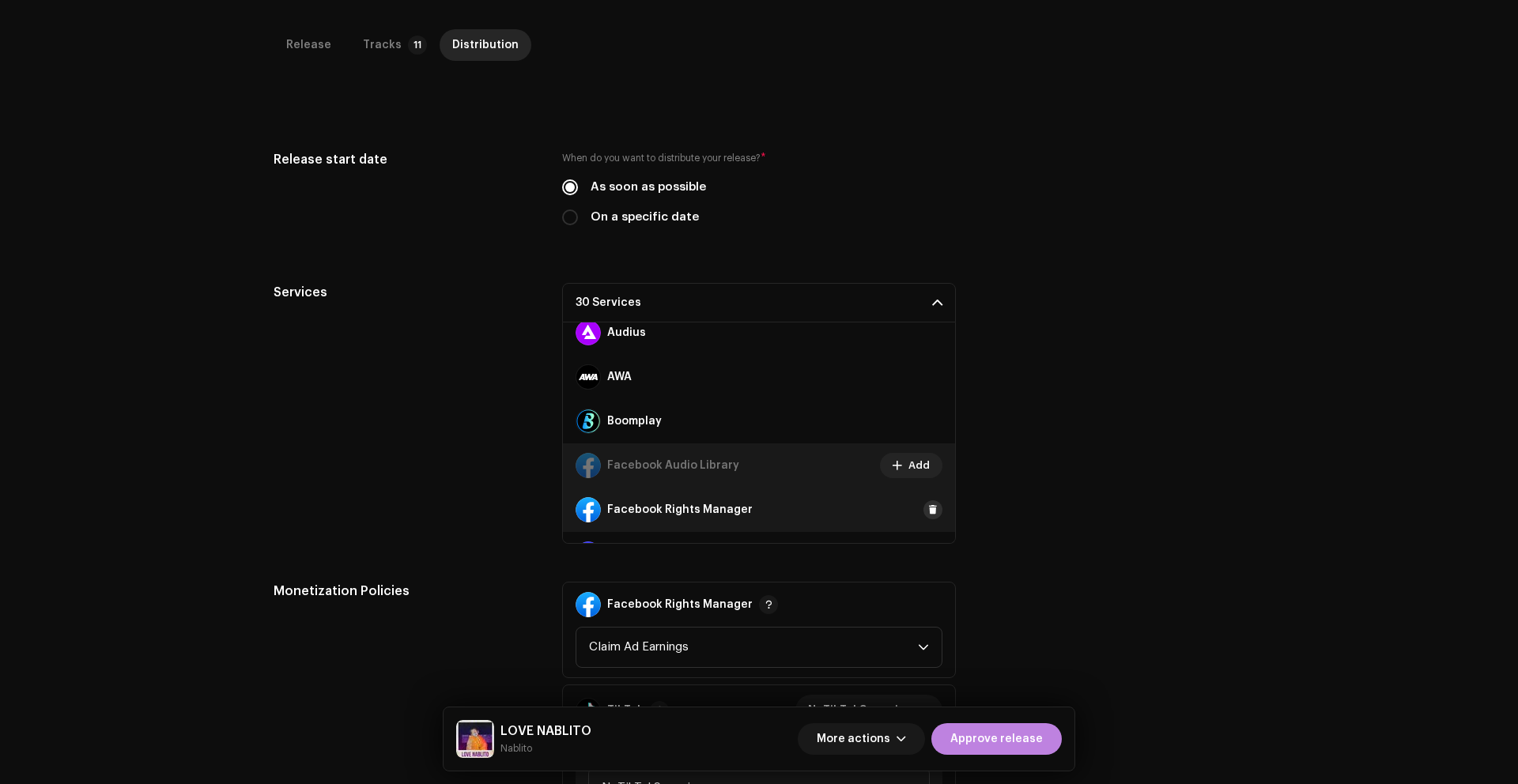
click at [928, 508] on span at bounding box center [933, 510] width 9 height 13
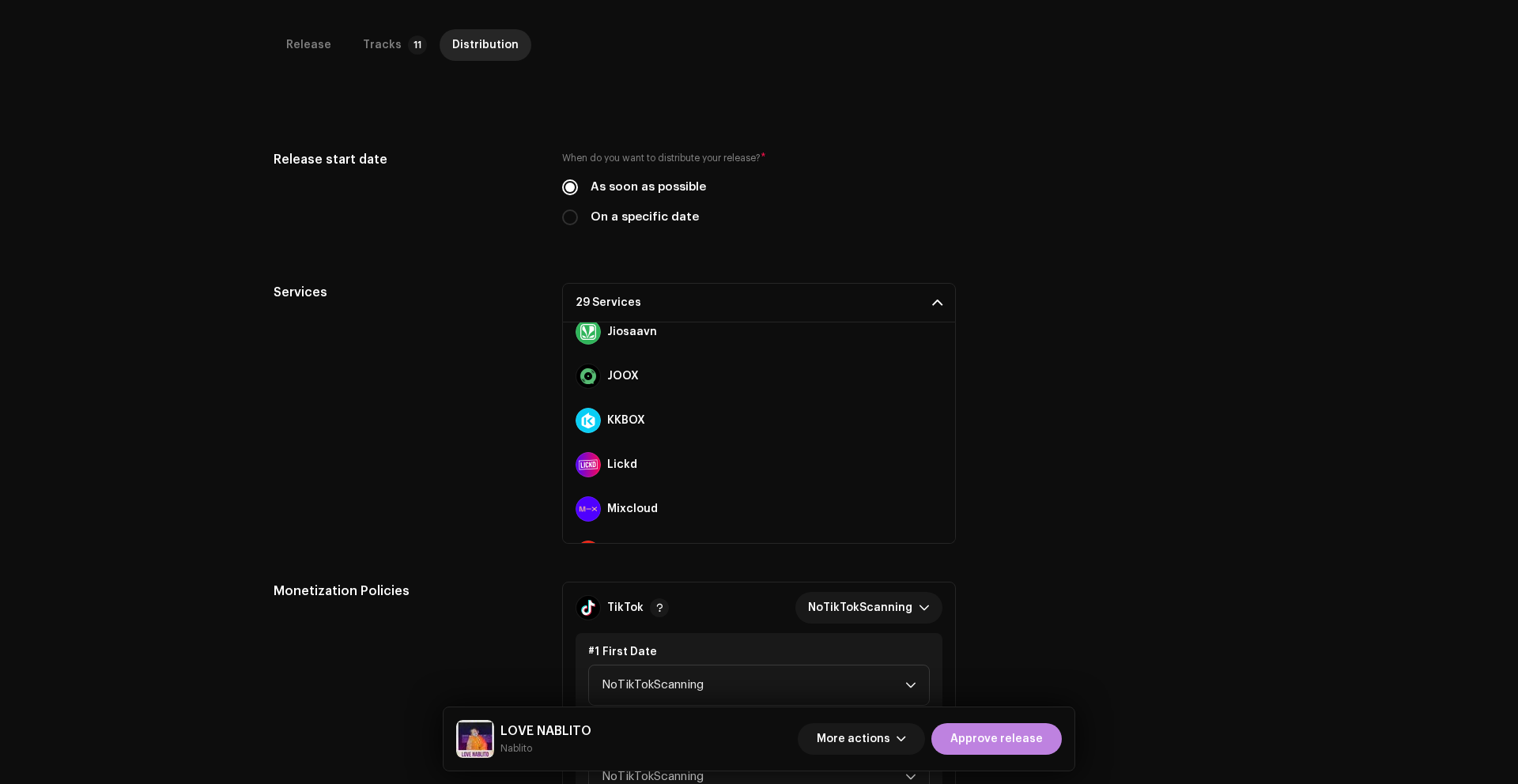
scroll to position [559, 0]
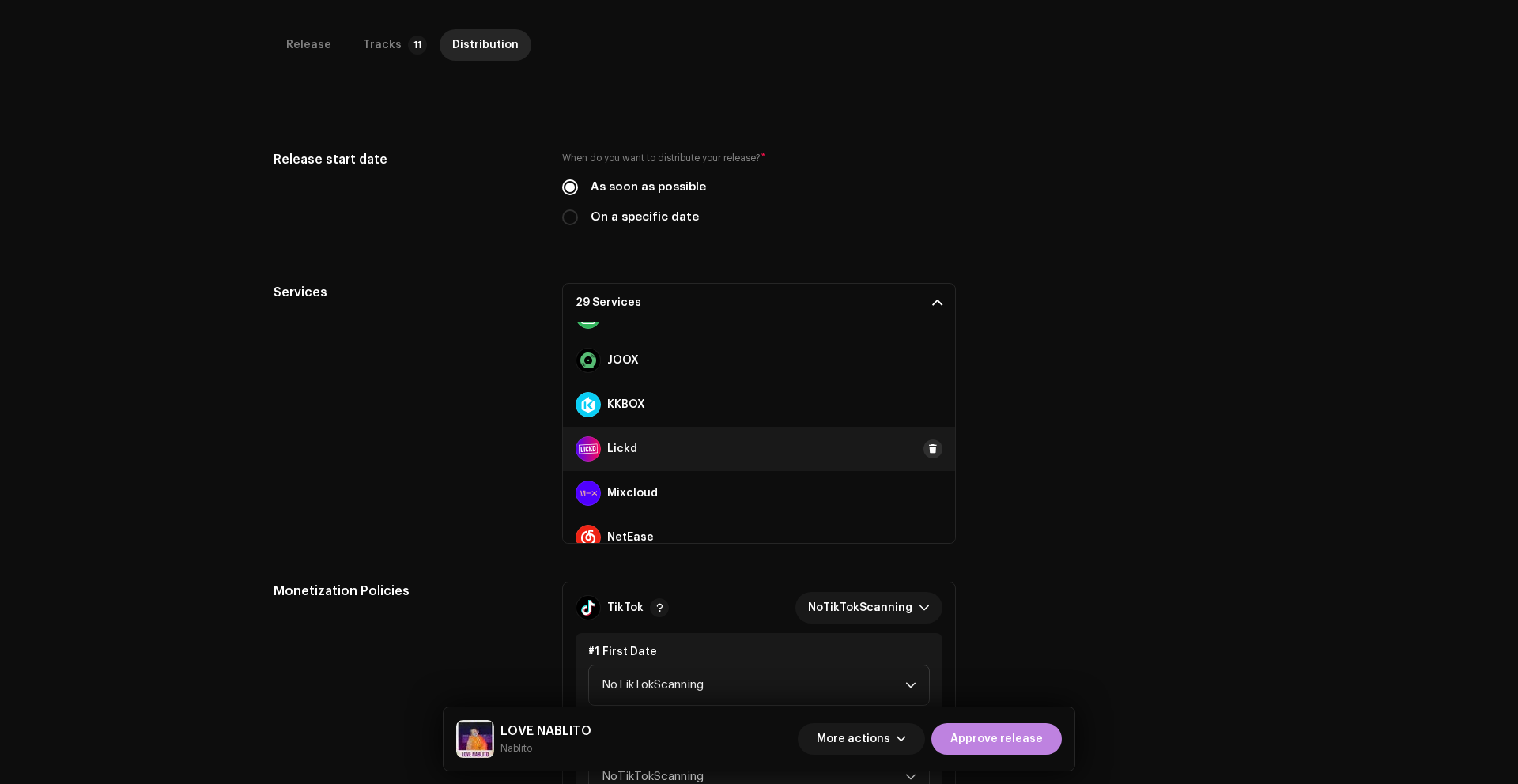
click at [928, 454] on span at bounding box center [933, 449] width 9 height 13
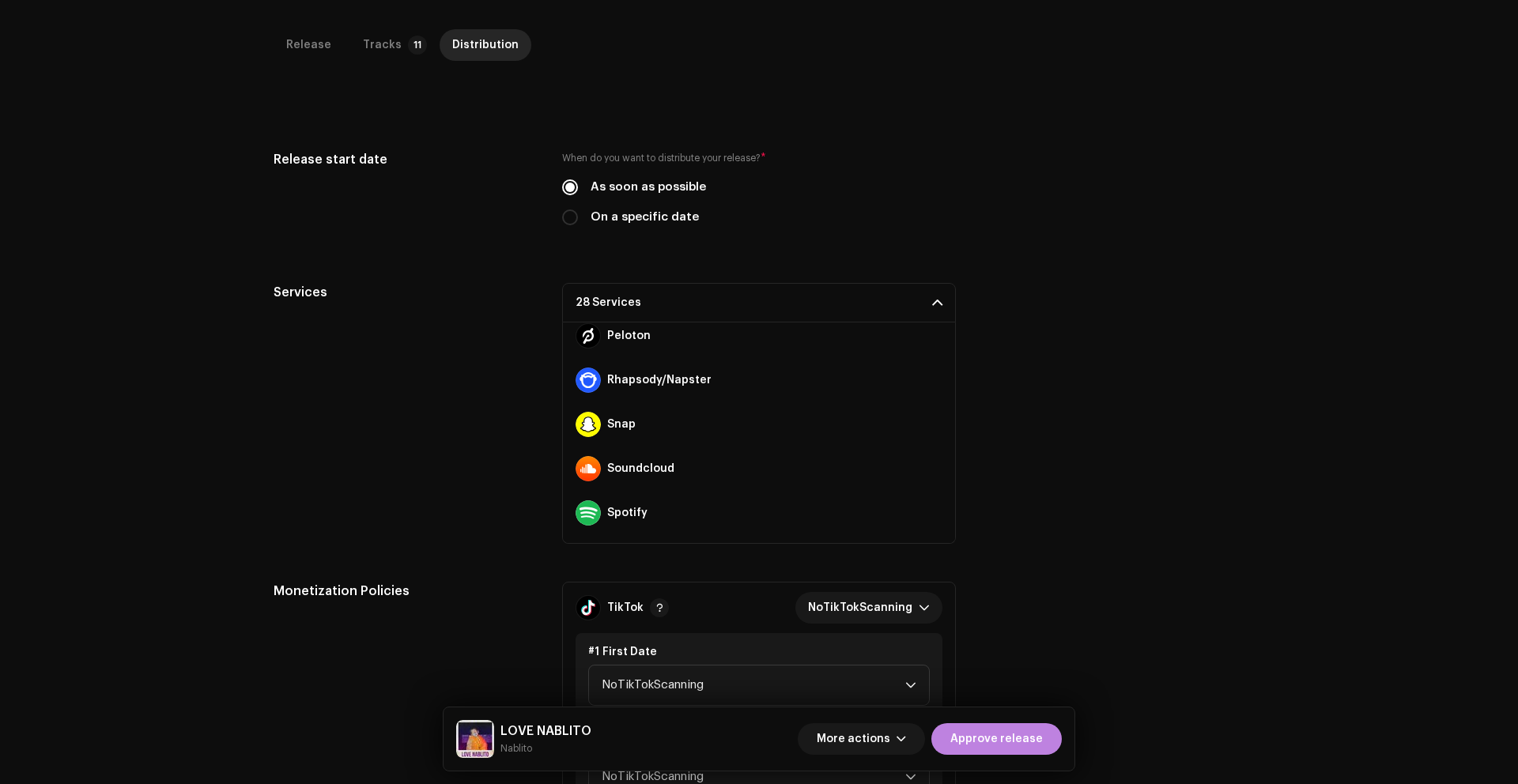
scroll to position [907, 0]
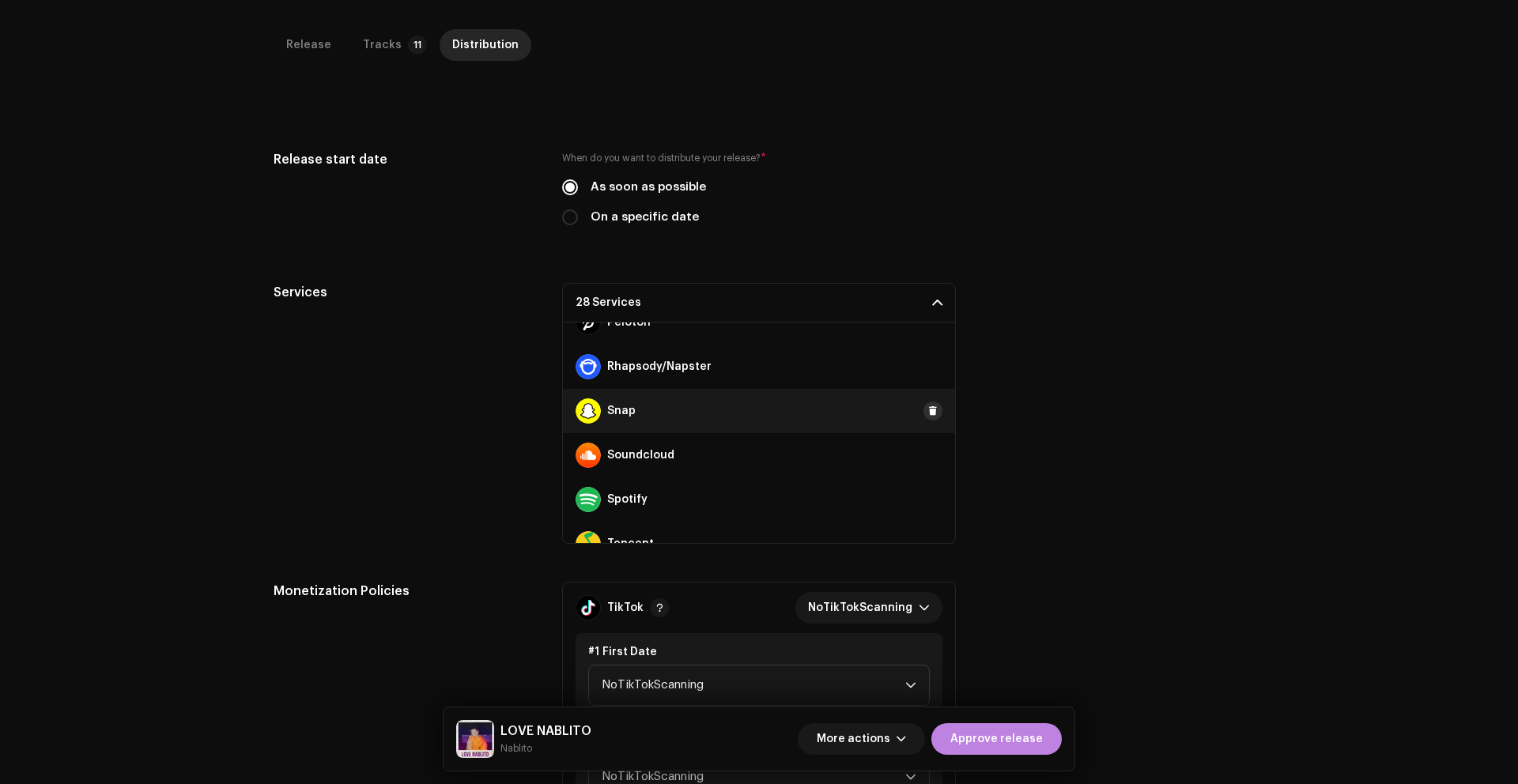
click at [928, 411] on span at bounding box center [933, 411] width 9 height 13
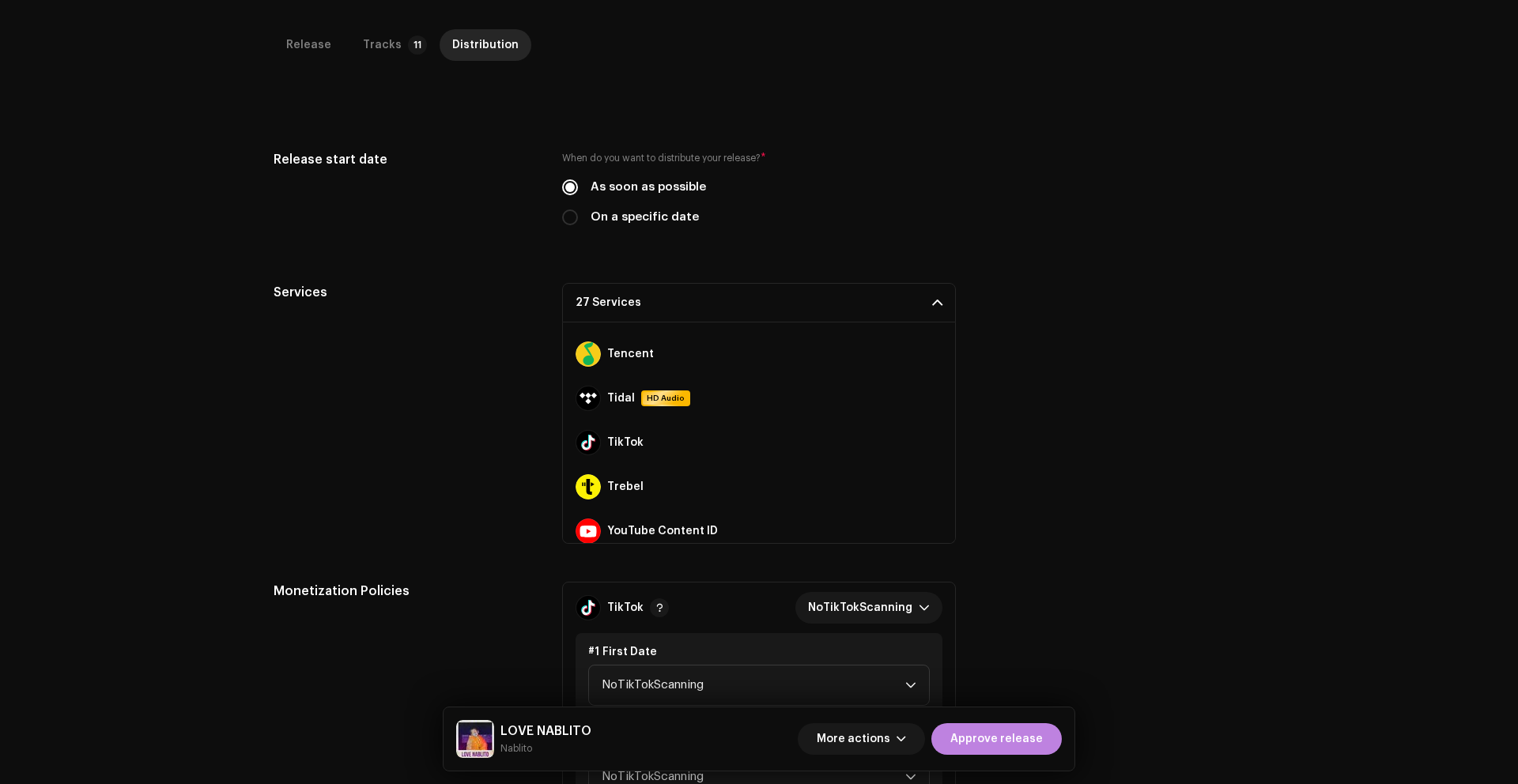
scroll to position [1101, 0]
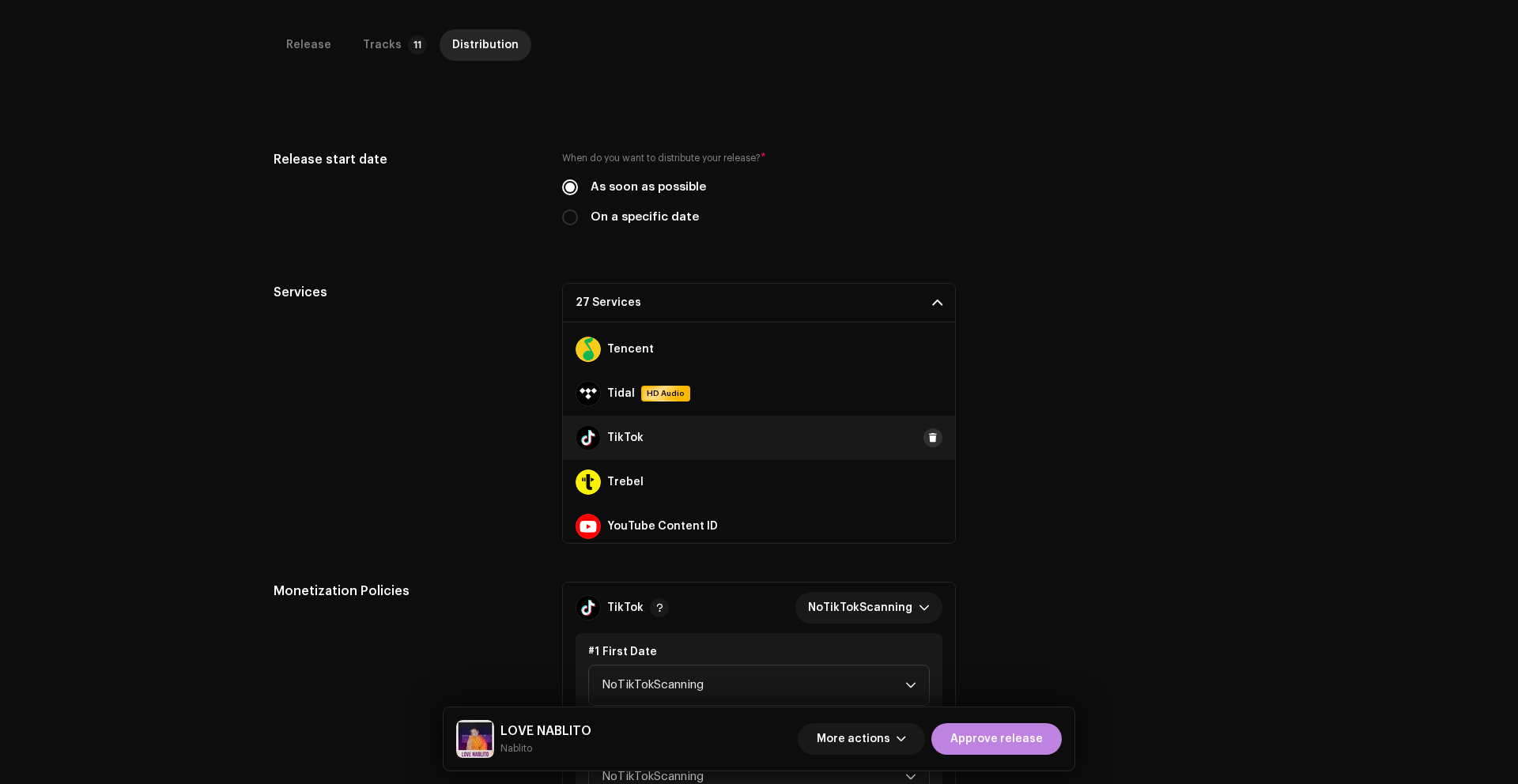
click at [928, 436] on span at bounding box center [933, 438] width 9 height 13
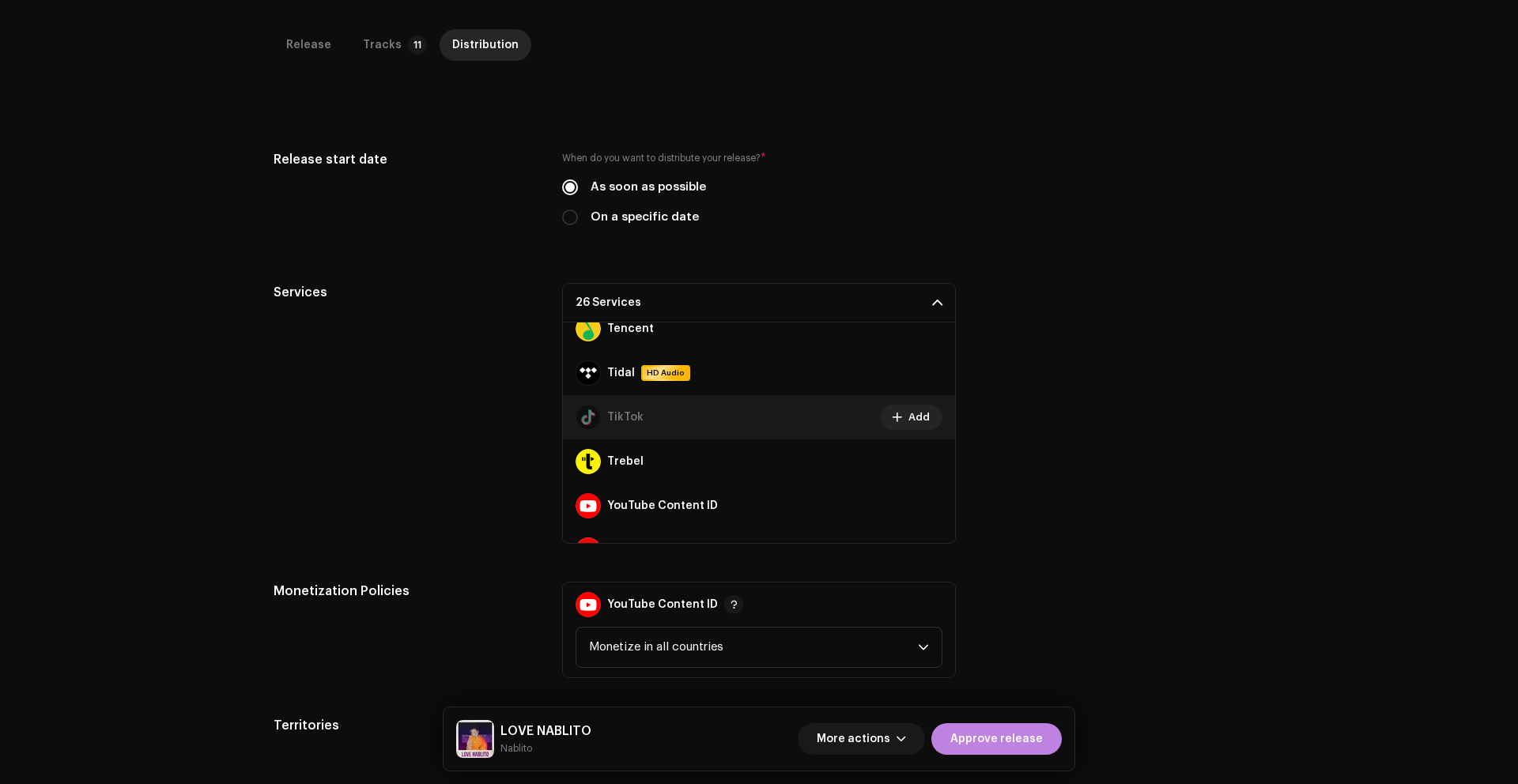
scroll to position [1152, 0]
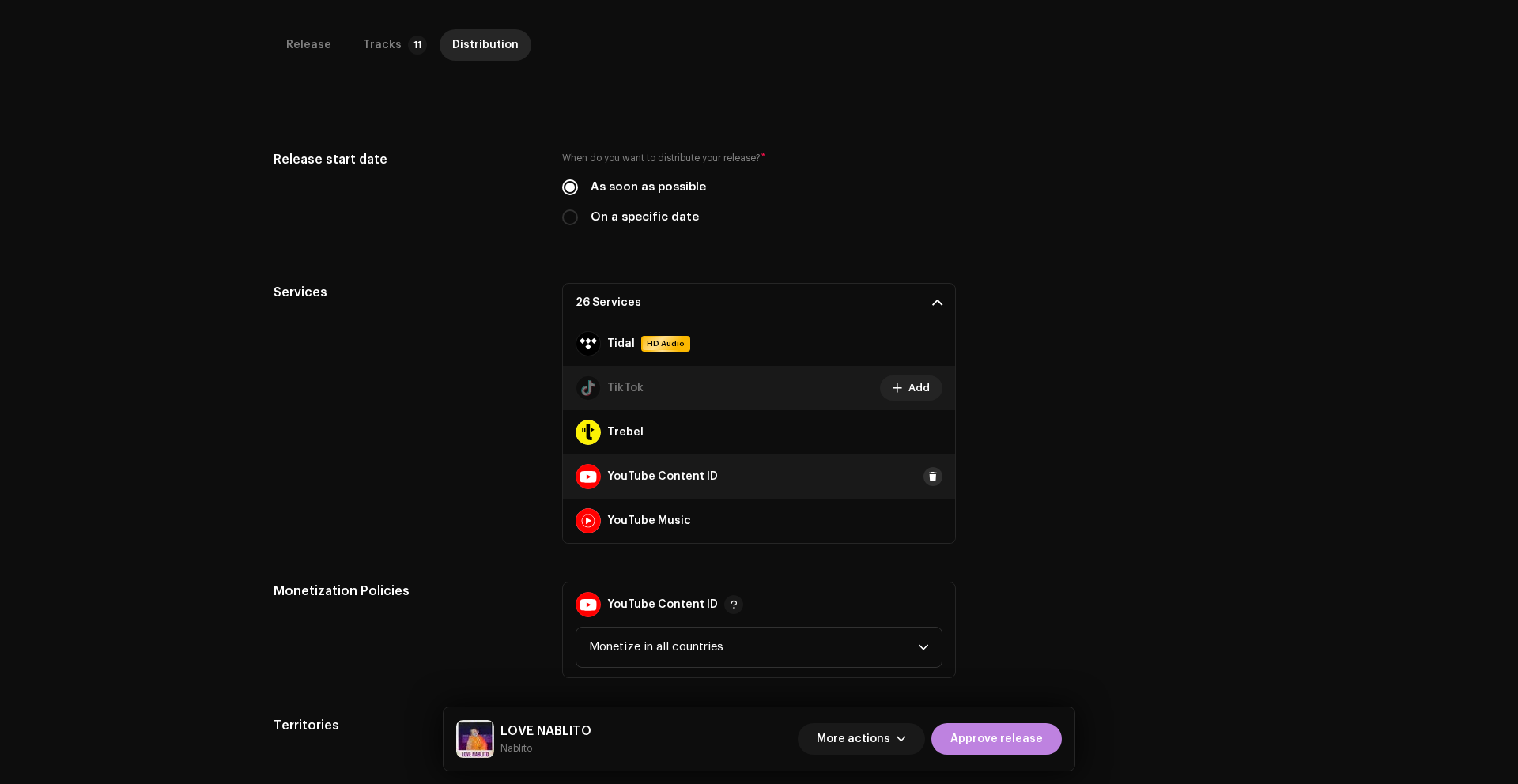
click at [928, 478] on span at bounding box center [933, 477] width 9 height 13
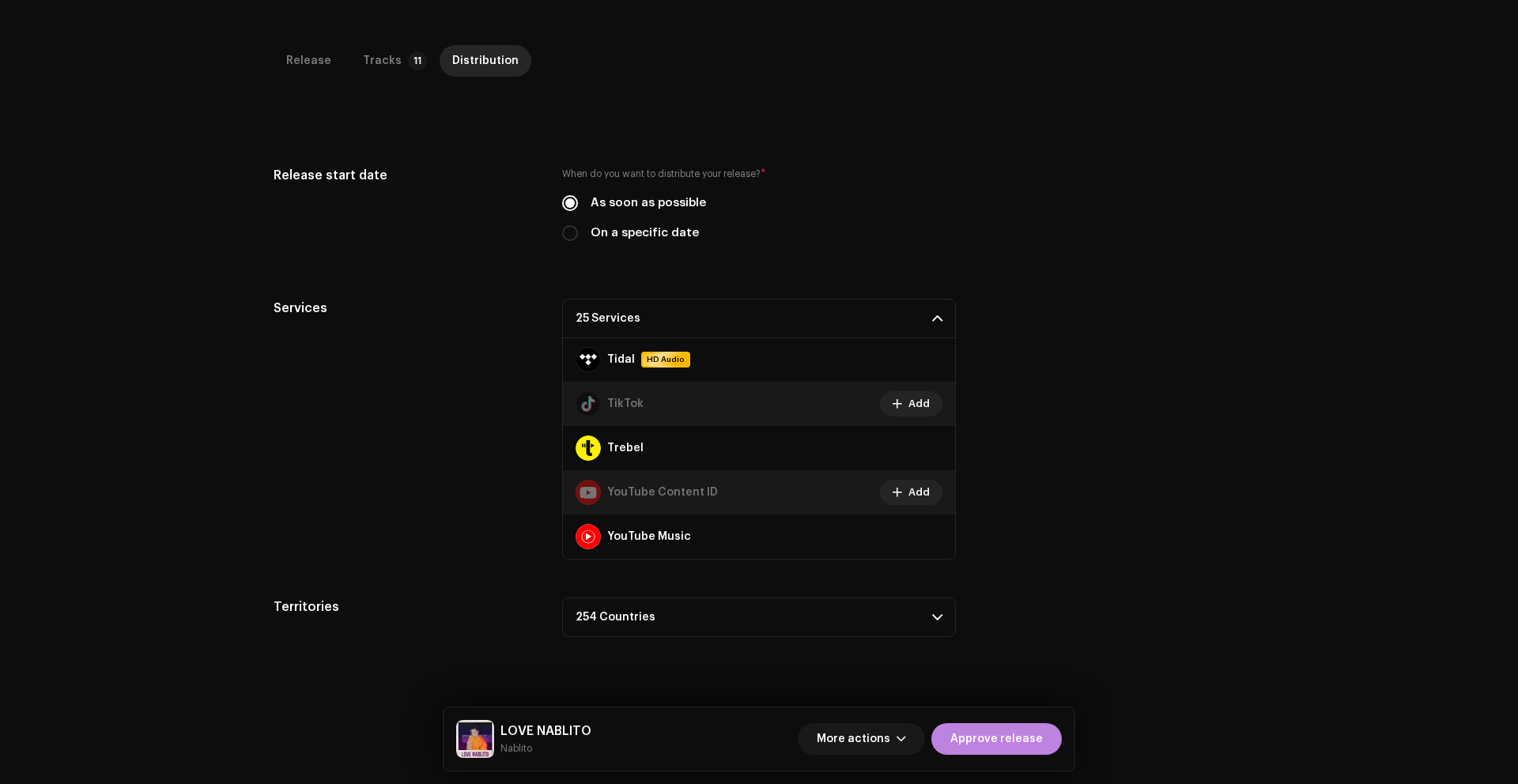
scroll to position [311, 0]
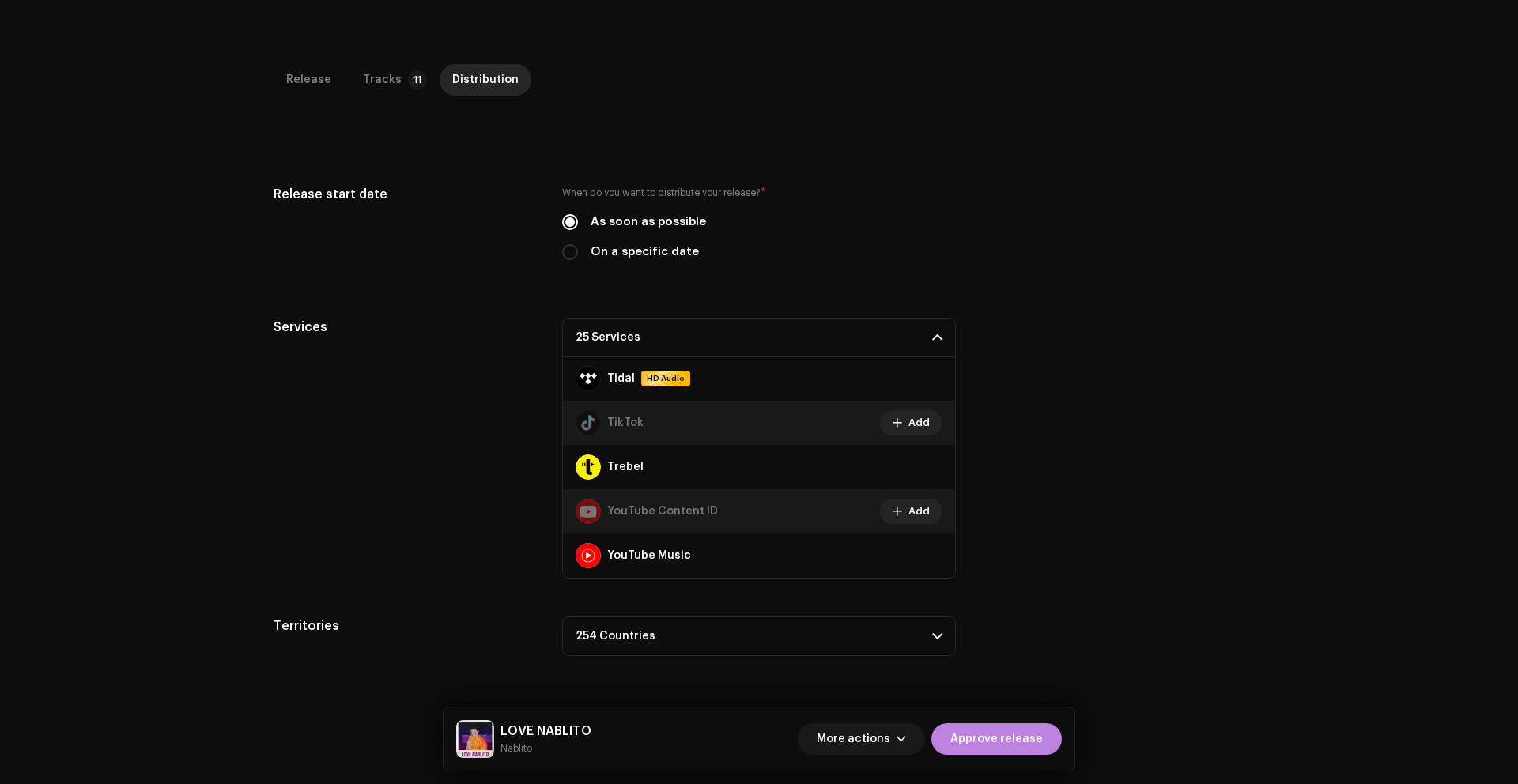
click at [925, 332] on p-accordion-header "25 Services" at bounding box center [759, 337] width 394 height 39
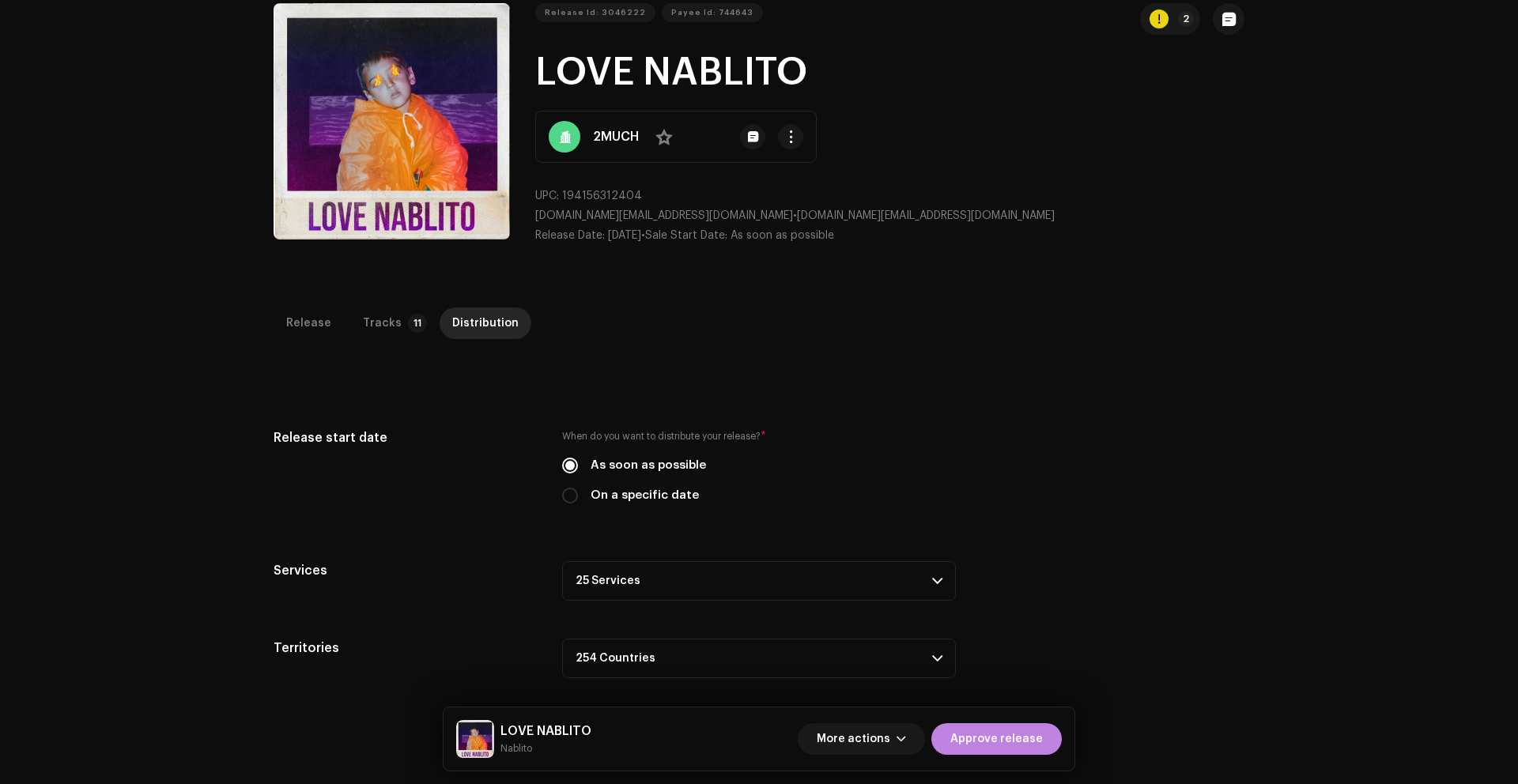
scroll to position [0, 0]
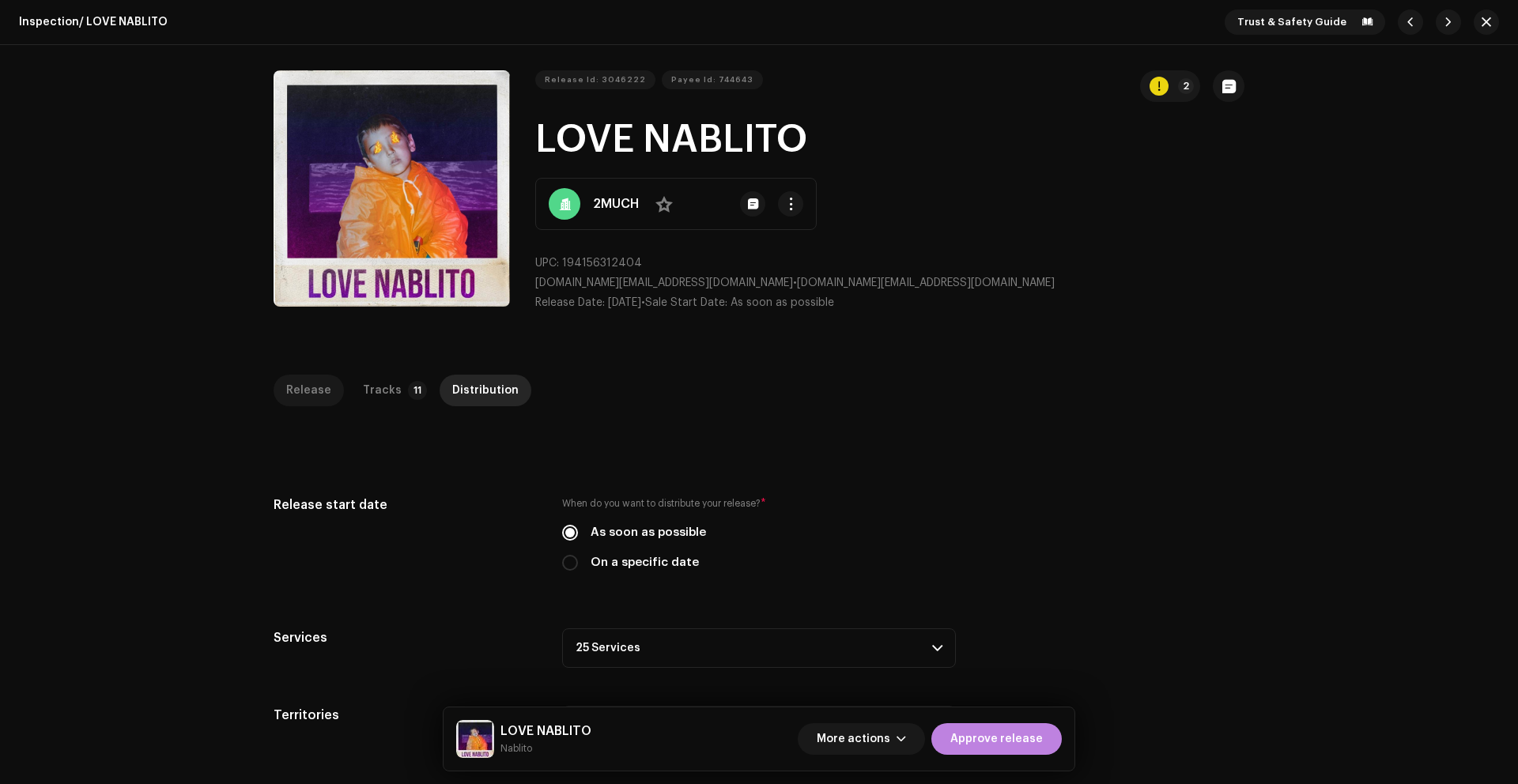
click at [300, 386] on div "Release" at bounding box center [308, 390] width 45 height 32
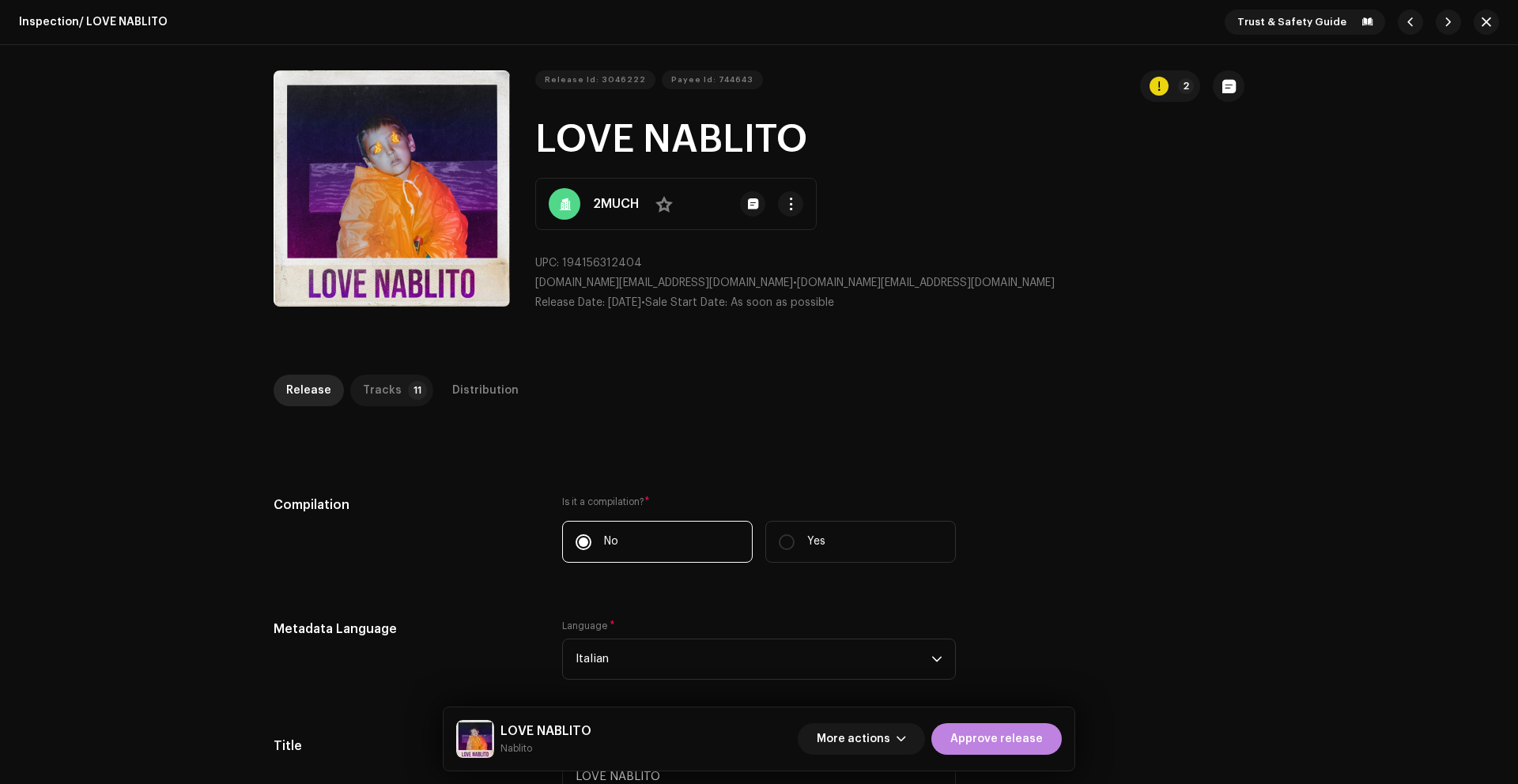
click at [372, 399] on div "Tracks" at bounding box center [382, 390] width 38 height 32
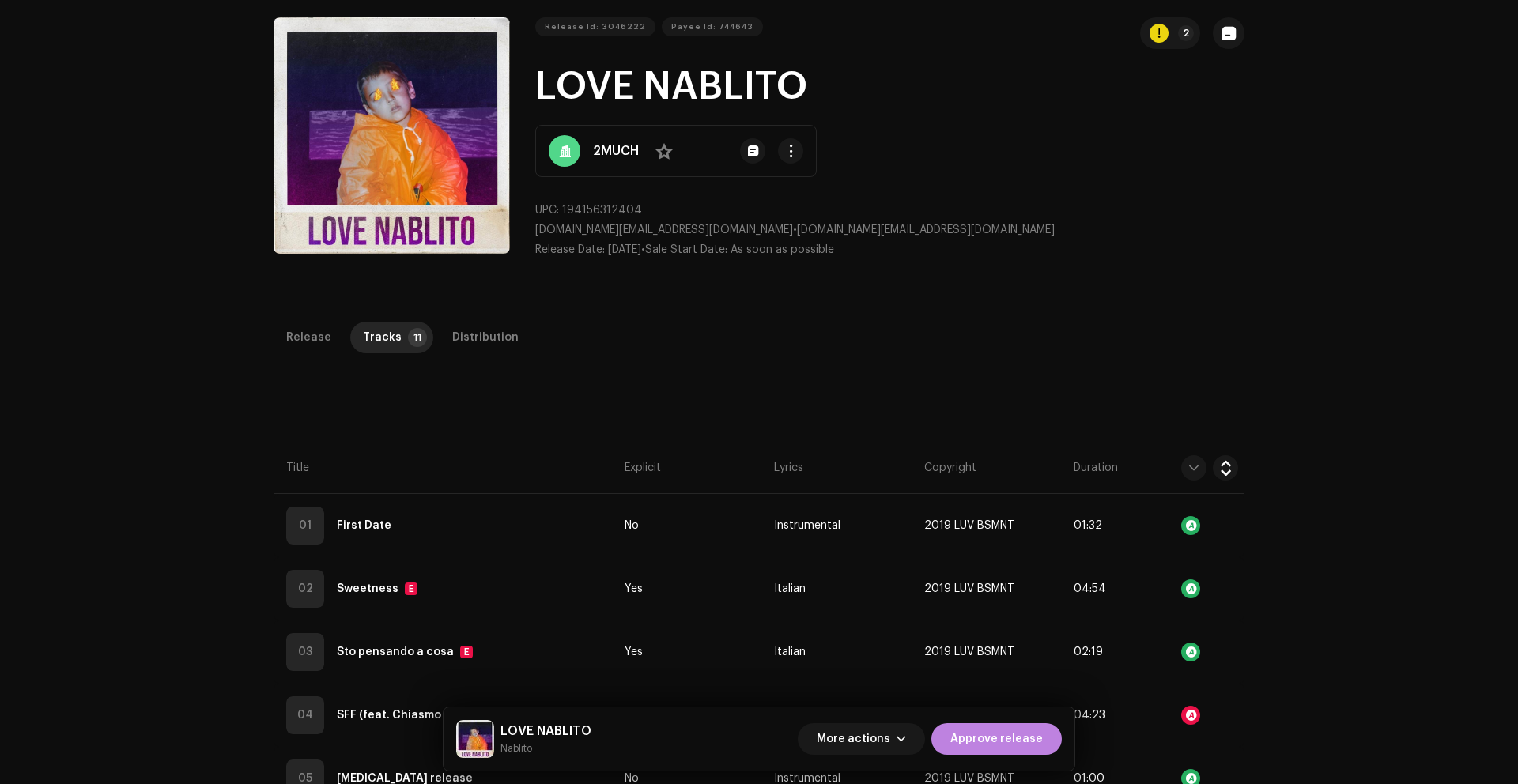
scroll to position [62, 0]
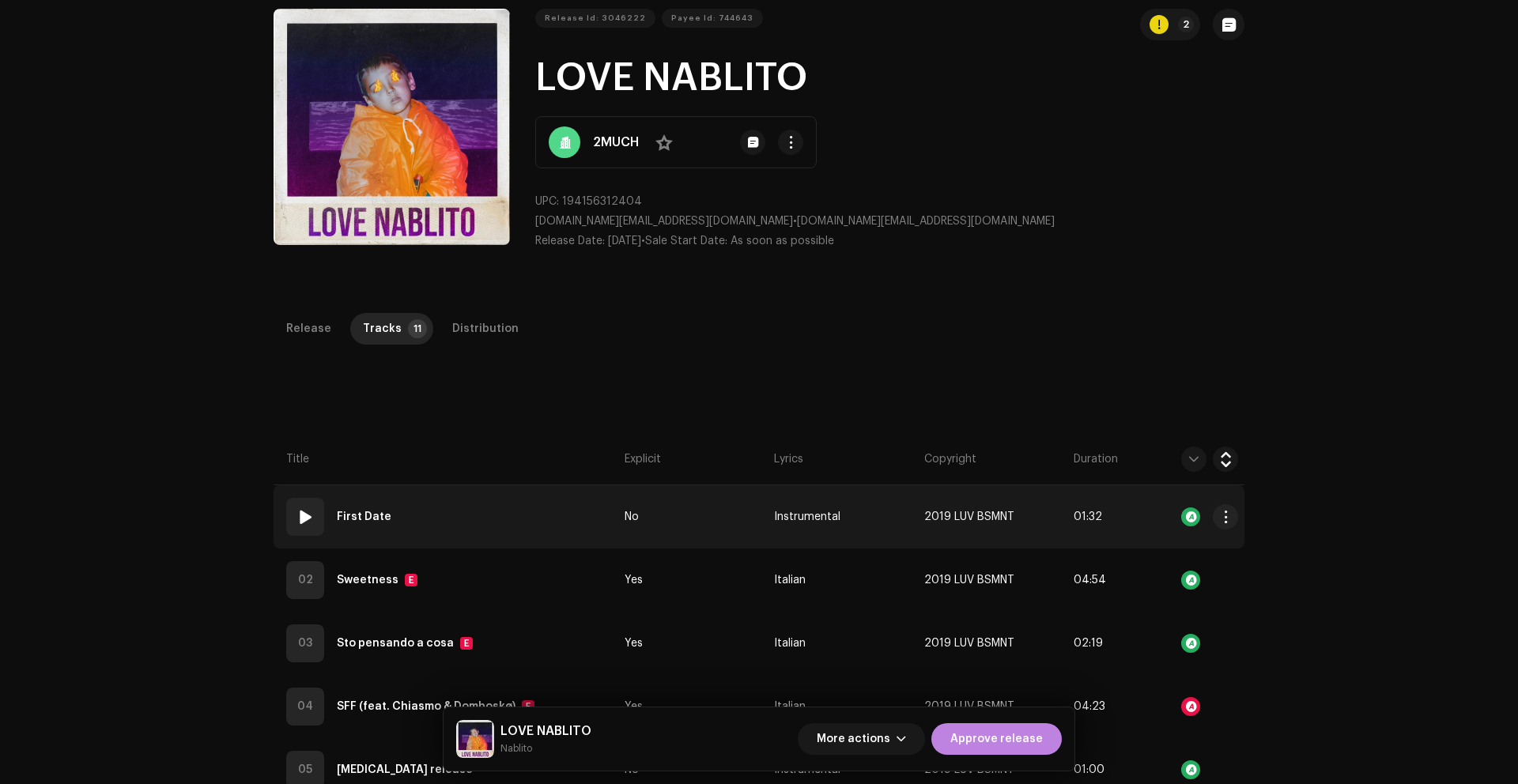
click at [508, 514] on td "01 First Date" at bounding box center [445, 517] width 344 height 63
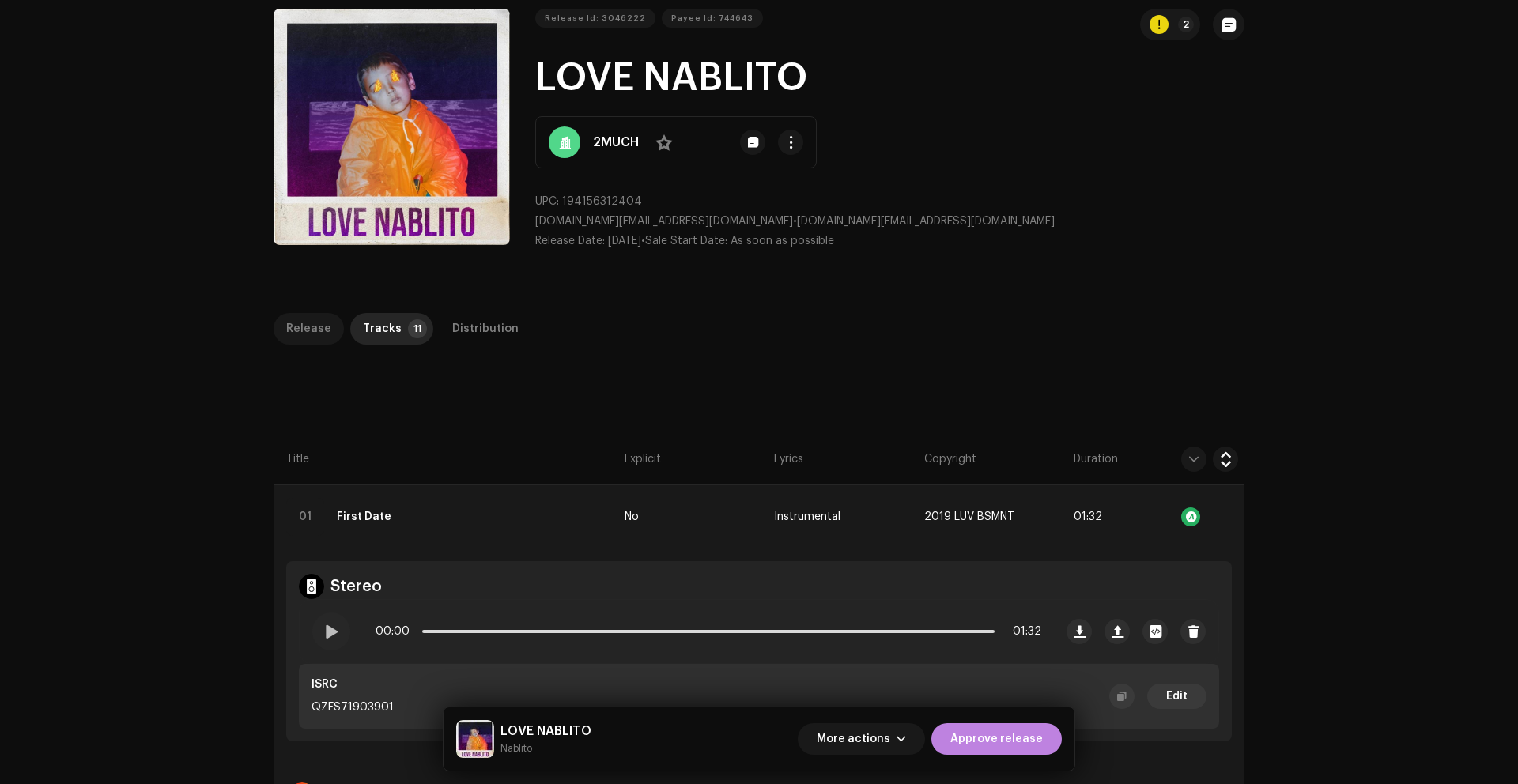
click at [288, 328] on div "Release" at bounding box center [308, 329] width 45 height 32
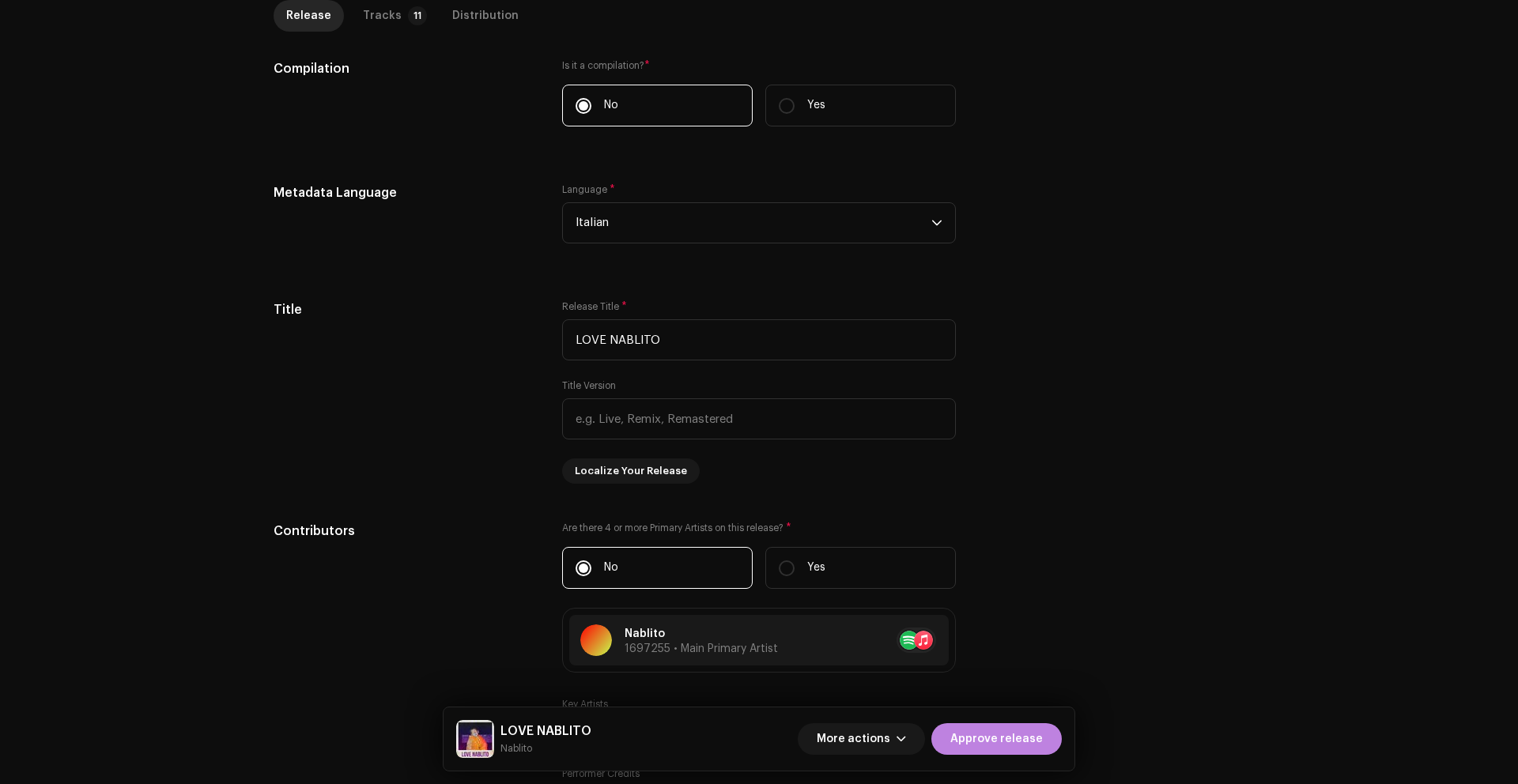
scroll to position [604, 0]
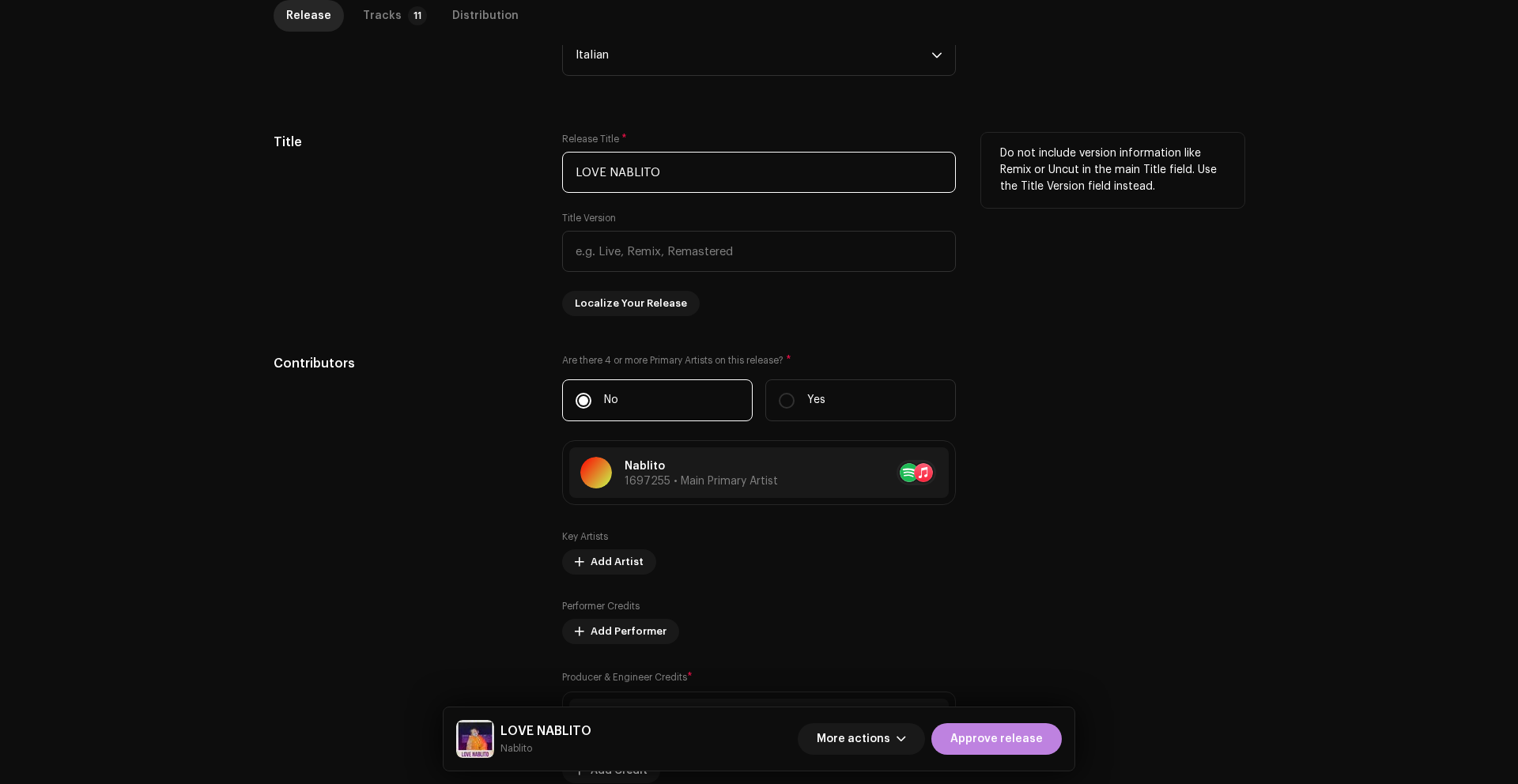
click at [694, 184] on input "LOVE NABLITO" at bounding box center [759, 173] width 394 height 41
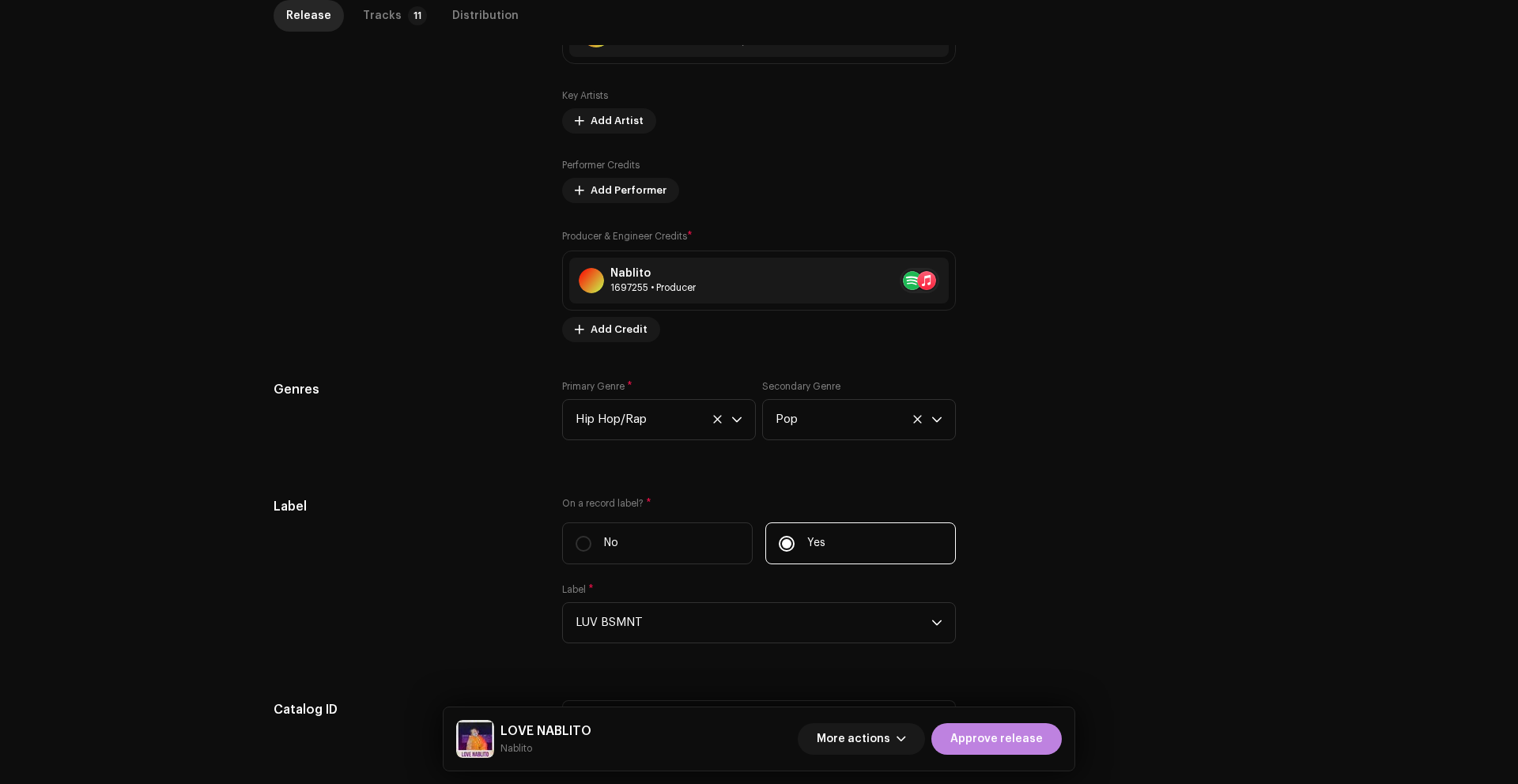
scroll to position [1117, 0]
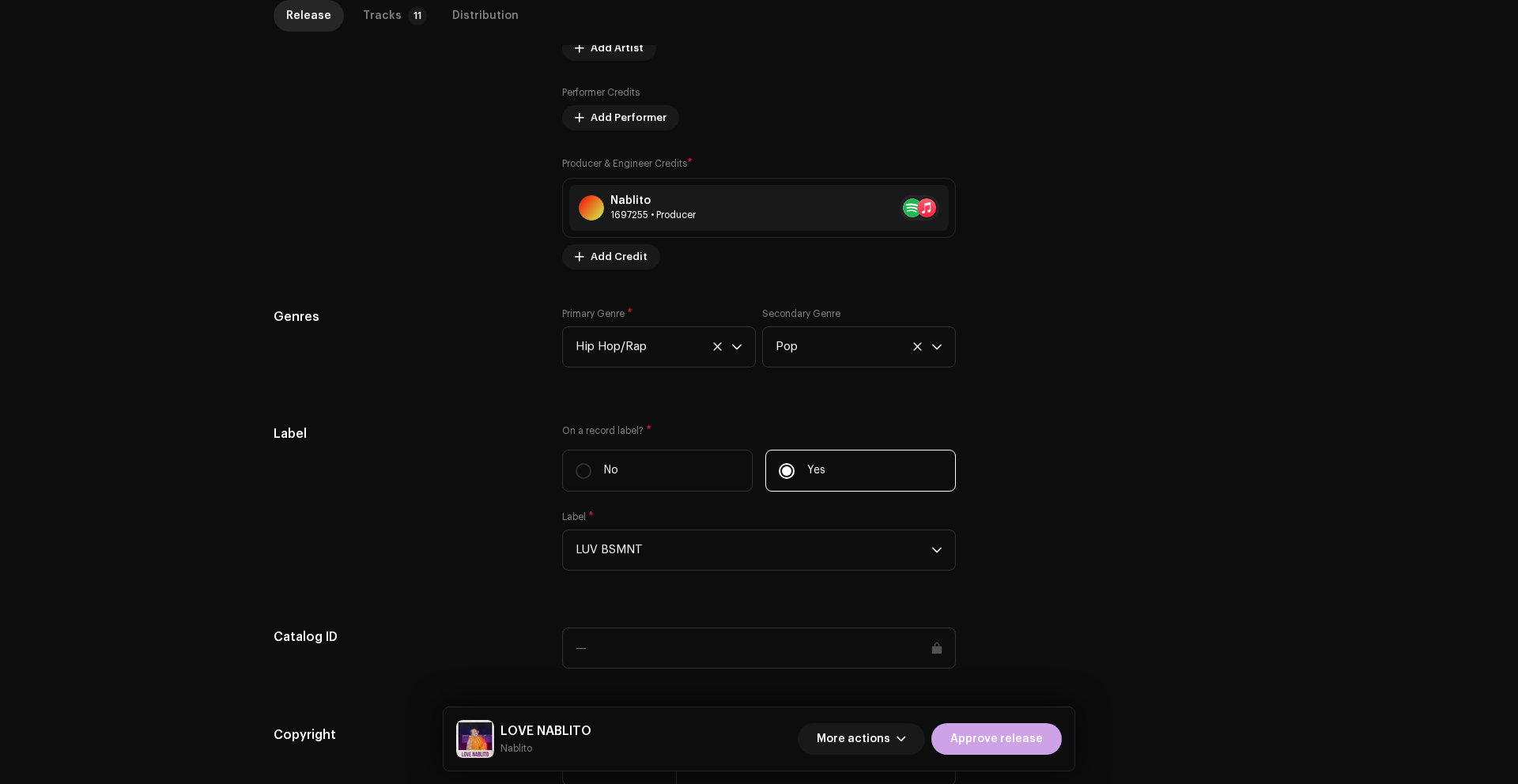
click at [996, 733] on span "Approve release" at bounding box center [996, 739] width 92 height 32
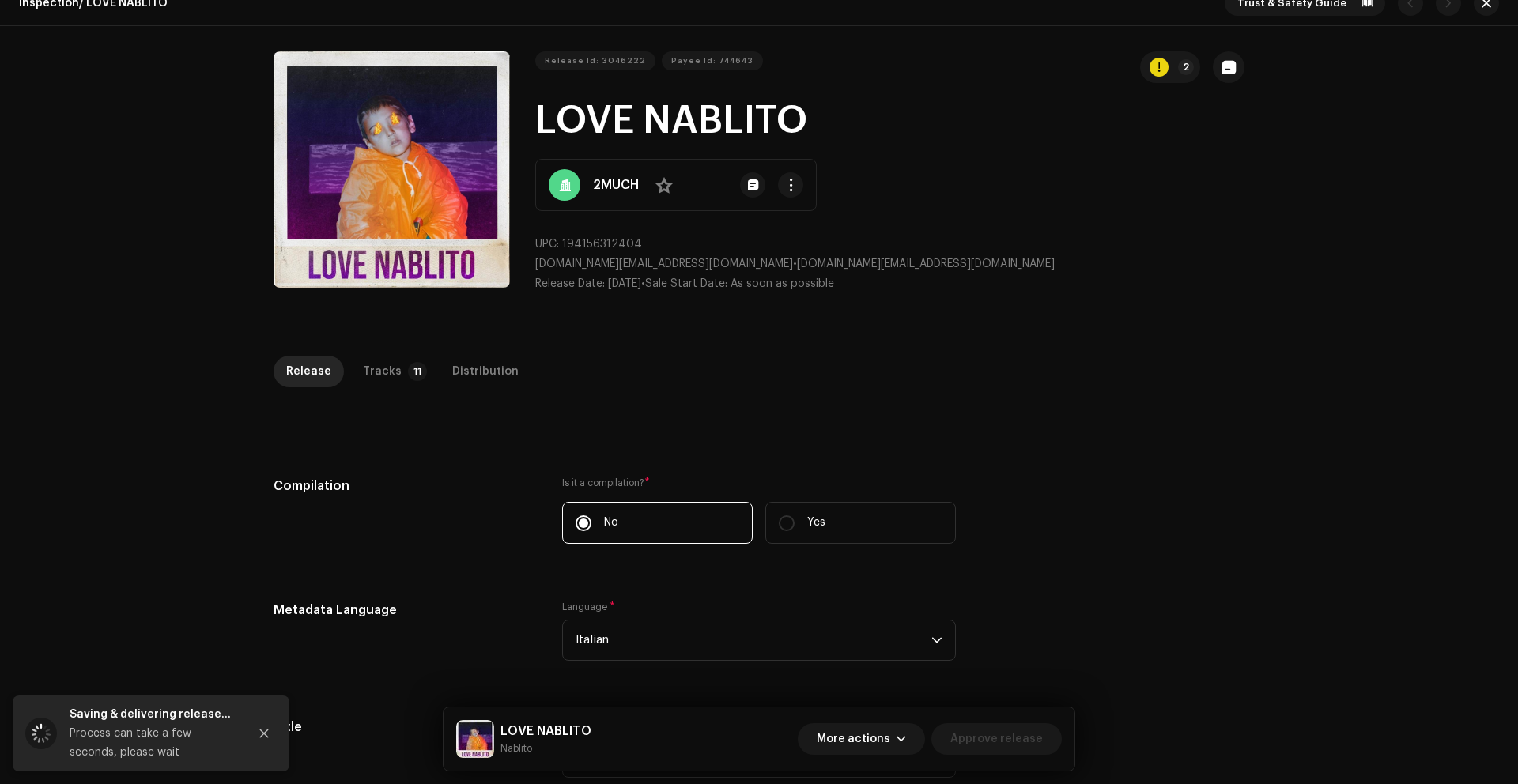
scroll to position [0, 0]
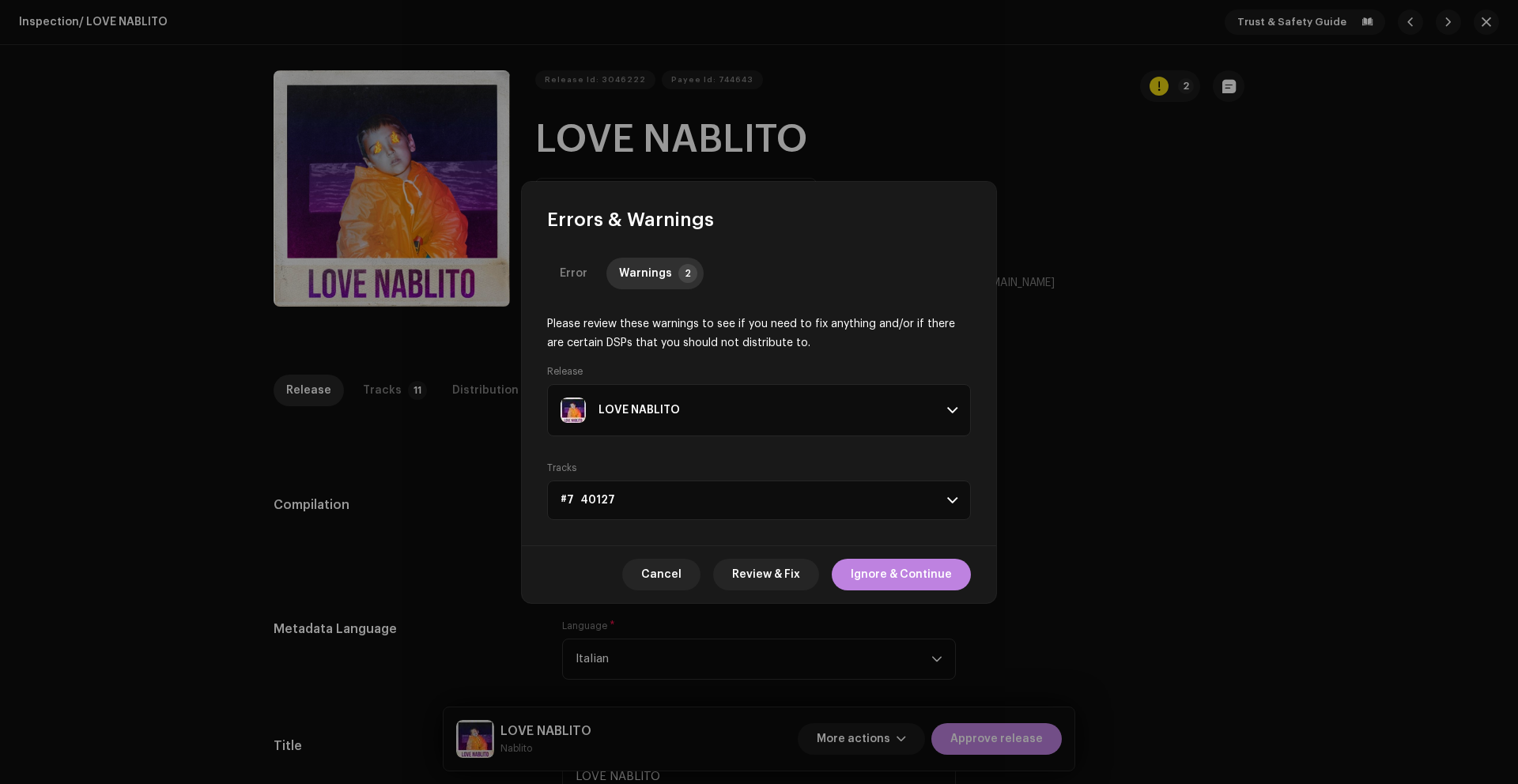
click at [766, 503] on p-accordion-header "#7 40127" at bounding box center [759, 500] width 424 height 39
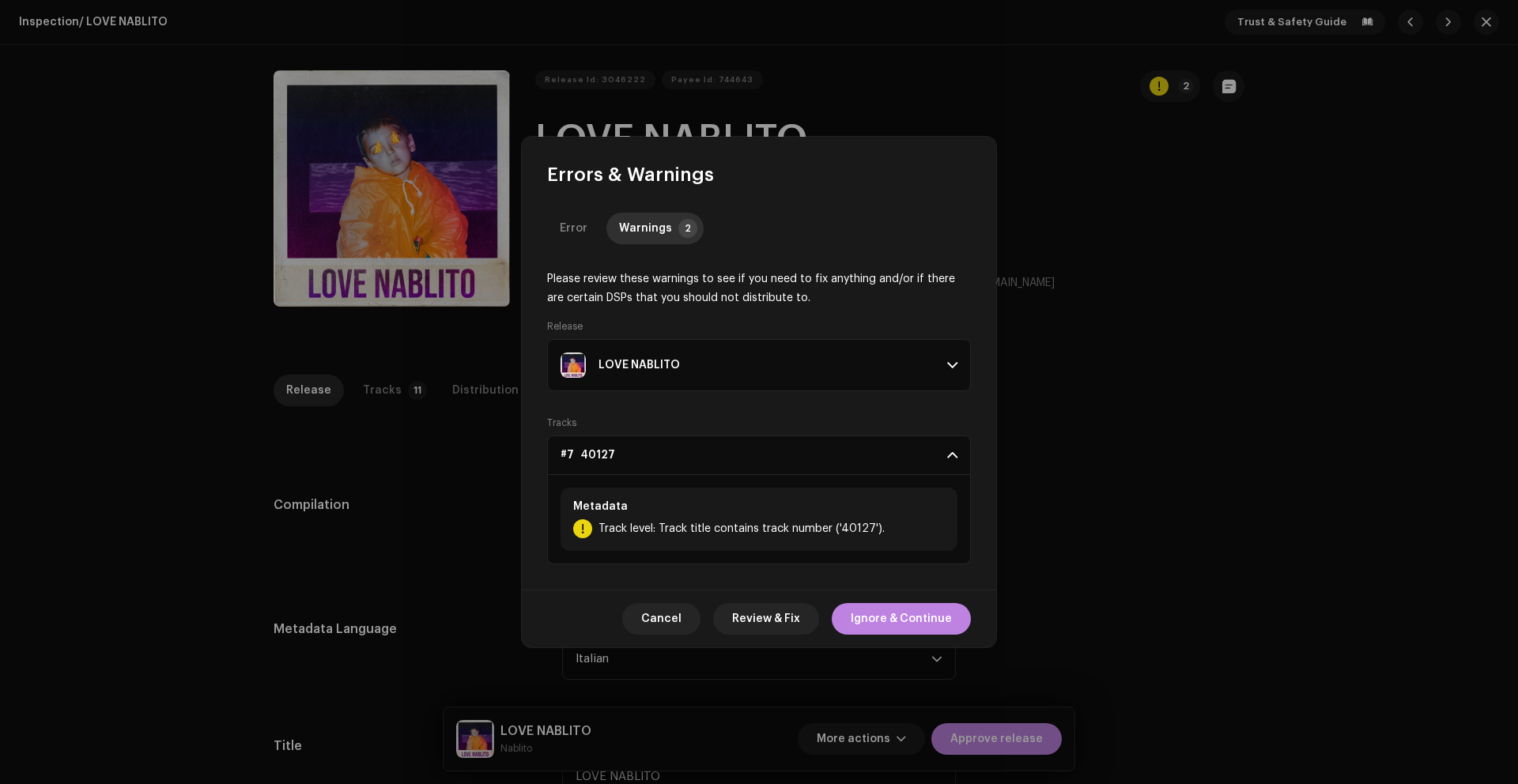
click at [757, 463] on p-accordion-header "#7 40127" at bounding box center [759, 455] width 424 height 39
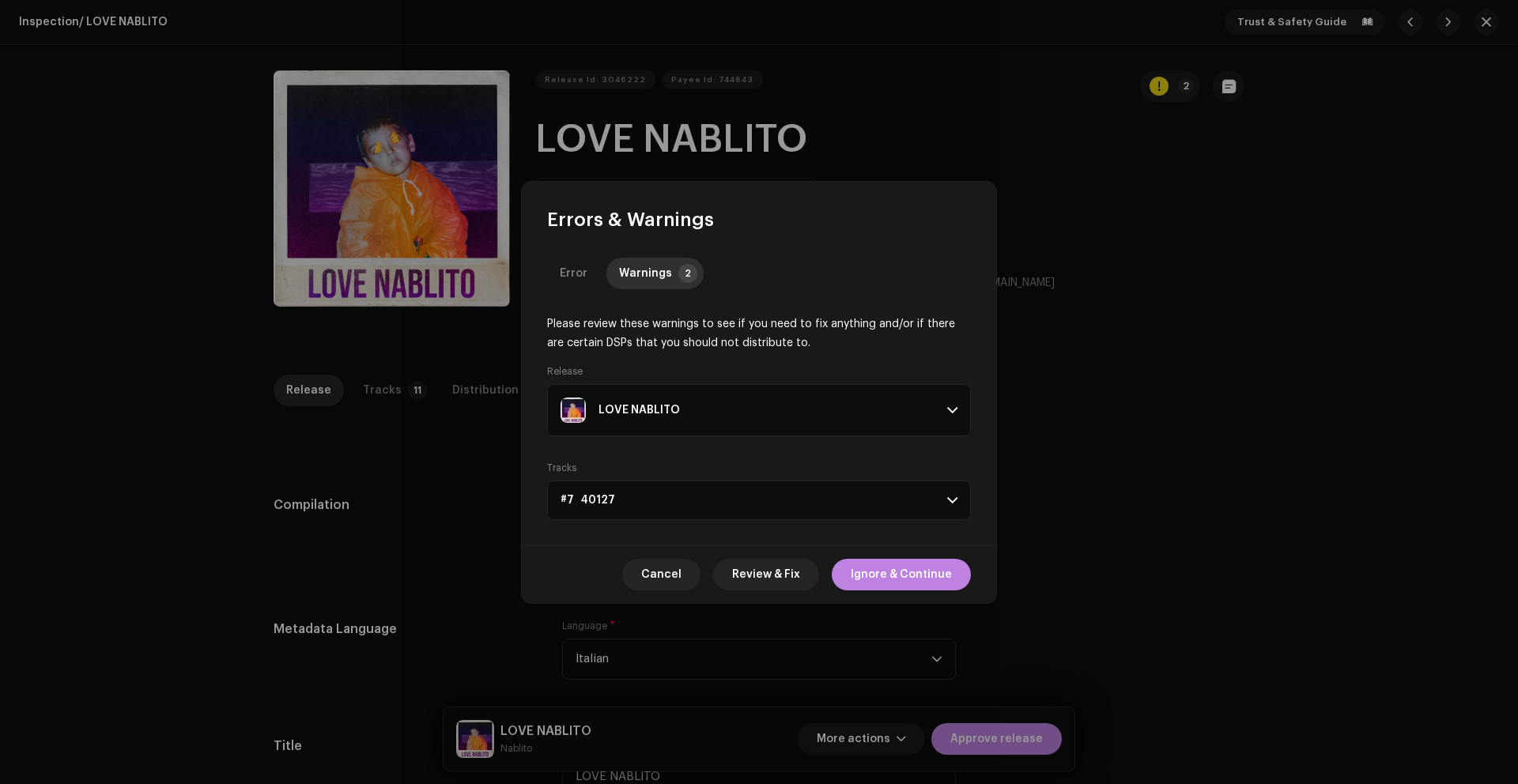
click at [814, 416] on div "LOVE NABLITO" at bounding box center [747, 410] width 373 height 25
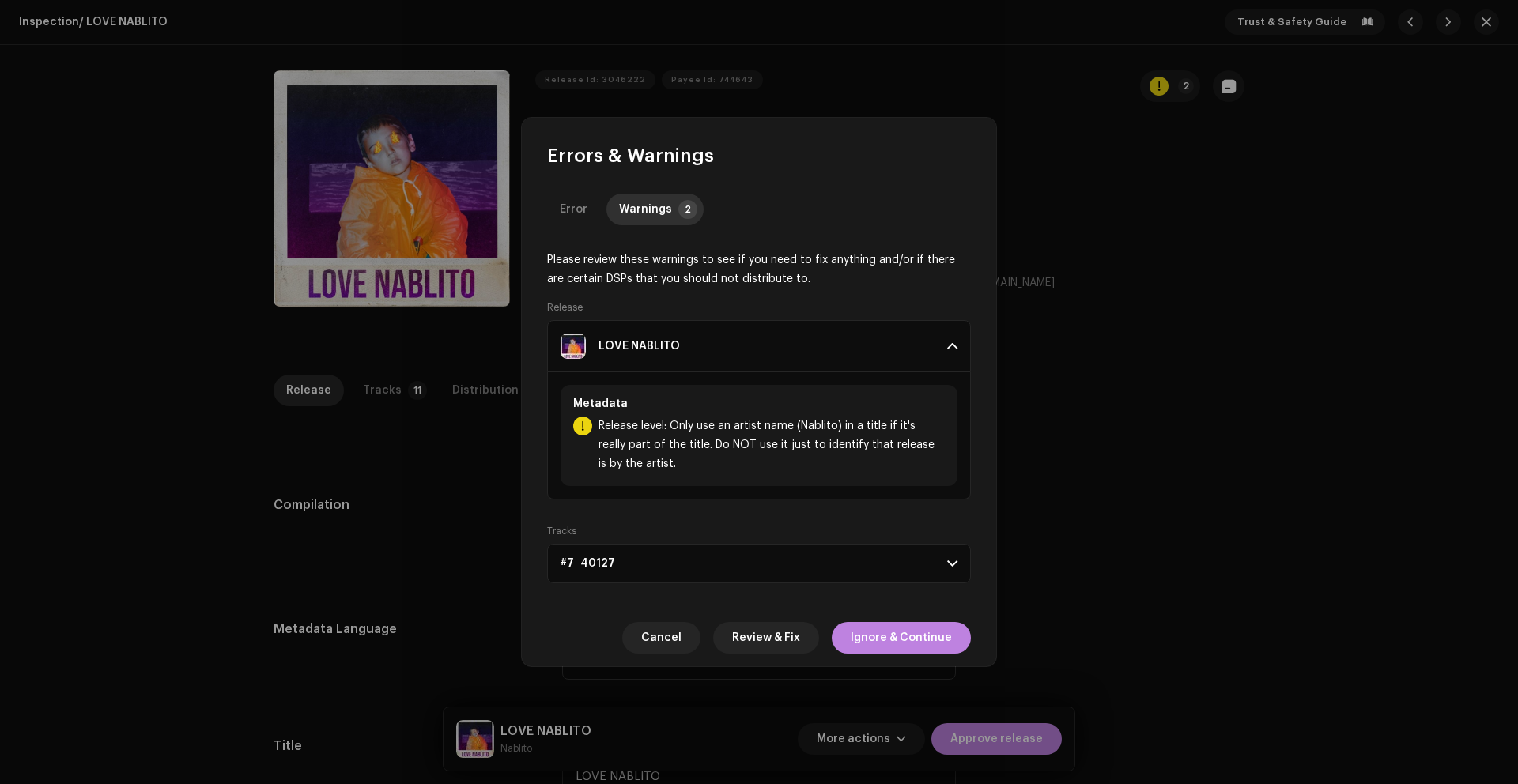
click at [793, 358] on p-accordion-header "LOVE NABLITO" at bounding box center [759, 346] width 424 height 52
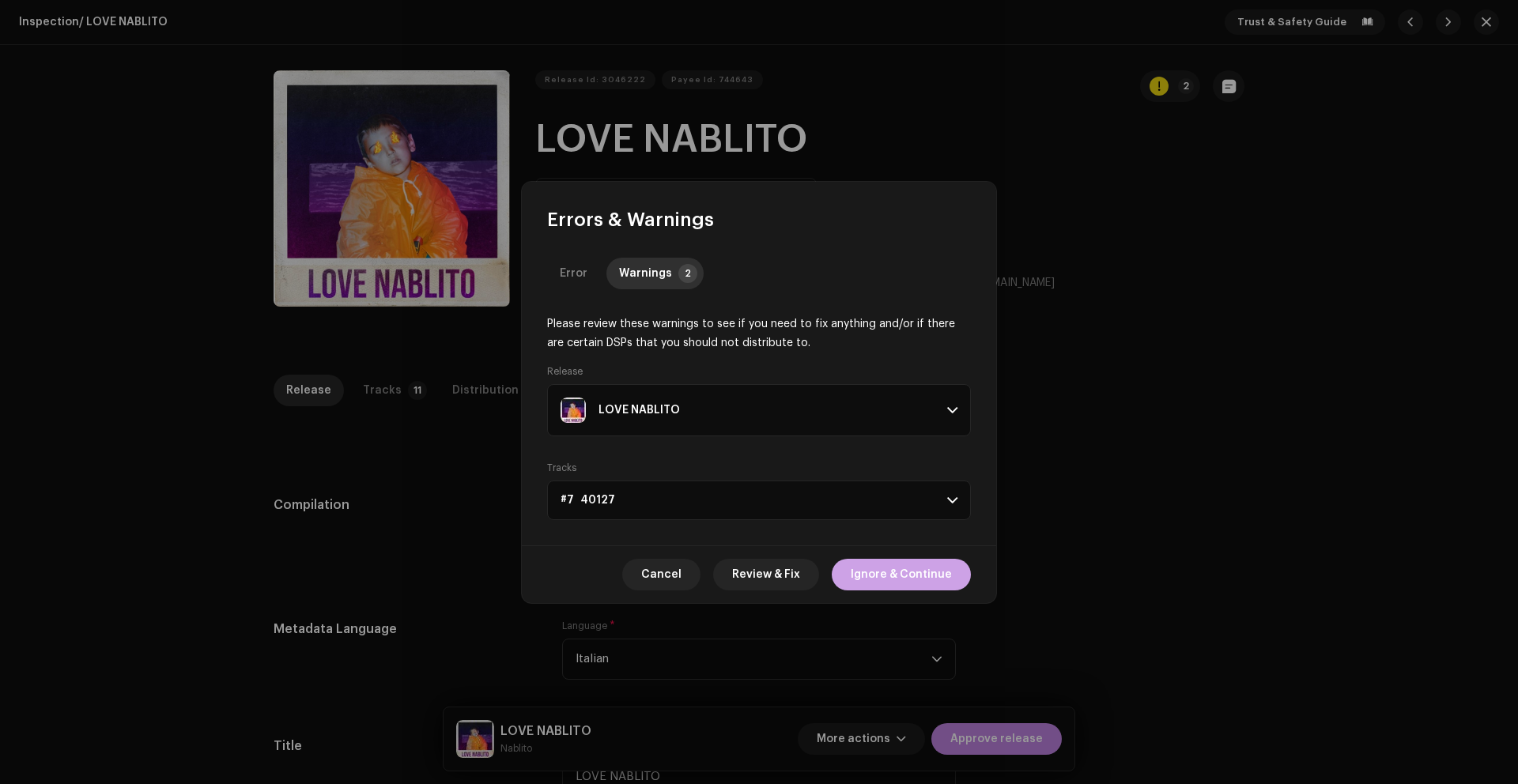
click at [896, 575] on span "Ignore & Continue" at bounding box center [901, 575] width 101 height 32
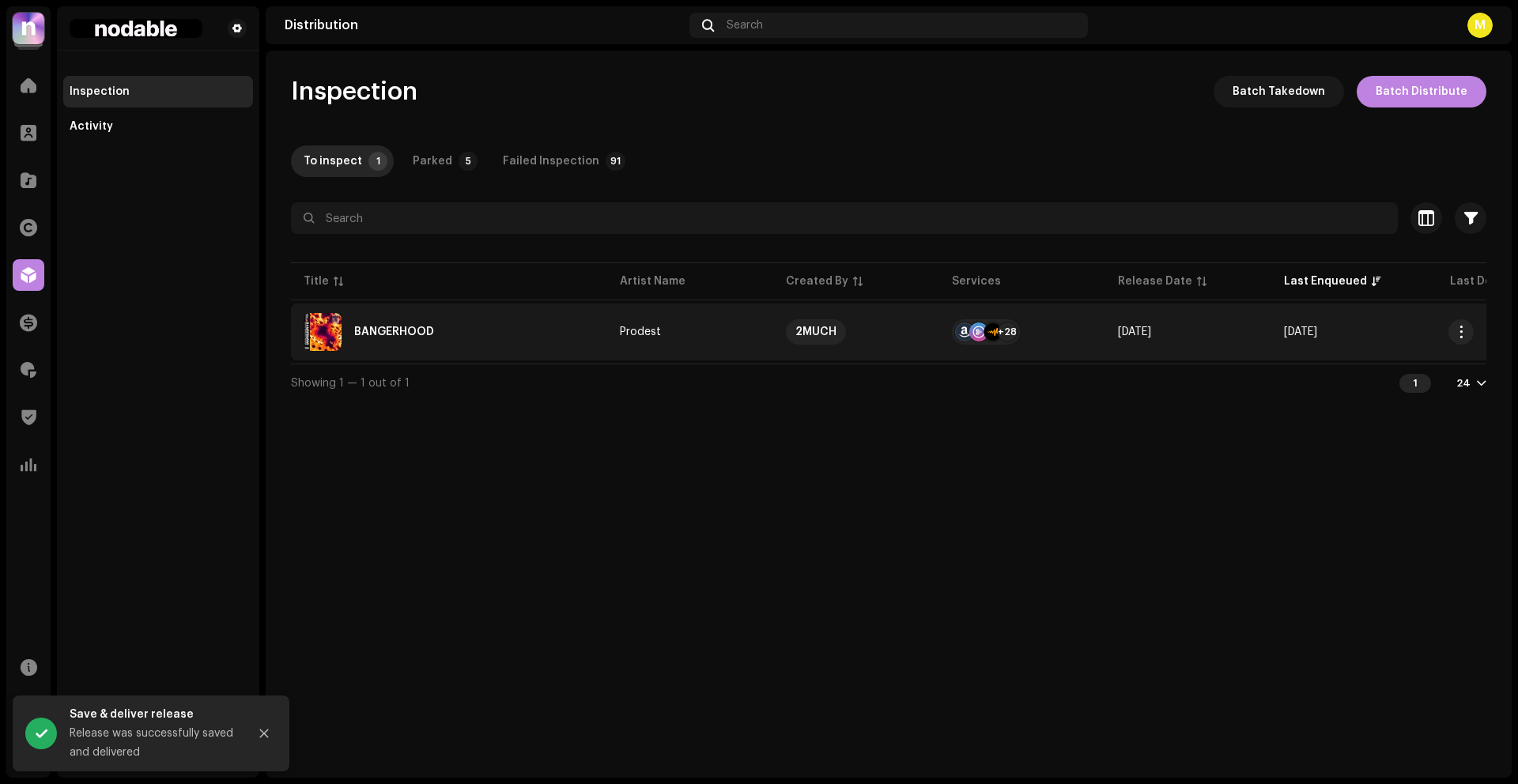
click at [504, 313] on div "BANGERHOOD" at bounding box center [449, 331] width 291 height 38
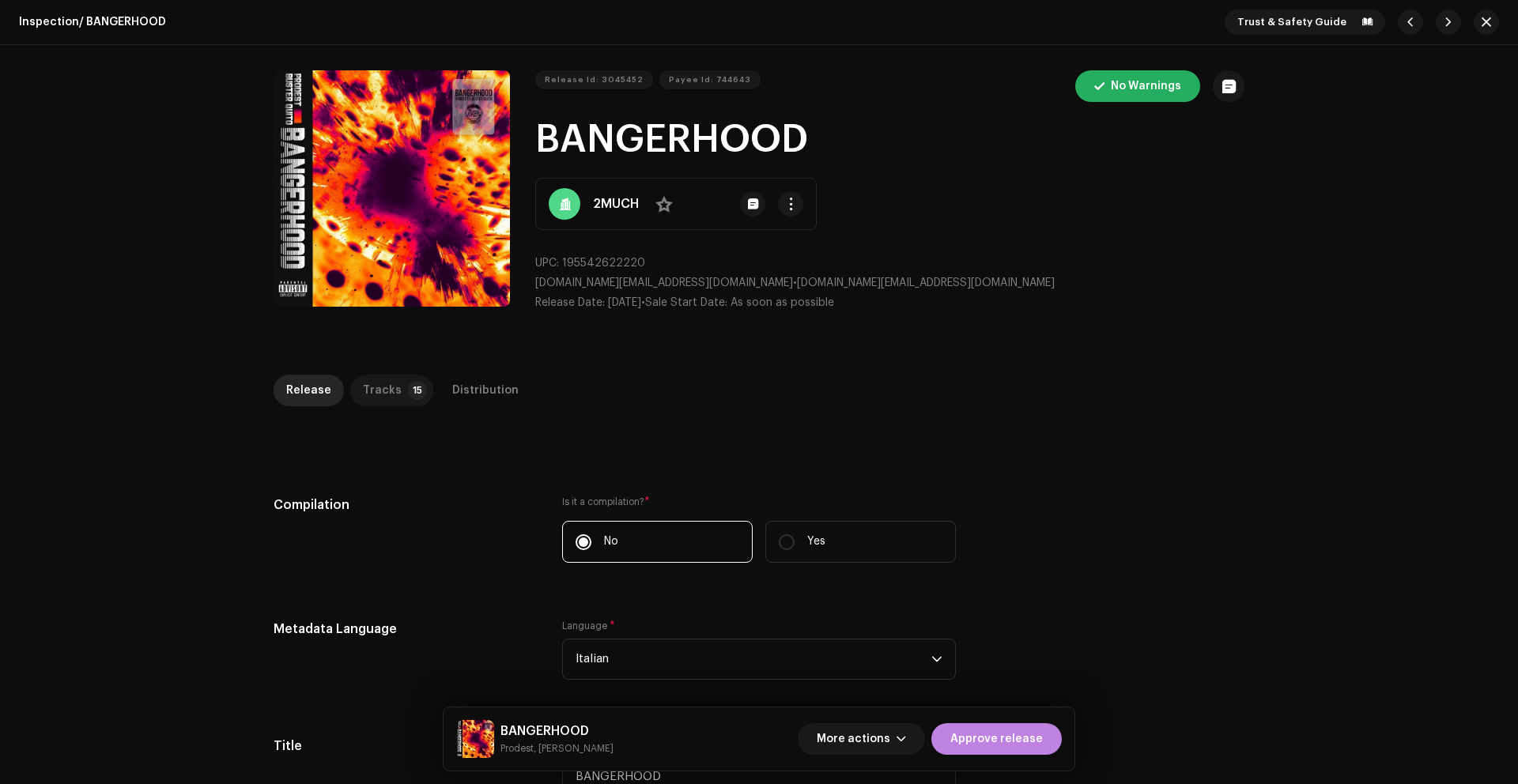
click at [381, 385] on div "Tracks" at bounding box center [382, 390] width 38 height 32
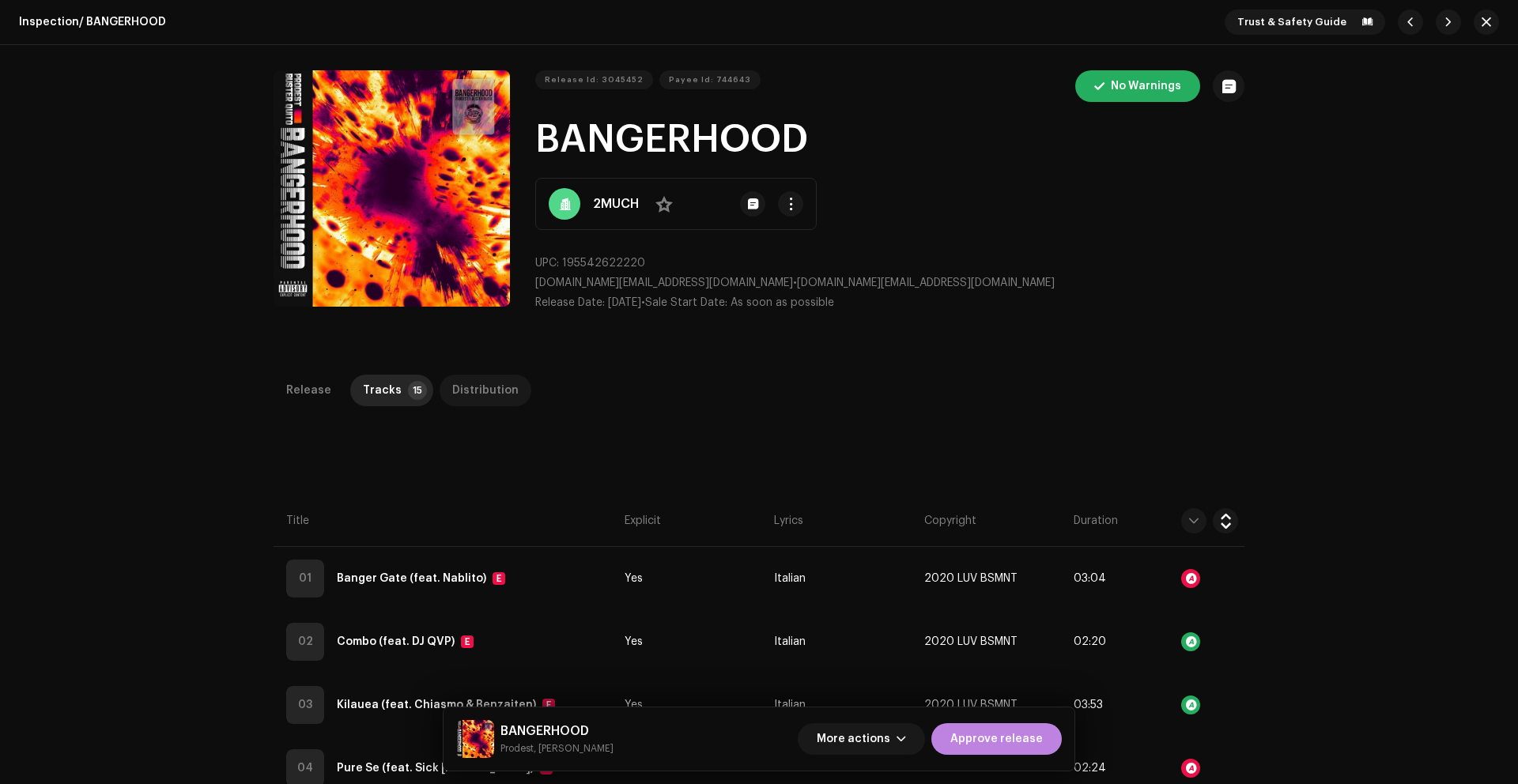
click at [482, 389] on div "Distribution" at bounding box center [485, 390] width 66 height 32
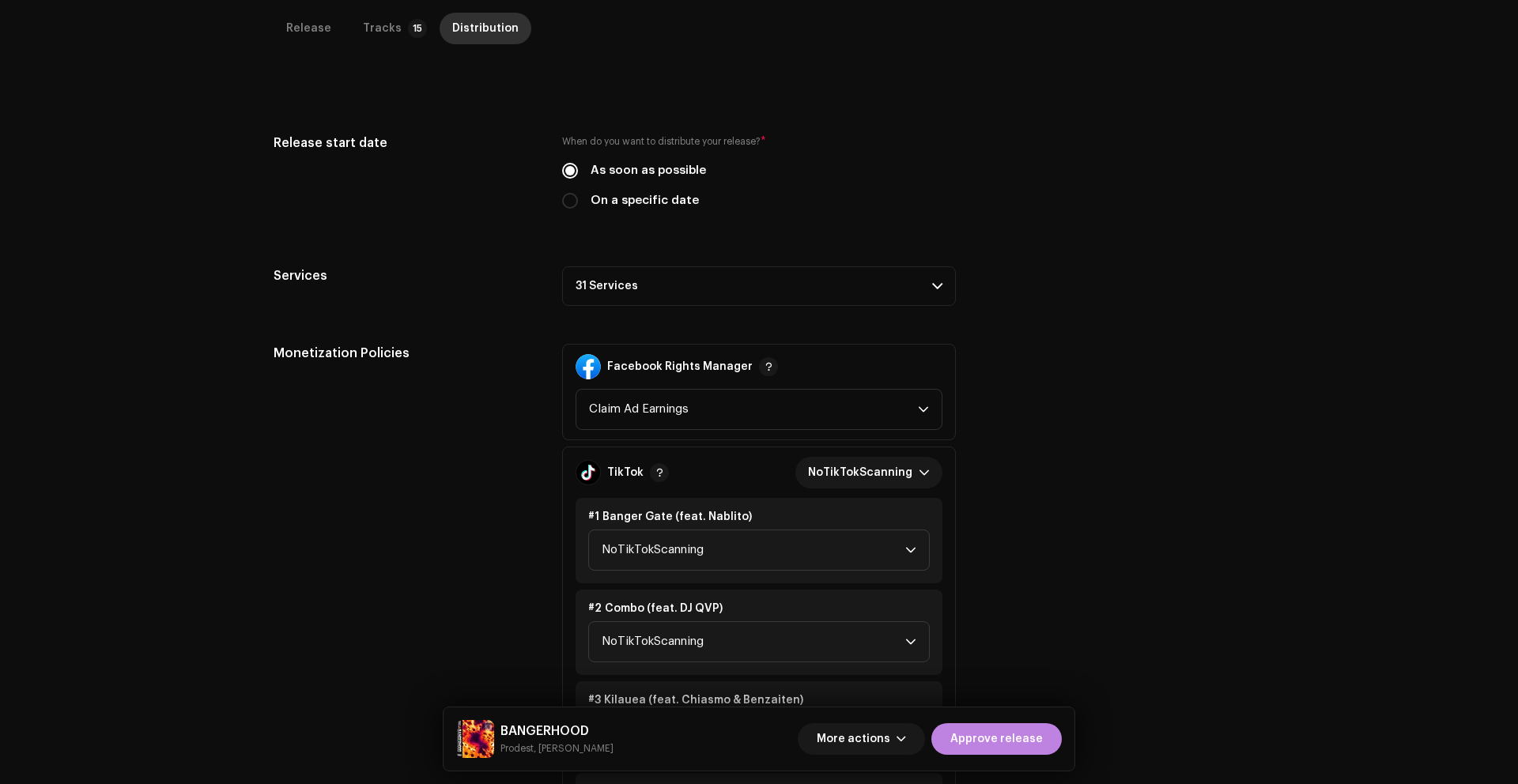
scroll to position [529, 0]
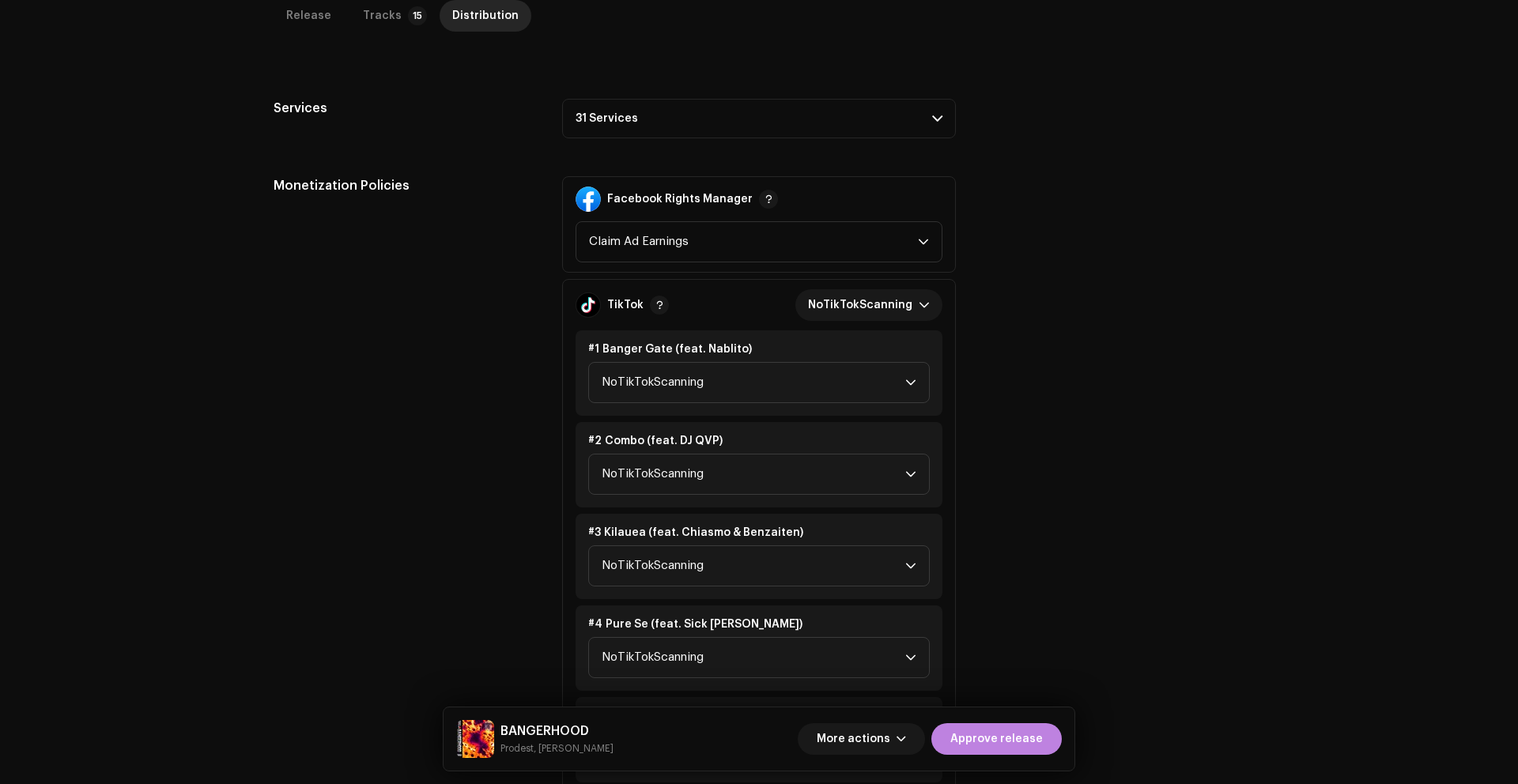
click at [742, 131] on p-accordion-header "31 Services" at bounding box center [759, 119] width 394 height 39
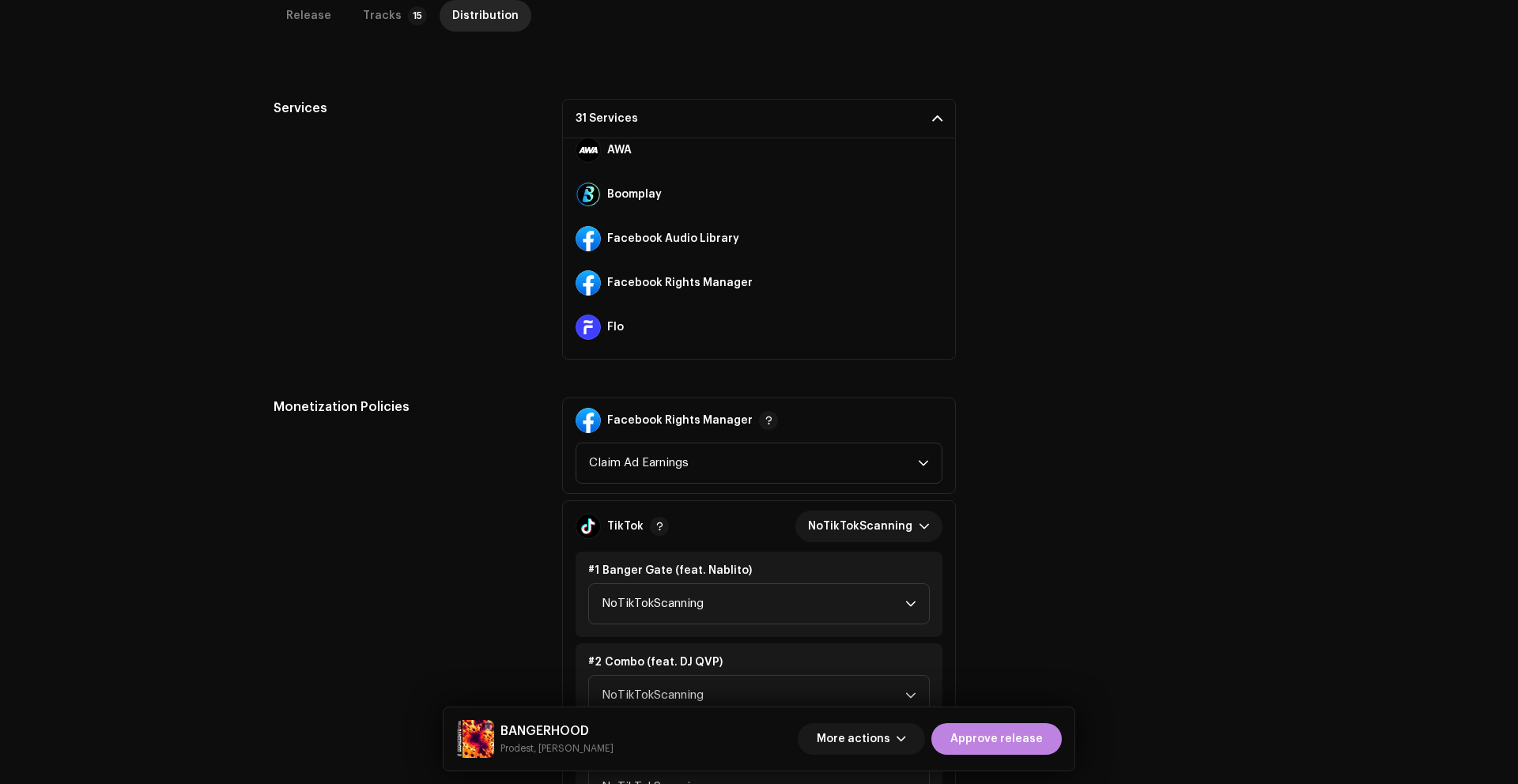
scroll to position [193, 0]
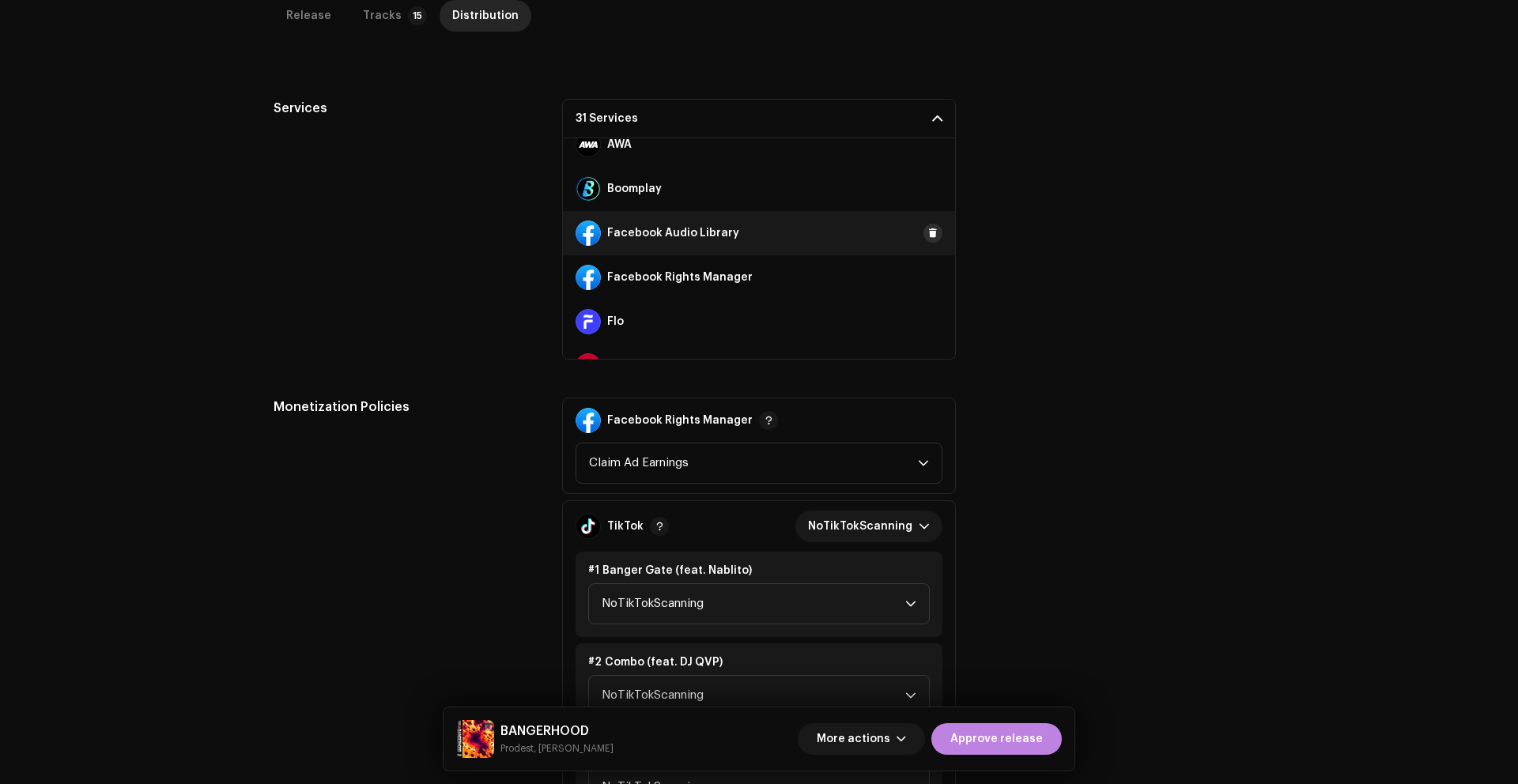
click at [928, 233] on span at bounding box center [933, 233] width 9 height 13
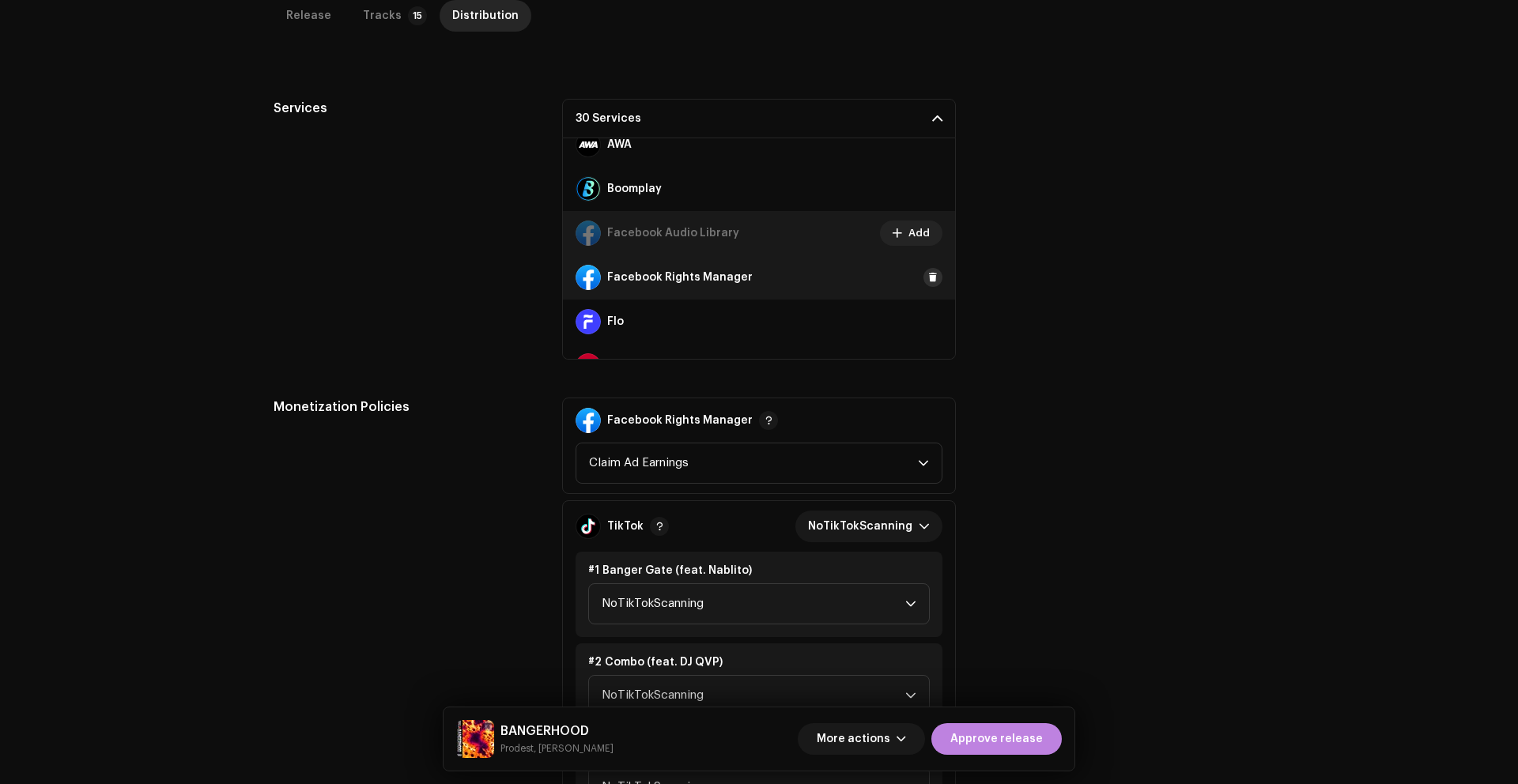
click at [928, 278] on span at bounding box center [933, 277] width 9 height 13
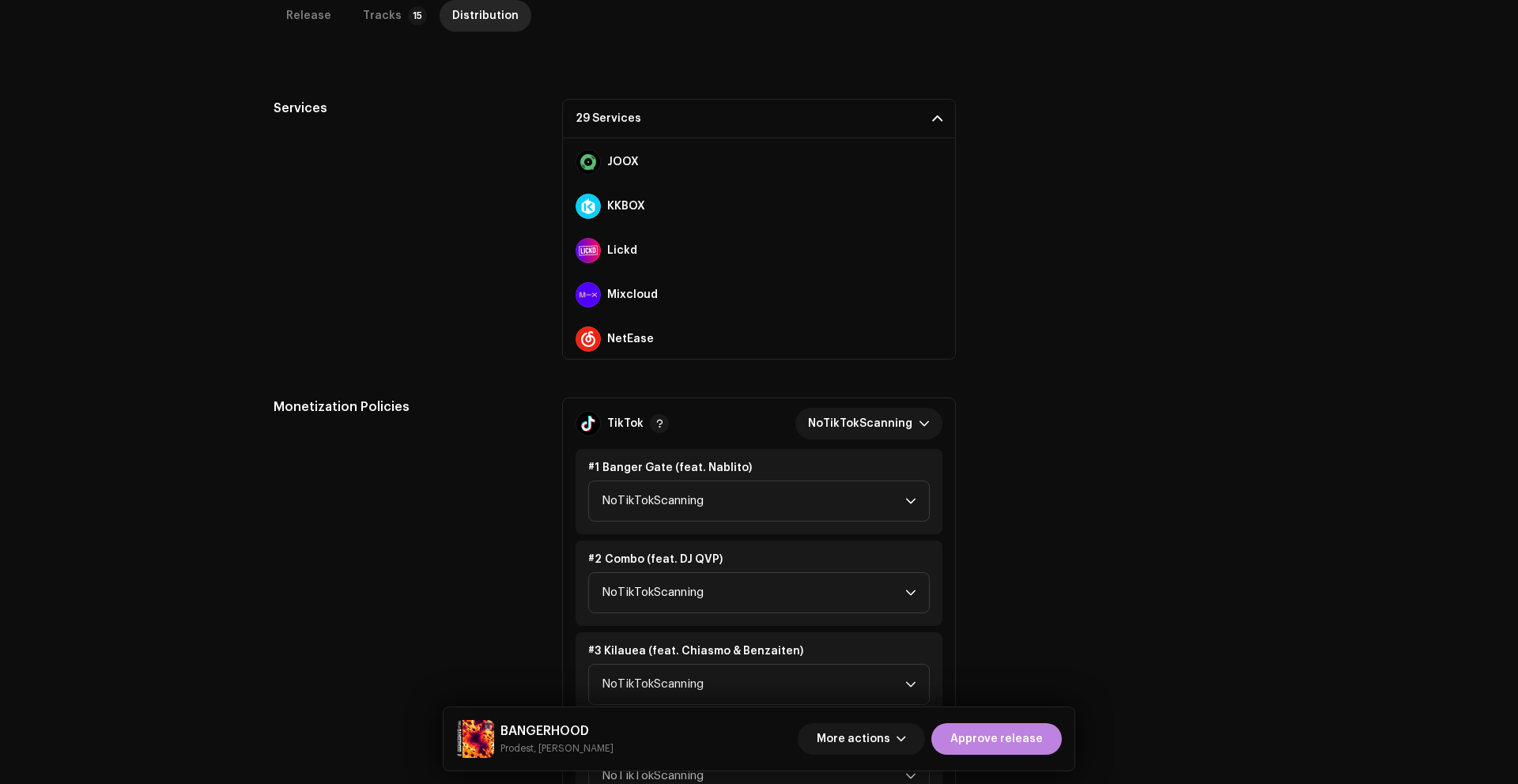
scroll to position [583, 0]
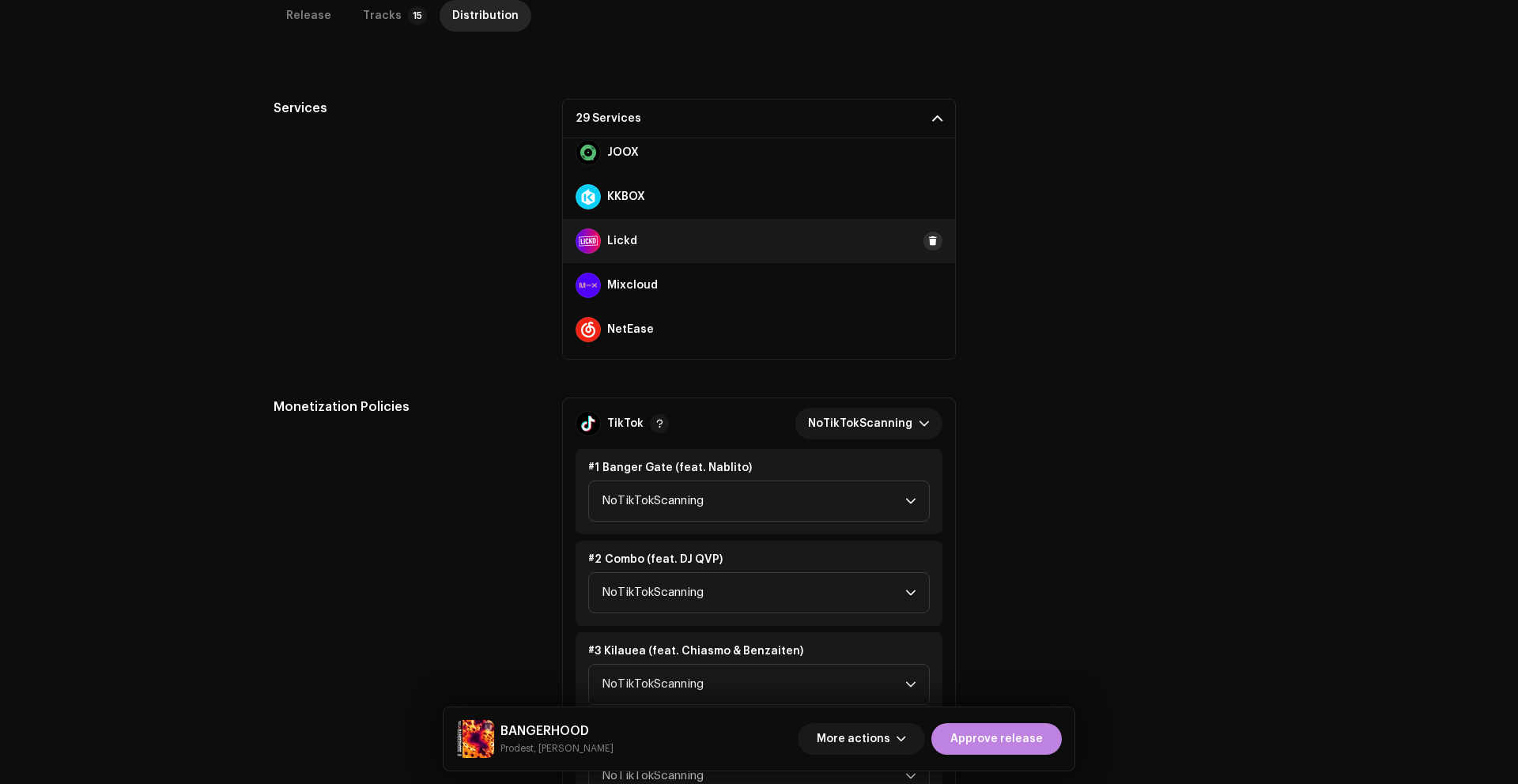
click at [928, 245] on span at bounding box center [933, 241] width 9 height 13
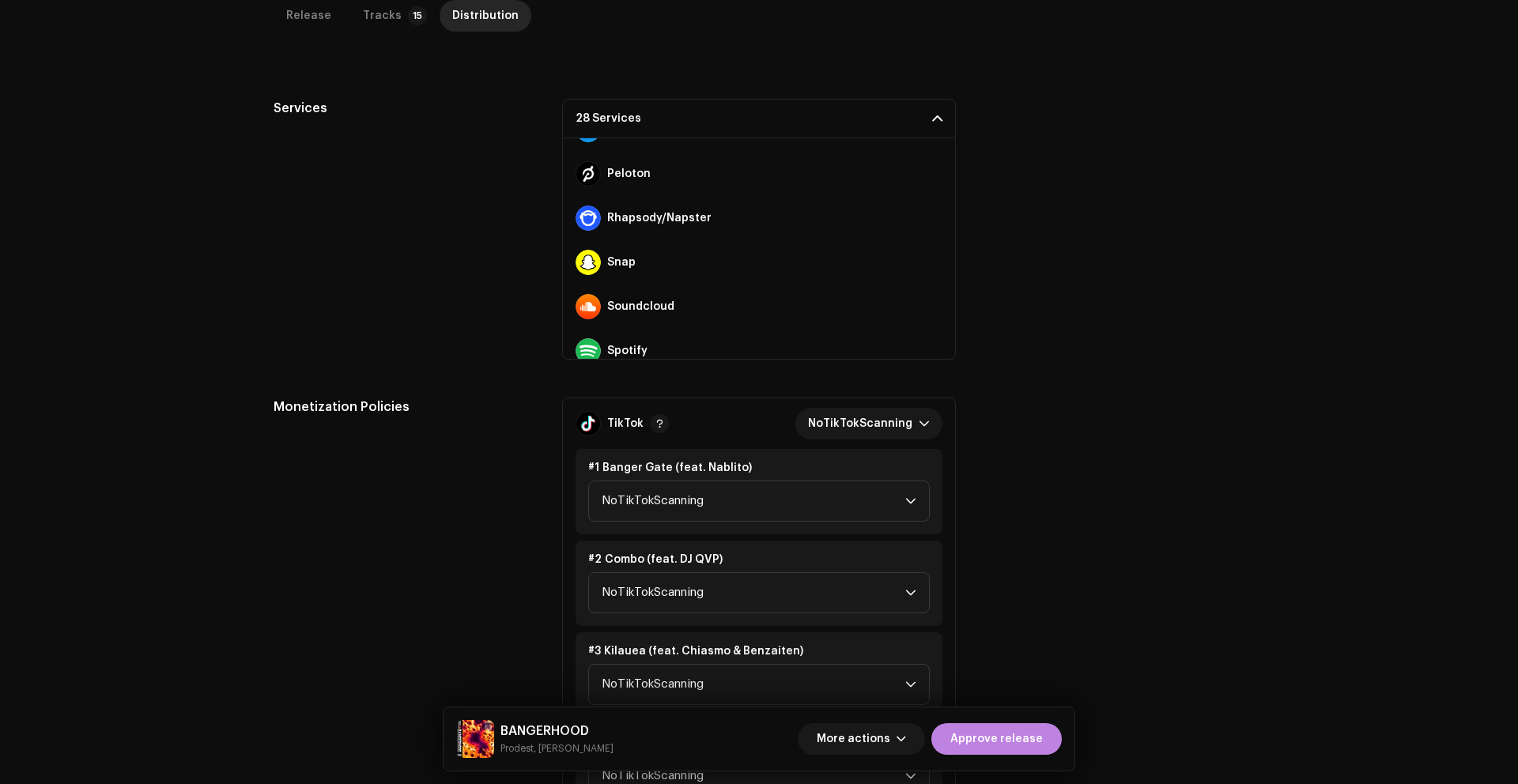
scroll to position [884, 0]
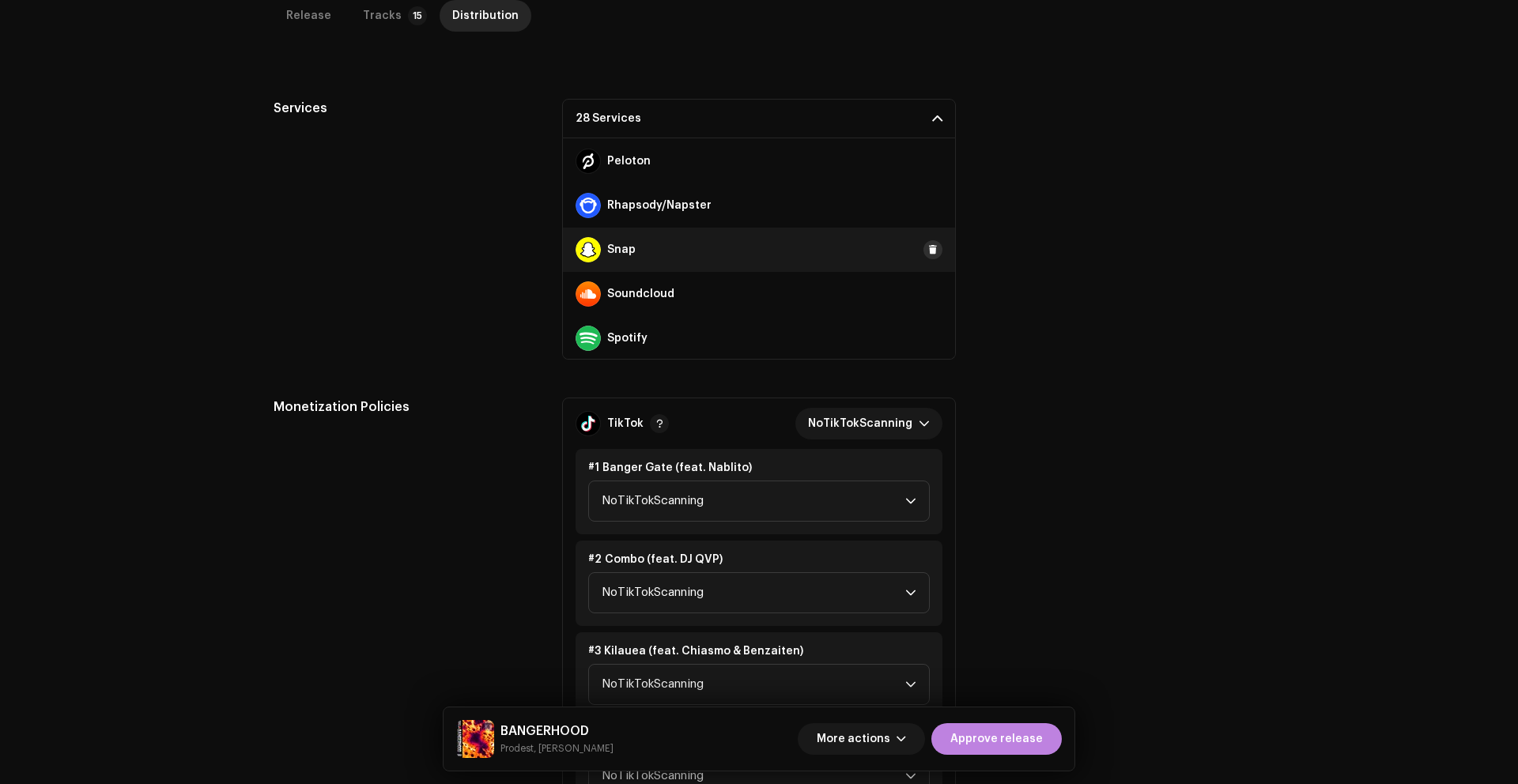
click at [928, 250] on span at bounding box center [933, 250] width 9 height 13
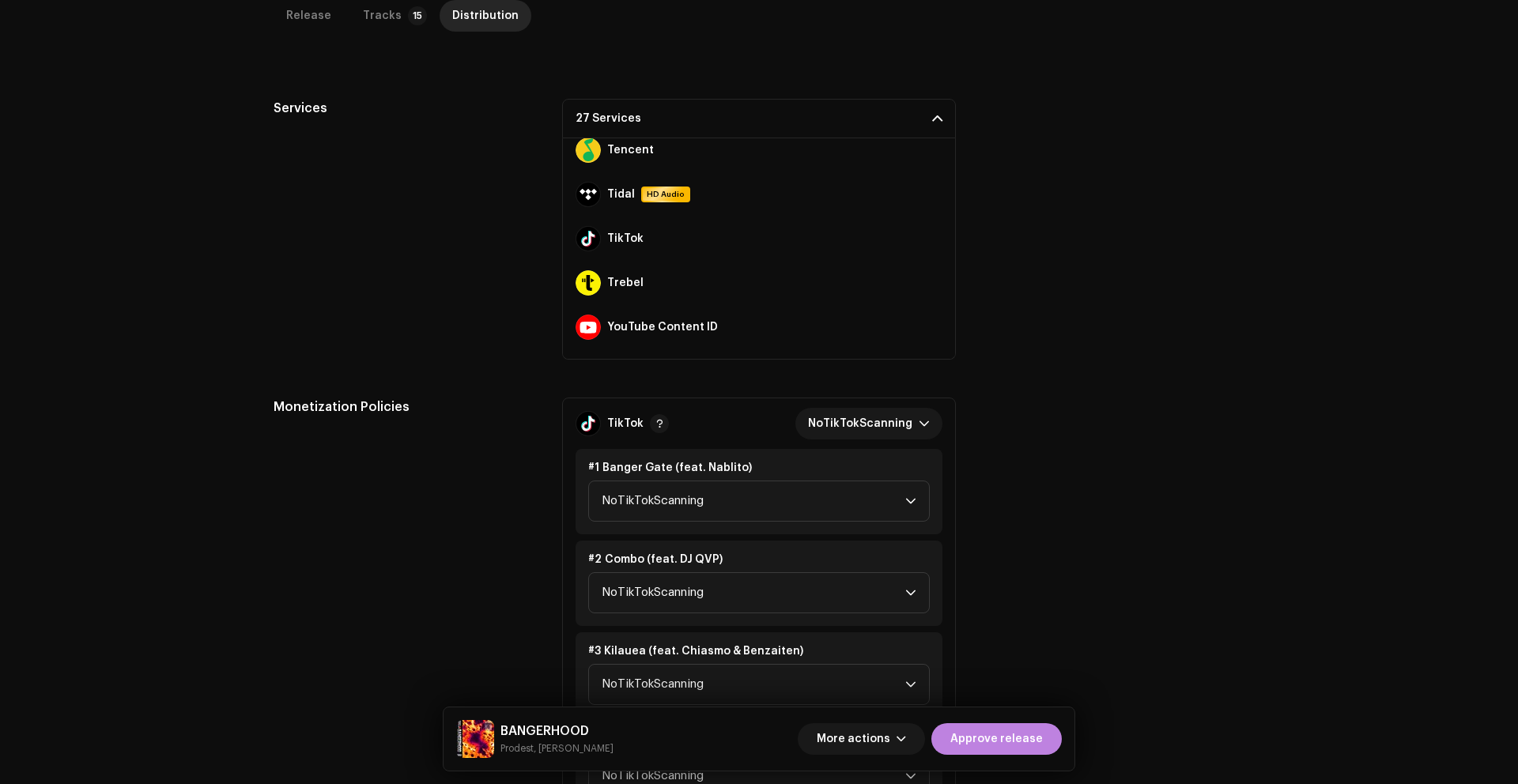
scroll to position [1152, 0]
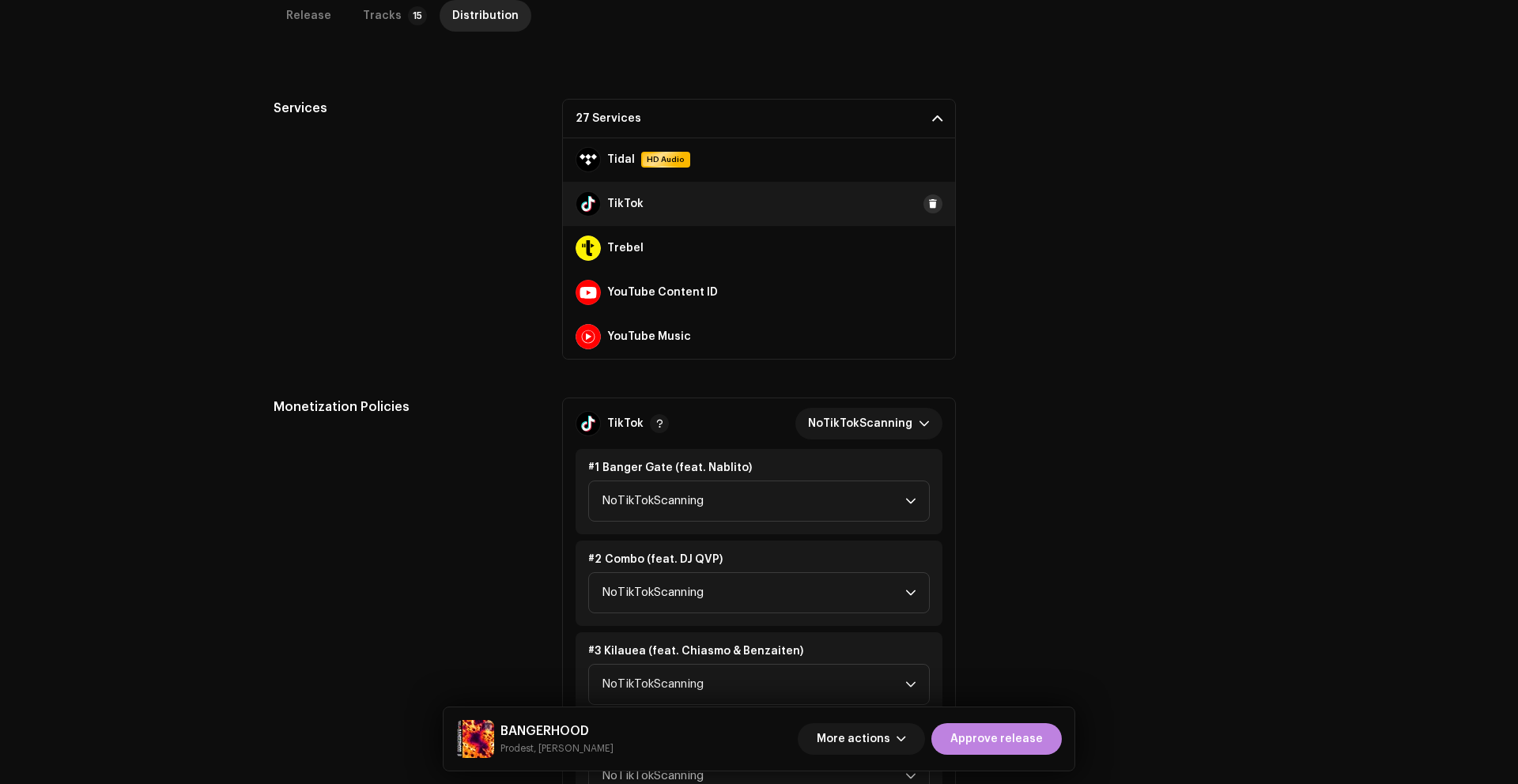
click at [928, 203] on span at bounding box center [933, 204] width 9 height 13
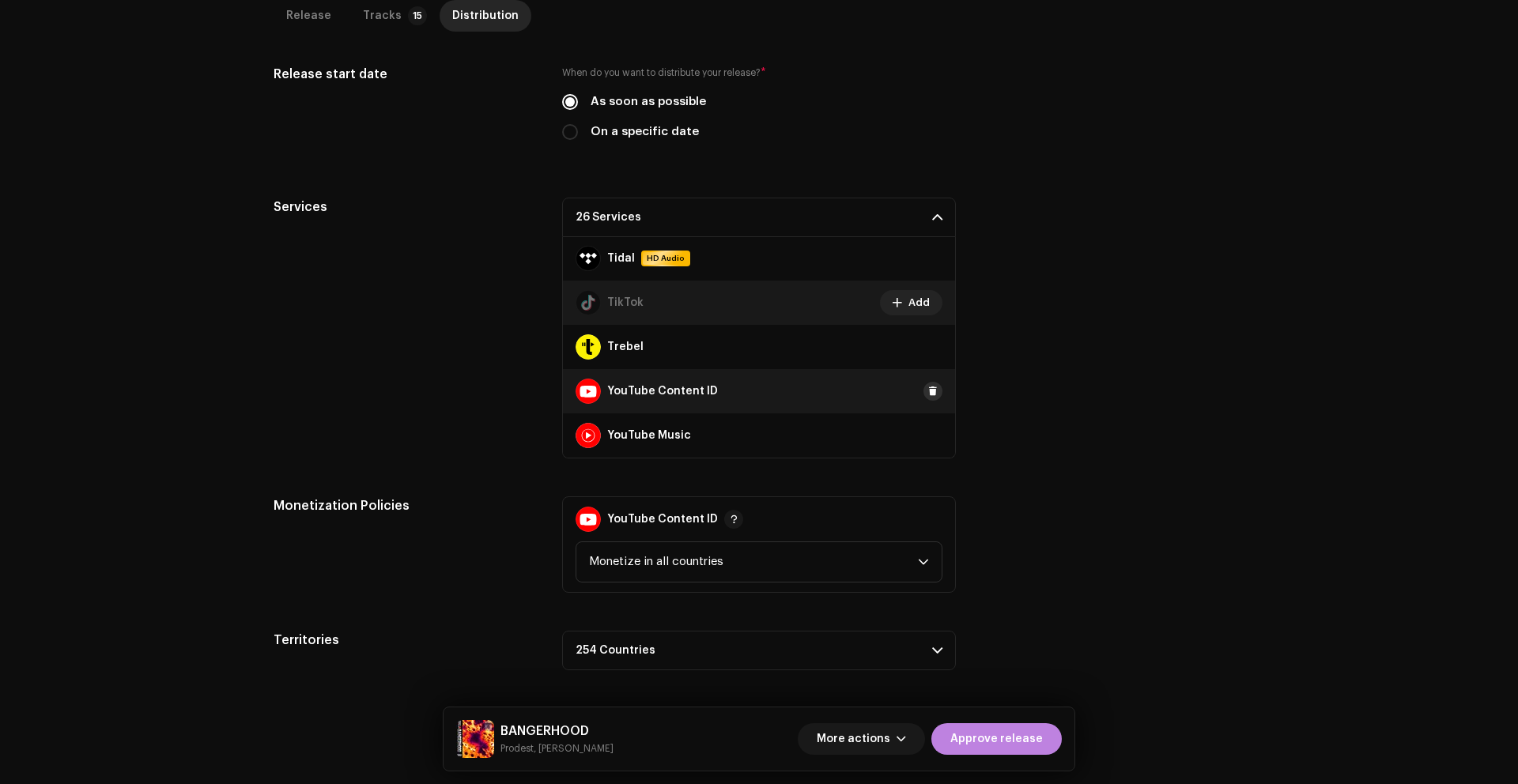
click at [928, 391] on span at bounding box center [933, 391] width 9 height 13
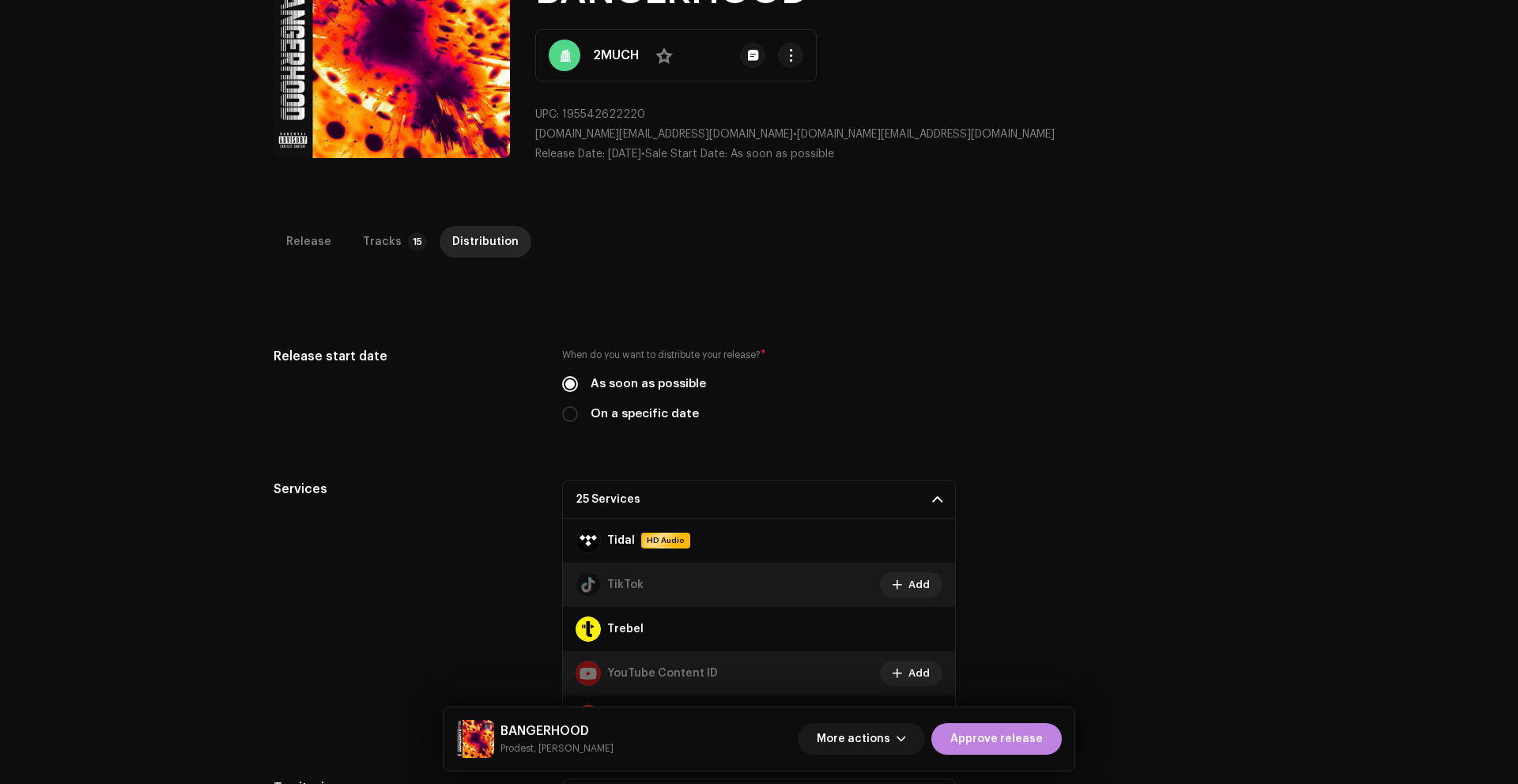
scroll to position [0, 0]
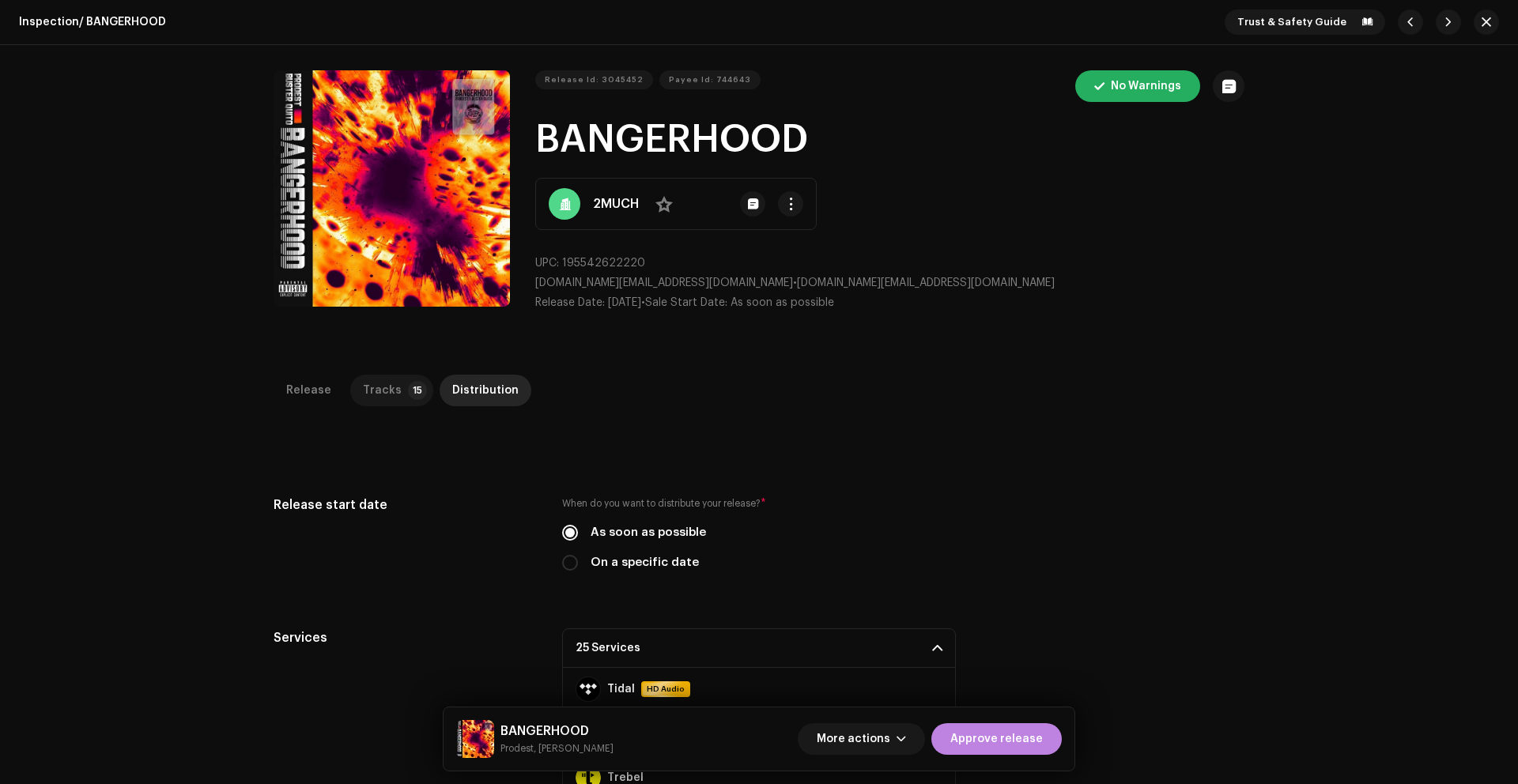
click at [363, 399] on div "Tracks" at bounding box center [382, 390] width 38 height 32
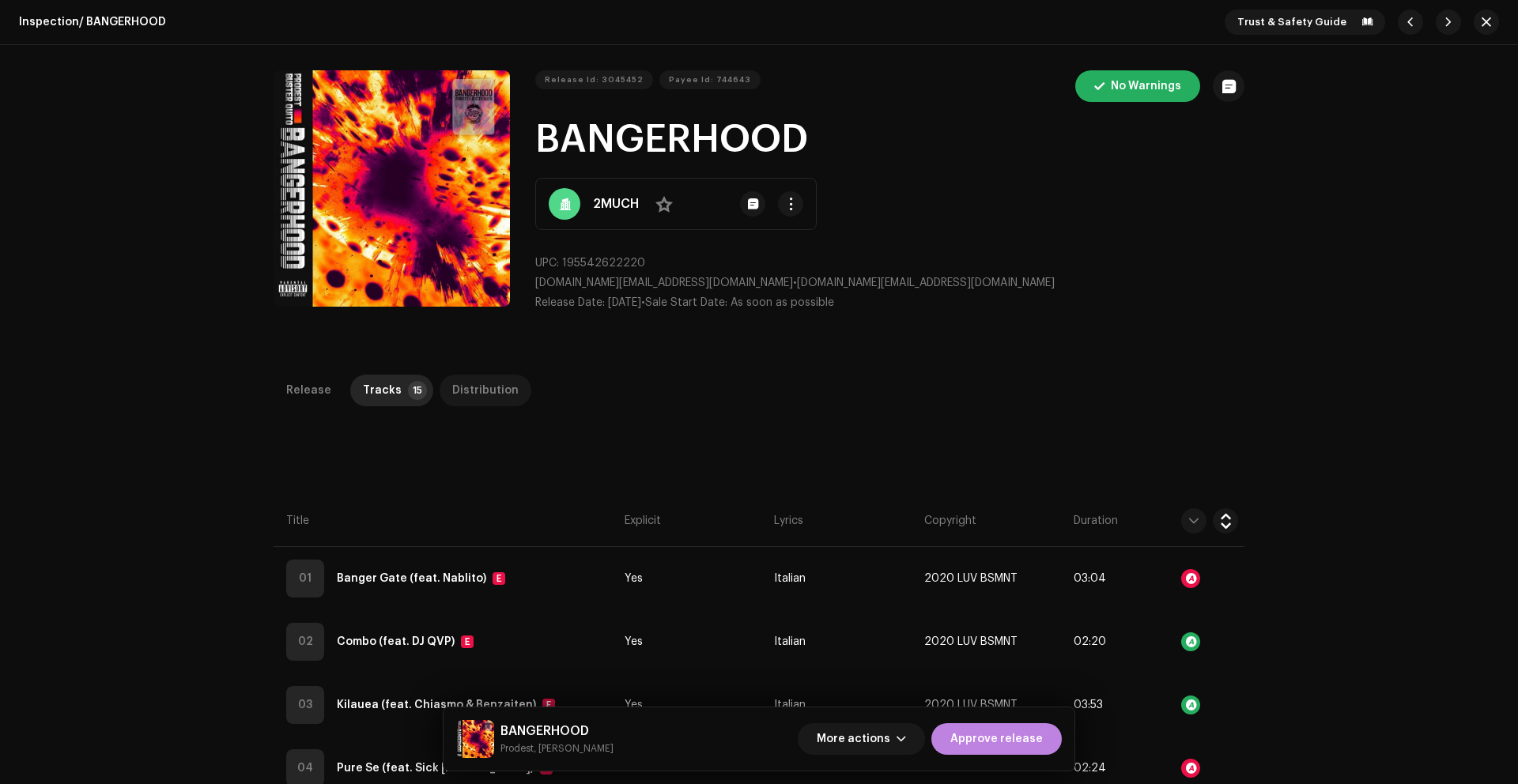
click at [476, 385] on div "Distribution" at bounding box center [485, 390] width 66 height 32
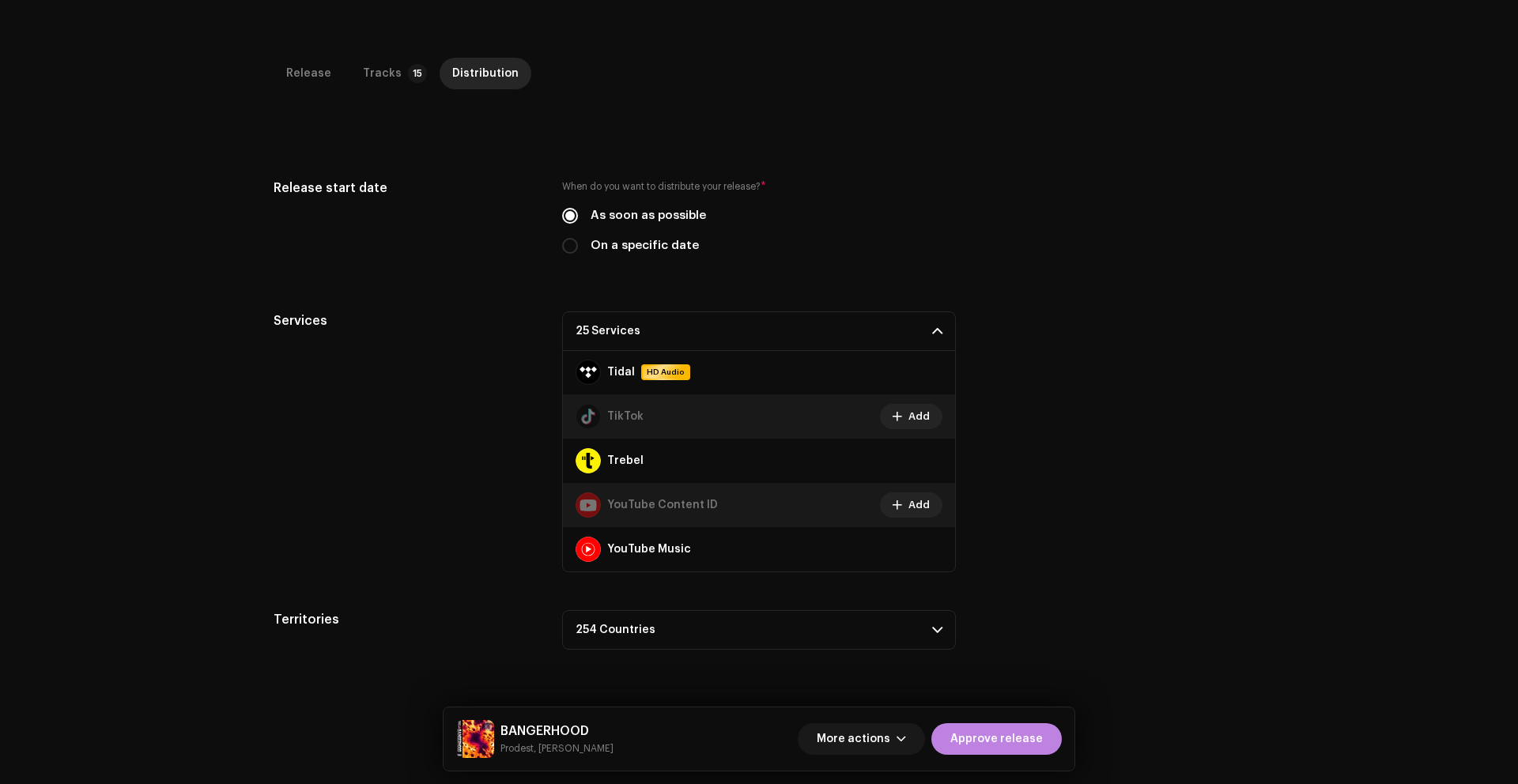
scroll to position [374, 0]
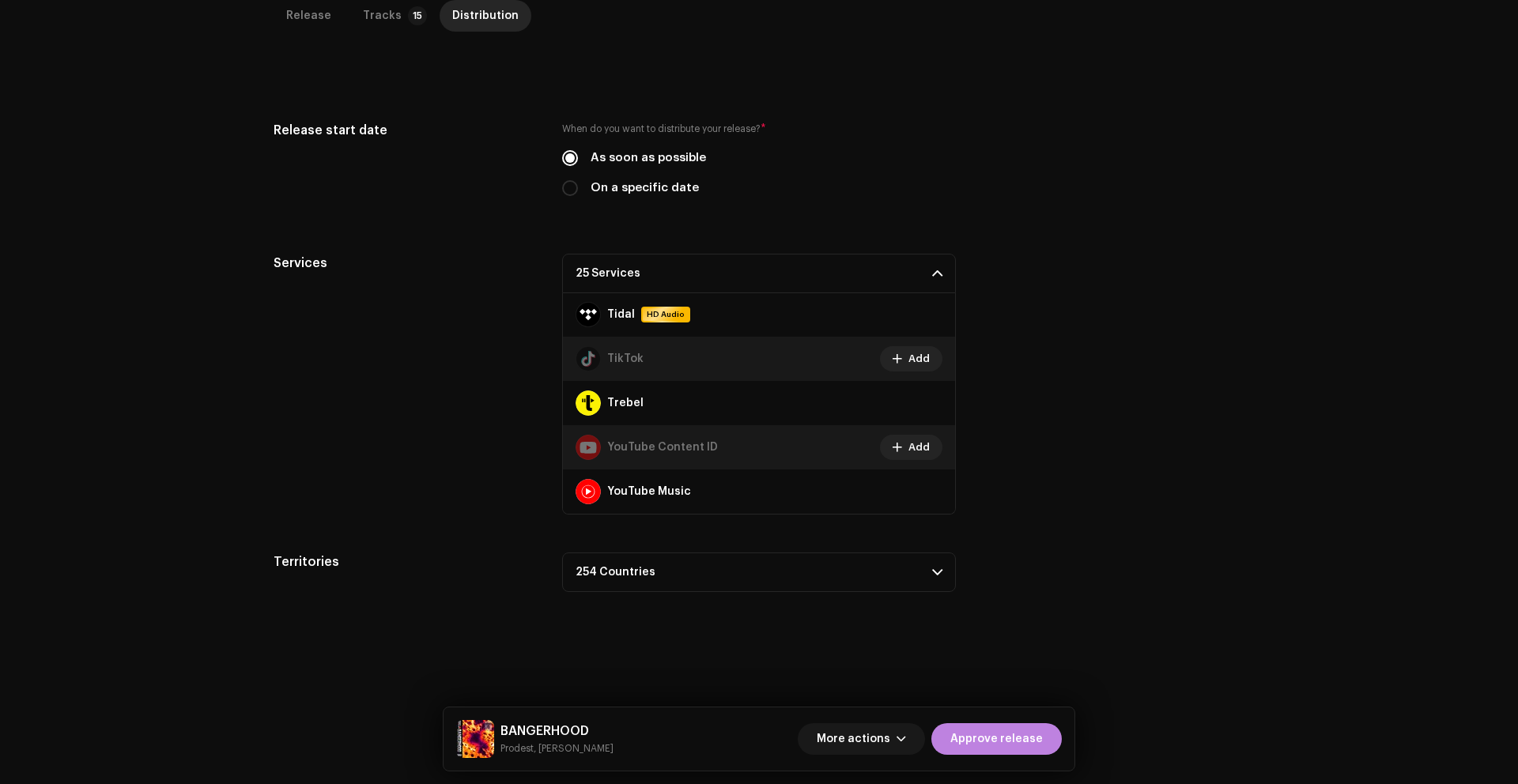
click at [747, 275] on p-accordion-header "25 Services" at bounding box center [759, 273] width 394 height 39
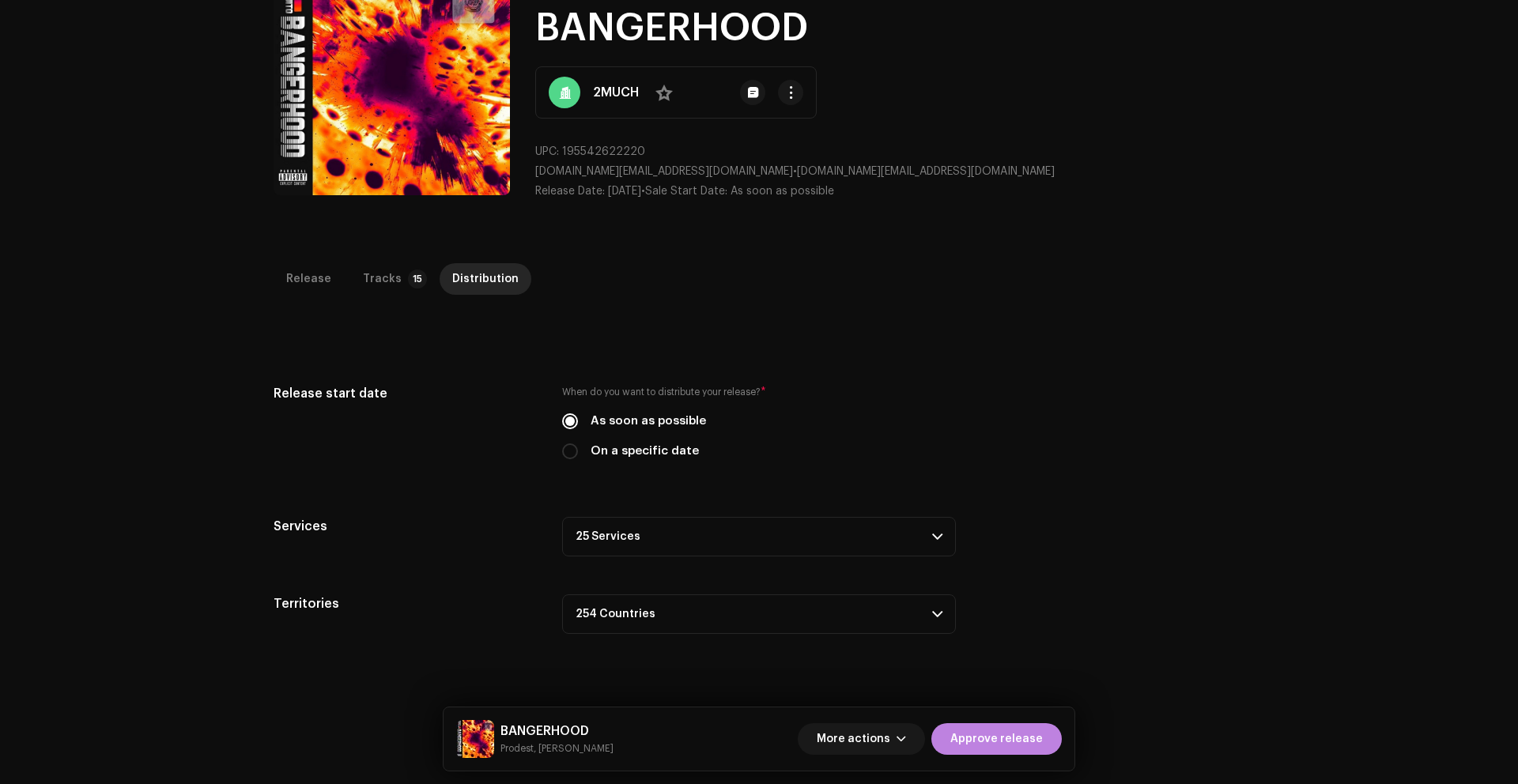
scroll to position [0, 0]
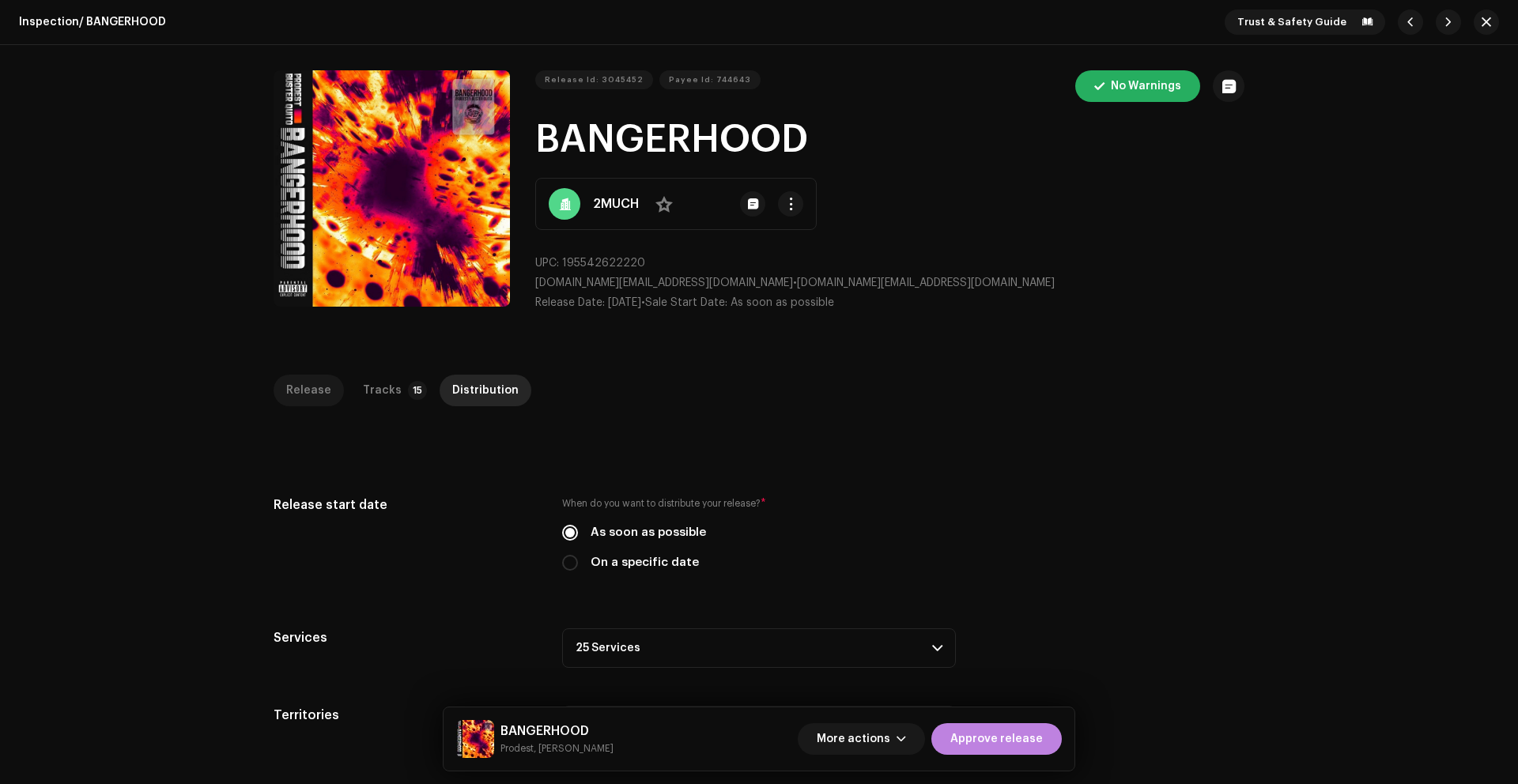
click at [296, 376] on div "Release" at bounding box center [308, 390] width 45 height 32
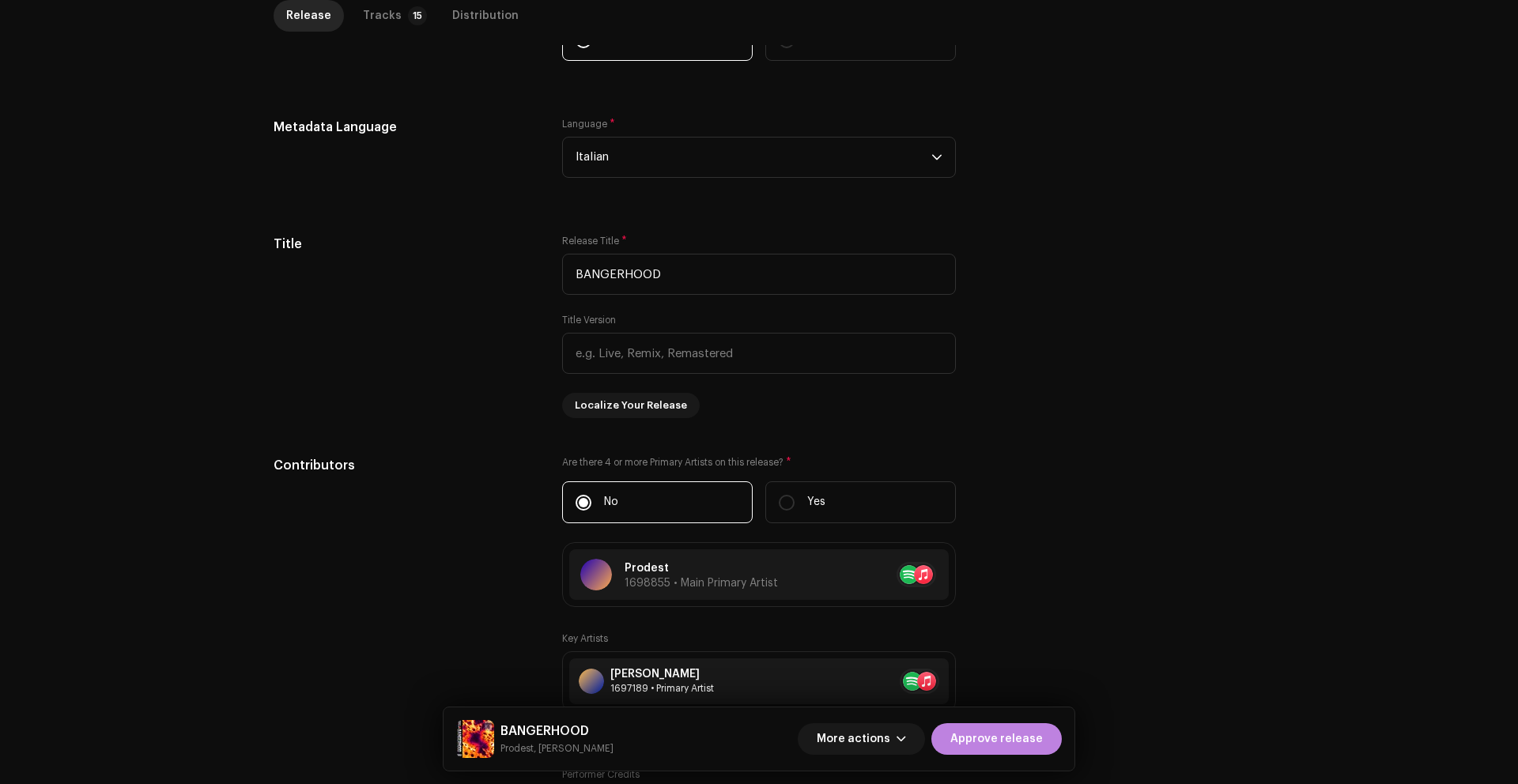
scroll to position [502, 0]
click at [634, 275] on input "BANGERHOOD" at bounding box center [759, 274] width 394 height 41
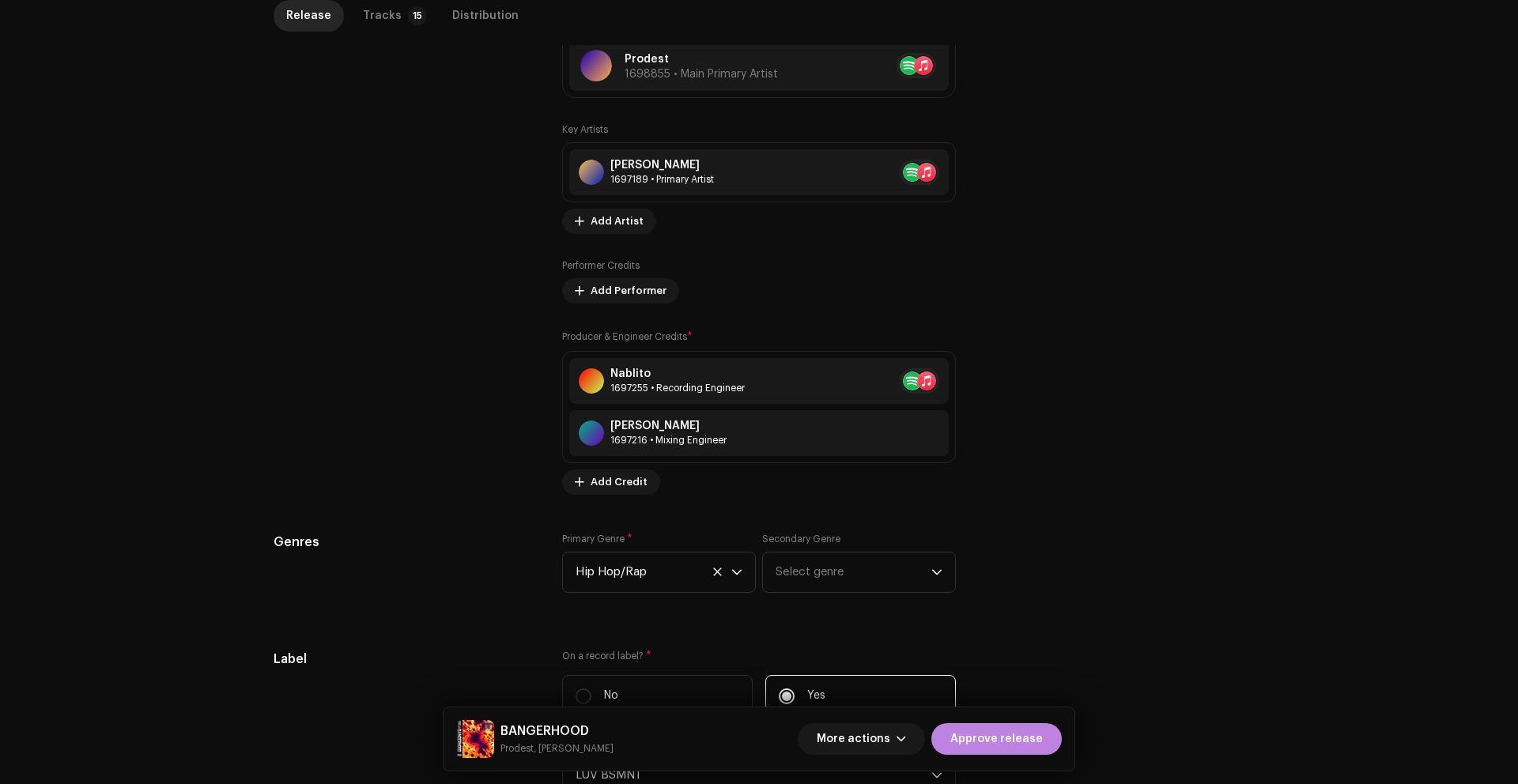
scroll to position [1088, 0]
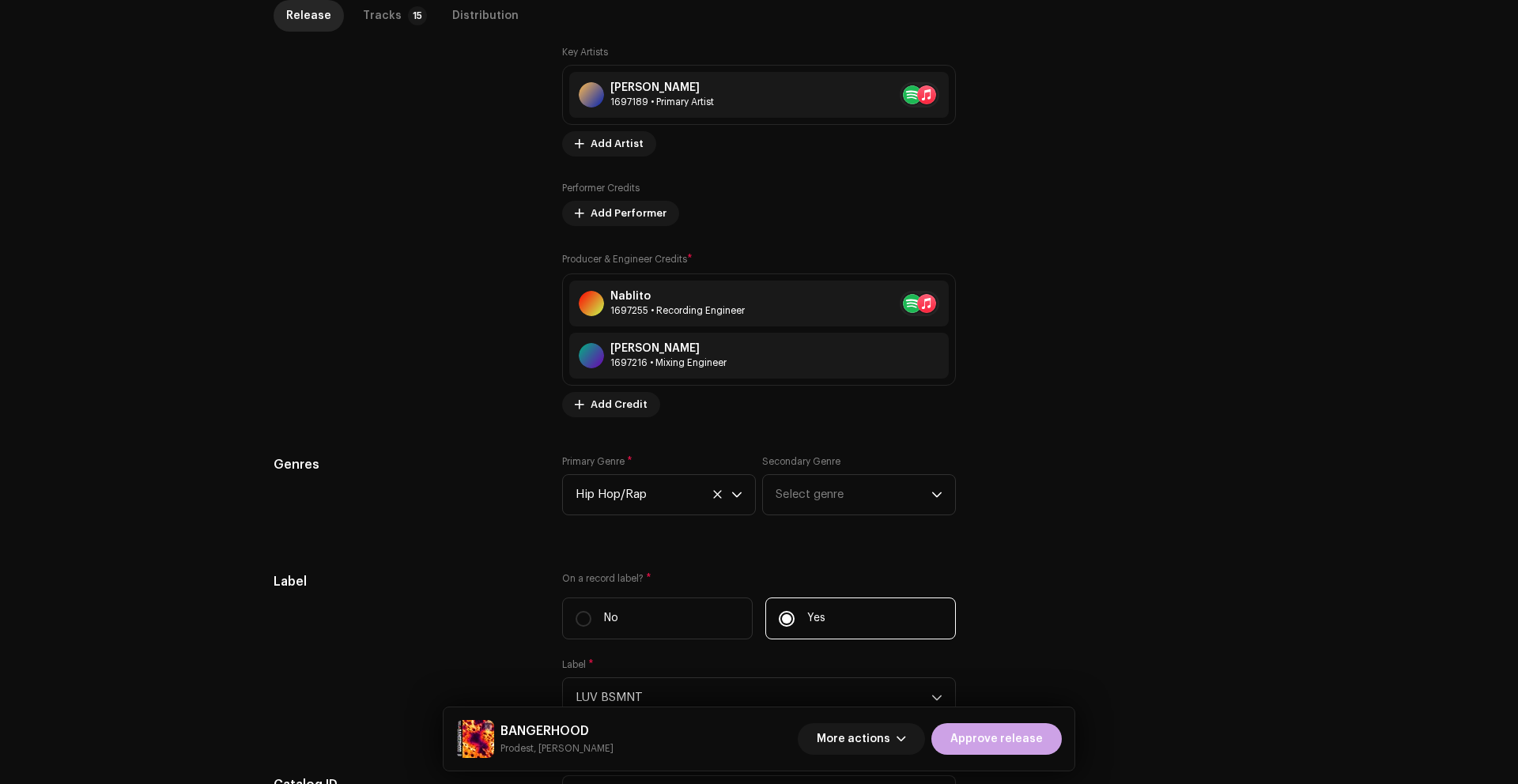
click at [992, 735] on span "Approve release" at bounding box center [996, 739] width 92 height 32
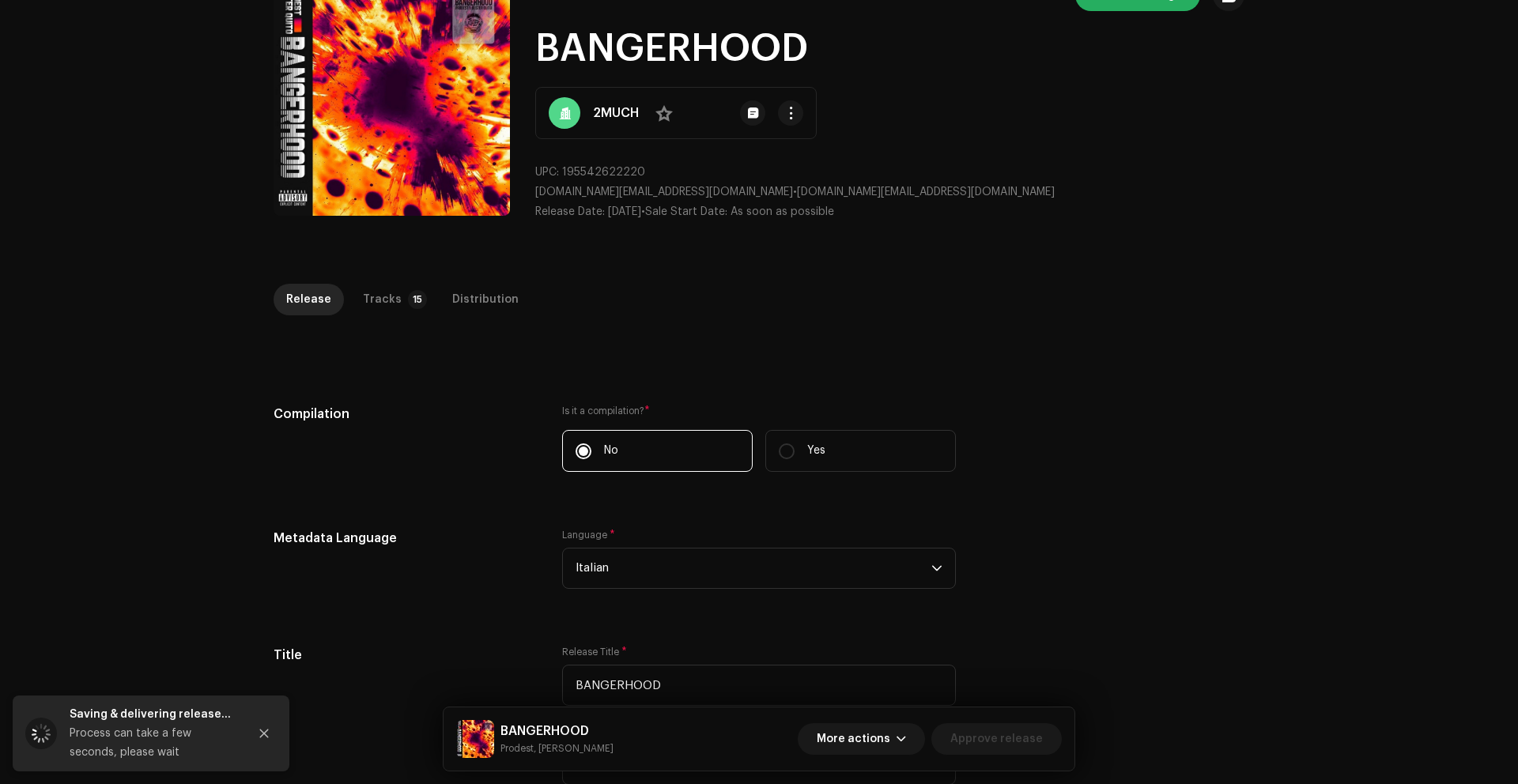
scroll to position [0, 0]
